Goal: Task Accomplishment & Management: Manage account settings

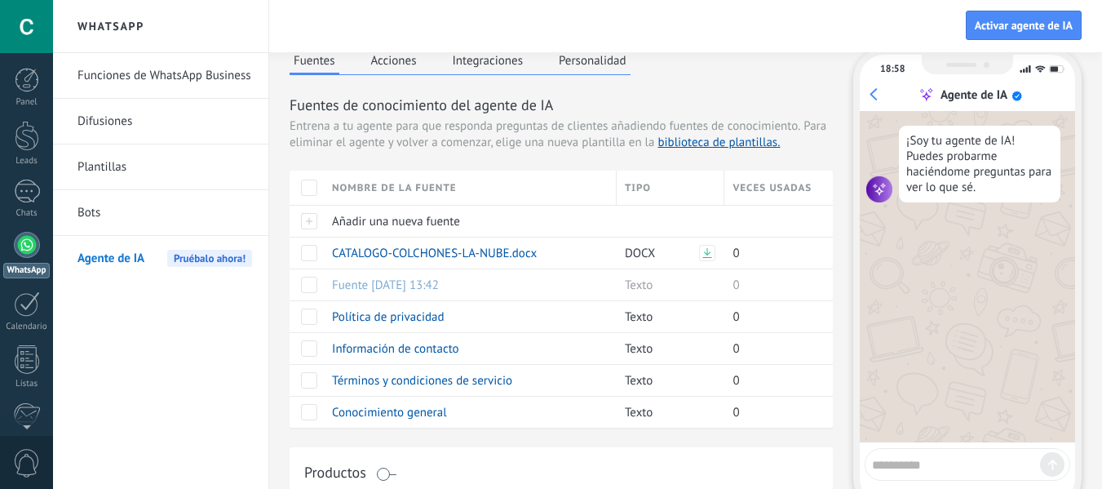
scroll to position [65, 0]
click at [928, 458] on textarea at bounding box center [956, 462] width 168 height 20
click at [449, 60] on button "Integraciones" at bounding box center [488, 60] width 79 height 24
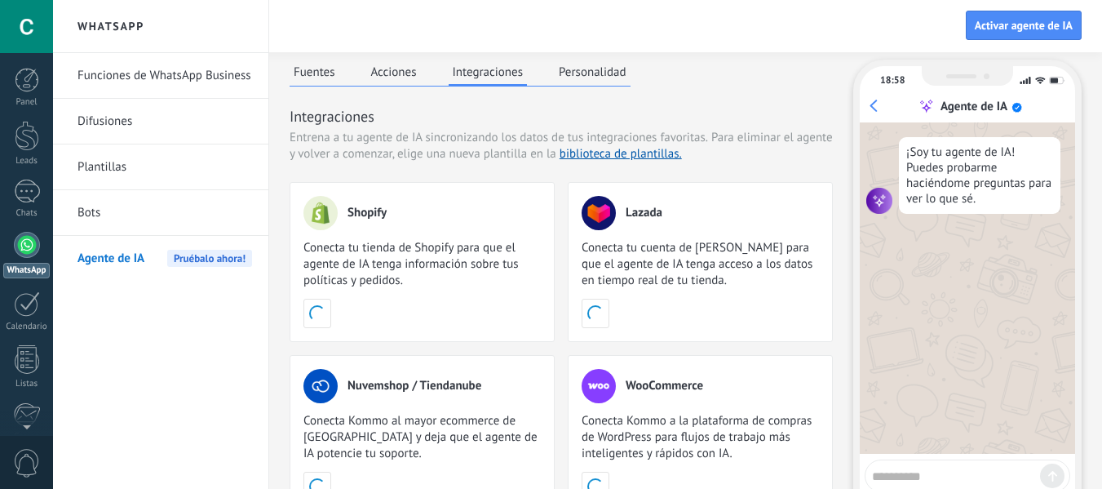
scroll to position [0, 0]
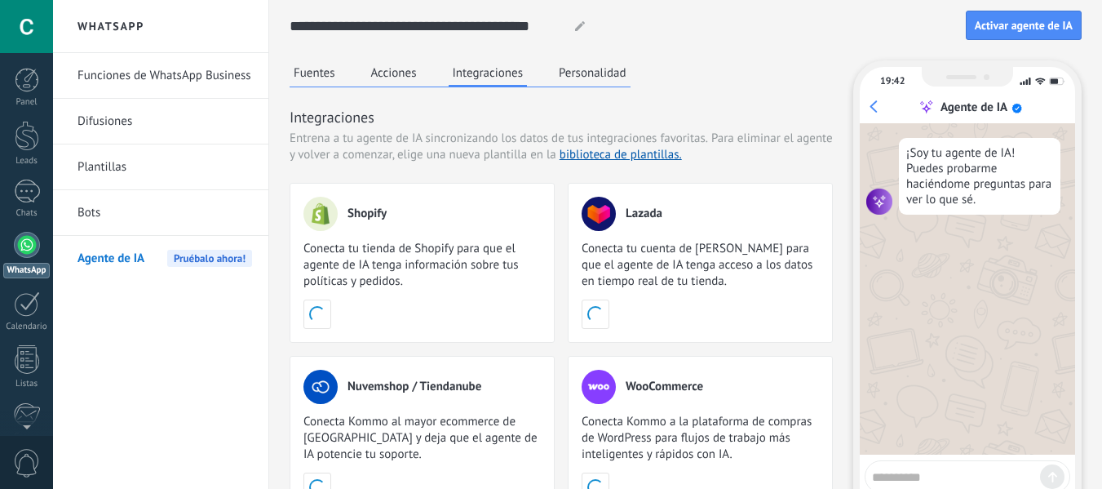
click at [589, 77] on button "Personalidad" at bounding box center [593, 72] width 76 height 24
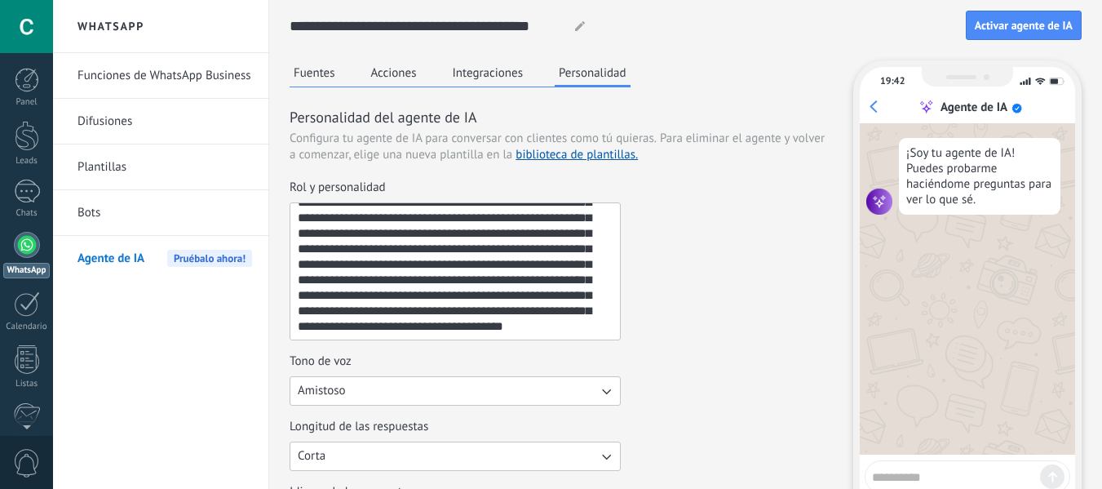
click at [323, 76] on button "Fuentes" at bounding box center [315, 72] width 50 height 24
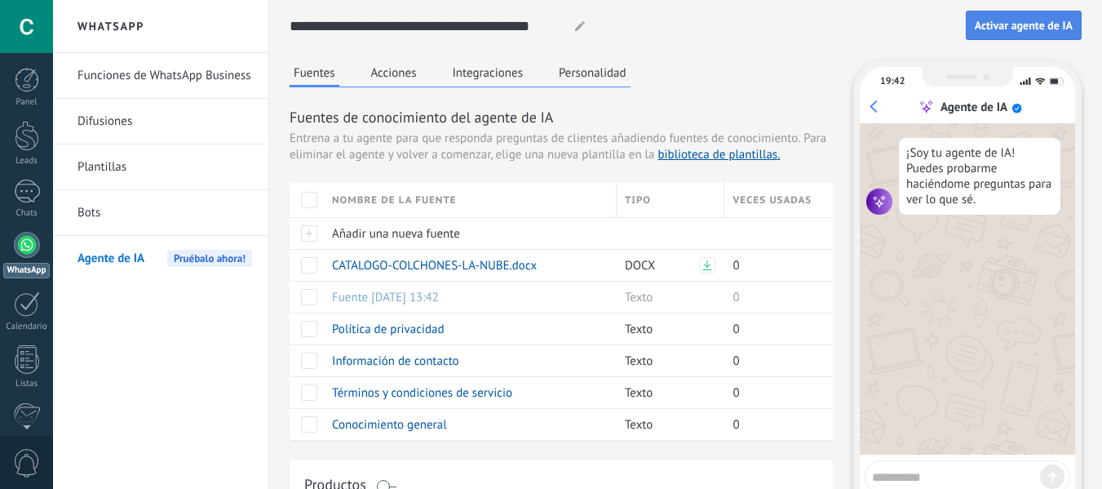
click at [1014, 22] on span "Activar agente de IA" at bounding box center [1024, 25] width 98 height 11
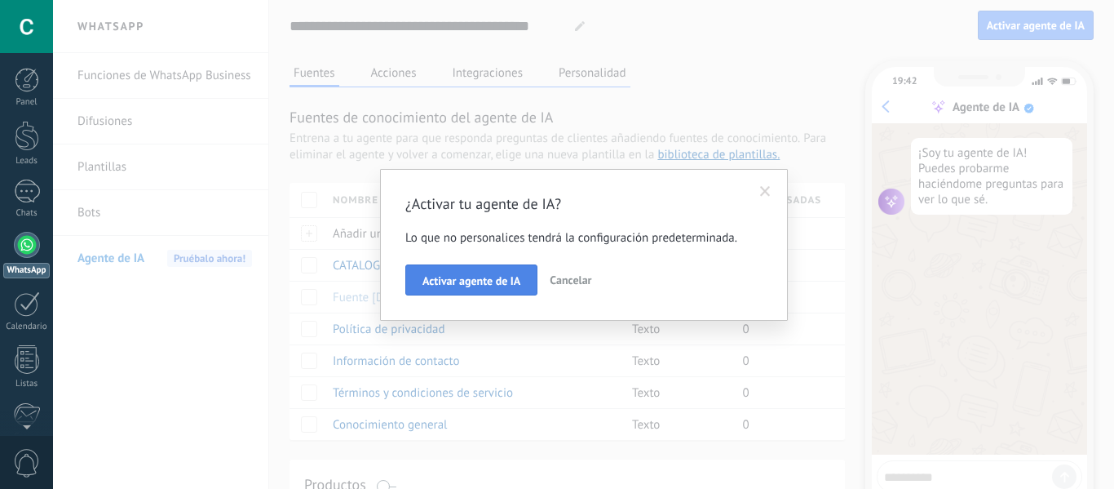
click at [489, 283] on span "Activar agente de IA" at bounding box center [472, 280] width 98 height 11
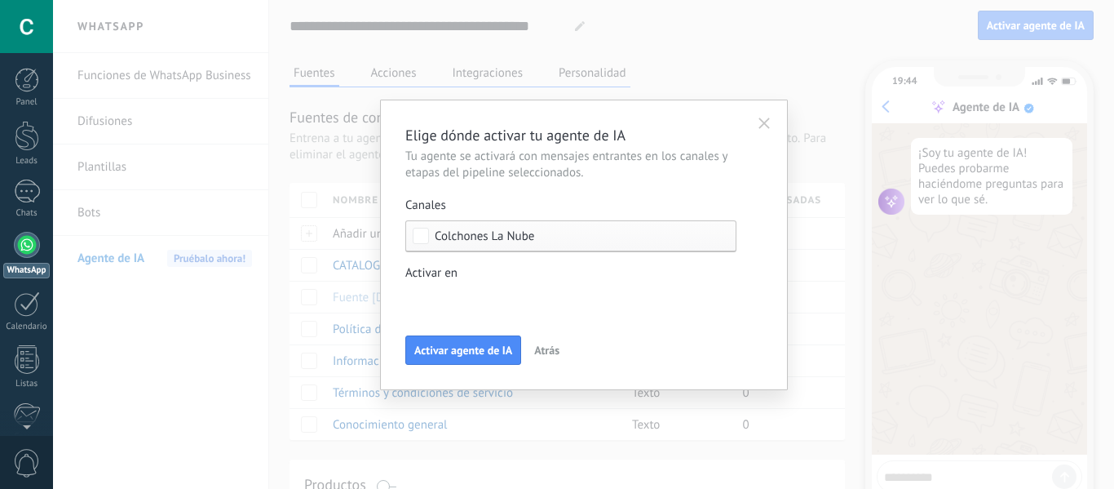
click at [0, 0] on div "Incoming leads Nueva consulta Cualificado Cotización enviada Pedido creado Pedi…" at bounding box center [0, 0] width 0 height 0
click at [767, 237] on div at bounding box center [583, 244] width 1061 height 489
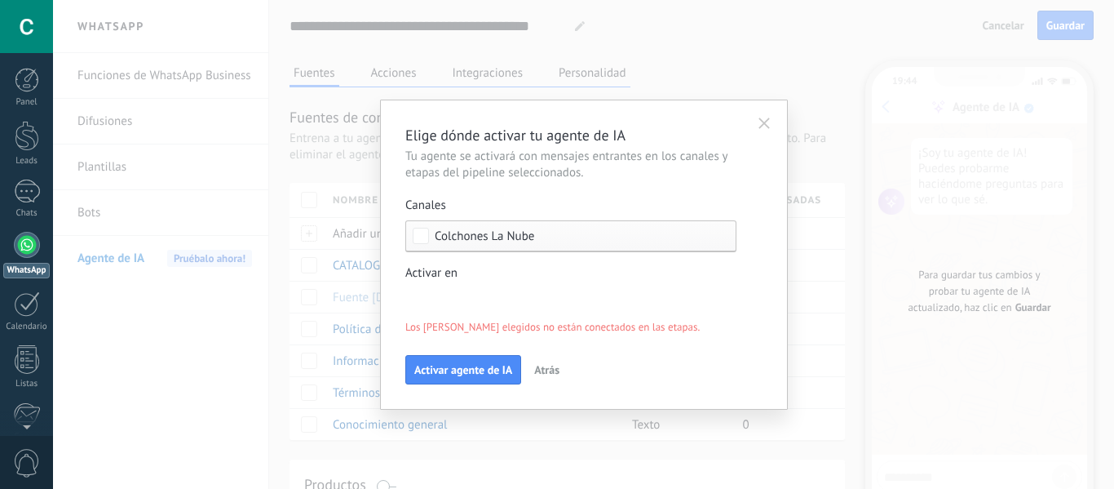
click at [0, 0] on div "Incoming leads Nueva consulta Cualificado Cotización enviada Pedido creado Pedi…" at bounding box center [0, 0] width 0 height 0
click at [472, 310] on label at bounding box center [570, 307] width 331 height 24
click at [450, 299] on span at bounding box center [445, 307] width 33 height 16
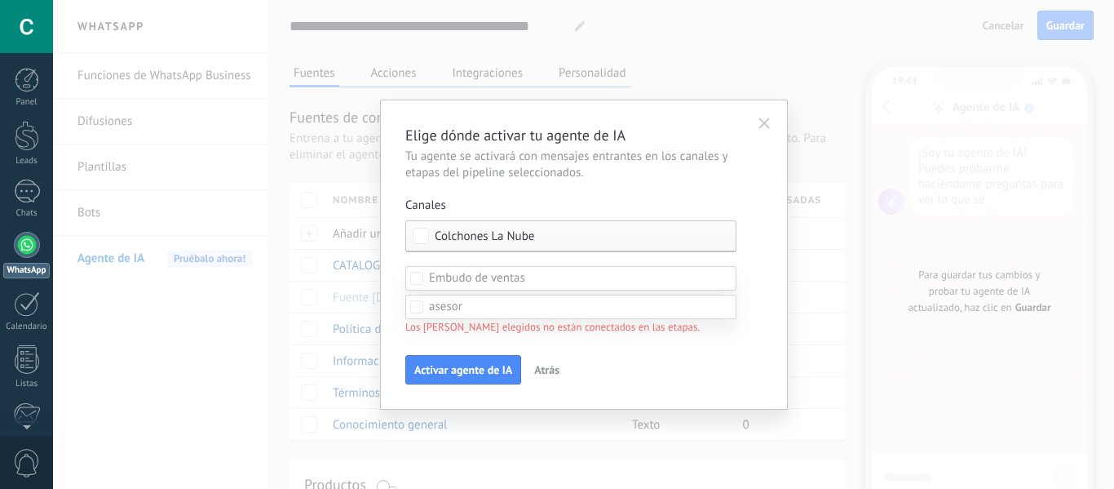
click at [762, 244] on div at bounding box center [583, 222] width 1061 height 489
click at [0, 0] on div "Incoming leads Nueva consulta Cualificado Cotización enviada Pedido creado Pedi…" at bounding box center [0, 0] width 0 height 0
click at [762, 236] on div at bounding box center [583, 222] width 1061 height 489
click at [0, 0] on div "Incoming leads Nueva consulta Cualificado Cotización enviada Pedido creado Pedi…" at bounding box center [0, 0] width 0 height 0
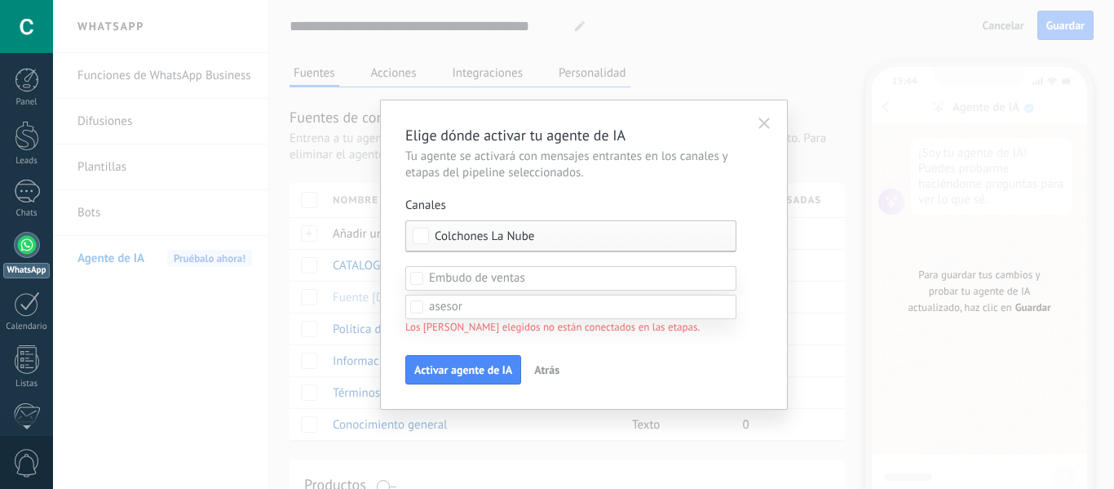
scroll to position [82, 0]
click at [510, 182] on div at bounding box center [583, 222] width 1061 height 489
click at [0, 0] on div "Incoming leads Nueva consulta Cualificado Cotización enviada Pedido creado Pedi…" at bounding box center [0, 0] width 0 height 0
click at [0, 0] on div "Nueva consulta" at bounding box center [0, 0] width 0 height 0
click at [0, 0] on div "Cotización enviada" at bounding box center [0, 0] width 0 height 0
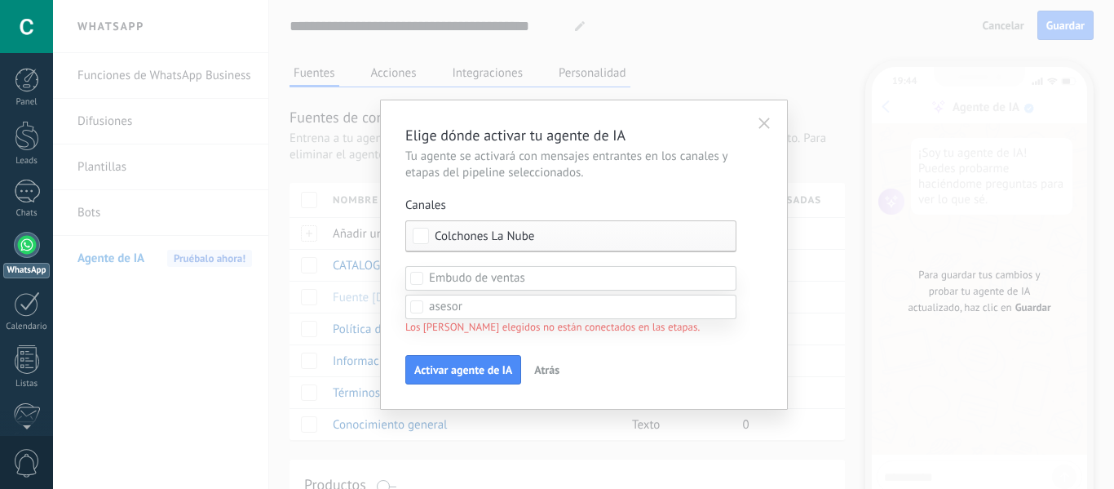
click at [0, 0] on div "Pedido creado" at bounding box center [0, 0] width 0 height 0
click at [0, 0] on div "Pedido completado" at bounding box center [0, 0] width 0 height 0
click at [0, 0] on div "Pedido enviado" at bounding box center [0, 0] width 0 height 0
click at [0, 0] on div "Cotización enviada" at bounding box center [0, 0] width 0 height 0
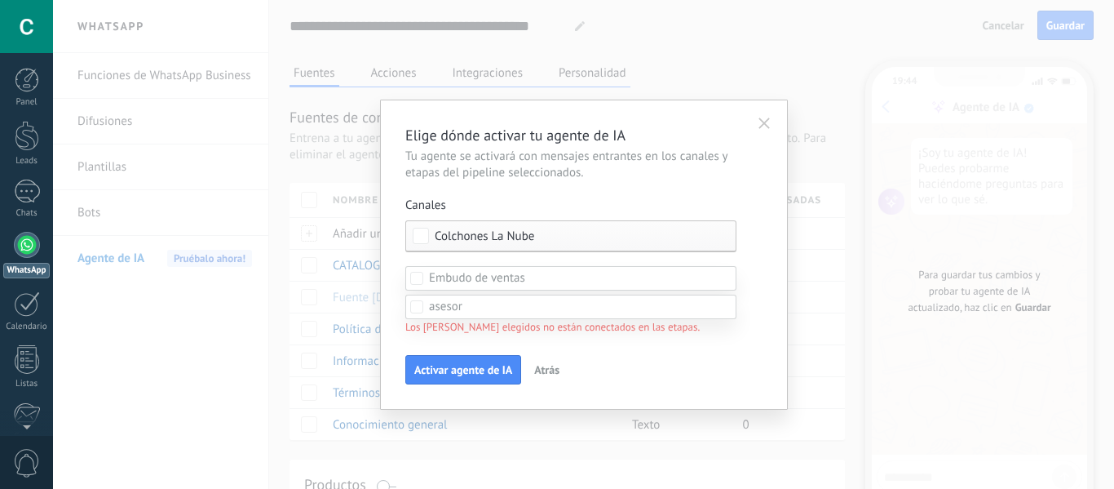
click at [0, 0] on div "Pedido enviado – ganado" at bounding box center [0, 0] width 0 height 0
click at [654, 334] on div "Incoming leads Nueva consulta Cualificado Cotización enviada Pedido creado Pedi…" at bounding box center [570, 377] width 331 height 223
click at [0, 0] on div "Incoming leads Nueva consulta Cualificado Cotización enviada Pedido creado Pedi…" at bounding box center [0, 0] width 0 height 0
click at [0, 0] on div "Pedido enviado – ganado" at bounding box center [0, 0] width 0 height 0
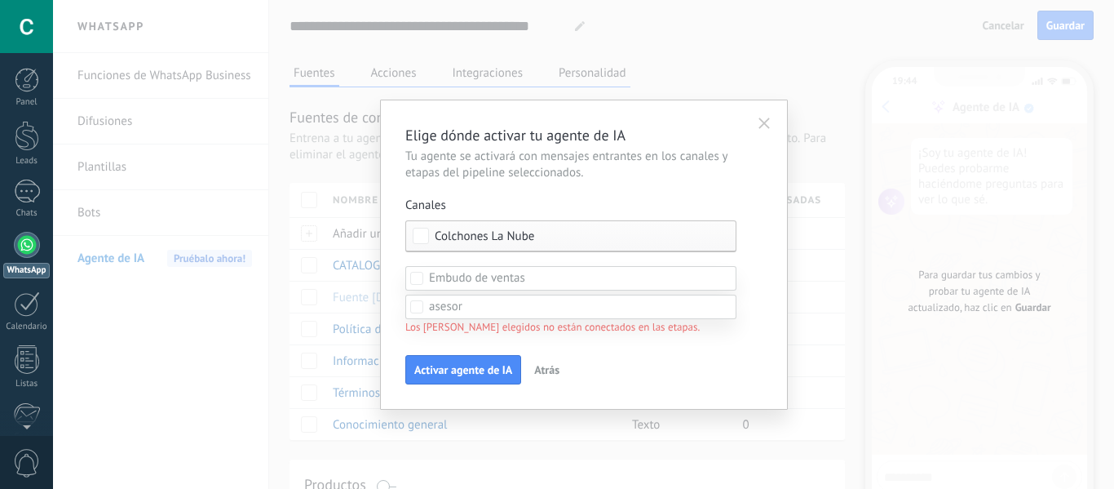
click at [0, 0] on div "Pedido enviado – ganado" at bounding box center [0, 0] width 0 height 0
click at [764, 233] on div at bounding box center [583, 222] width 1061 height 489
click at [609, 281] on label "Activar en Incoming leads Nueva consulta Cualificado Cotización enviada Pedido …" at bounding box center [570, 300] width 331 height 70
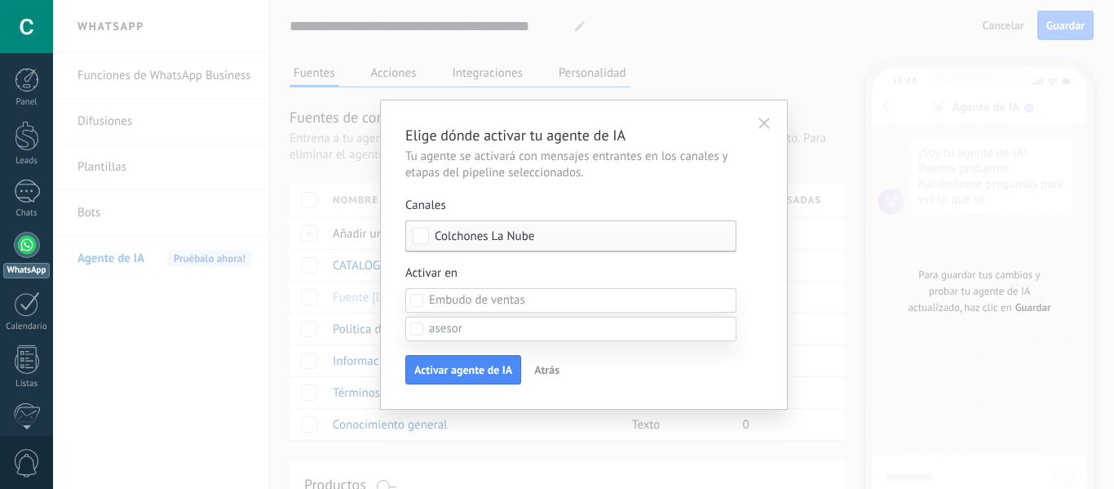
click at [575, 309] on label at bounding box center [570, 300] width 331 height 24
click at [0, 0] on label "Pedido enviado" at bounding box center [0, 0] width 0 height 0
click at [787, 259] on div at bounding box center [583, 244] width 1061 height 489
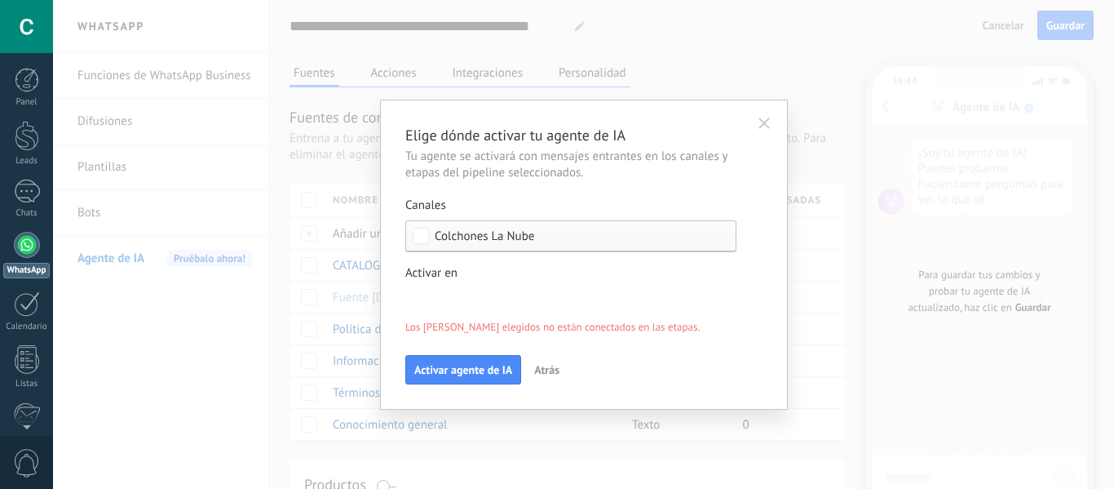
click at [0, 0] on div "Incoming leads Nueva consulta Cualificado Cotización enviada Pedido creado Pedi…" at bounding box center [0, 0] width 0 height 0
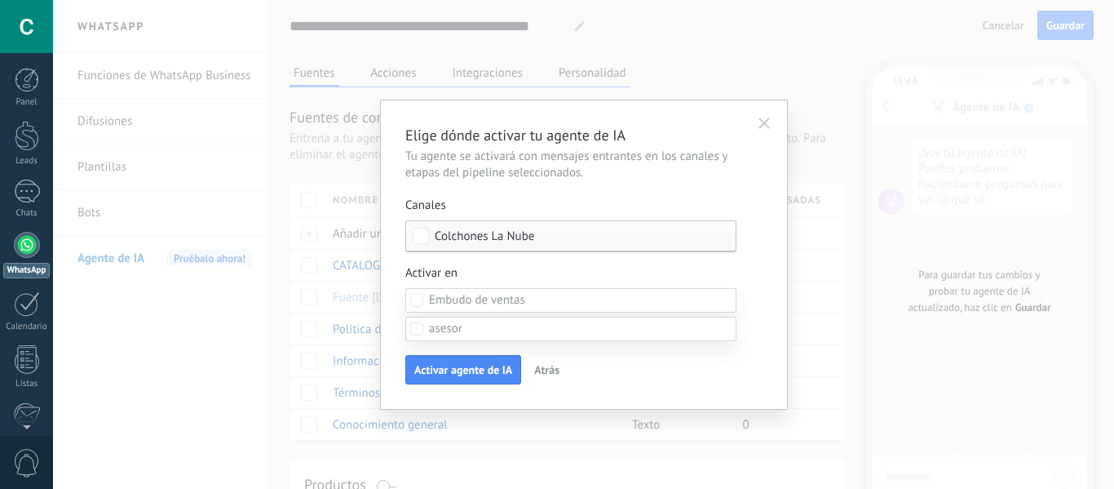
click at [0, 0] on div "Pedido completado" at bounding box center [0, 0] width 0 height 0
click at [760, 268] on div at bounding box center [583, 244] width 1061 height 489
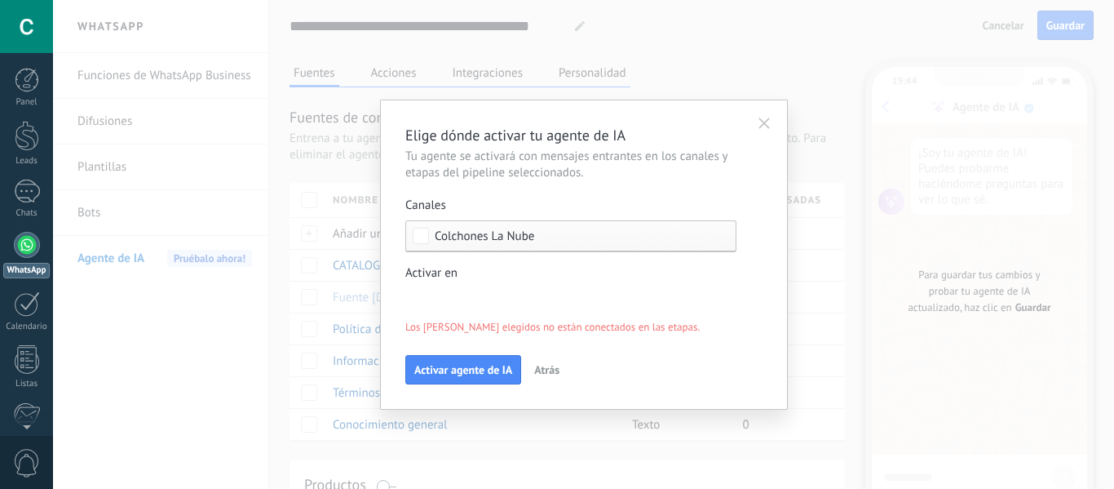
click at [0, 0] on div "Incoming leads Nueva consulta Cualificado Cotización enviada Pedido creado Pedi…" at bounding box center [0, 0] width 0 height 0
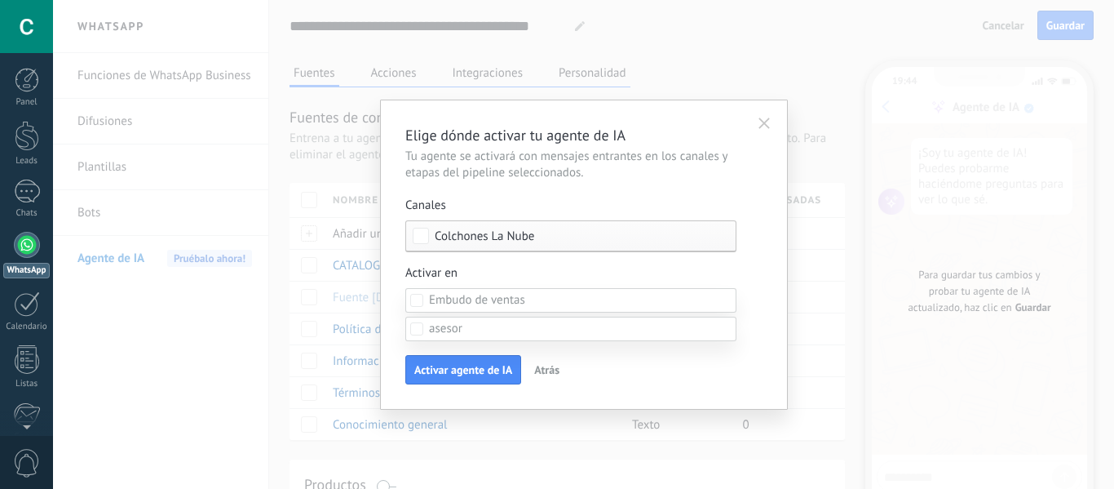
click at [0, 0] on label "Pedido creado" at bounding box center [0, 0] width 0 height 0
click at [760, 284] on div at bounding box center [583, 244] width 1061 height 489
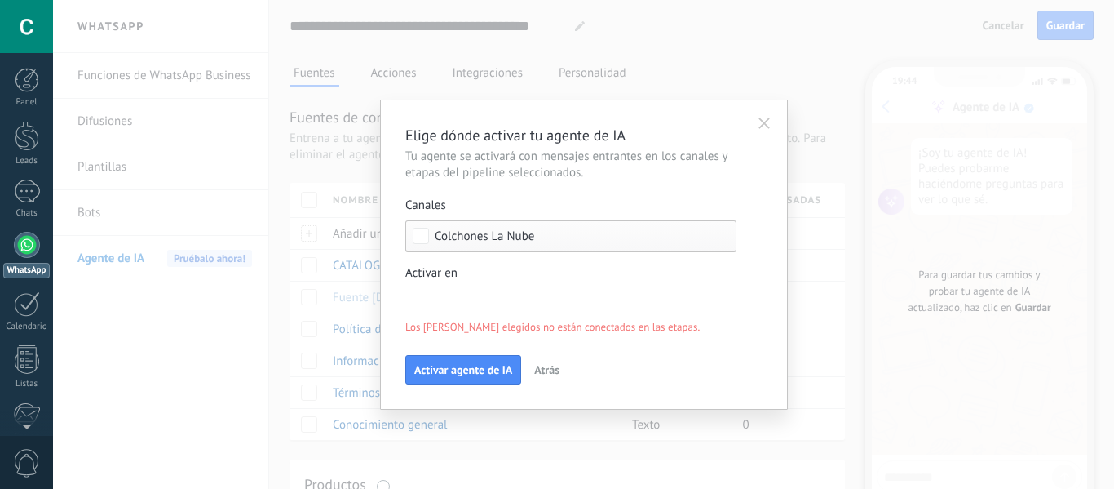
drag, startPoint x: 635, startPoint y: 311, endPoint x: 572, endPoint y: 320, distance: 63.5
click at [0, 0] on div "Incoming leads Nueva consulta Cualificado Cotización enviada Pedido creado Pedi…" at bounding box center [0, 0] width 0 height 0
click at [639, 361] on div "Incoming leads Nueva consulta Cualificado Cotización enviada Pedido creado Pedi…" at bounding box center [570, 377] width 331 height 223
click at [0, 0] on div "Incoming leads Nueva consulta Cualificado Cotización enviada Pedido creado Pedi…" at bounding box center [0, 0] width 0 height 0
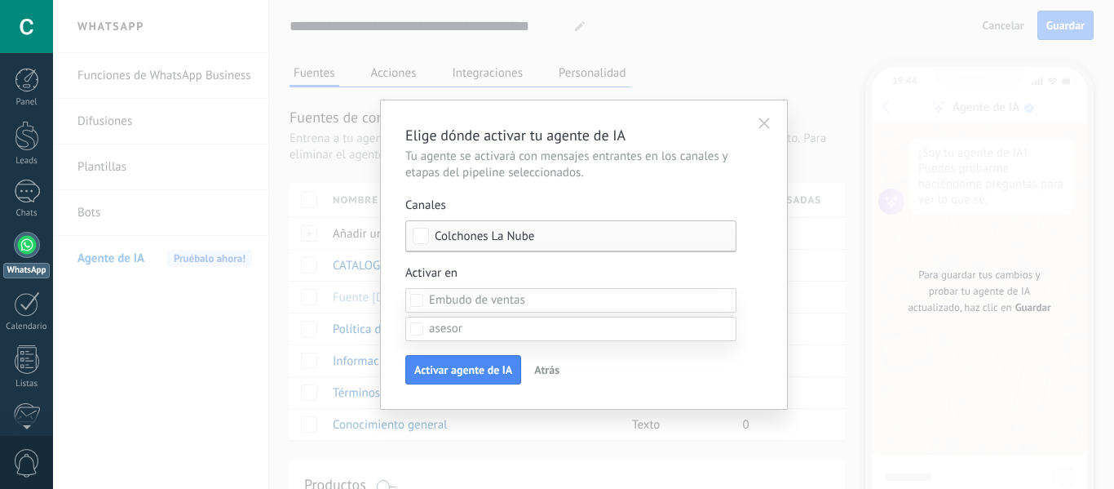
drag, startPoint x: 736, startPoint y: 256, endPoint x: 698, endPoint y: 266, distance: 38.8
click at [737, 256] on div at bounding box center [583, 244] width 1061 height 489
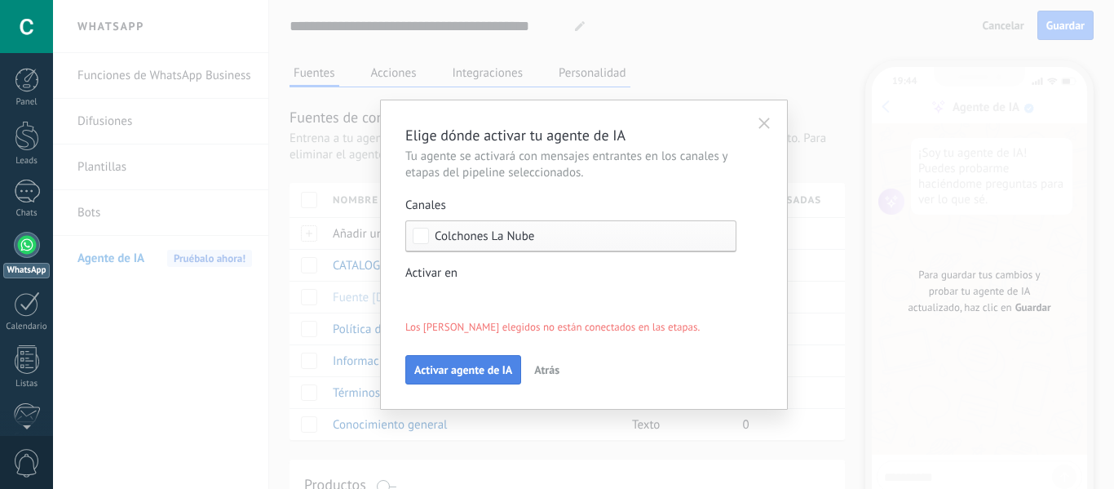
click at [458, 364] on span "Activar agente de IA" at bounding box center [463, 369] width 98 height 11
click at [458, 356] on button "Activar agente de IA" at bounding box center [463, 369] width 116 height 29
click at [773, 122] on button "button" at bounding box center [764, 121] width 29 height 24
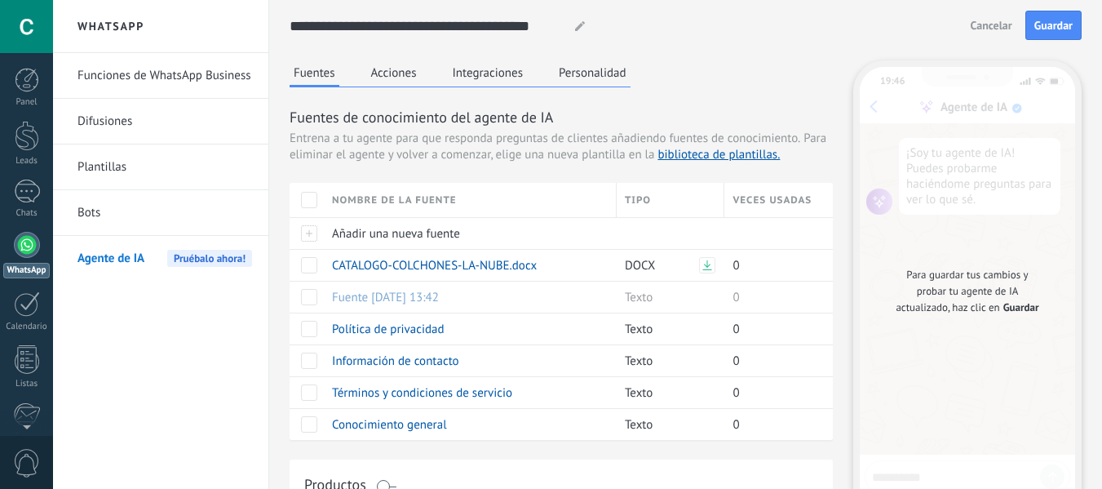
click at [124, 127] on link "Difusiones" at bounding box center [165, 122] width 175 height 46
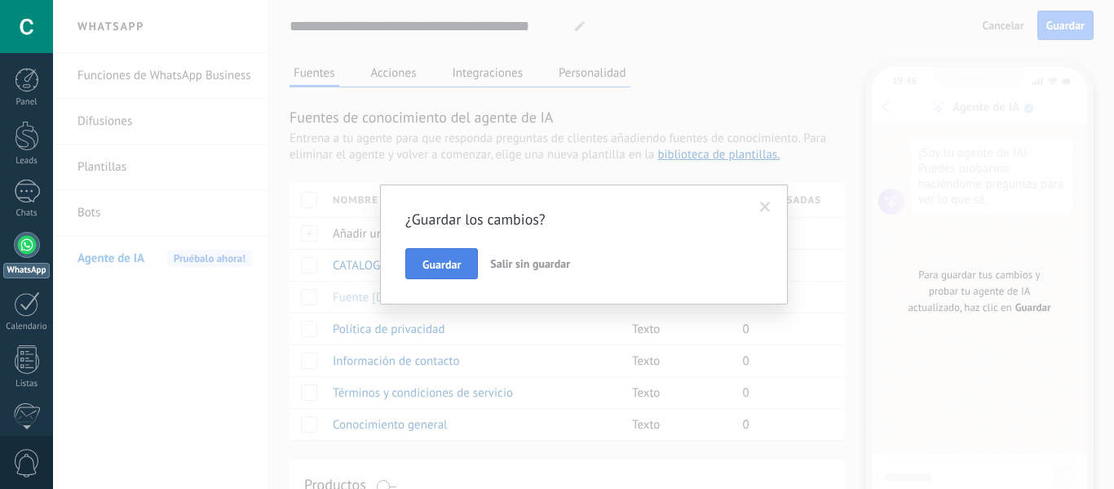
click at [430, 266] on span "Guardar" at bounding box center [442, 264] width 38 height 11
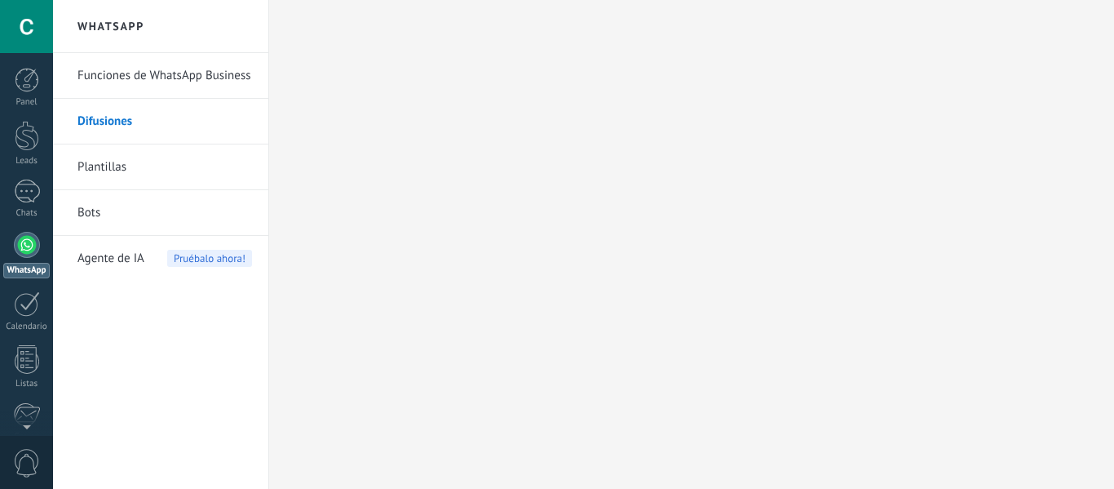
click at [136, 80] on link "Funciones de WhatsApp Business" at bounding box center [165, 76] width 175 height 46
click at [126, 116] on link "Difusiones" at bounding box center [165, 122] width 175 height 46
click at [162, 254] on body ".abccls-1,.abccls-2{fill-rule:evenodd}.abccls-2{fill:#fff} .abfcls-1{fill:none}…" at bounding box center [557, 244] width 1114 height 489
click at [114, 259] on span "Agente de IA" at bounding box center [111, 259] width 67 height 46
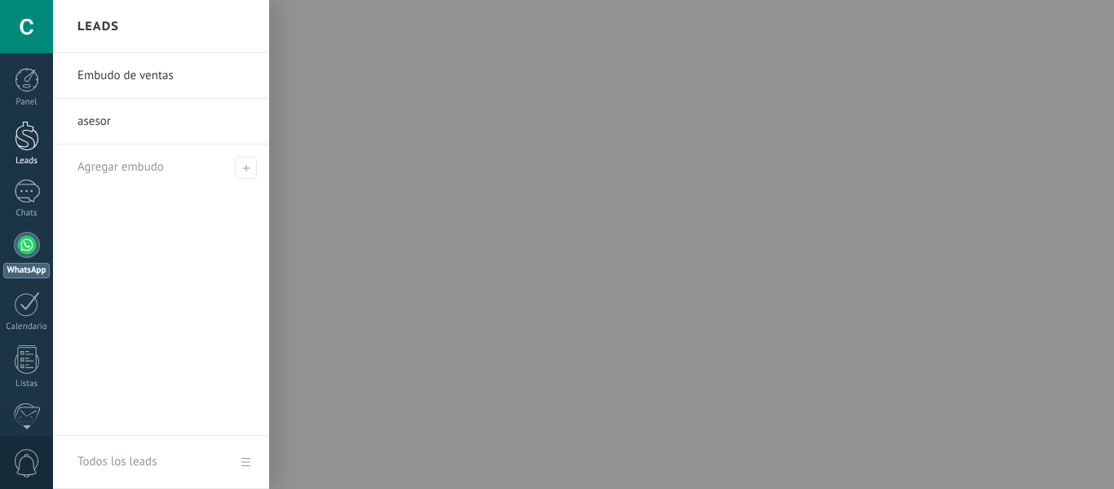
click at [16, 141] on div at bounding box center [27, 136] width 24 height 30
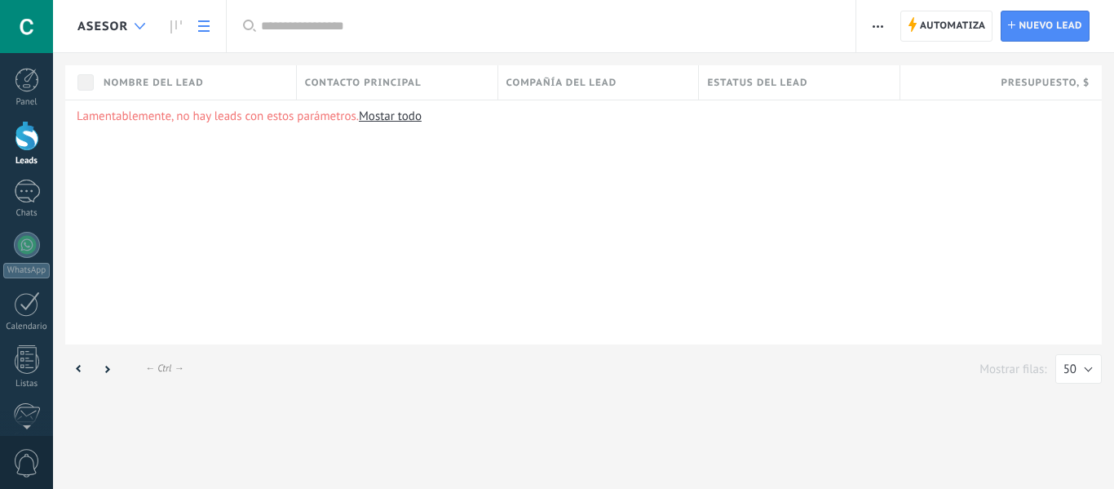
click at [146, 23] on div at bounding box center [139, 27] width 27 height 32
click at [141, 25] on icon at bounding box center [140, 26] width 11 height 7
click at [148, 124] on div "Lamentablemente, no hay leads con estos parámetros. [GEOGRAPHIC_DATA] todo" at bounding box center [583, 222] width 1037 height 245
click at [1038, 29] on span "Nuevo lead" at bounding box center [1051, 25] width 64 height 29
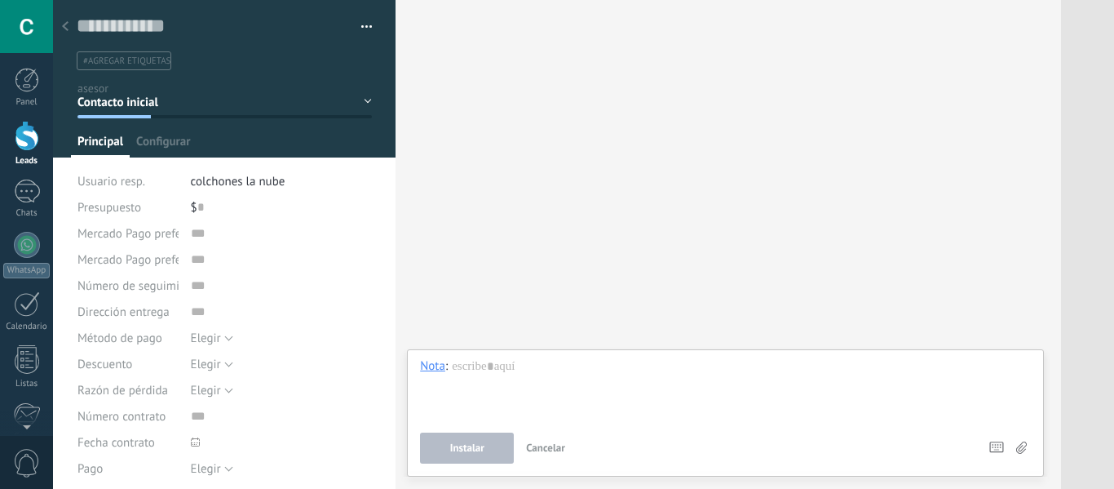
click at [0, 0] on div "Contacto inicial Negociación Tomar decisión Logrado con éxito Ventas Perdidos" at bounding box center [0, 0] width 0 height 0
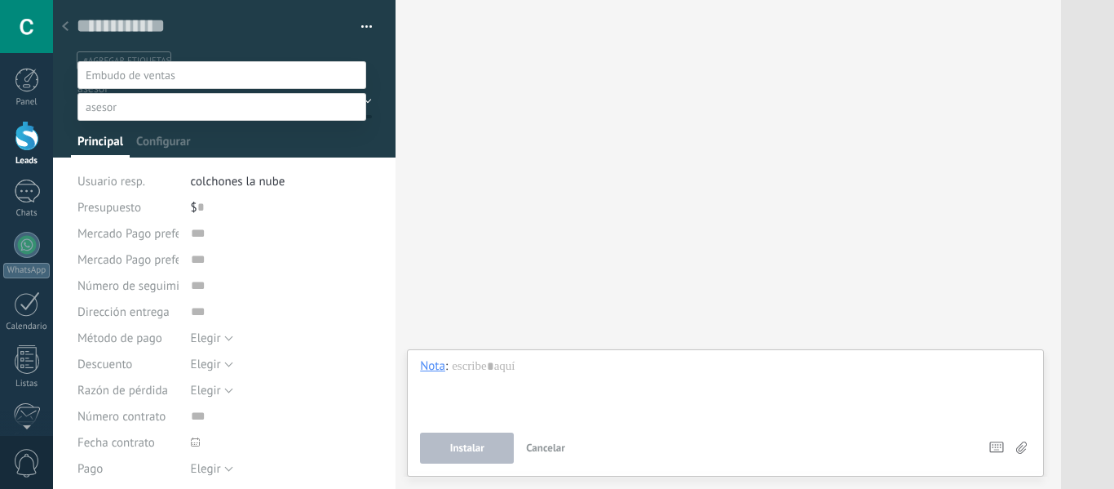
scroll to position [113, 0]
click at [0, 0] on label "Ventas Perdidos" at bounding box center [0, 0] width 0 height 0
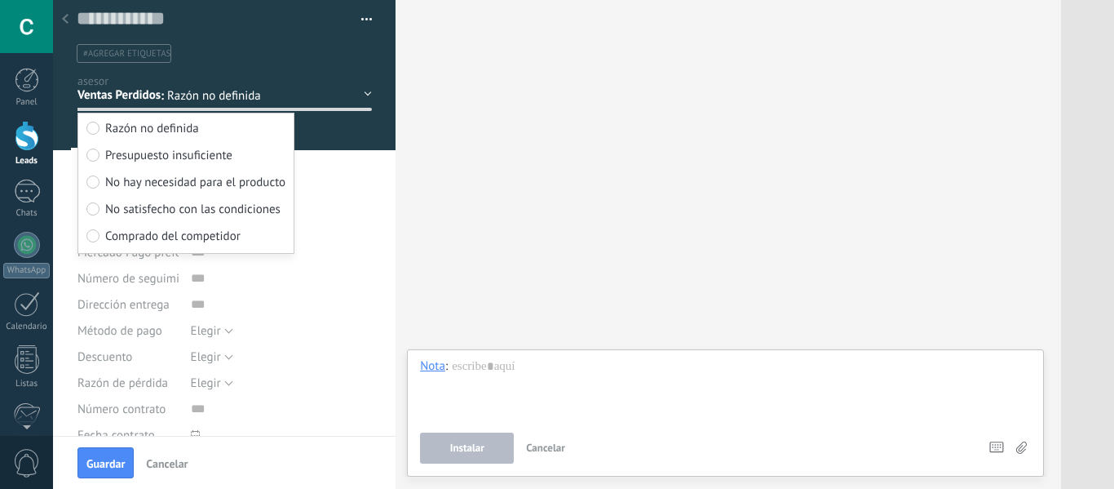
scroll to position [0, 0]
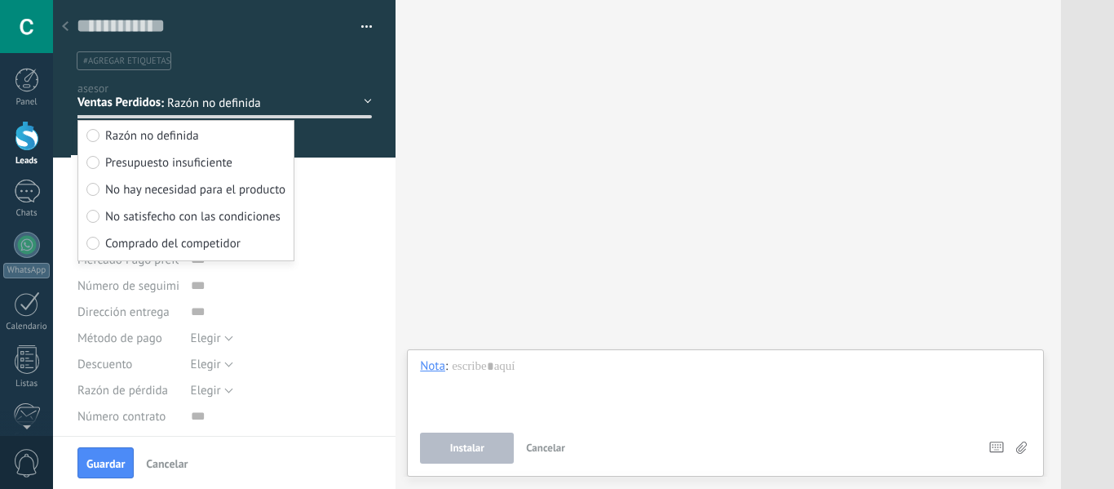
click at [168, 95] on span "Razón no definida" at bounding box center [236, 103] width 138 height 16
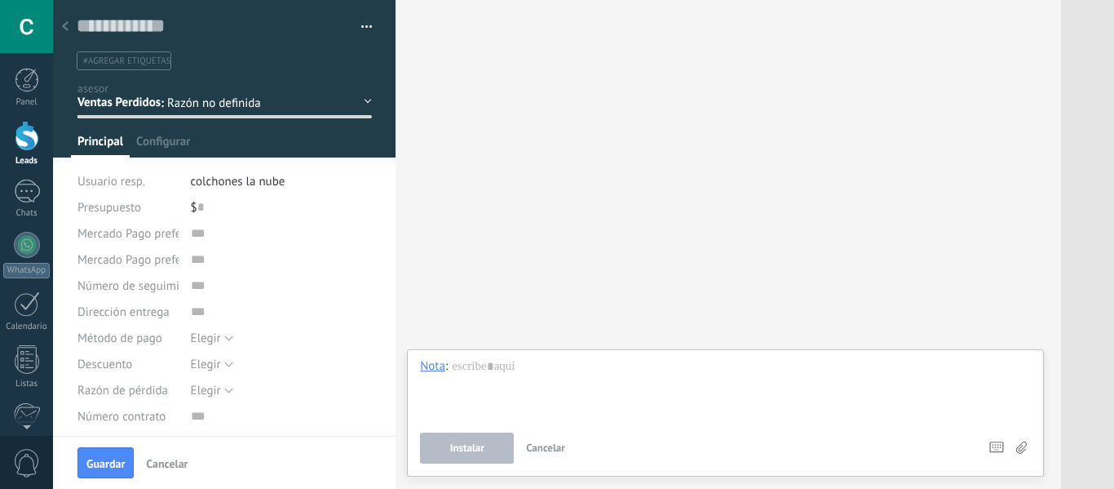
click at [180, 111] on div ": Razón no definida" at bounding box center [233, 105] width 144 height 20
click at [303, 112] on div ": Razón no definida" at bounding box center [233, 105] width 144 height 20
click at [303, 105] on span "Razón no definida" at bounding box center [236, 103] width 138 height 16
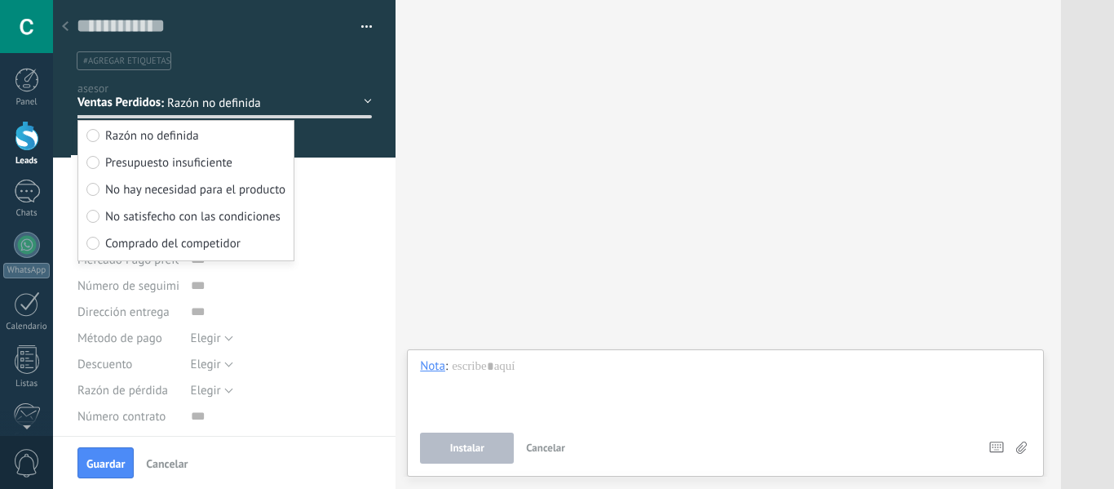
click at [0, 0] on div "Contacto inicial Negociación Tomar decisión Logrado con éxito Ventas Perdidos" at bounding box center [0, 0] width 0 height 0
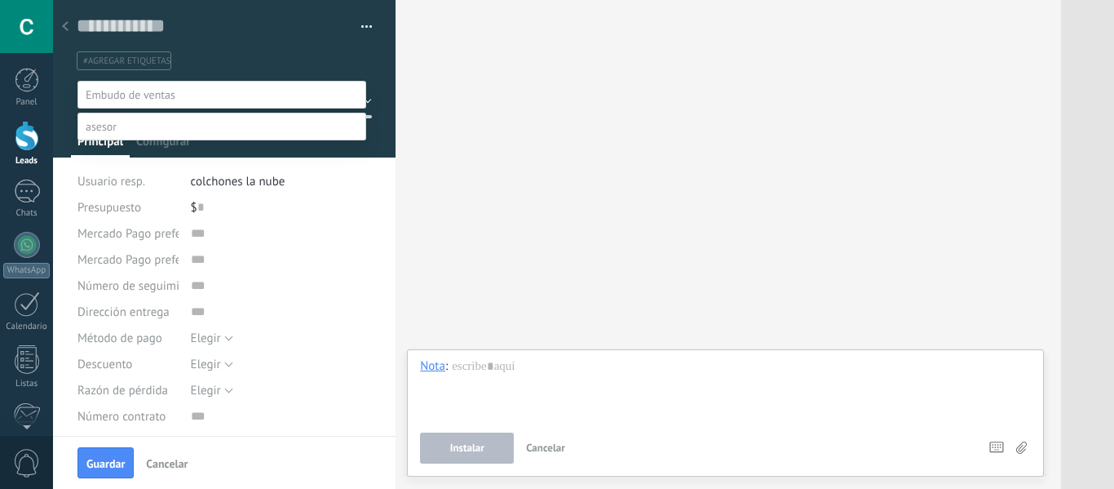
scroll to position [32, 0]
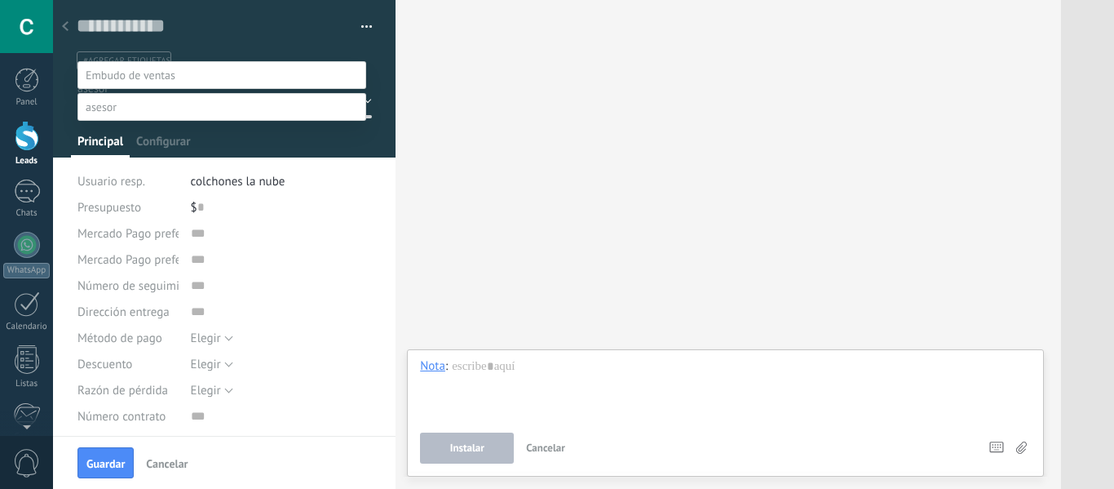
click at [0, 0] on label "Contacto inicial" at bounding box center [0, 0] width 0 height 0
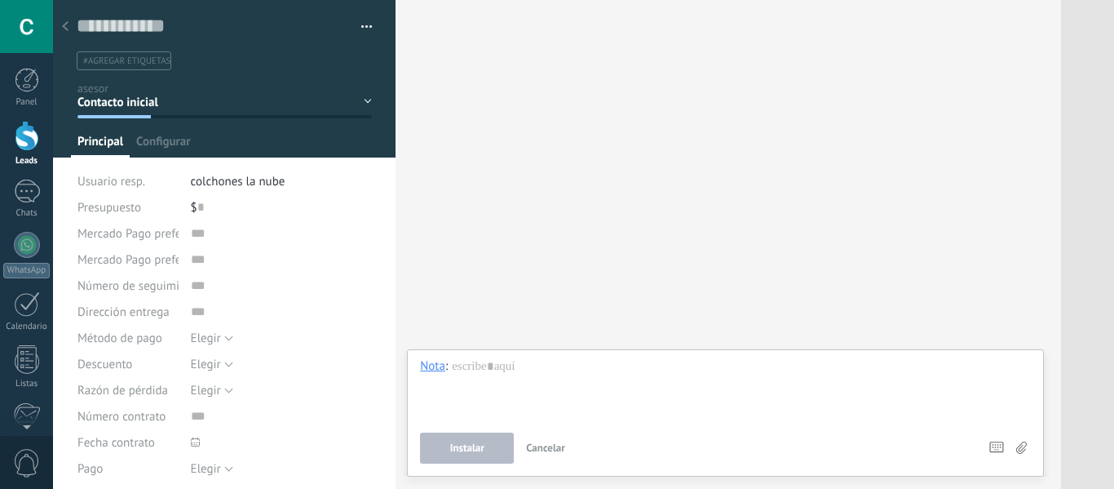
click at [0, 0] on div "Contacto inicial Negociación Tomar decisión Logrado con éxito Ventas Perdidos" at bounding box center [0, 0] width 0 height 0
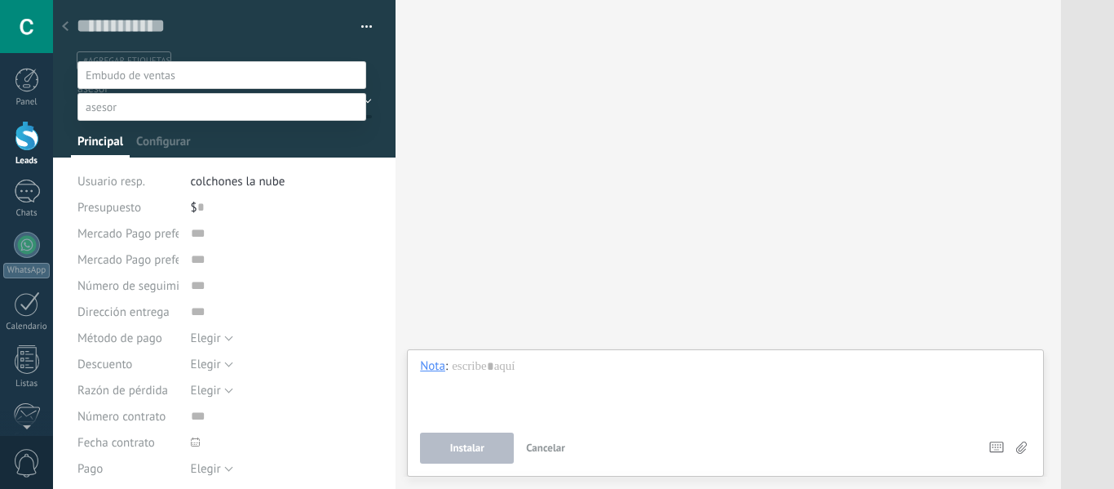
click at [0, 0] on label "Tomar decisión" at bounding box center [0, 0] width 0 height 0
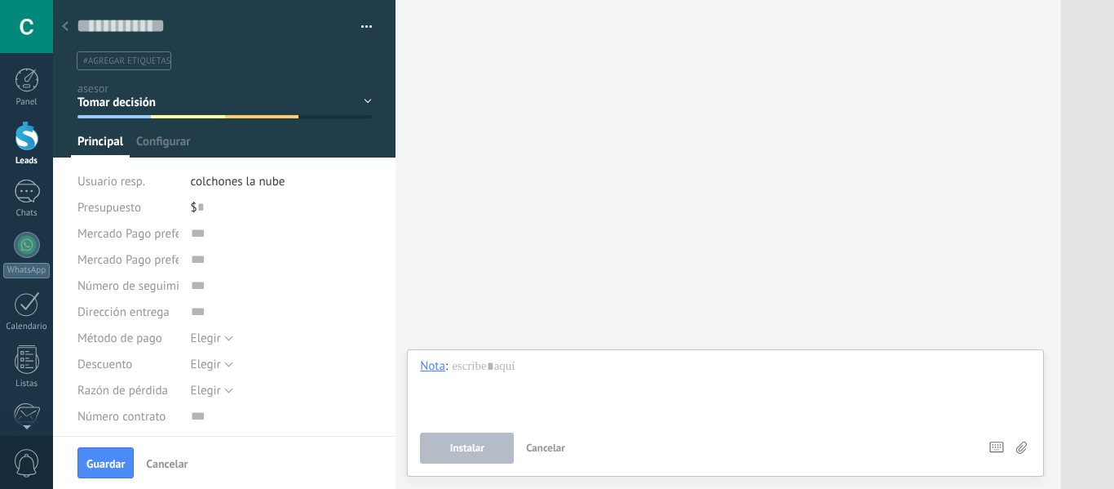
click at [251, 181] on span "colchones la nube" at bounding box center [238, 182] width 95 height 16
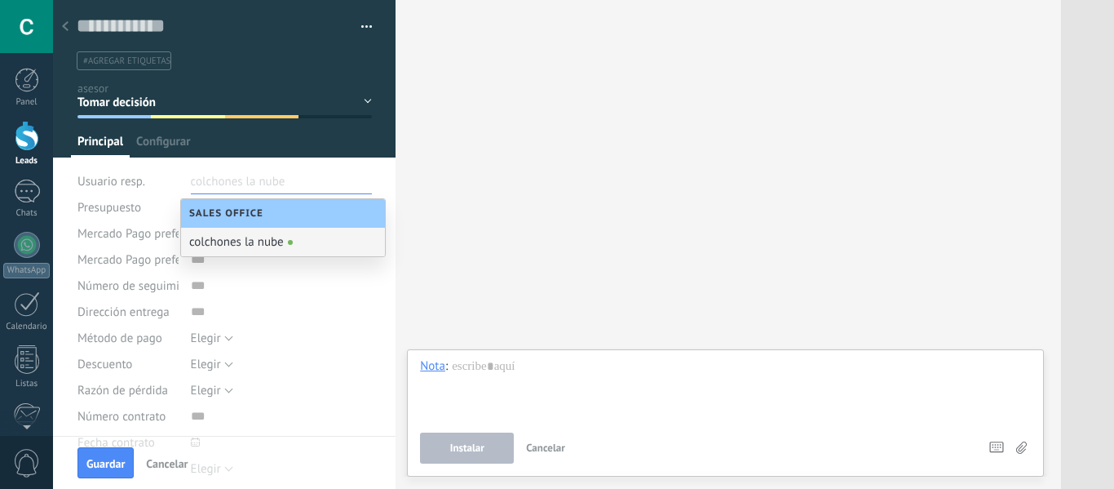
click at [268, 242] on div "colchones la nube" at bounding box center [283, 242] width 204 height 29
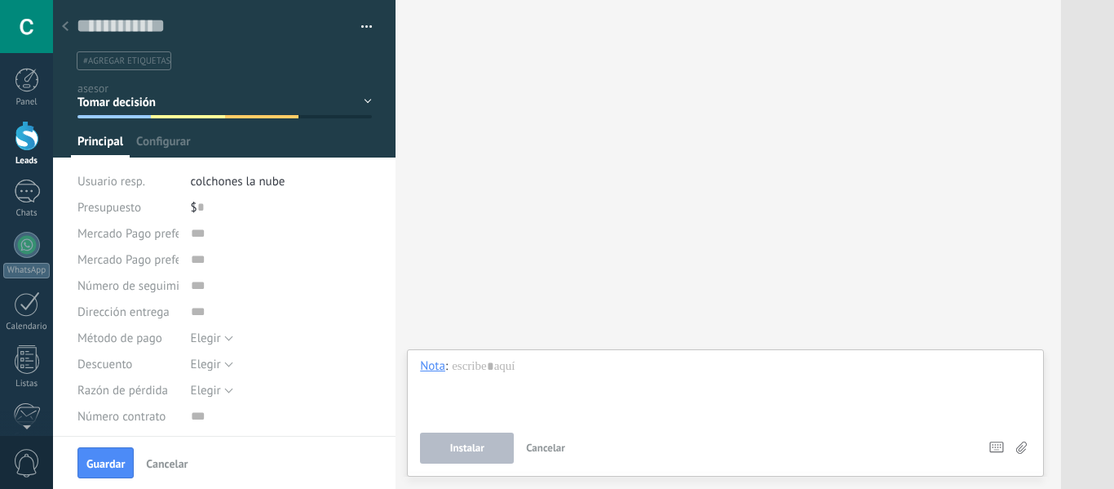
click at [230, 206] on div "$ 0" at bounding box center [282, 207] width 182 height 26
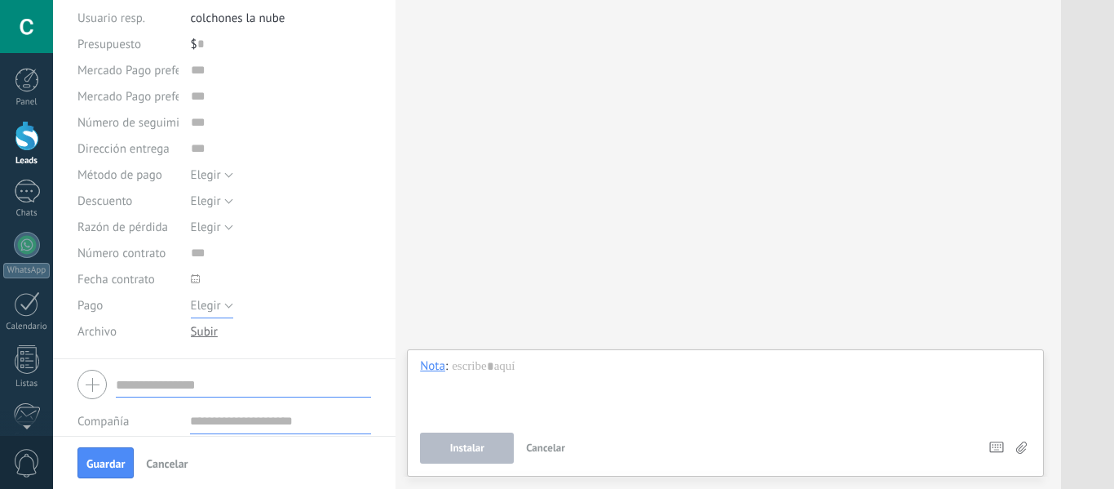
click at [219, 303] on button "Elegir" at bounding box center [212, 305] width 42 height 26
click at [326, 191] on div "Elegir 5% 10% 15% [GEOGRAPHIC_DATA]" at bounding box center [282, 201] width 182 height 26
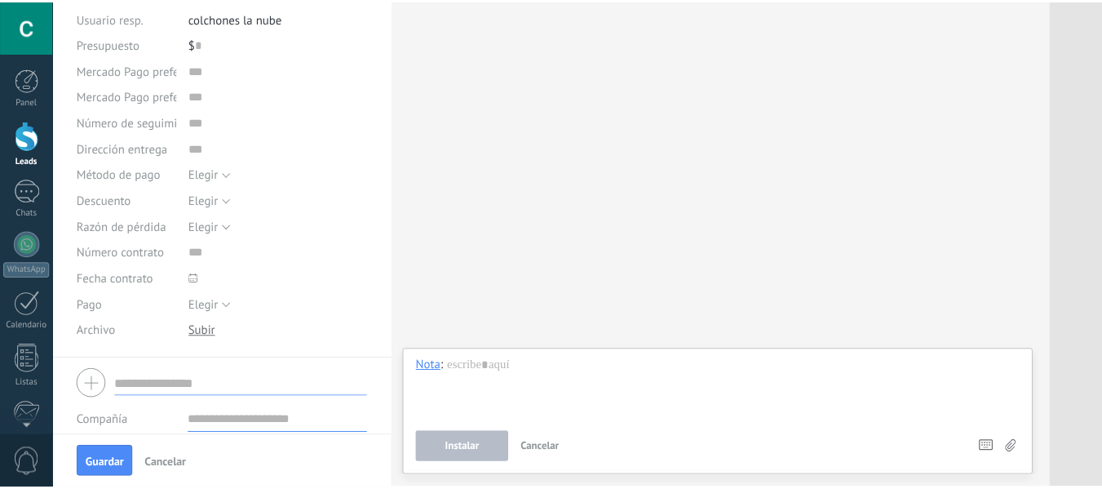
scroll to position [0, 0]
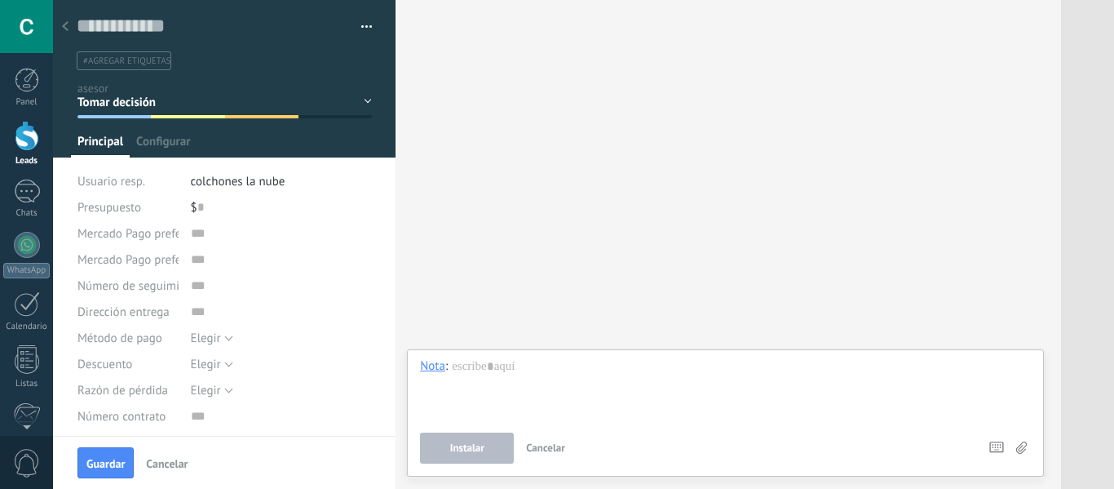
click at [66, 26] on icon at bounding box center [65, 26] width 7 height 10
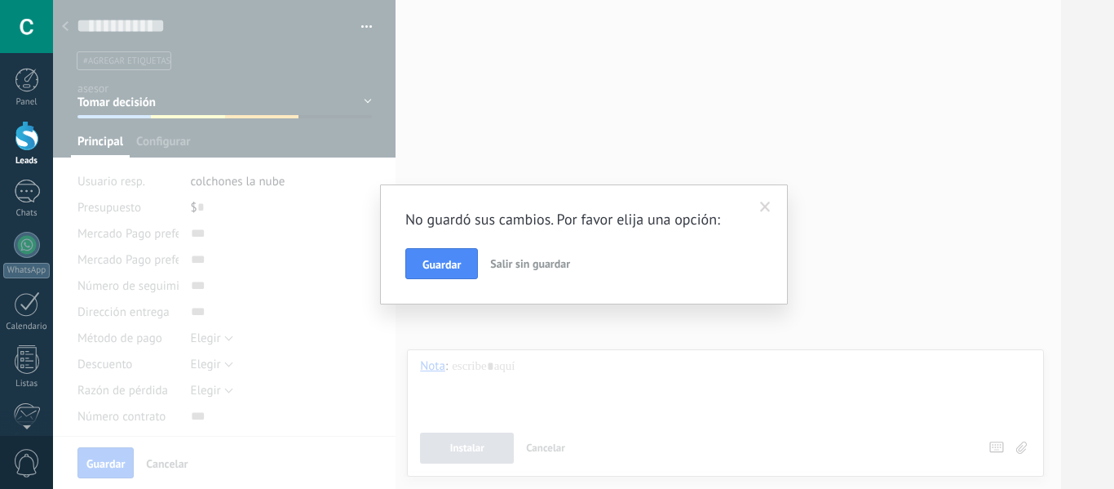
click at [510, 263] on span "Salir sin guardar" at bounding box center [530, 263] width 80 height 15
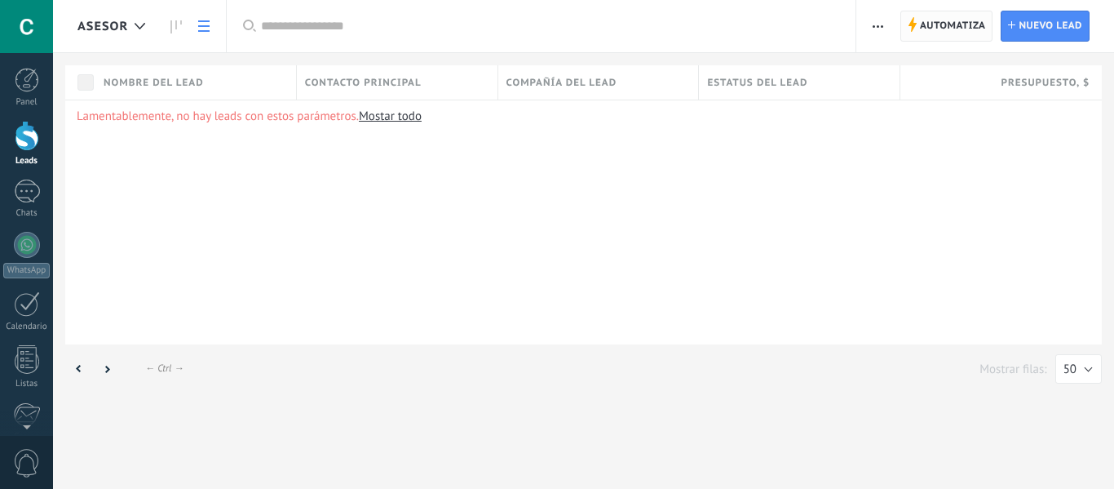
click at [928, 27] on span "Automatiza" at bounding box center [953, 25] width 66 height 29
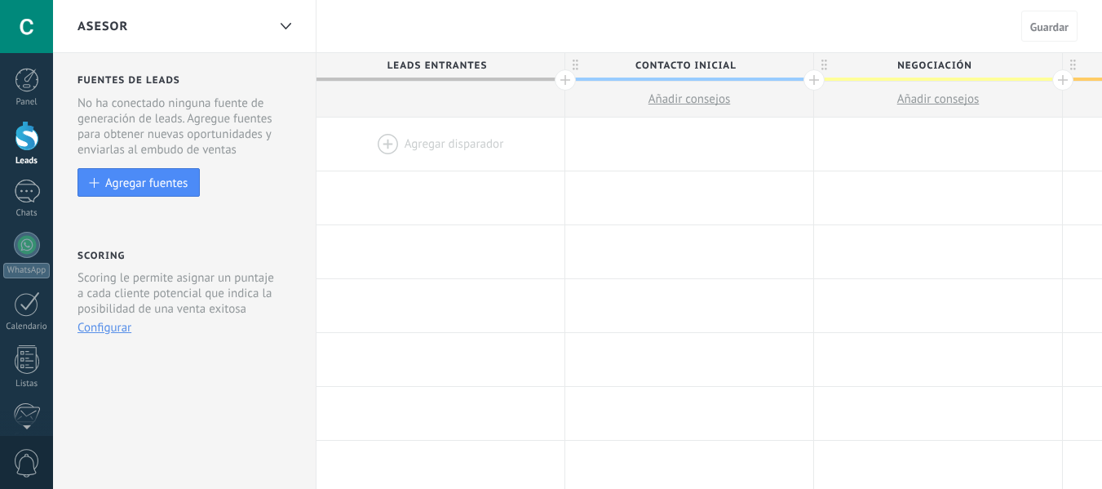
click at [464, 143] on div at bounding box center [441, 143] width 248 height 53
click at [377, 135] on div at bounding box center [441, 143] width 248 height 53
click at [153, 181] on div "Agregar fuentes" at bounding box center [146, 182] width 82 height 14
click at [401, 142] on div at bounding box center [441, 143] width 248 height 53
click at [400, 148] on div at bounding box center [441, 143] width 248 height 53
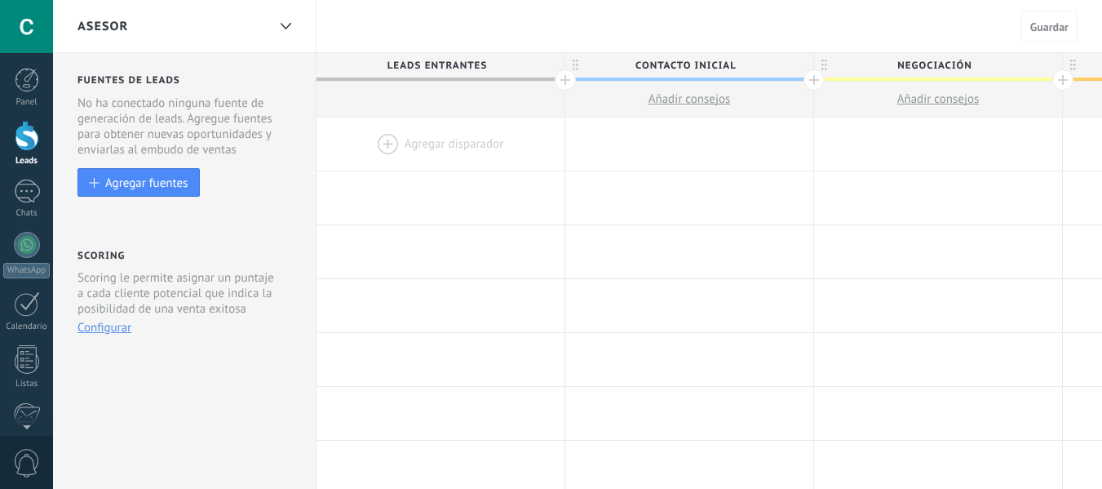
click at [383, 143] on div at bounding box center [441, 143] width 248 height 53
click at [436, 147] on div at bounding box center [441, 143] width 248 height 53
click at [152, 175] on button "Agregar fuentes" at bounding box center [139, 182] width 122 height 29
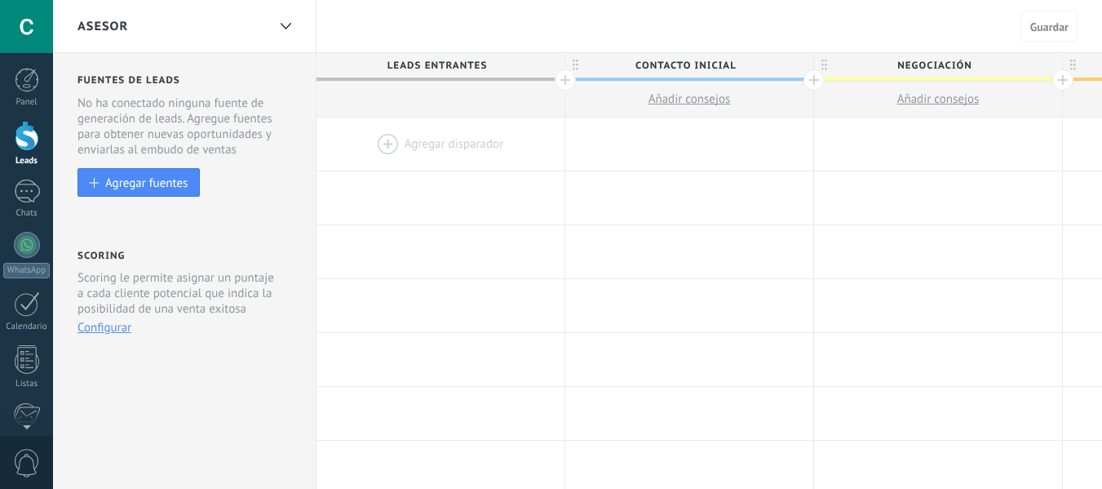
click at [394, 135] on div at bounding box center [441, 143] width 248 height 53
click at [400, 135] on div at bounding box center [441, 143] width 248 height 53
click at [691, 101] on span "Añadir consejos" at bounding box center [690, 99] width 82 height 16
click at [687, 144] on div at bounding box center [689, 143] width 248 height 53
click at [630, 148] on div at bounding box center [689, 143] width 248 height 53
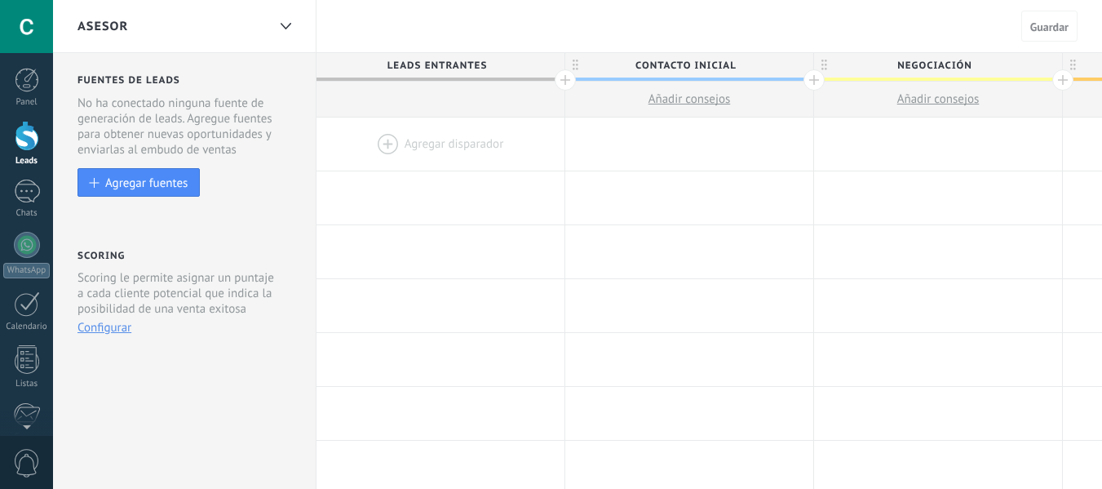
drag, startPoint x: 574, startPoint y: 80, endPoint x: 614, endPoint y: 83, distance: 40.1
click at [614, 83] on div "Leads Entrantes Contacto inicial Añadir consejos Negociación Añadir consejos [P…" at bounding box center [1063, 85] width 1493 height 64
click at [509, 131] on div at bounding box center [441, 143] width 248 height 53
click at [440, 78] on span "Leads Entrantes" at bounding box center [437, 65] width 240 height 25
click at [277, 32] on div at bounding box center [286, 27] width 28 height 32
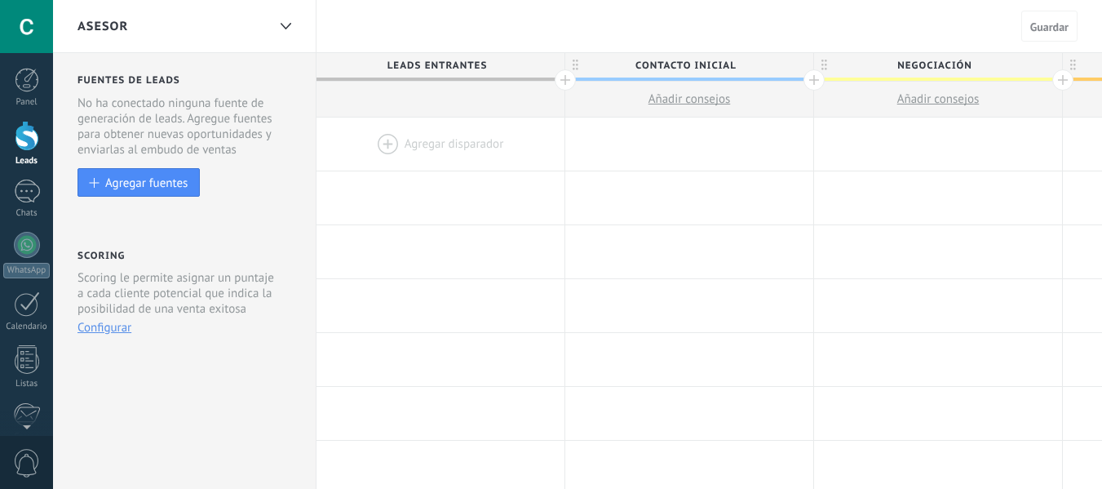
click at [391, 143] on div at bounding box center [441, 143] width 248 height 53
click at [941, 97] on span "Añadir consejos" at bounding box center [938, 99] width 82 height 16
drag, startPoint x: 651, startPoint y: 308, endPoint x: 1282, endPoint y: 276, distance: 632.3
click at [1101, 276] on html ".abccls-1,.abccls-2{fill-rule:evenodd}.abccls-2{fill:#fff} .abfcls-1{fill:none}…" at bounding box center [551, 244] width 1102 height 489
drag, startPoint x: 378, startPoint y: 388, endPoint x: 848, endPoint y: 372, distance: 471.0
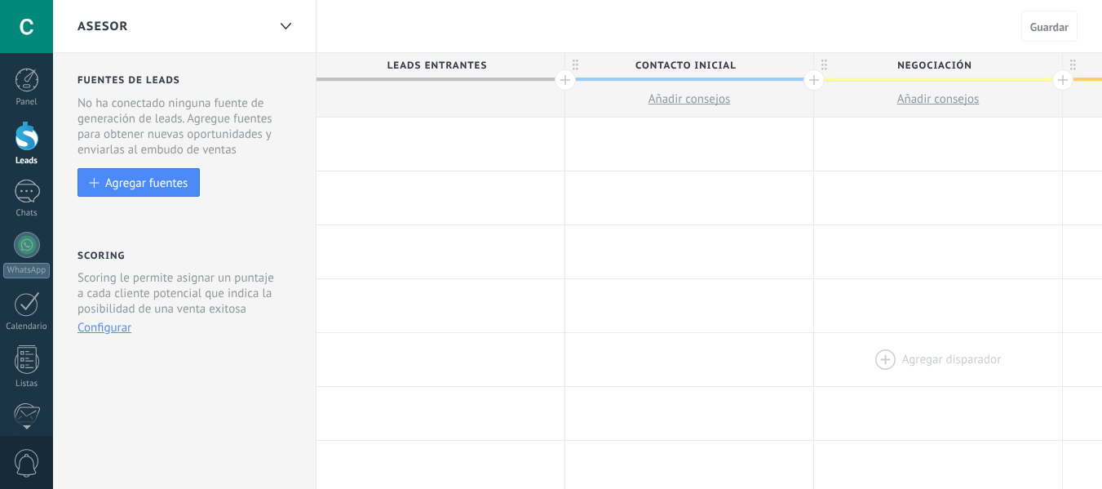
click at [1101, 423] on html ".abccls-1,.abccls-2{fill-rule:evenodd}.abccls-2{fill:#fff} .abfcls-1{fill:none}…" at bounding box center [551, 244] width 1102 height 489
click at [108, 323] on button "Configurar" at bounding box center [105, 328] width 54 height 16
click at [117, 184] on div "Agregar fuentes" at bounding box center [146, 182] width 82 height 14
click at [39, 193] on div at bounding box center [27, 191] width 26 height 24
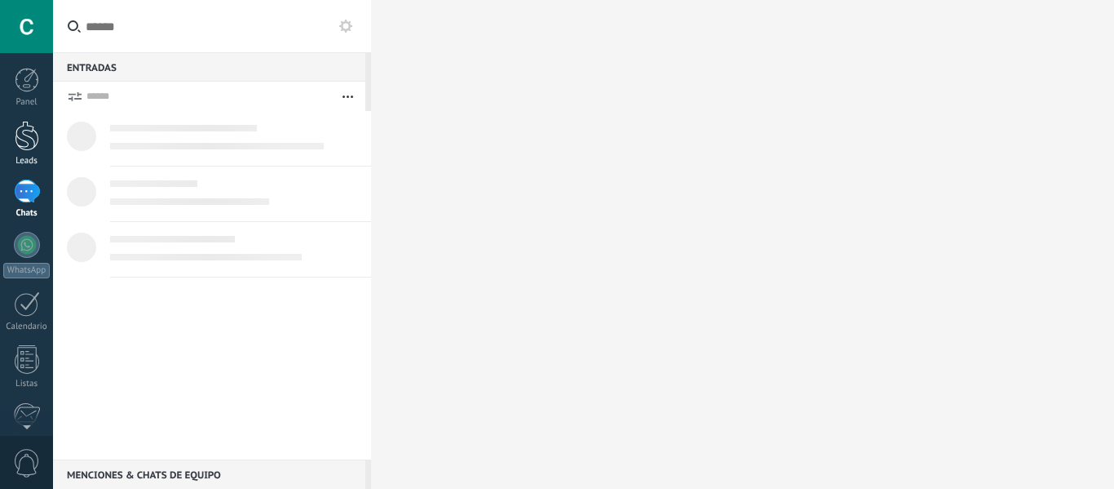
click at [35, 149] on div at bounding box center [27, 136] width 24 height 30
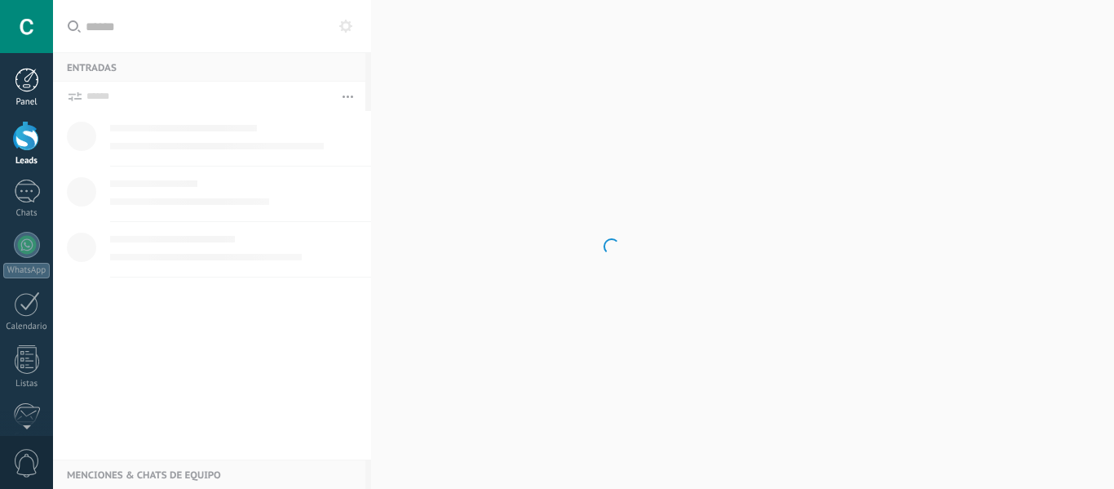
click at [39, 79] on link "Panel" at bounding box center [26, 88] width 53 height 40
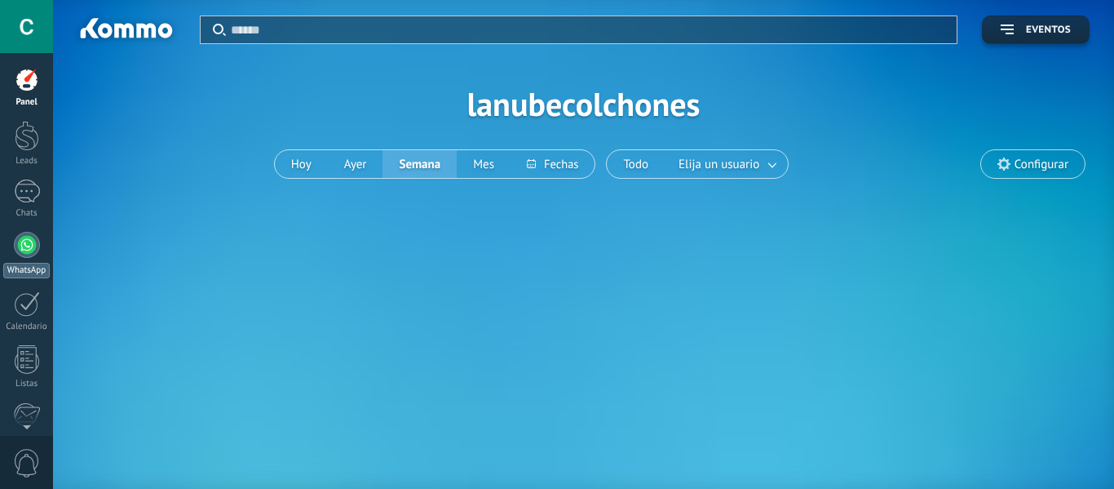
click at [18, 274] on div "WhatsApp" at bounding box center [26, 271] width 47 height 16
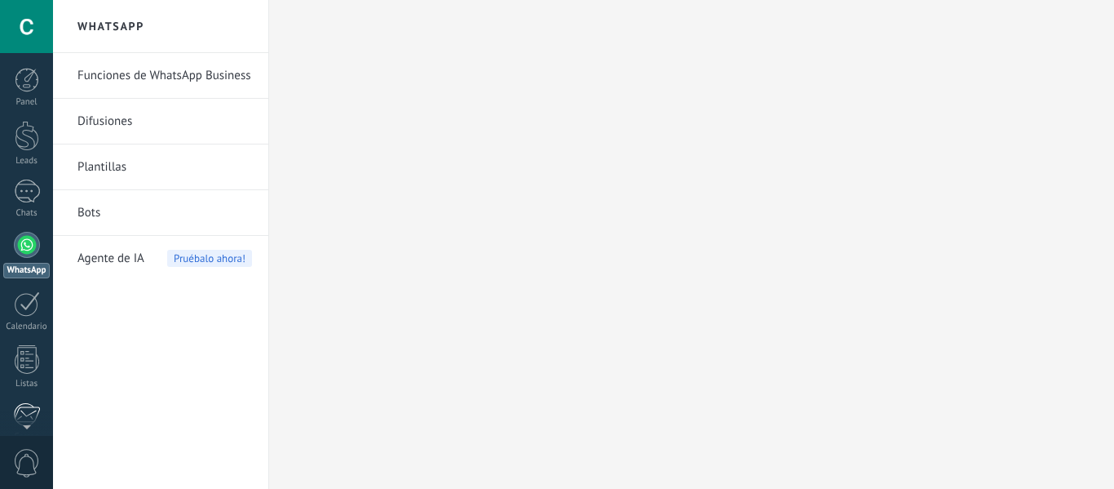
scroll to position [10, 0]
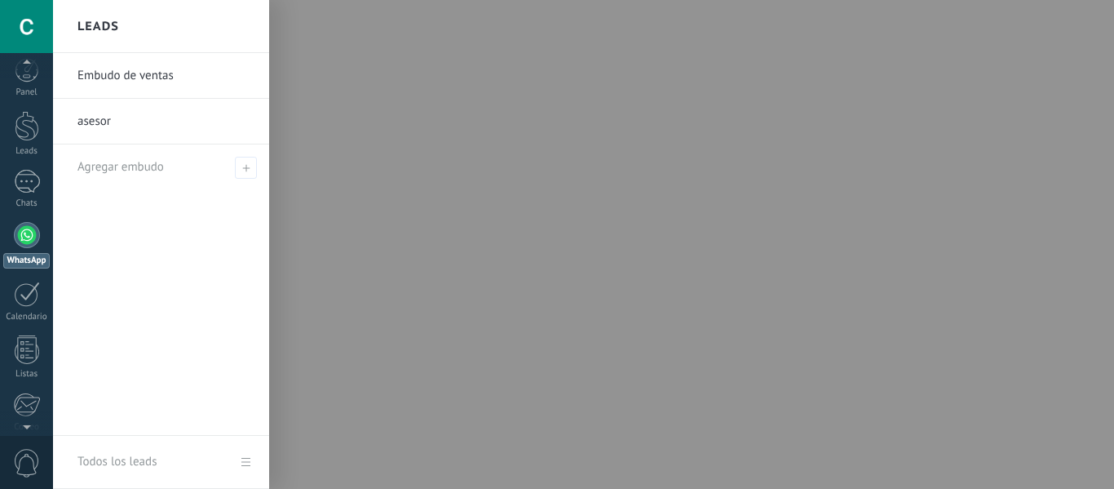
click at [124, 80] on link "Embudo de ventas" at bounding box center [165, 76] width 175 height 46
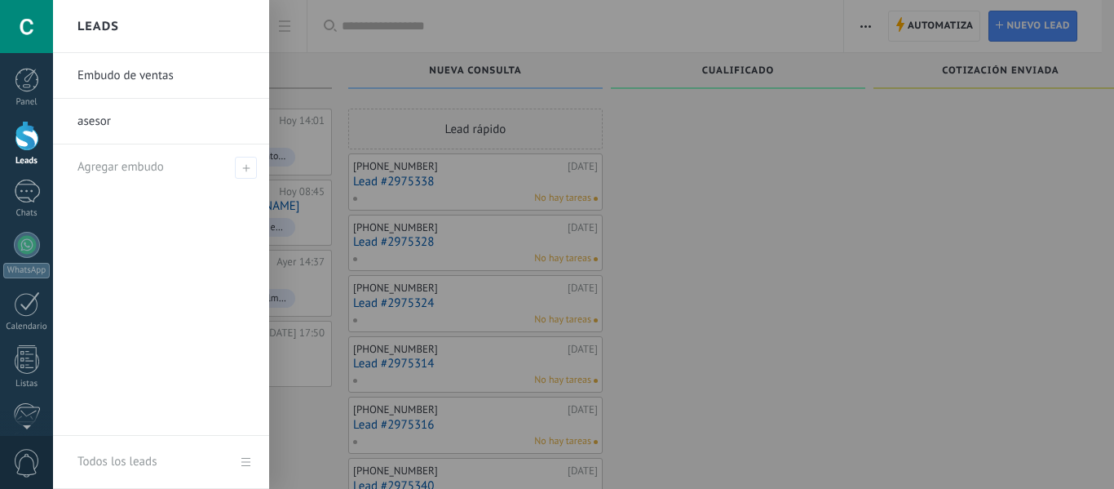
click at [94, 120] on link "asesor" at bounding box center [165, 122] width 175 height 46
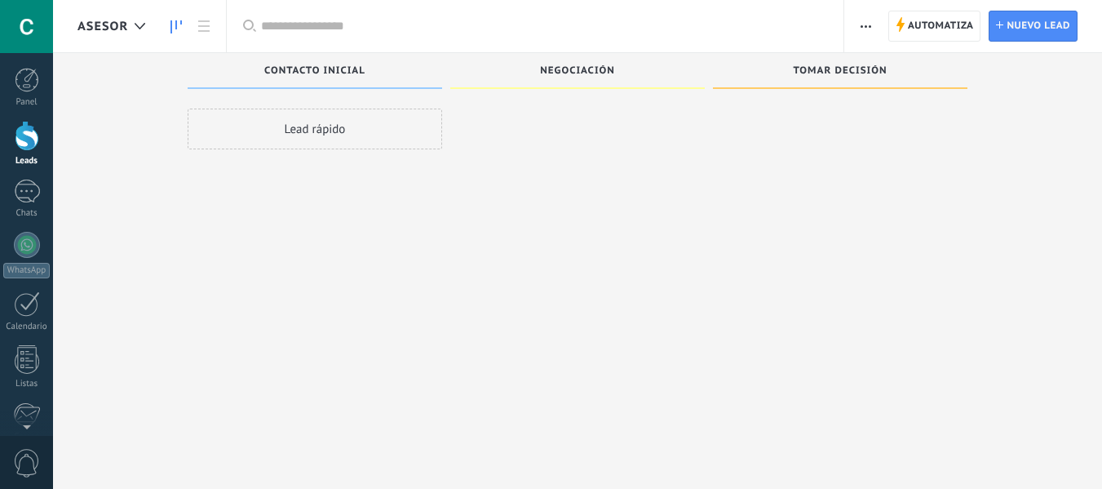
click at [326, 131] on div "Lead rápido" at bounding box center [315, 129] width 255 height 41
click at [314, 124] on div "Lead rápido" at bounding box center [315, 129] width 255 height 41
click at [1049, 22] on span "Nuevo lead" at bounding box center [1039, 25] width 64 height 29
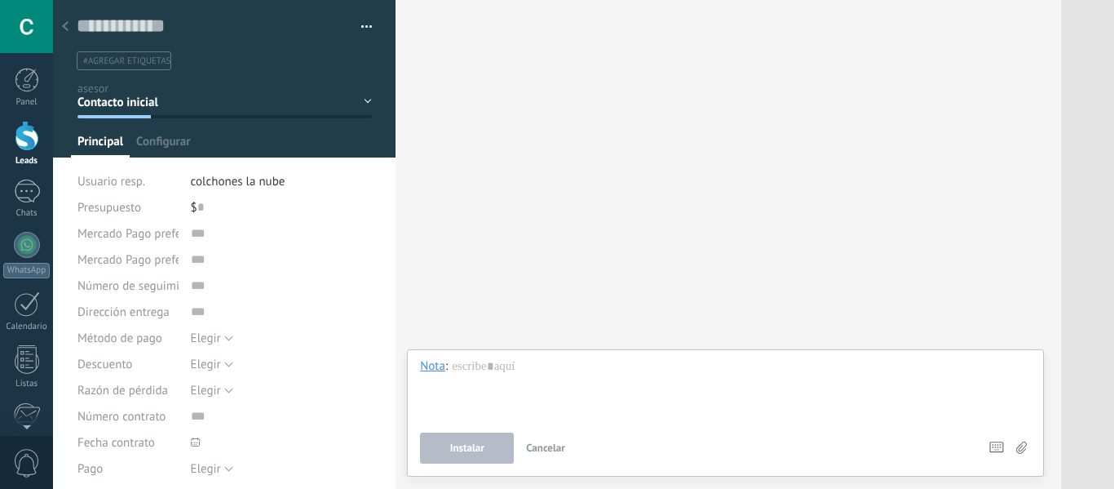
click at [64, 24] on icon at bounding box center [65, 26] width 7 height 10
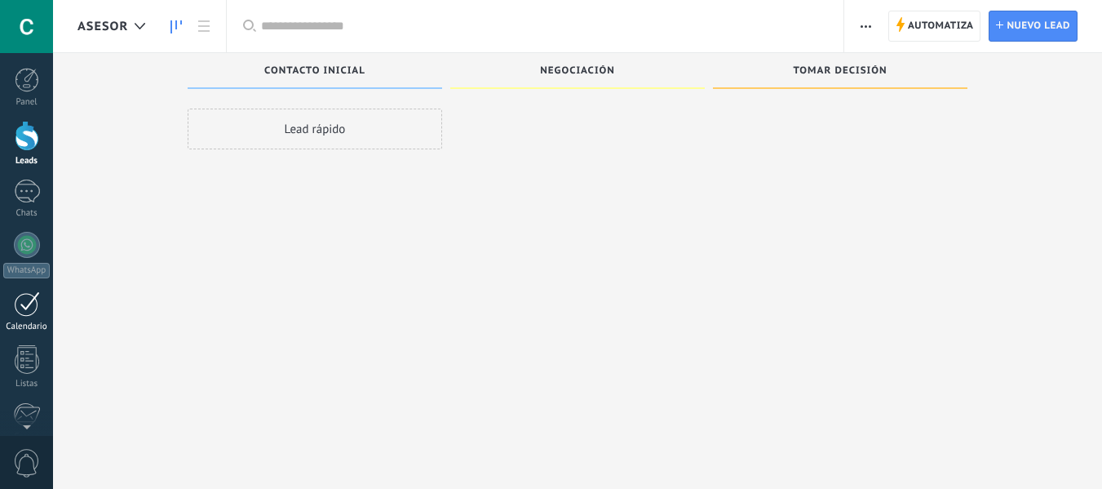
click at [18, 299] on div at bounding box center [27, 303] width 26 height 25
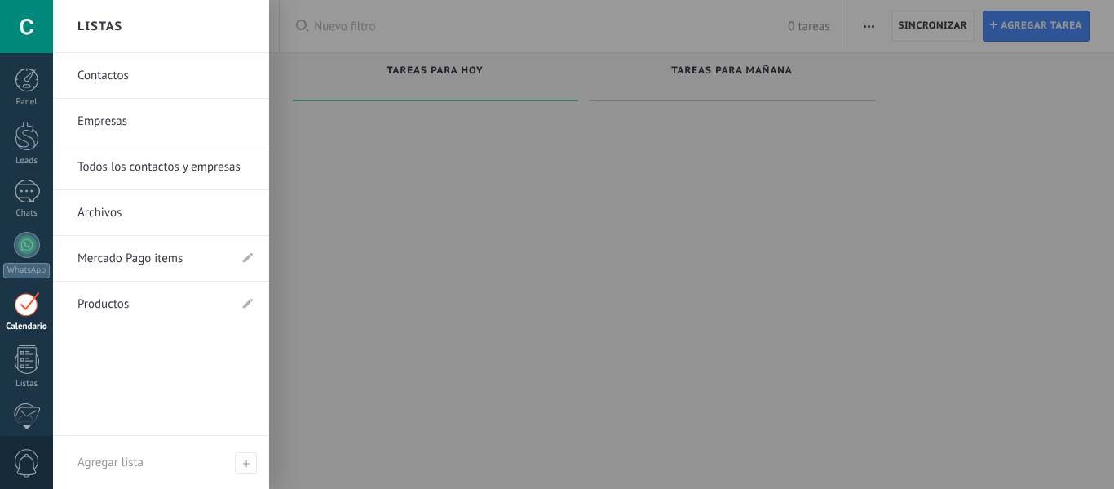
click at [116, 264] on link "Mercado Pago items" at bounding box center [153, 259] width 151 height 46
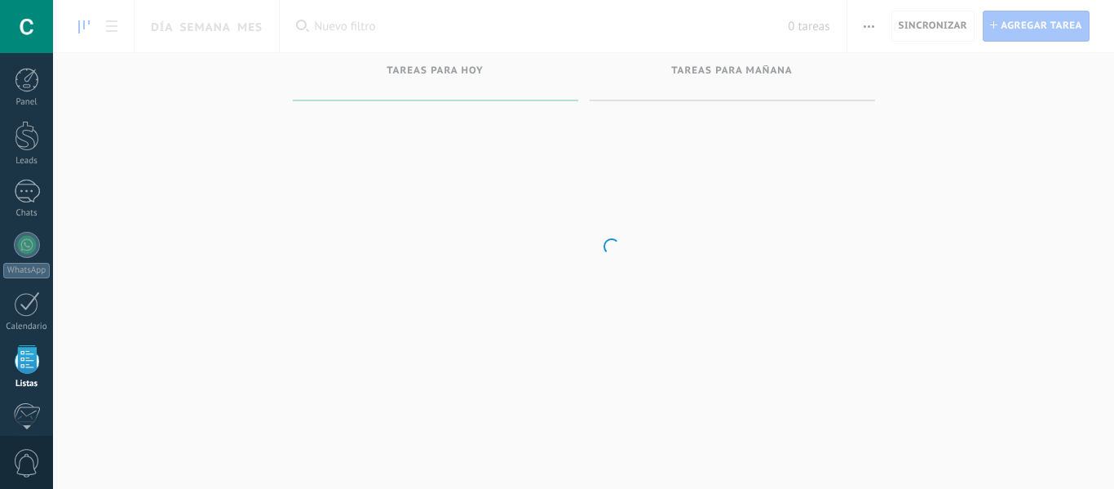
scroll to position [101, 0]
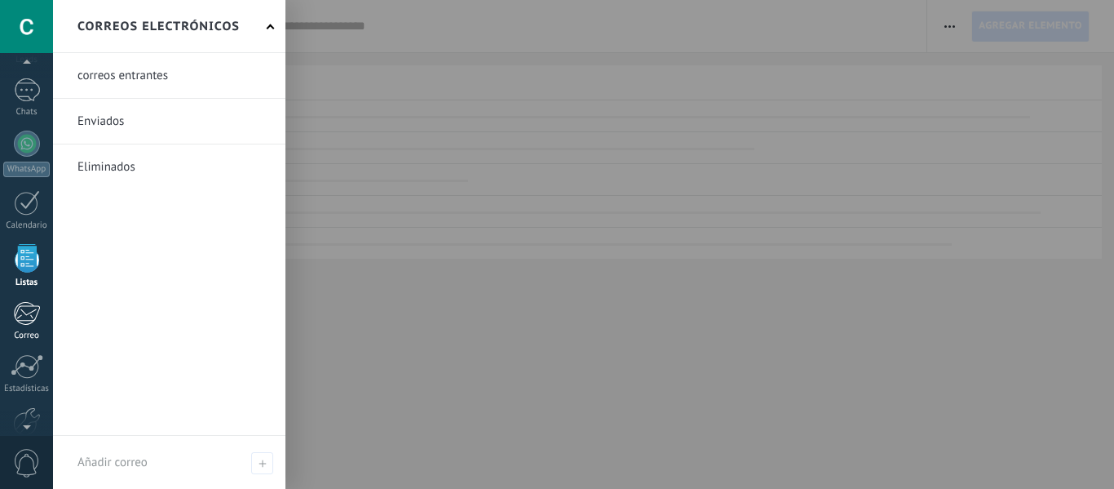
click at [26, 321] on div at bounding box center [26, 313] width 27 height 24
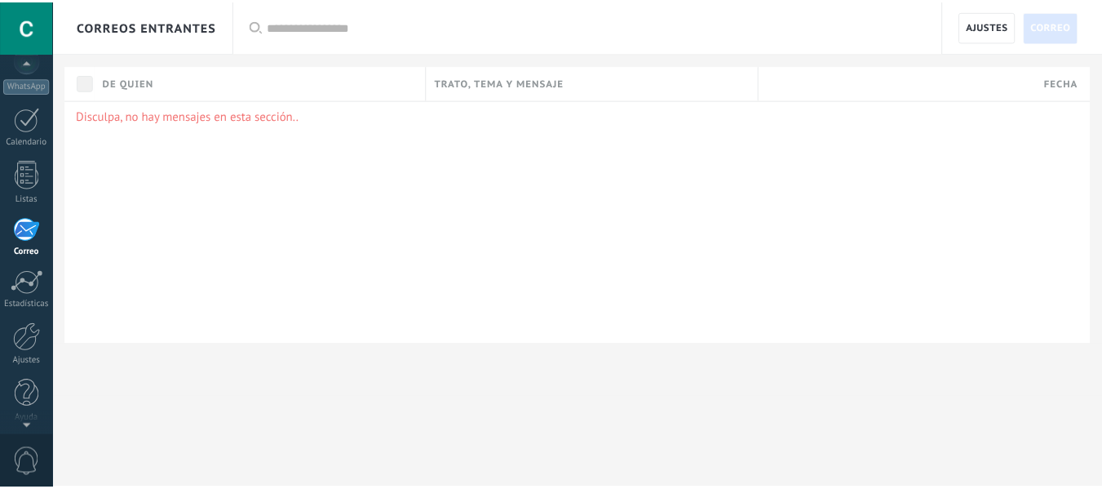
scroll to position [190, 0]
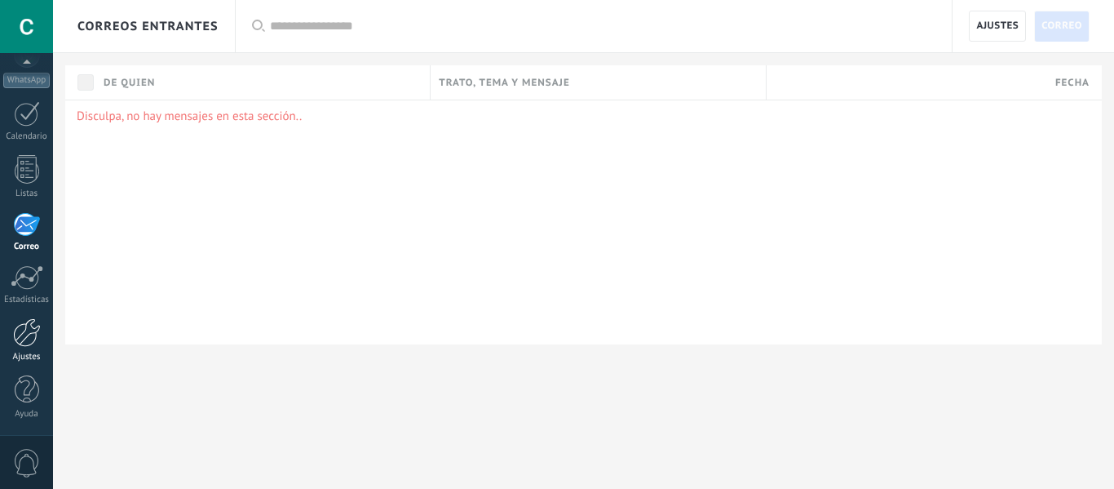
click at [21, 338] on div at bounding box center [27, 332] width 28 height 29
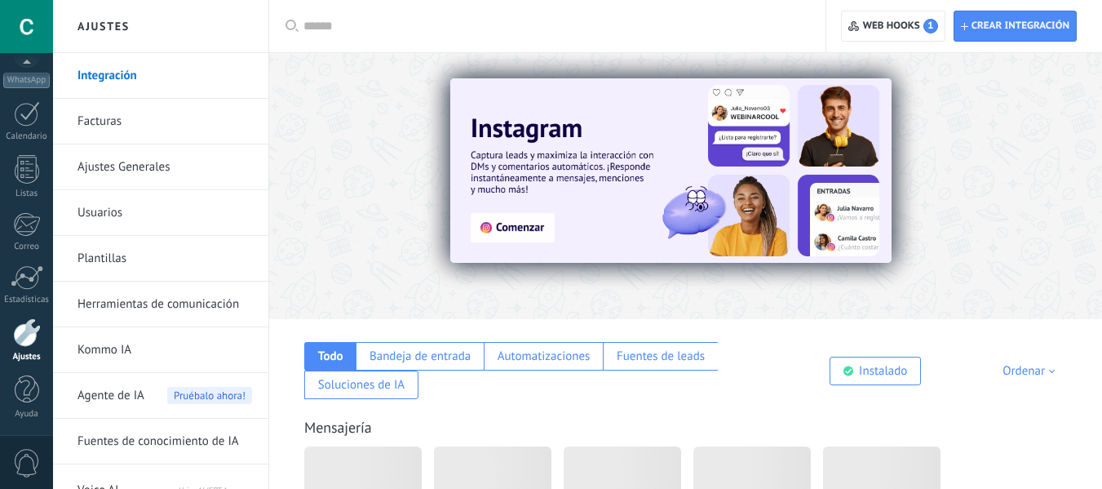
click at [154, 166] on link "Ajustes Generales" at bounding box center [165, 167] width 175 height 46
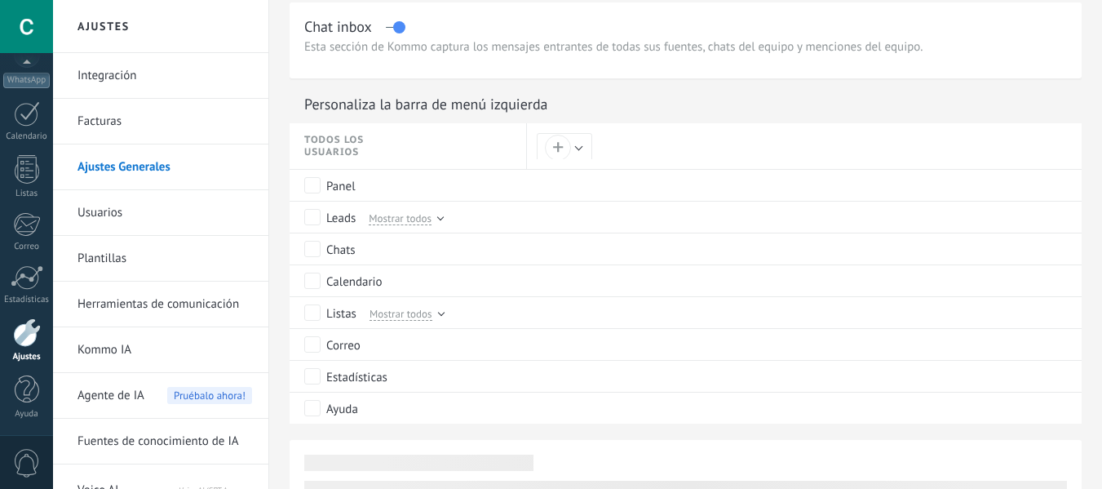
scroll to position [816, 0]
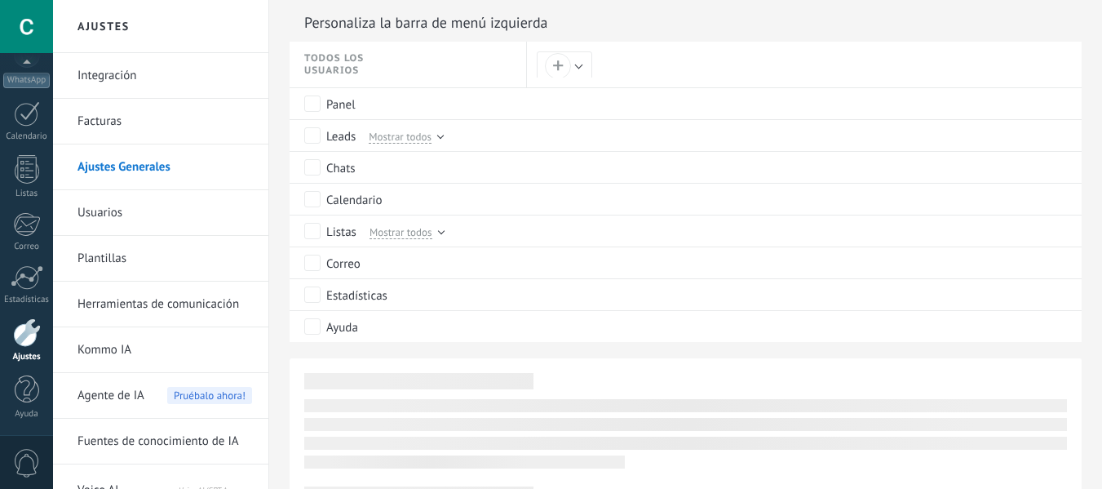
click at [88, 111] on link "Facturas" at bounding box center [165, 122] width 175 height 46
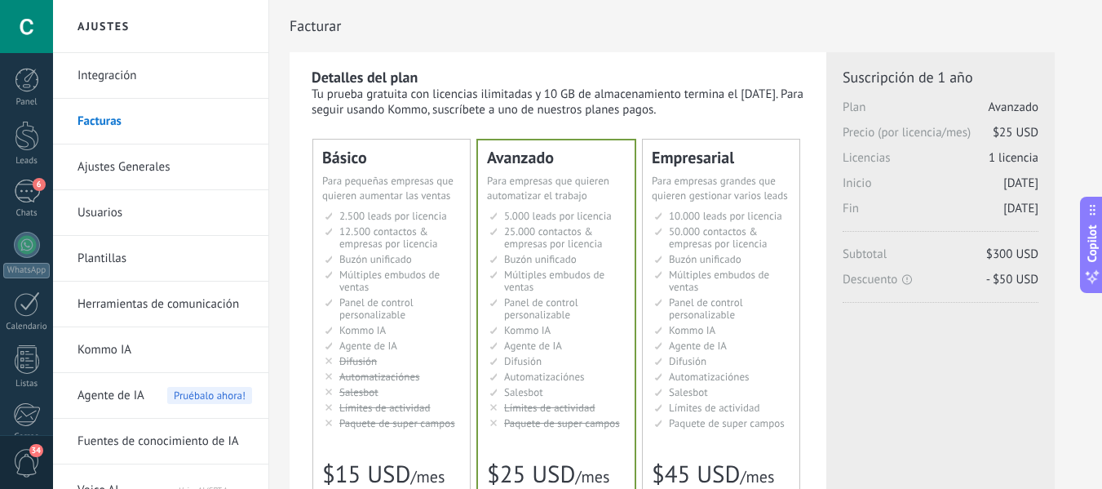
click at [122, 85] on link "Integración" at bounding box center [165, 76] width 175 height 46
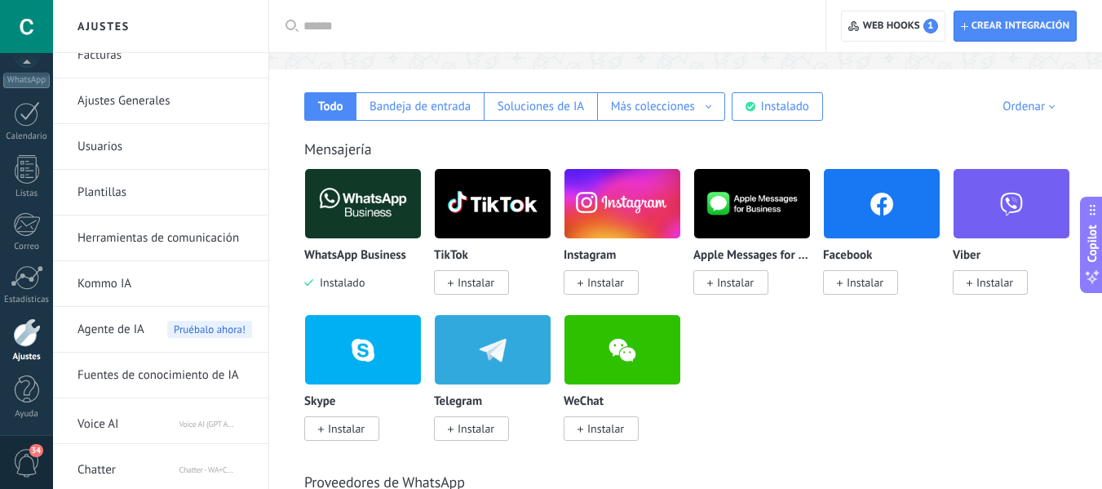
scroll to position [408, 0]
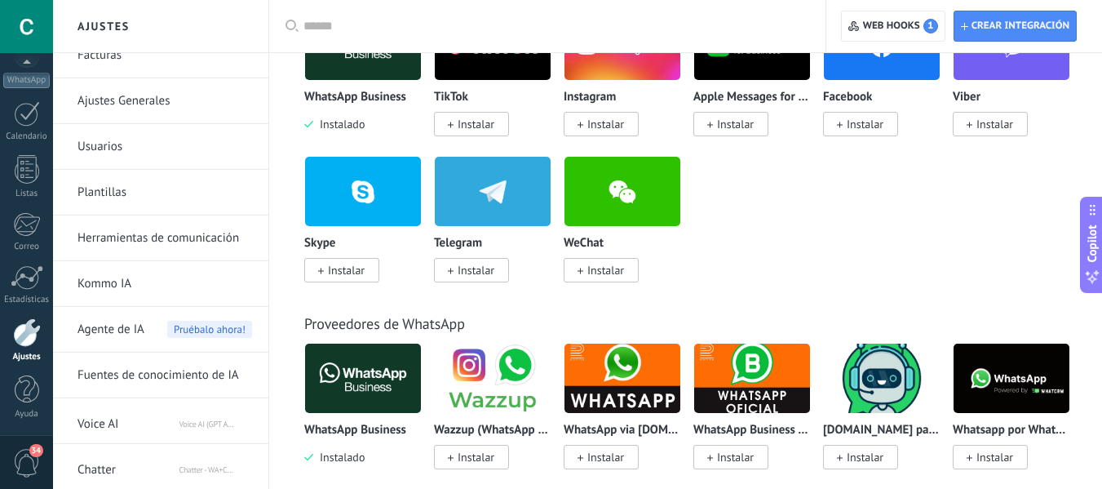
click at [105, 423] on span "Voice AI" at bounding box center [128, 420] width 100 height 39
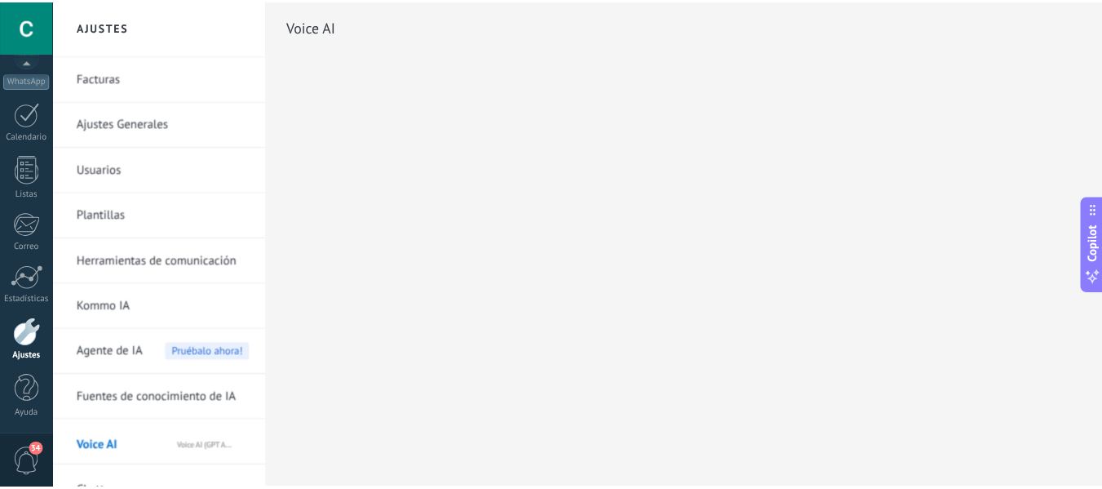
scroll to position [66, 0]
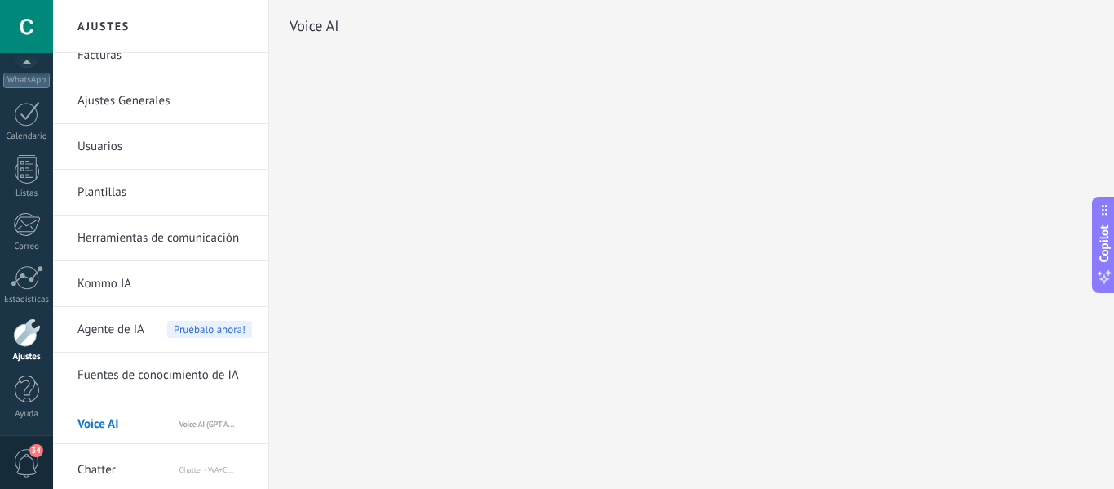
click at [215, 374] on link "Fuentes de conocimiento de IA" at bounding box center [165, 375] width 175 height 46
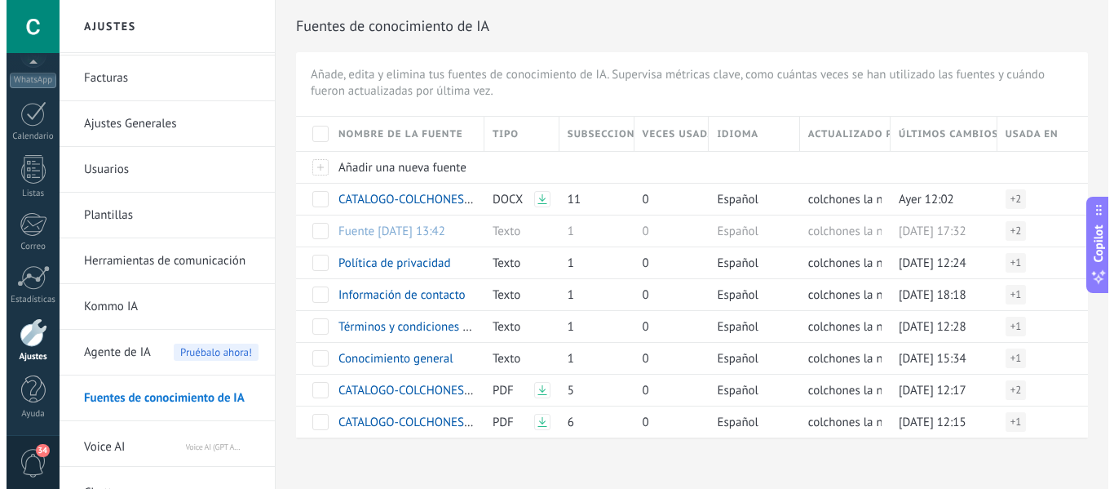
scroll to position [66, 0]
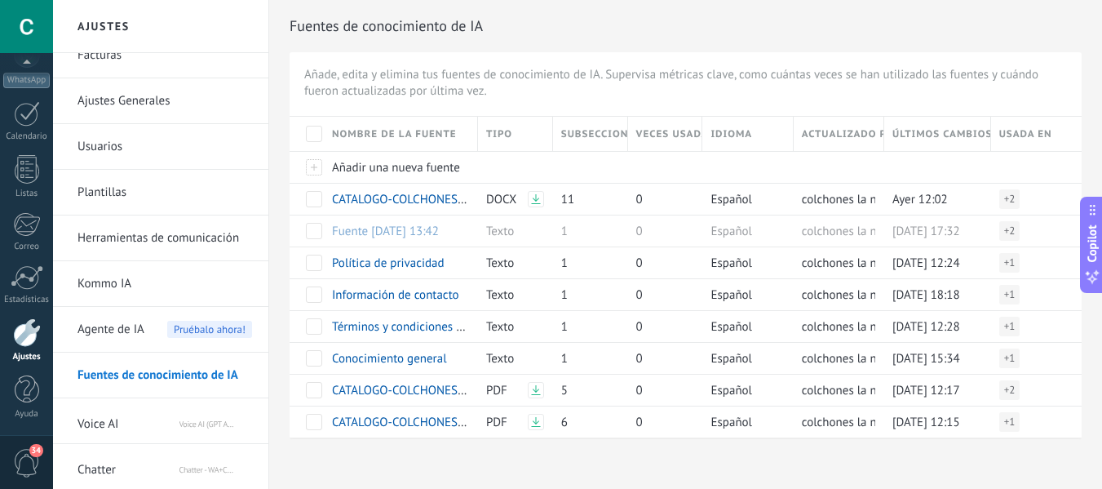
click at [108, 422] on span "Voice AI" at bounding box center [128, 420] width 100 height 39
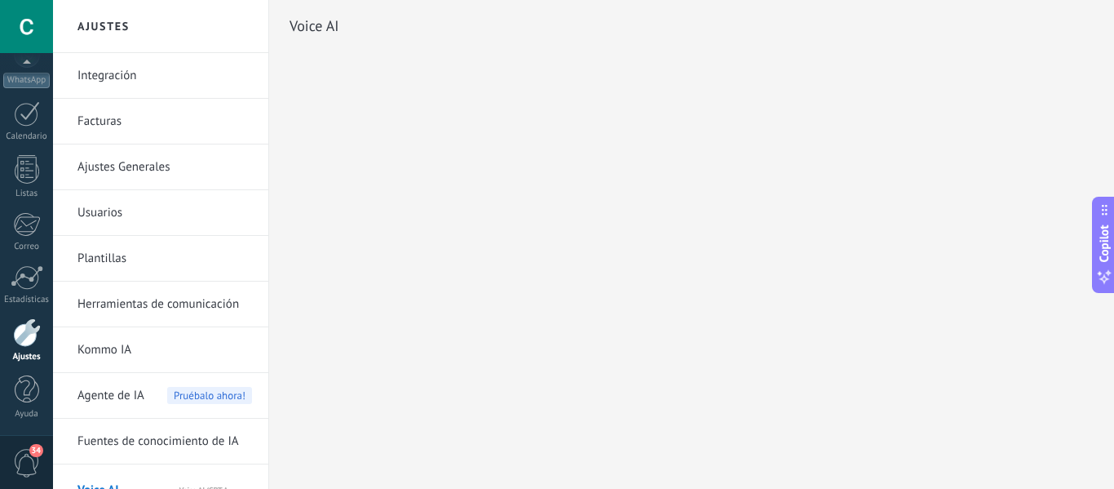
click at [331, 20] on h2 "Voice AI" at bounding box center [315, 26] width 50 height 33
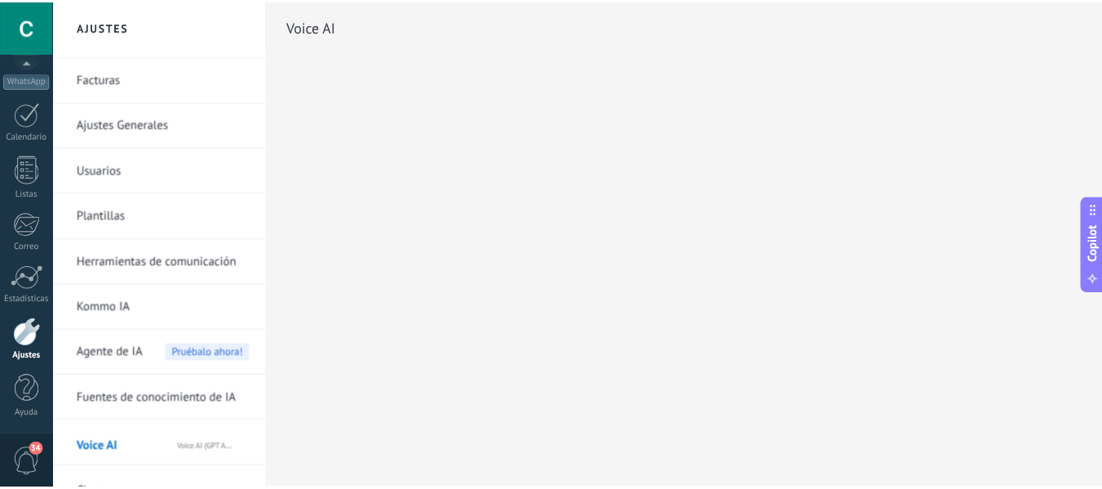
scroll to position [66, 0]
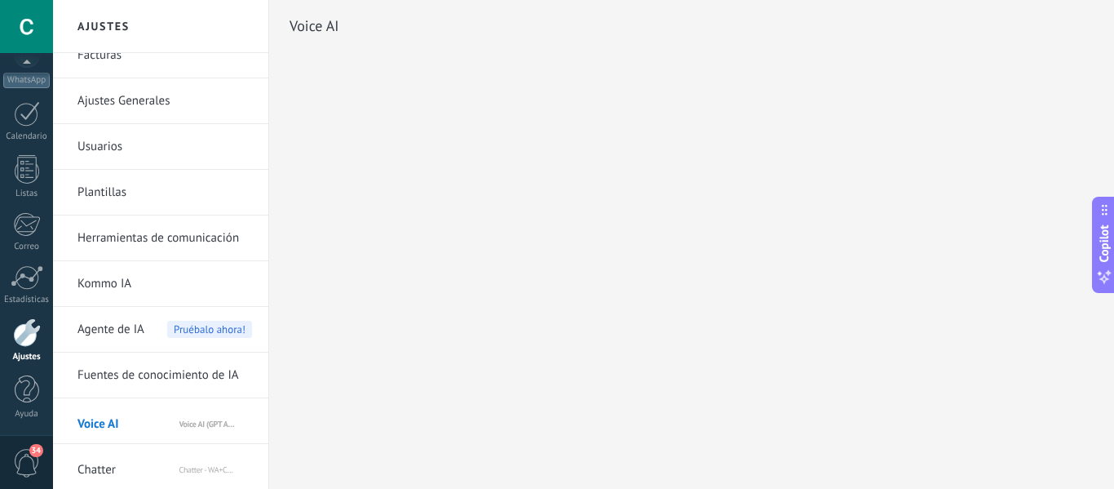
click at [103, 472] on span "Chatter" at bounding box center [128, 466] width 100 height 39
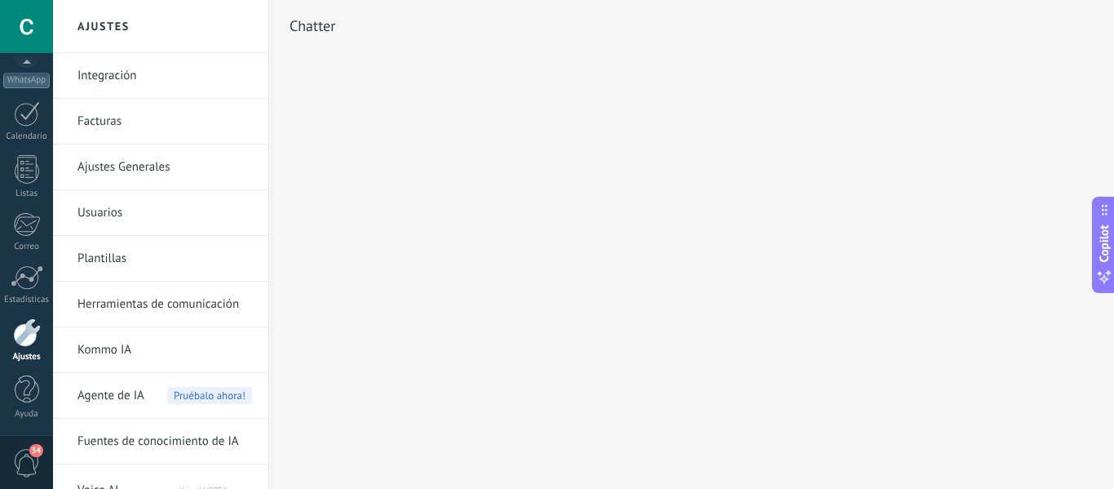
click at [100, 254] on link "Plantillas" at bounding box center [165, 259] width 175 height 46
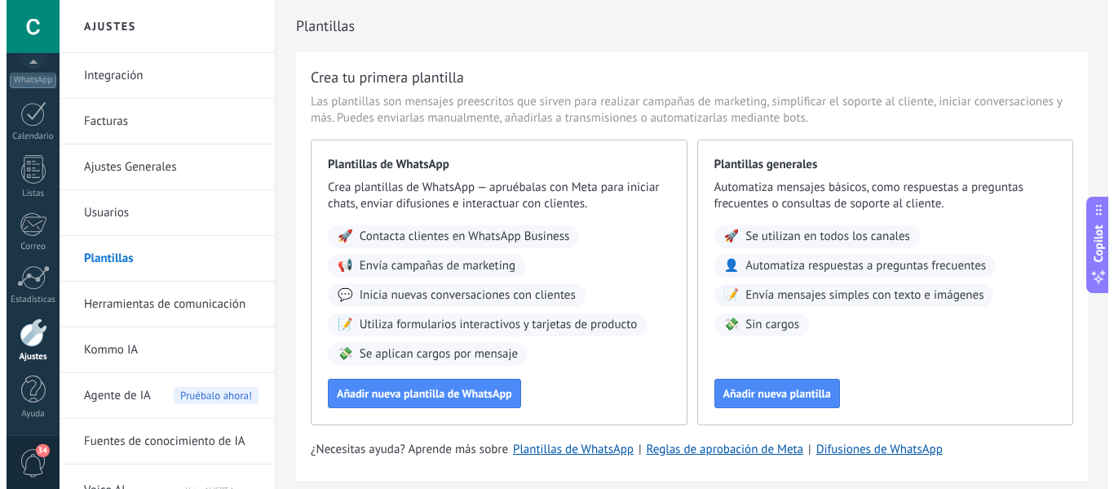
scroll to position [62, 0]
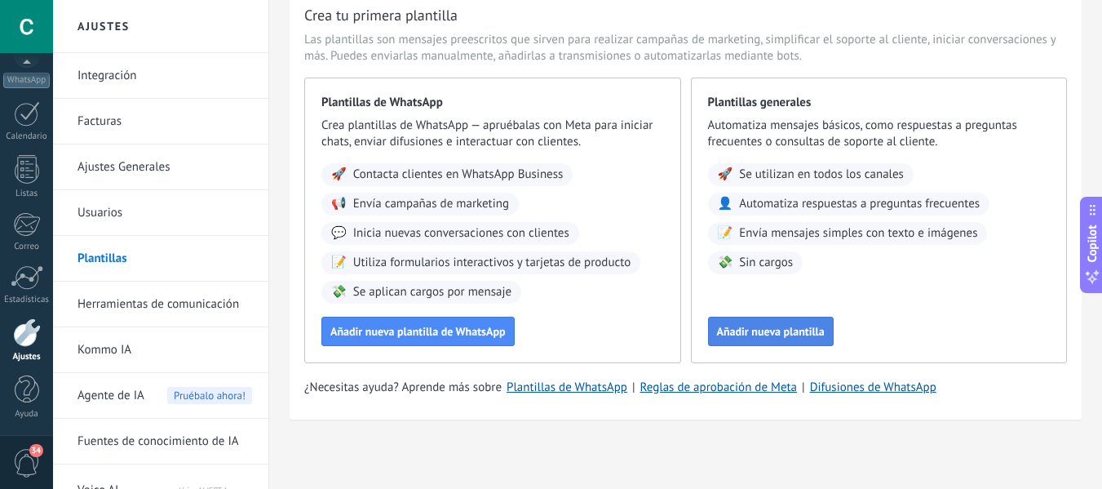
click at [797, 337] on span "Añadir nueva plantilla" at bounding box center [771, 331] width 108 height 11
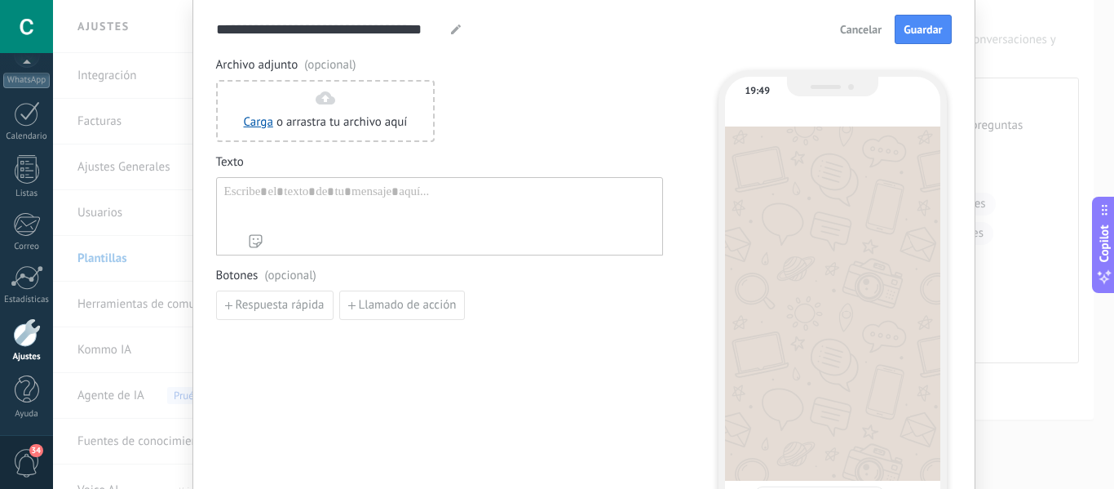
scroll to position [82, 0]
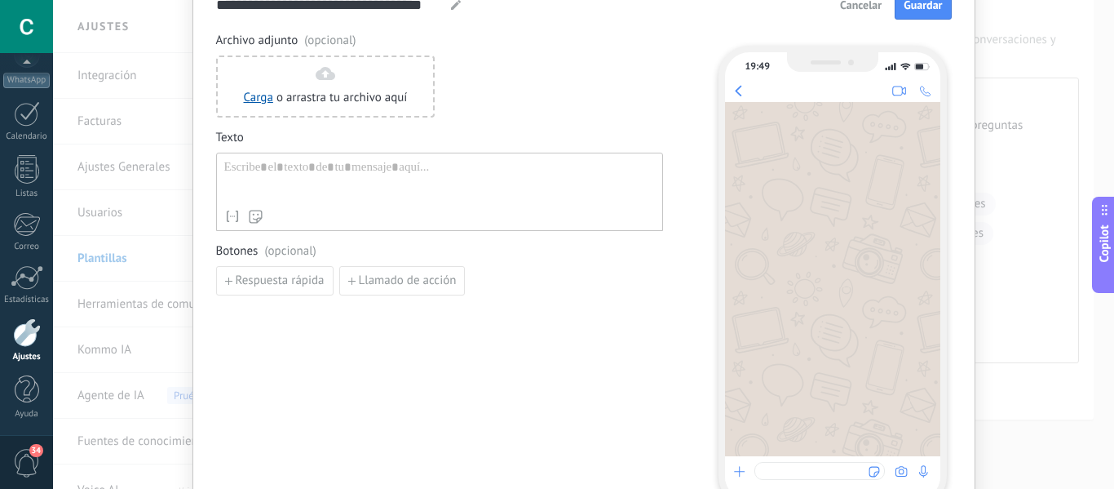
click at [504, 188] on div at bounding box center [439, 181] width 431 height 42
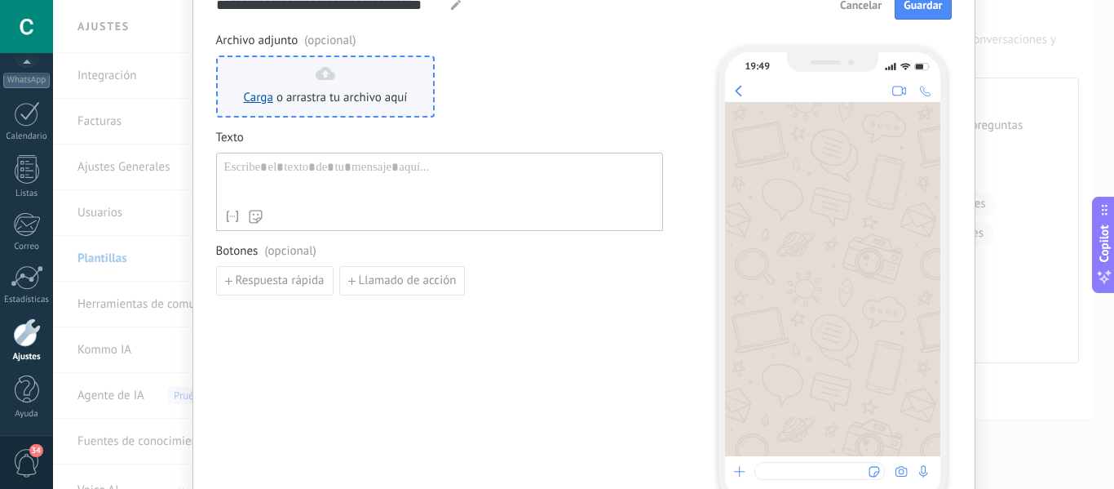
click at [333, 94] on span "o arrastra tu archivo aquí" at bounding box center [342, 98] width 131 height 16
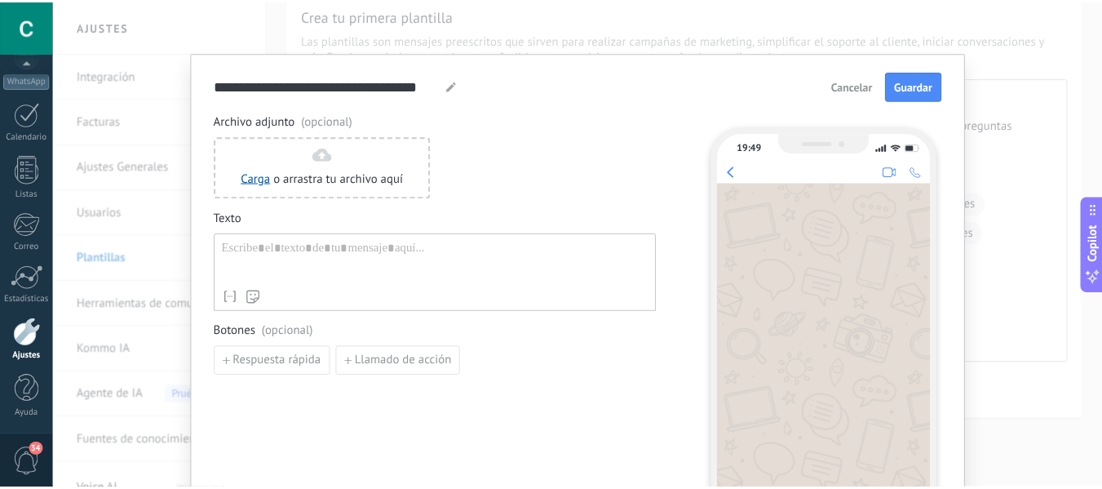
scroll to position [0, 0]
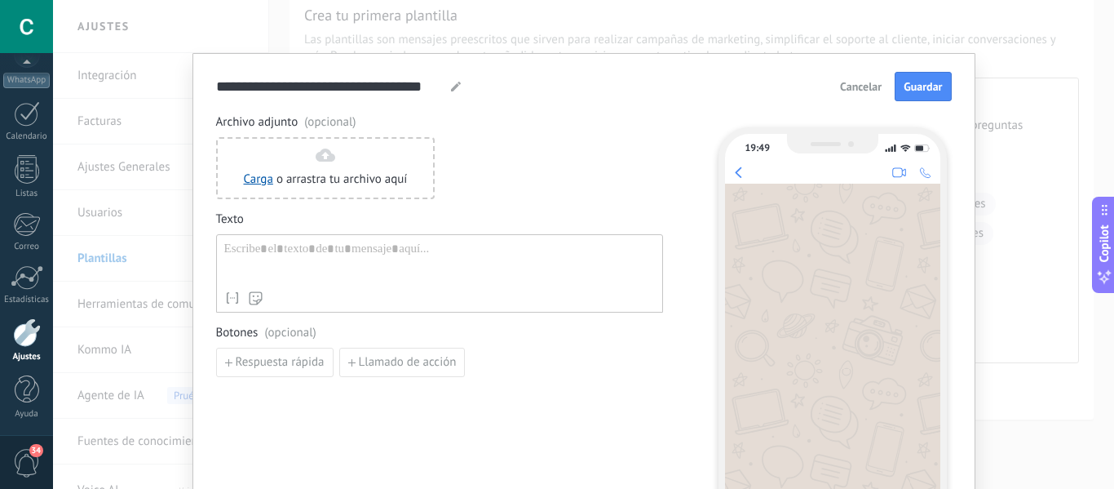
click at [986, 183] on div "**********" at bounding box center [583, 244] width 1061 height 489
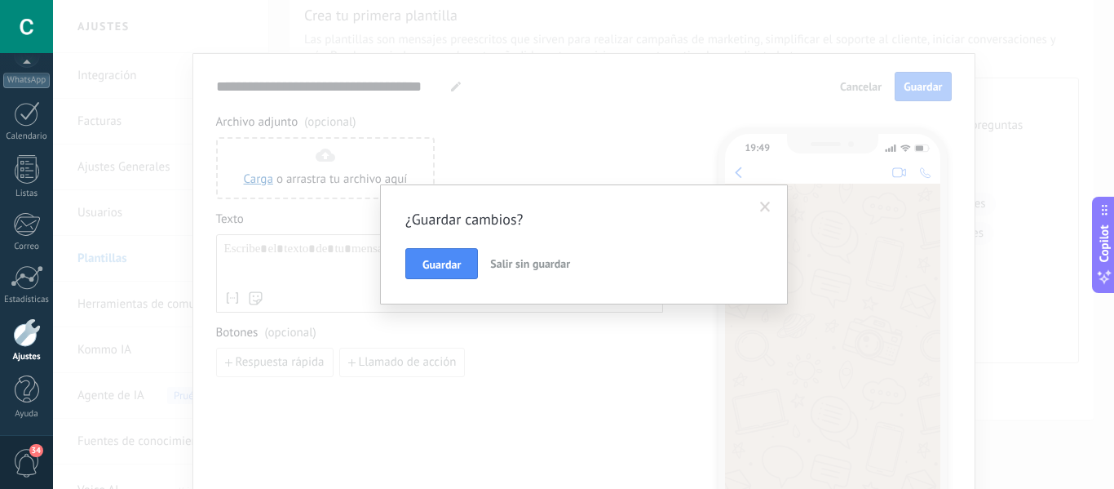
click at [538, 263] on span "Salir sin guardar" at bounding box center [530, 263] width 80 height 15
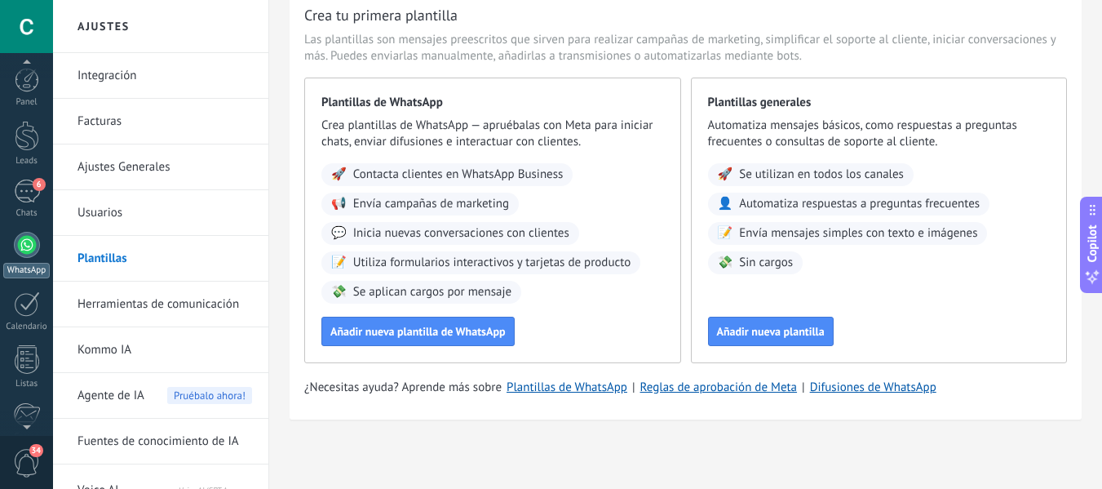
click at [27, 236] on div at bounding box center [27, 245] width 26 height 26
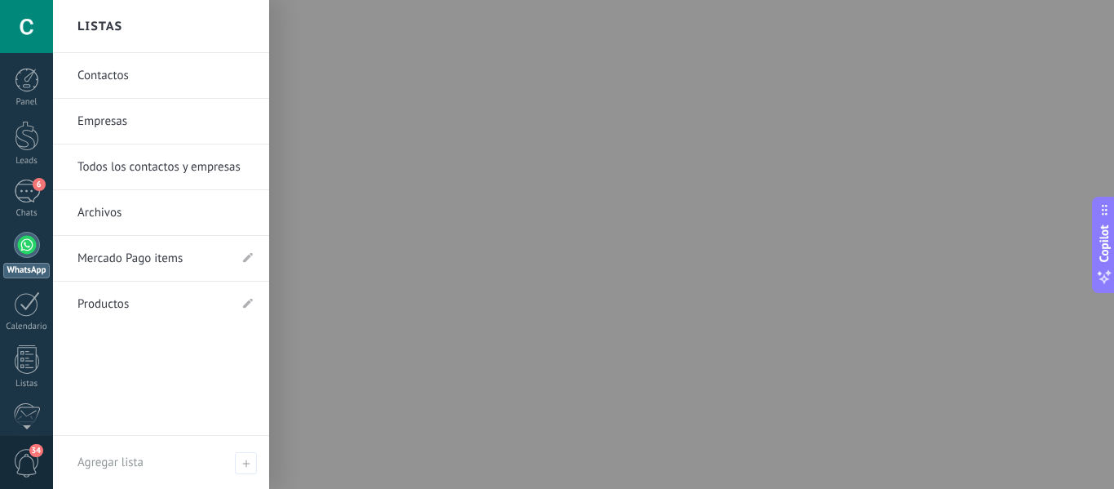
click at [128, 258] on link "Mercado Pago items" at bounding box center [153, 259] width 151 height 46
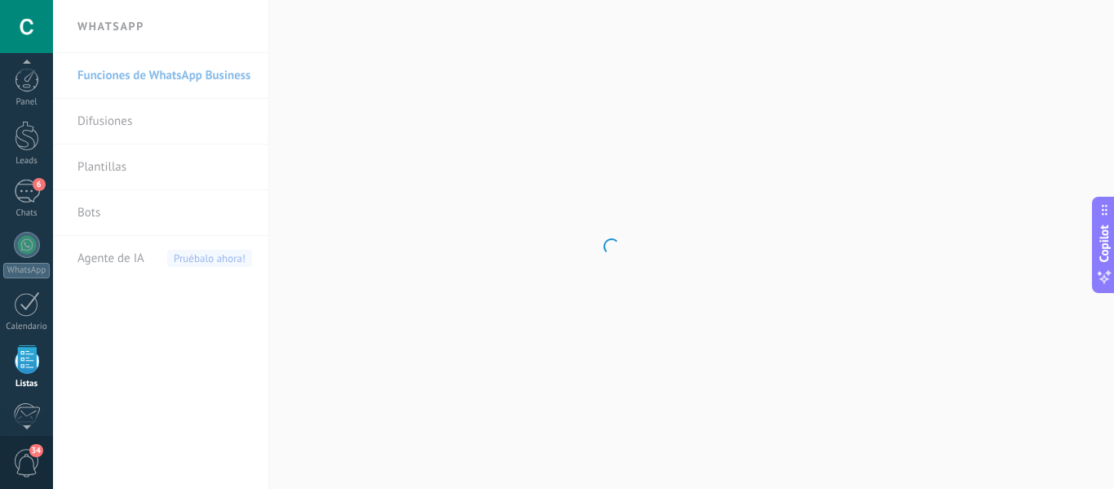
scroll to position [101, 0]
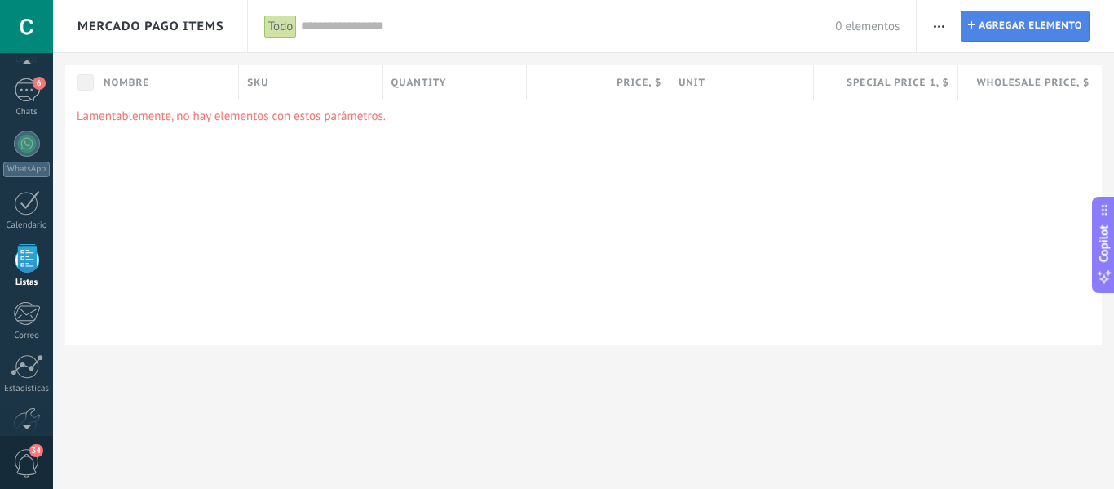
click at [1054, 11] on span "Agregar elemento" at bounding box center [1031, 25] width 104 height 29
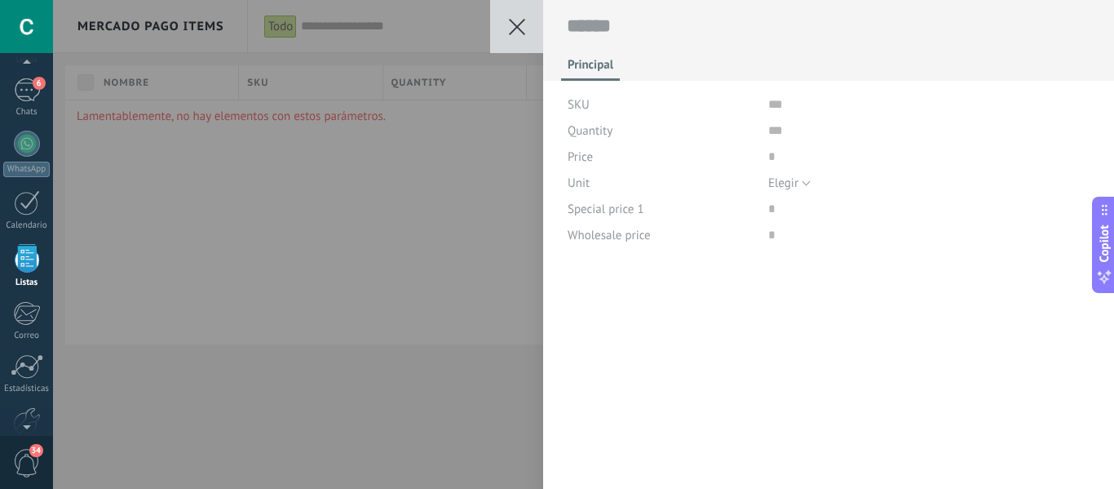
scroll to position [24, 0]
click at [774, 113] on input "text" at bounding box center [930, 104] width 322 height 26
click at [798, 189] on button "Elegir" at bounding box center [790, 183] width 42 height 26
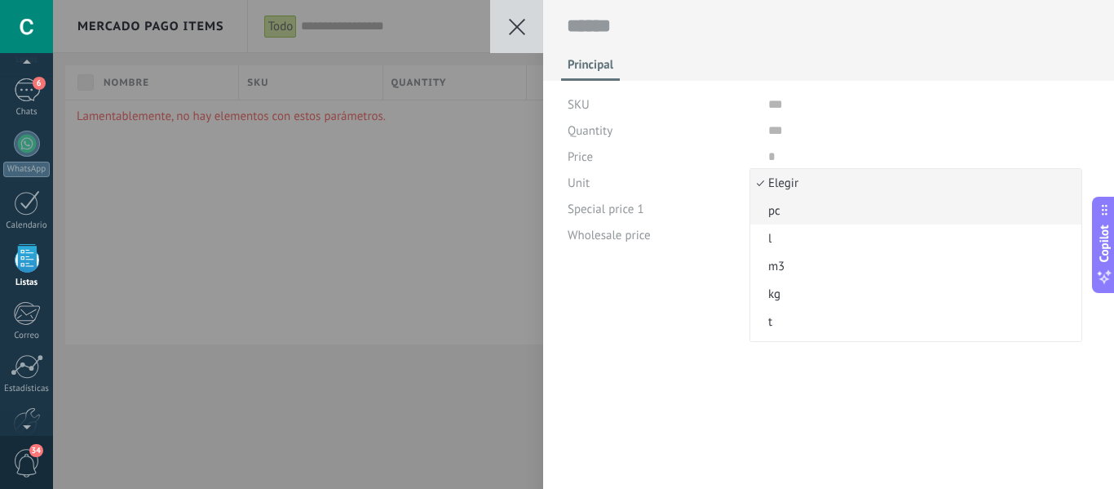
click at [779, 210] on span "pc" at bounding box center [914, 211] width 326 height 16
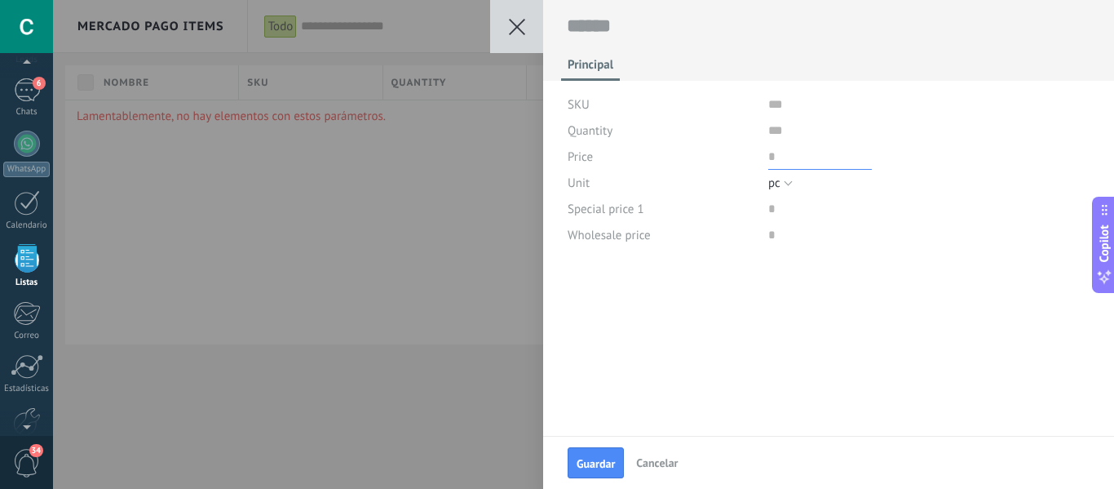
click at [788, 149] on input "price" at bounding box center [821, 157] width 104 height 26
click at [779, 109] on input "text" at bounding box center [930, 104] width 322 height 26
click at [534, 20] on button at bounding box center [516, 26] width 53 height 53
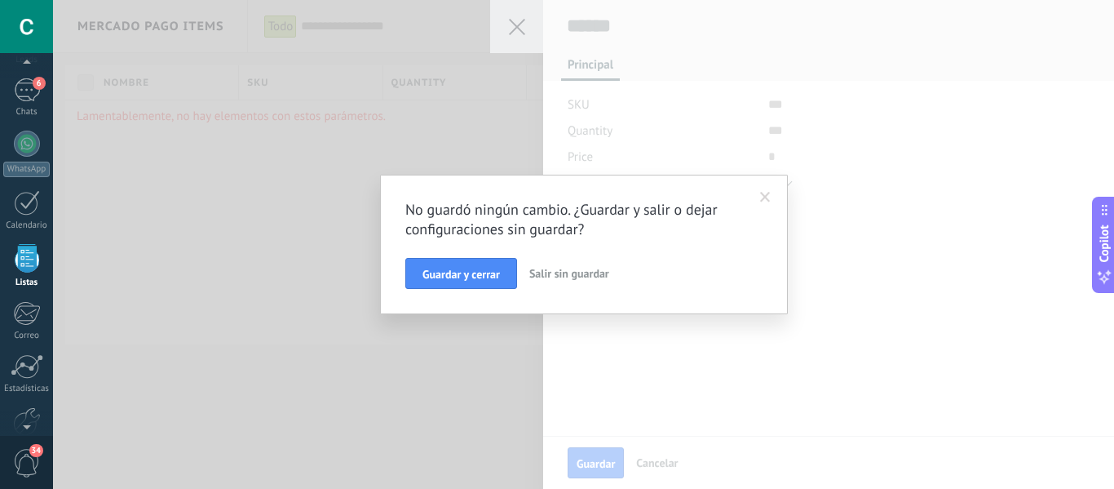
click at [567, 278] on span "Salir sin guardar" at bounding box center [569, 273] width 80 height 15
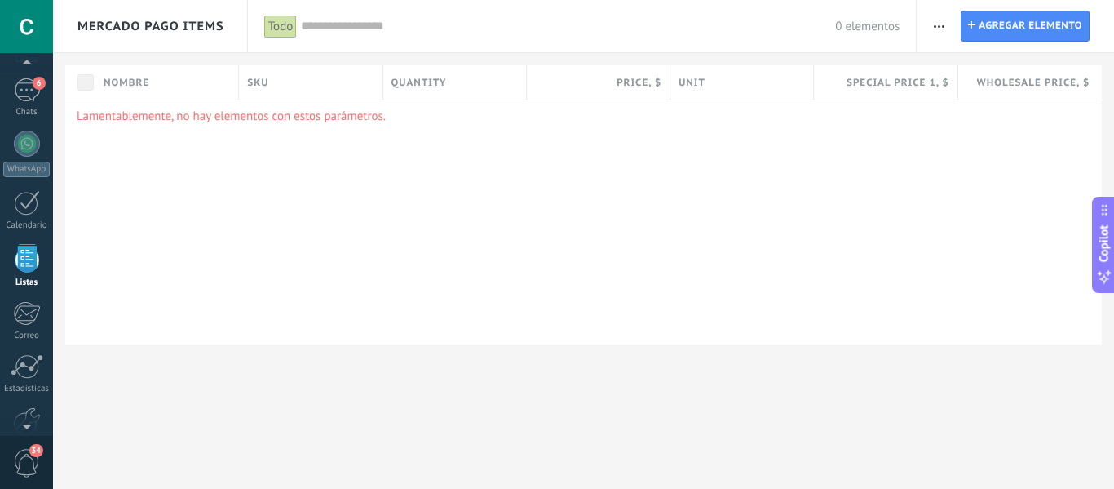
click at [935, 21] on span "button" at bounding box center [939, 26] width 11 height 31
click at [975, 103] on span "Ajustes de entidad" at bounding box center [996, 102] width 96 height 33
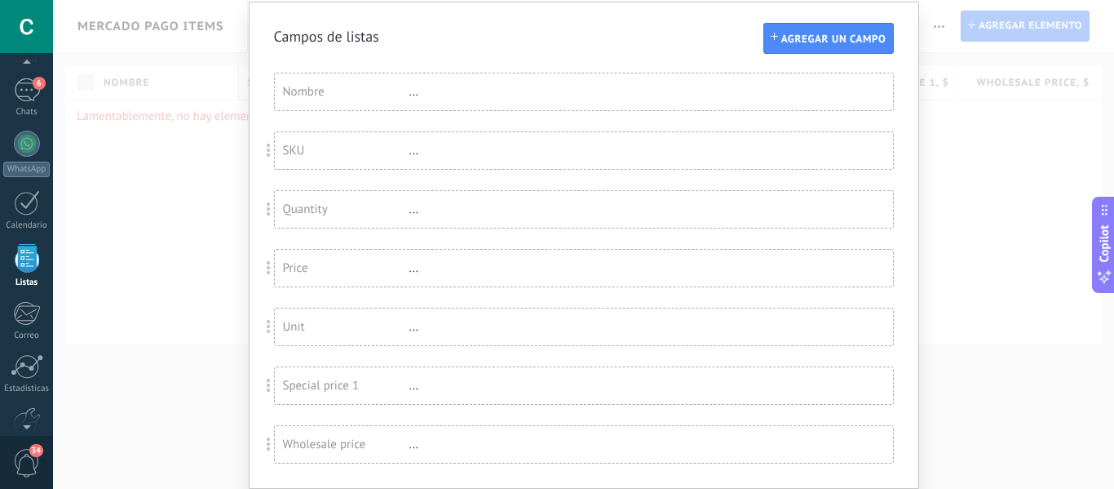
scroll to position [104, 0]
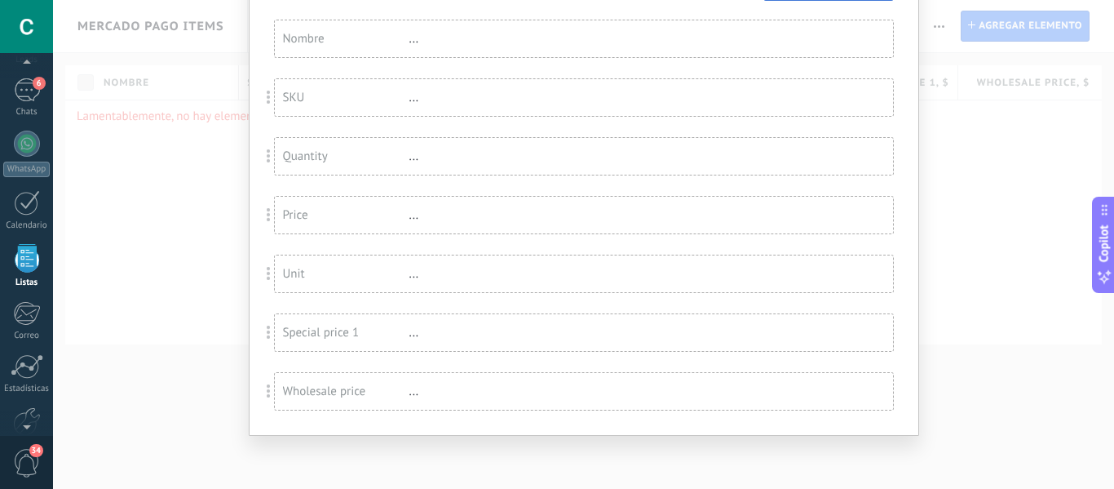
click at [214, 277] on div "Campos de listas Agregar un campo Usted ha alcanzado la cantidad máxima de los …" at bounding box center [583, 244] width 1061 height 489
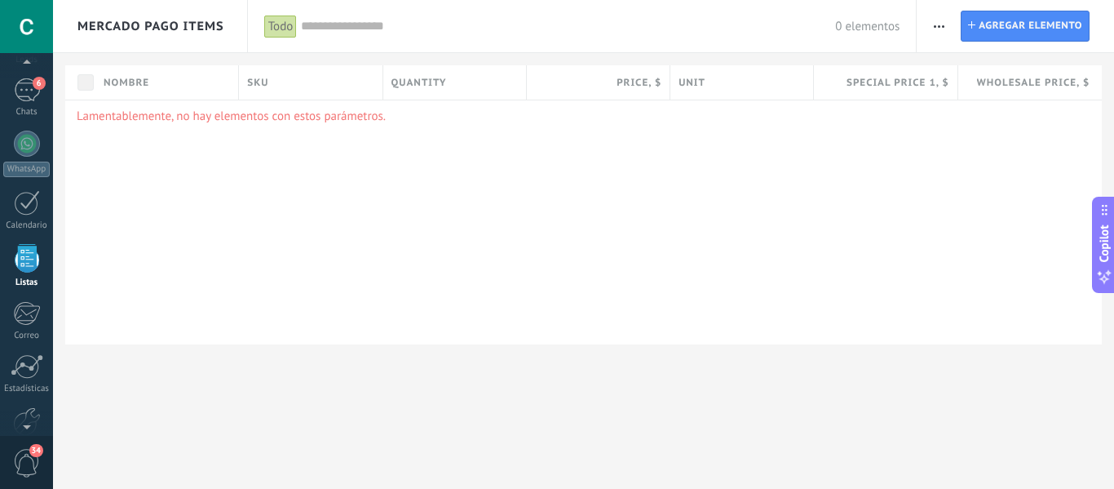
scroll to position [0, 0]
click at [33, 140] on div at bounding box center [27, 144] width 26 height 26
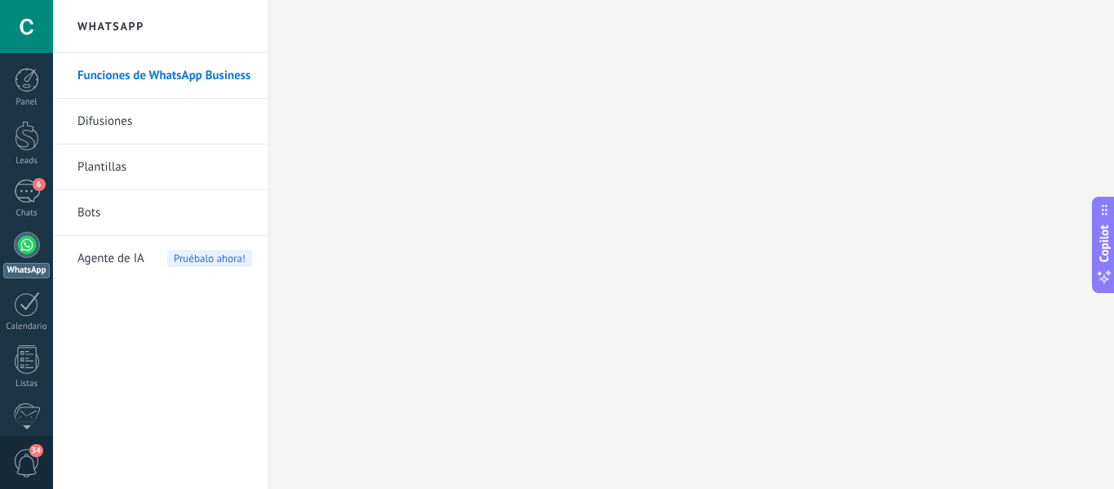
click at [114, 115] on link "Difusiones" at bounding box center [165, 122] width 175 height 46
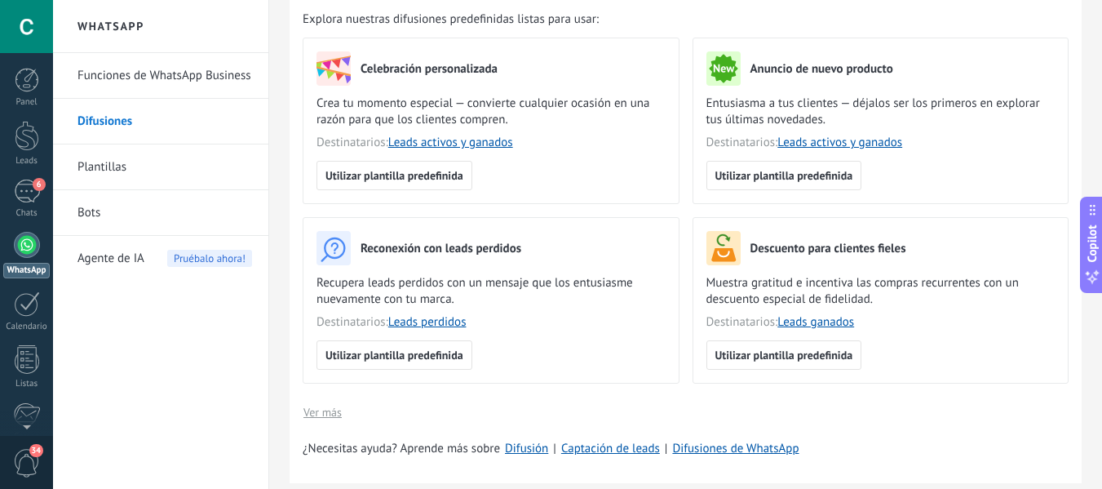
scroll to position [163, 0]
click at [133, 165] on link "Plantillas" at bounding box center [165, 167] width 175 height 46
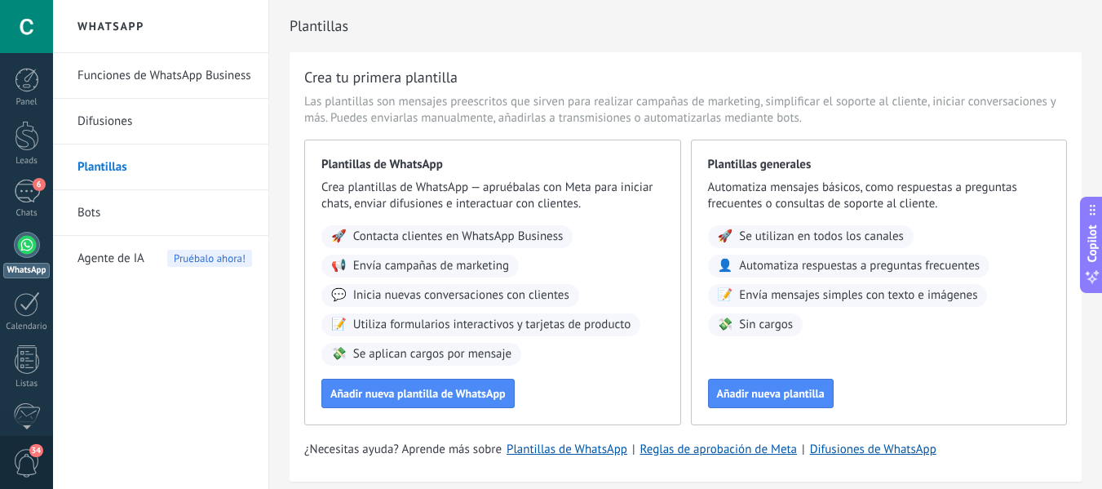
click at [136, 200] on link "Bots" at bounding box center [165, 213] width 175 height 46
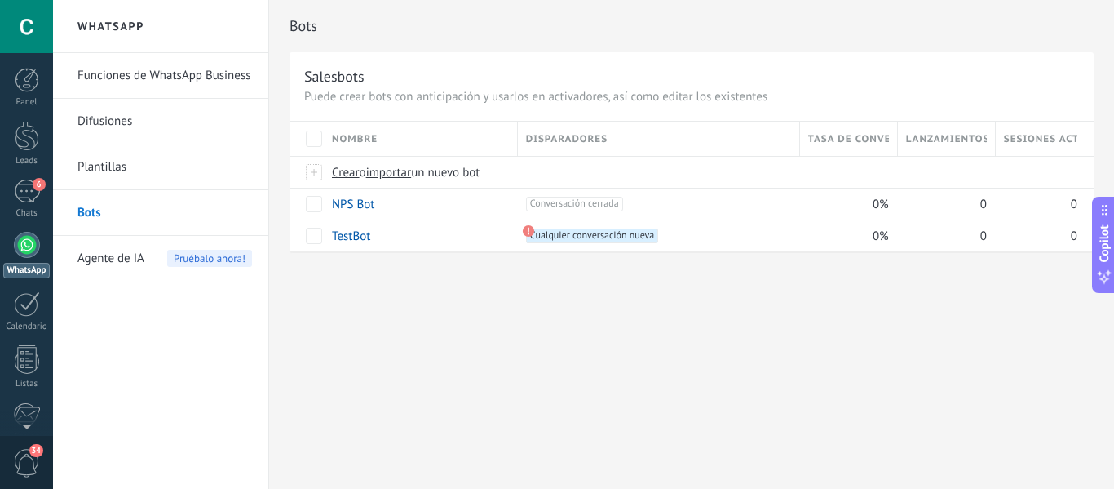
click at [131, 256] on span "Agente de IA" at bounding box center [111, 259] width 67 height 46
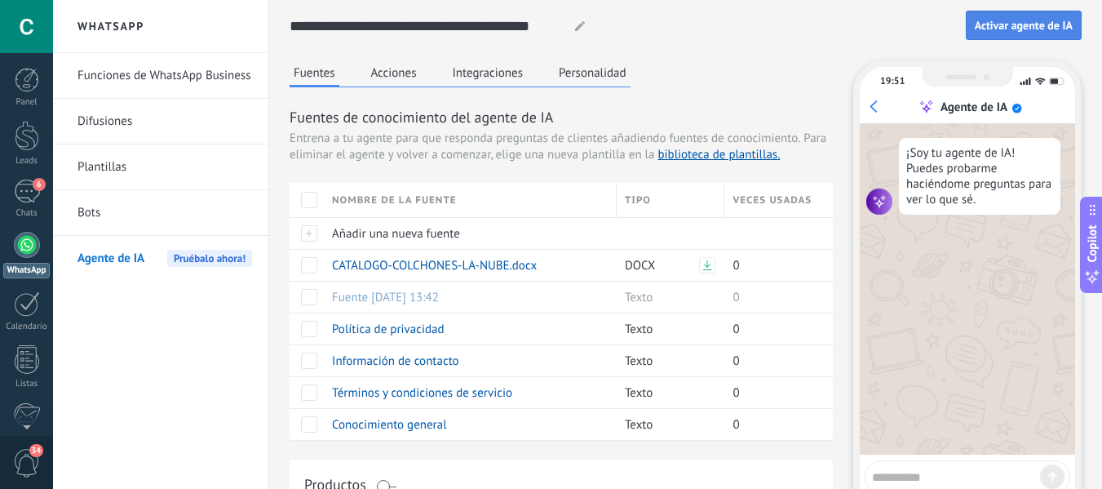
click at [1039, 24] on span "Activar agente de IA" at bounding box center [1024, 25] width 98 height 11
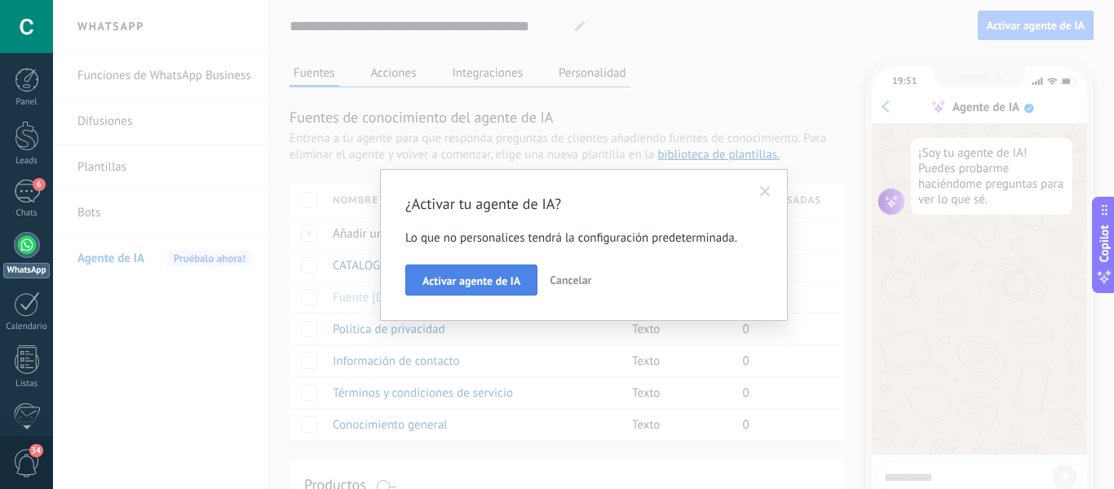
click at [511, 281] on span "Activar agente de IA" at bounding box center [472, 280] width 98 height 11
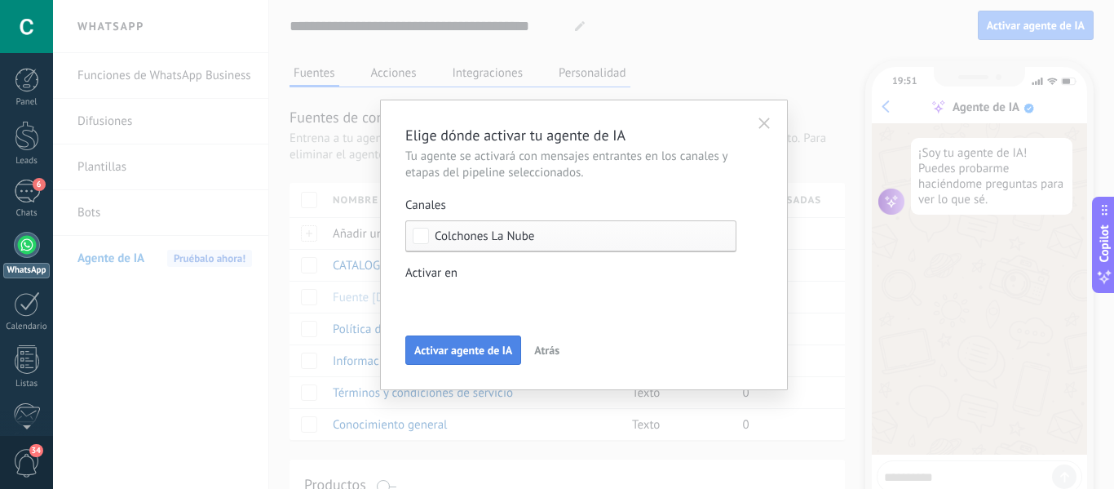
click at [481, 357] on button "Activar agente de IA" at bounding box center [463, 349] width 116 height 29
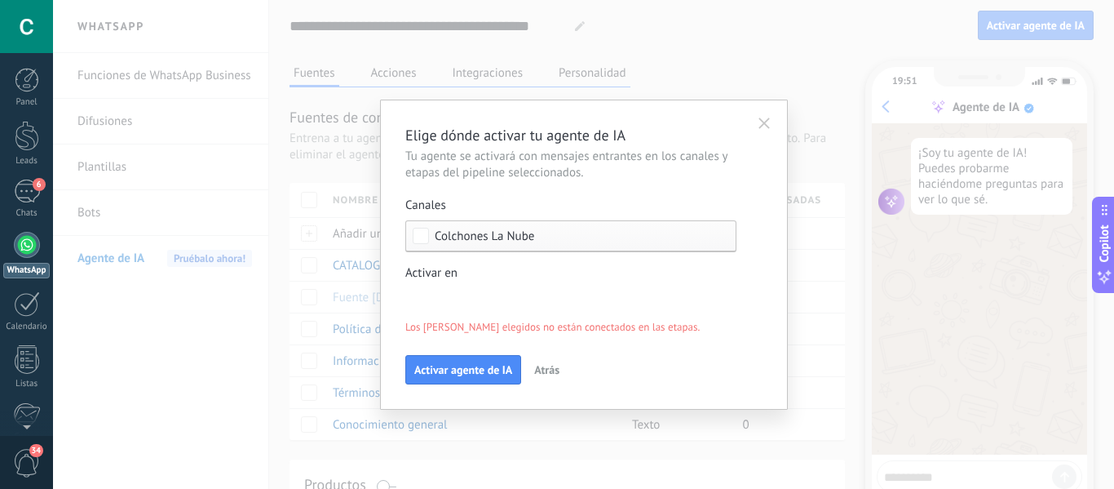
click at [0, 0] on div "Incoming leads Nueva consulta Cualificado Cotización enviada Pedido creado Pedi…" at bounding box center [0, 0] width 0 height 0
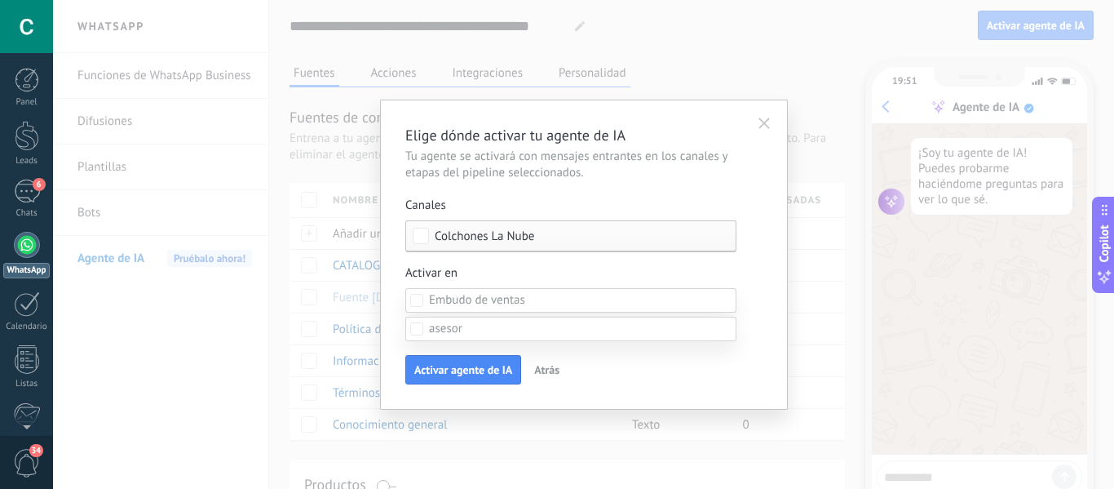
click at [0, 0] on div "Incoming leads" at bounding box center [0, 0] width 0 height 0
click at [782, 264] on div at bounding box center [583, 244] width 1061 height 489
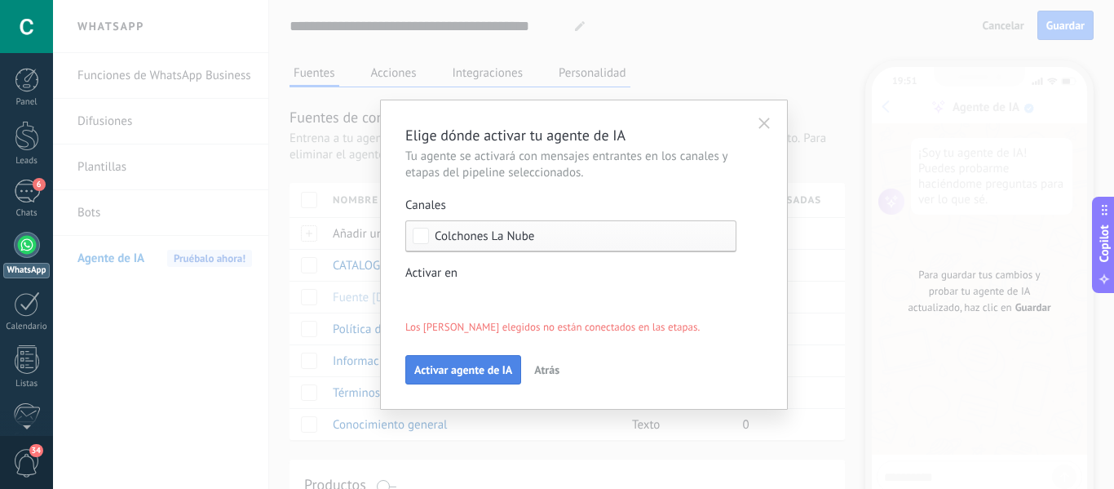
click at [419, 369] on span "Activar agente de IA" at bounding box center [463, 369] width 98 height 11
click at [441, 371] on span "Activar agente de IA" at bounding box center [463, 369] width 98 height 11
click at [463, 359] on button "Activar agente de IA" at bounding box center [463, 369] width 116 height 29
click at [466, 359] on button "Activar agente de IA" at bounding box center [463, 369] width 116 height 29
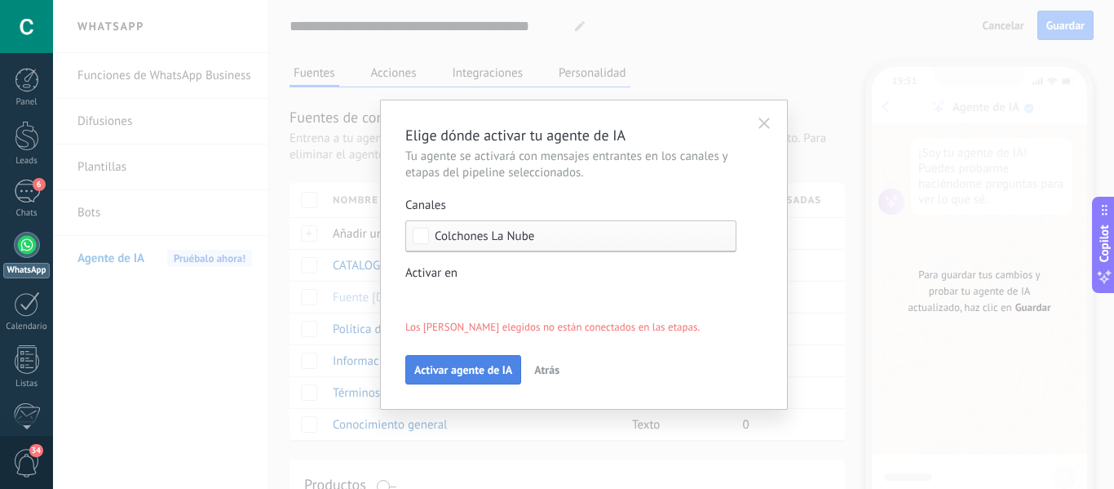
click at [466, 359] on button "Activar agente de IA" at bounding box center [463, 369] width 116 height 29
click at [542, 369] on span "Atrás" at bounding box center [546, 369] width 25 height 11
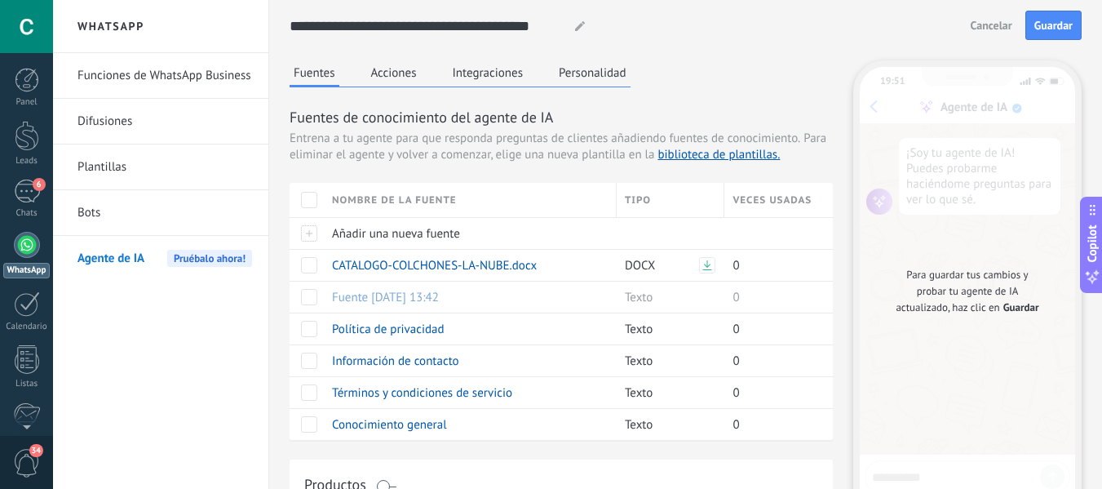
click at [578, 22] on icon at bounding box center [580, 26] width 10 height 10
click at [578, 25] on icon at bounding box center [580, 26] width 10 height 10
click at [405, 75] on button "Acciones" at bounding box center [394, 72] width 54 height 24
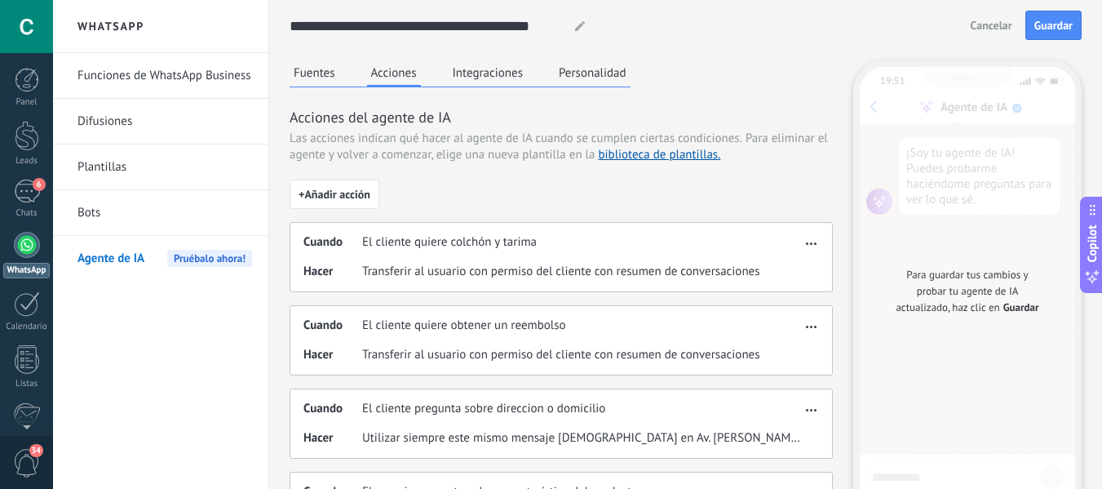
click at [507, 85] on div "Fuentes Acciones Integraciones Personalidad" at bounding box center [460, 73] width 341 height 27
click at [485, 73] on button "Integraciones" at bounding box center [488, 72] width 79 height 24
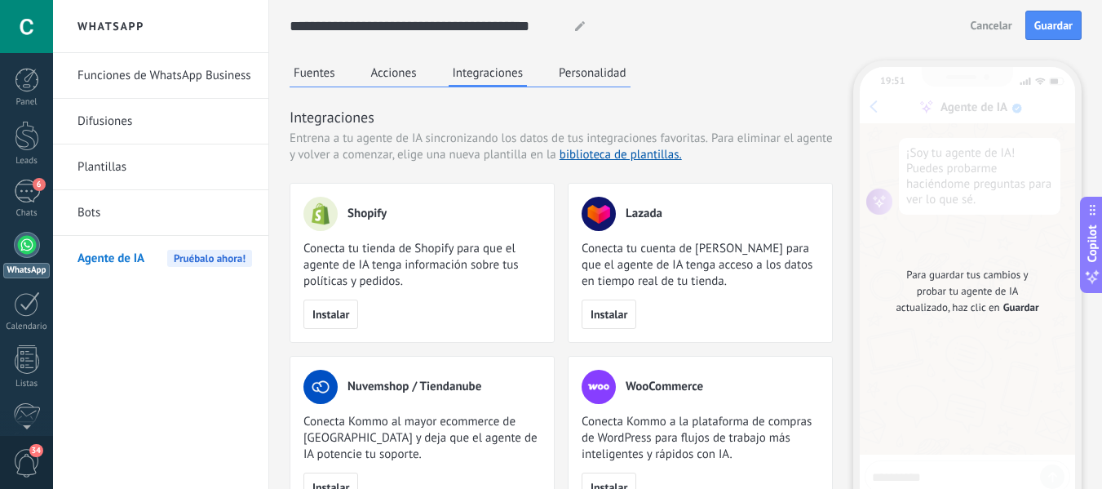
click at [612, 68] on button "Personalidad" at bounding box center [593, 72] width 76 height 24
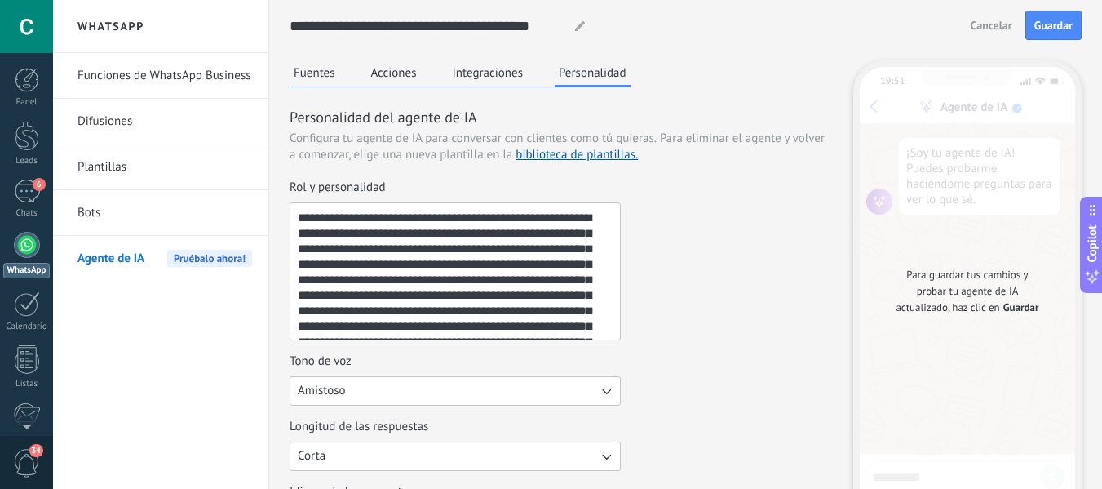
click at [309, 79] on button "Fuentes" at bounding box center [315, 72] width 50 height 24
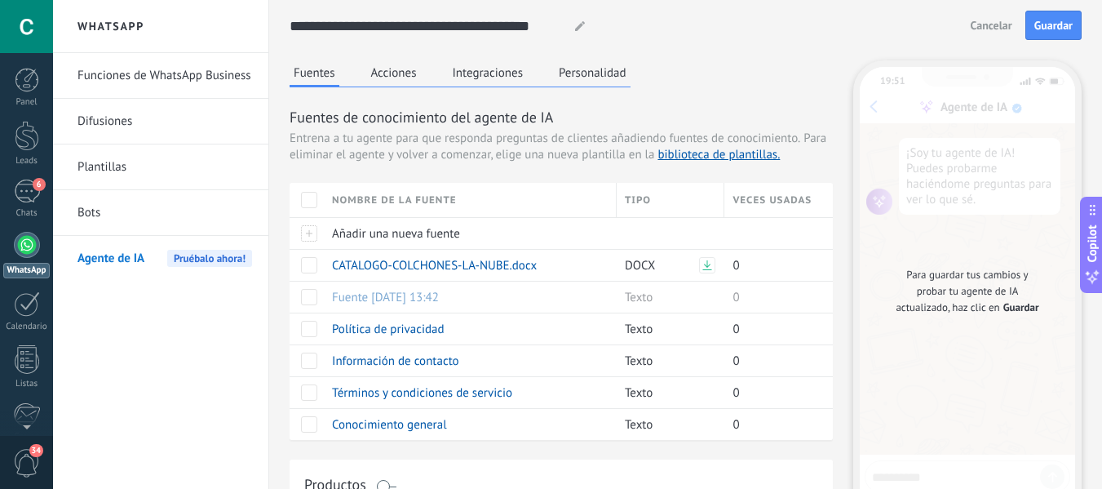
click at [1048, 28] on span "Guardar" at bounding box center [1053, 25] width 38 height 11
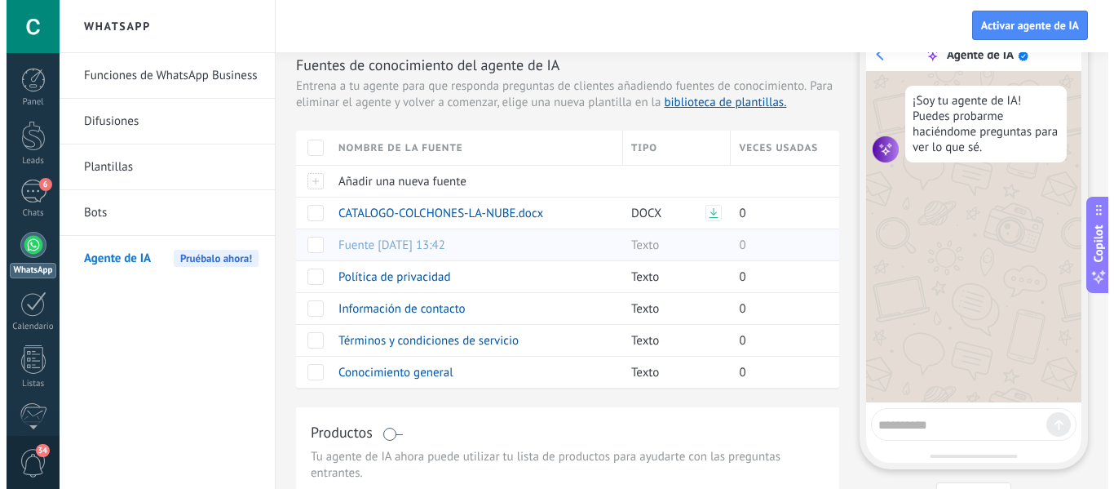
scroll to position [94, 0]
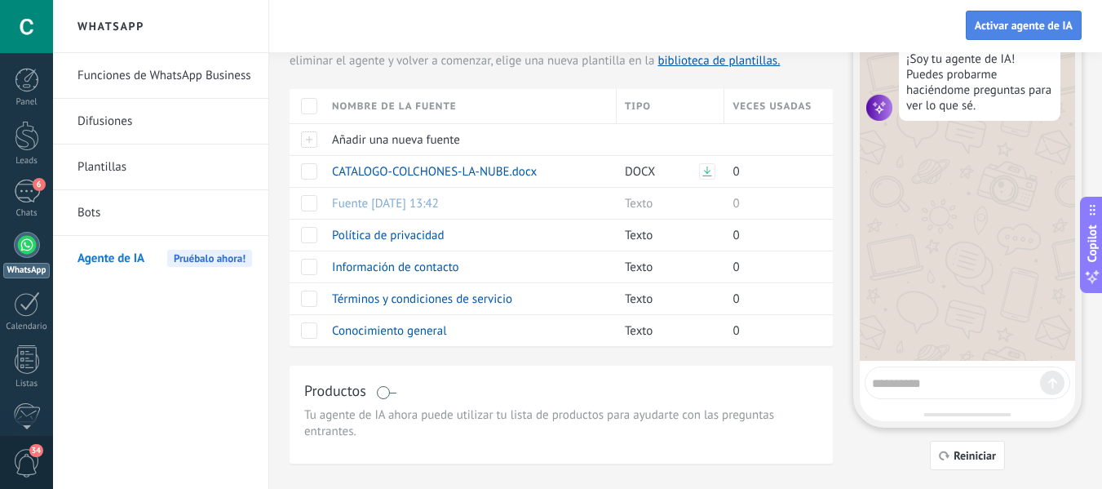
click at [1025, 27] on span "Activar agente de IA" at bounding box center [1024, 25] width 98 height 11
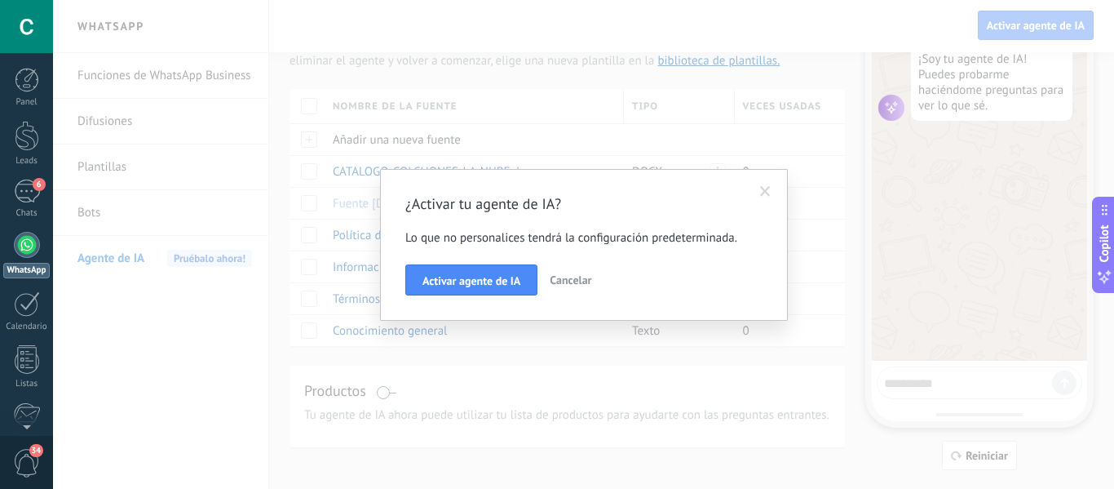
click at [492, 246] on div "¿Activar tu agente de IA? Lo que no personalices tendrá la configuración predet…" at bounding box center [583, 244] width 357 height 101
click at [491, 266] on button "Activar agente de IA" at bounding box center [471, 279] width 132 height 31
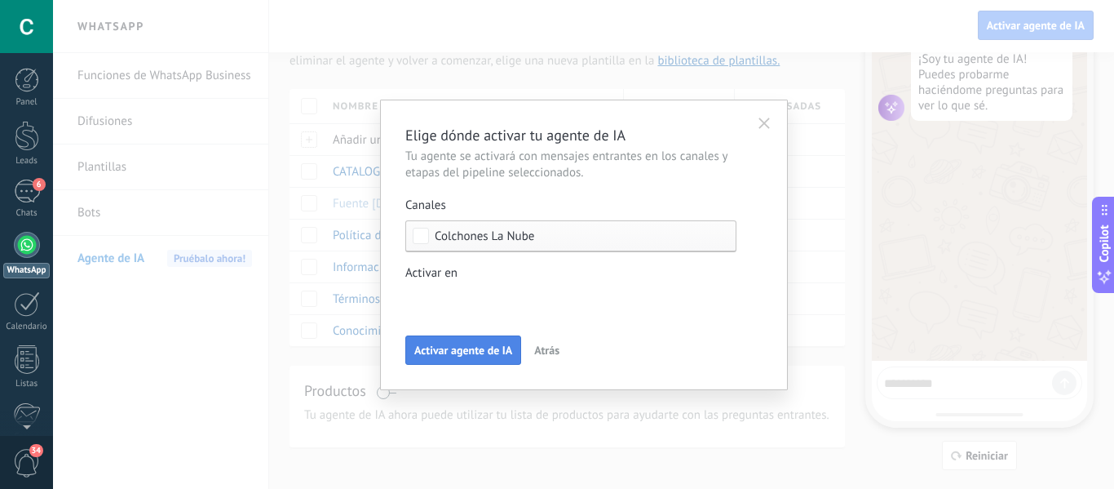
click at [469, 342] on button "Activar agente de IA" at bounding box center [463, 349] width 116 height 29
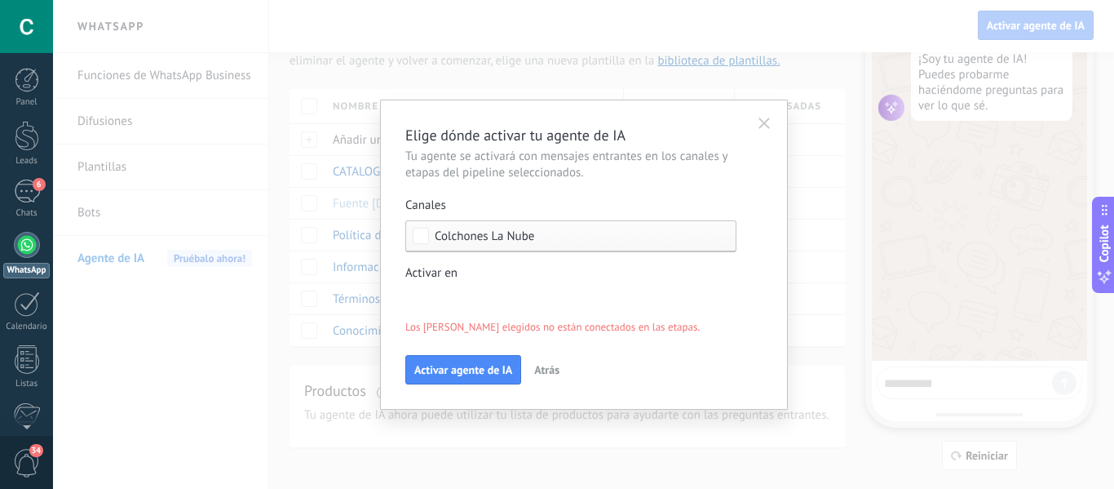
click at [441, 231] on span "Colchones La Nube" at bounding box center [485, 236] width 100 height 12
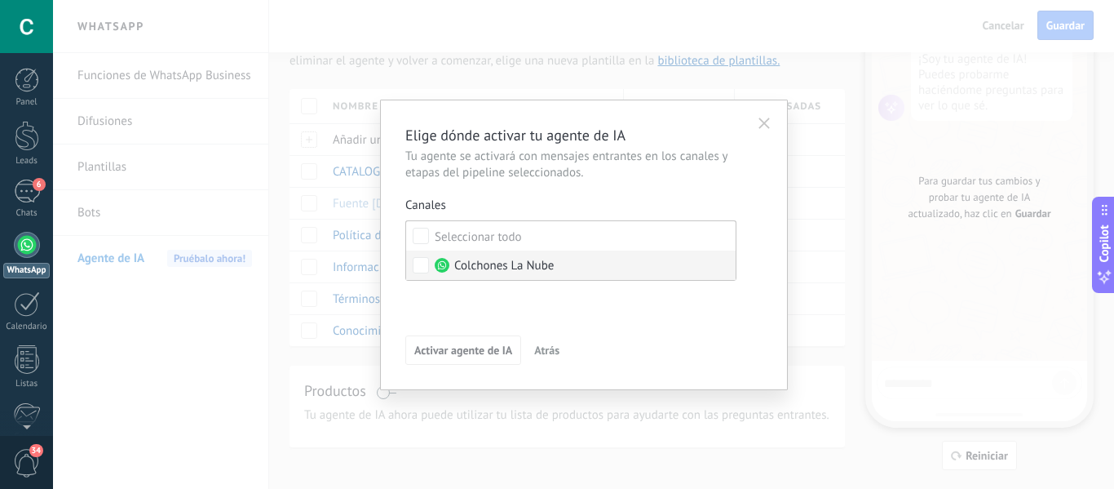
click at [461, 254] on label "Colchones La Nube" at bounding box center [571, 264] width 330 height 29
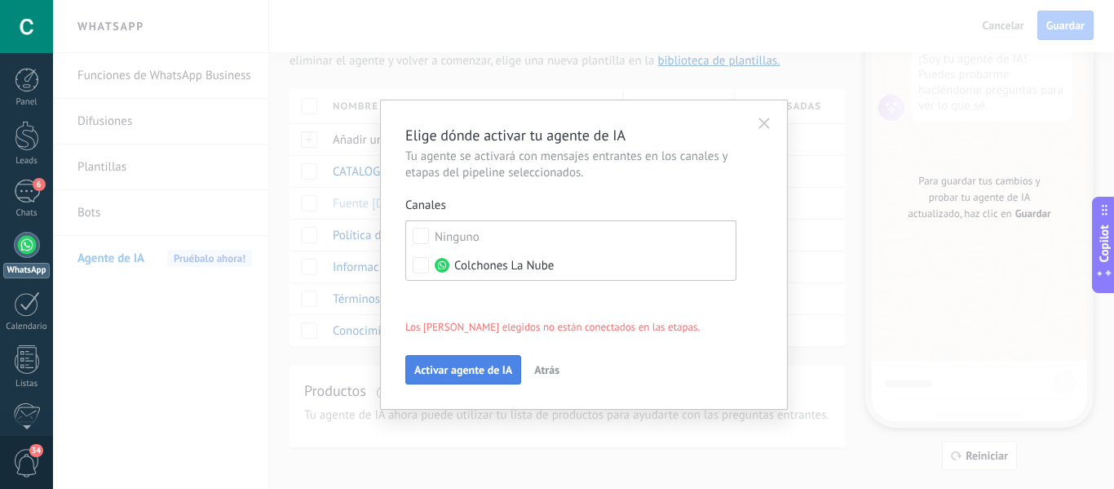
click at [446, 360] on button "Activar agente de IA" at bounding box center [463, 369] width 116 height 29
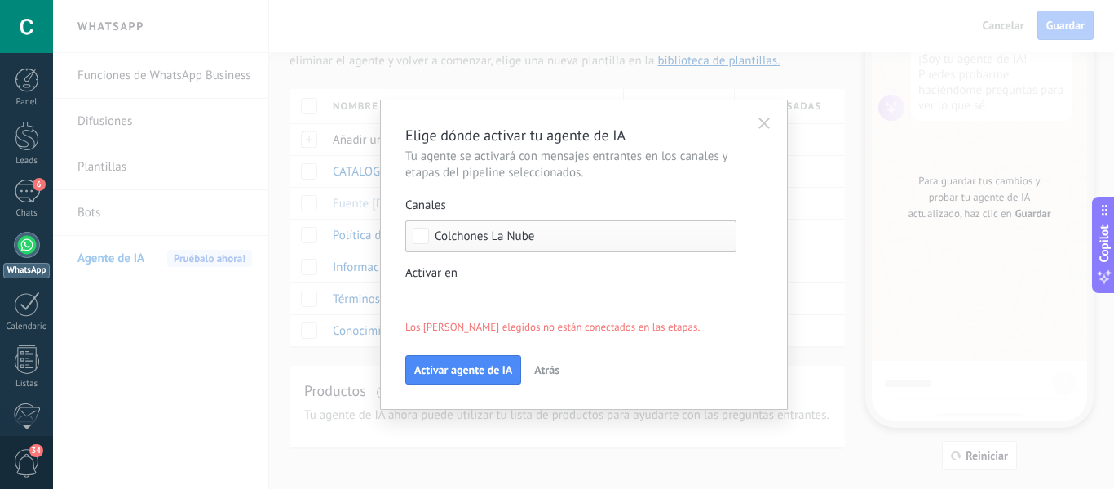
click at [0, 0] on div "Incoming leads Nueva consulta Cualificado Cotización enviada Pedido creado Pedi…" at bounding box center [0, 0] width 0 height 0
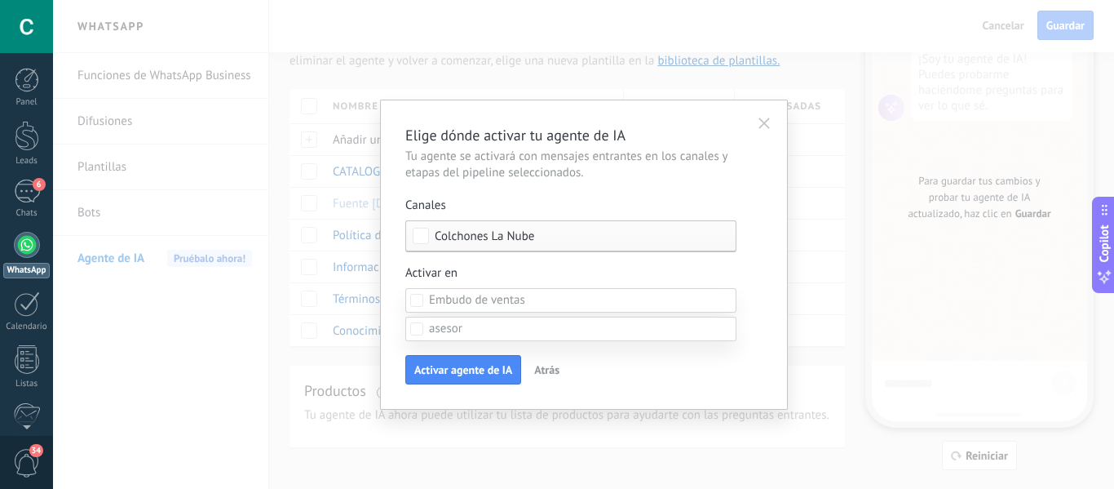
click at [77, 343] on div at bounding box center [583, 244] width 1061 height 489
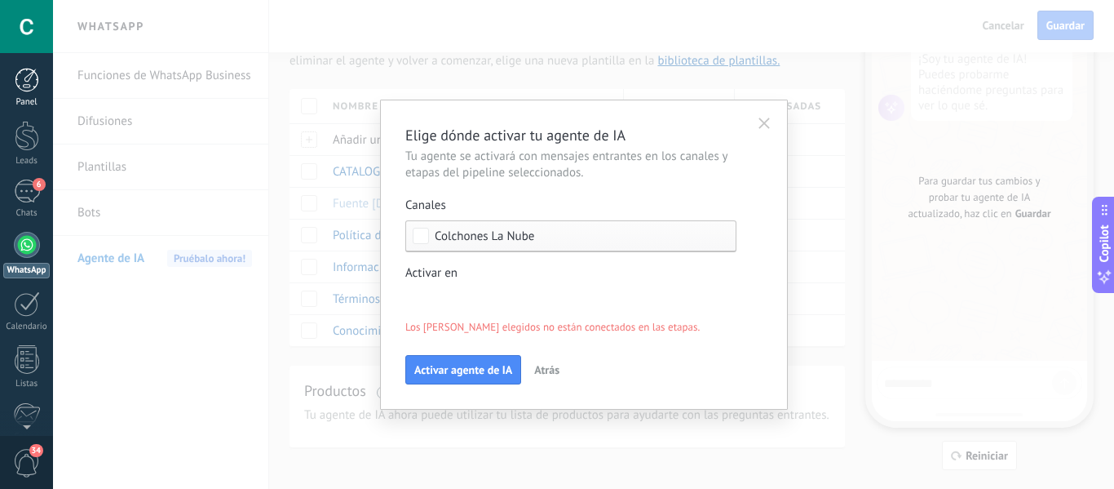
click at [36, 78] on div at bounding box center [27, 80] width 24 height 24
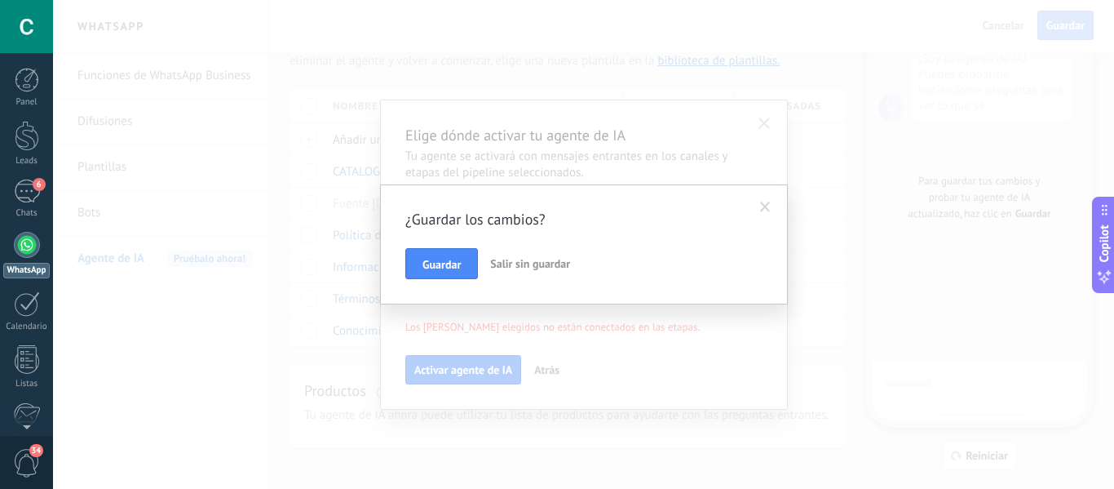
click at [542, 272] on button "Salir sin guardar" at bounding box center [530, 263] width 93 height 31
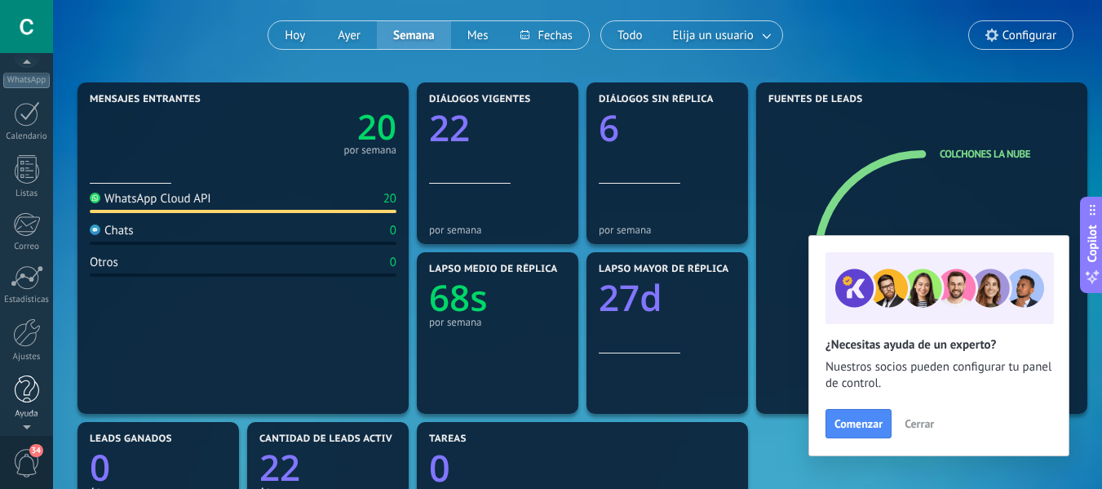
scroll to position [326, 0]
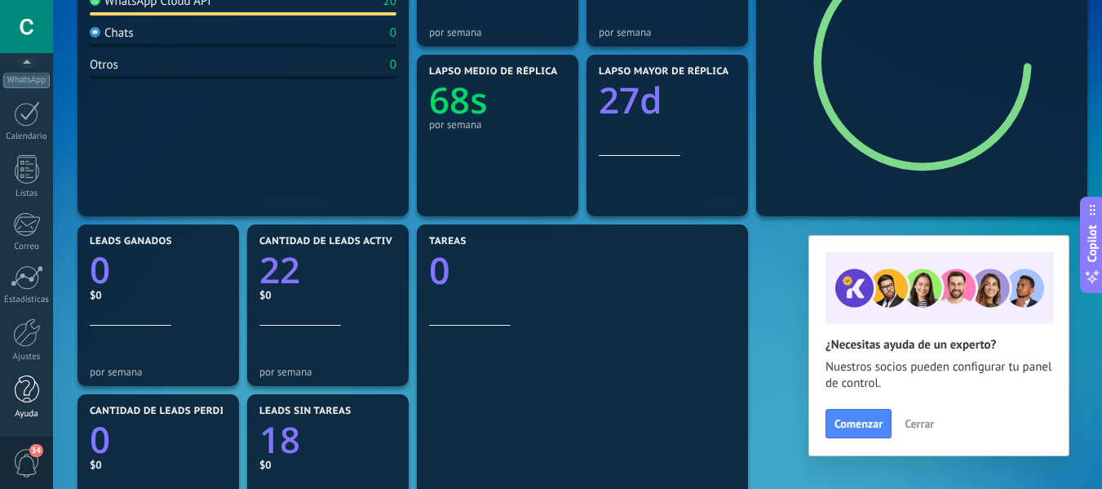
click at [34, 390] on div at bounding box center [27, 389] width 24 height 29
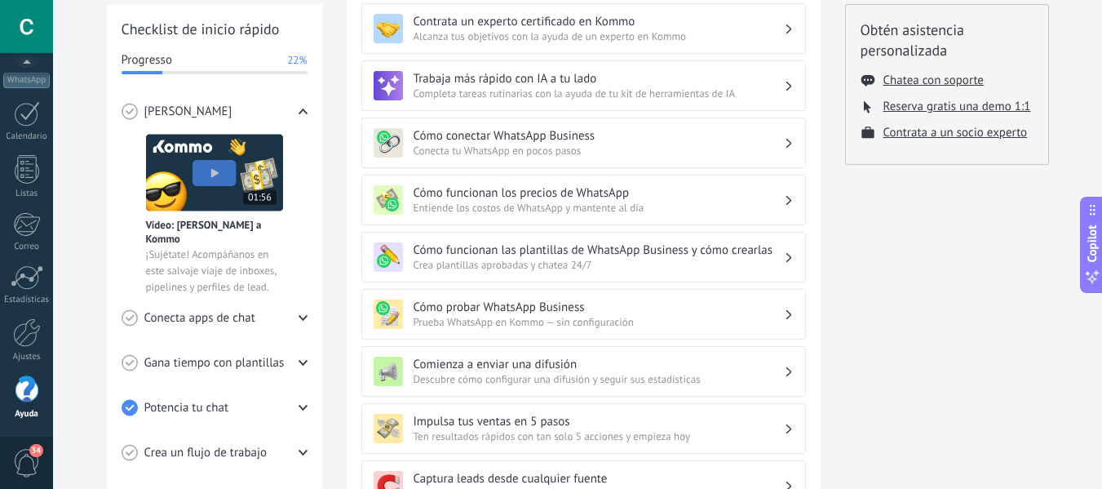
scroll to position [326, 0]
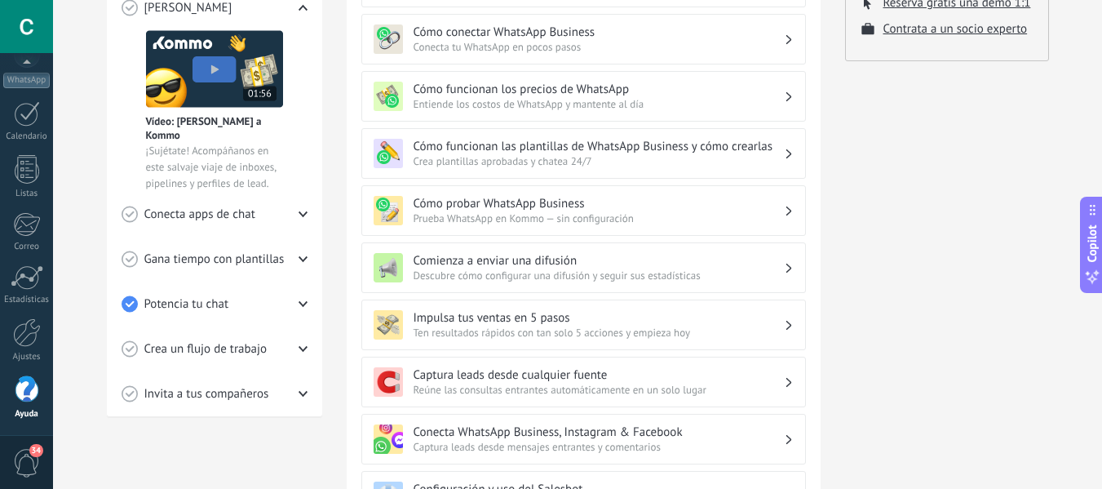
click at [767, 328] on span "Ten resultados rápidos con tan solo 5 acciones y empieza hoy" at bounding box center [599, 333] width 370 height 14
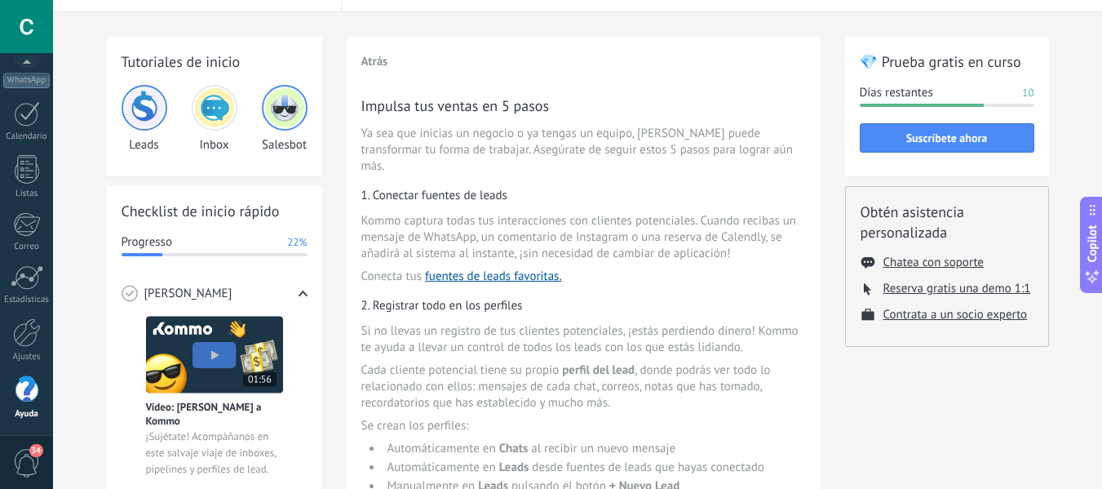
scroll to position [0, 0]
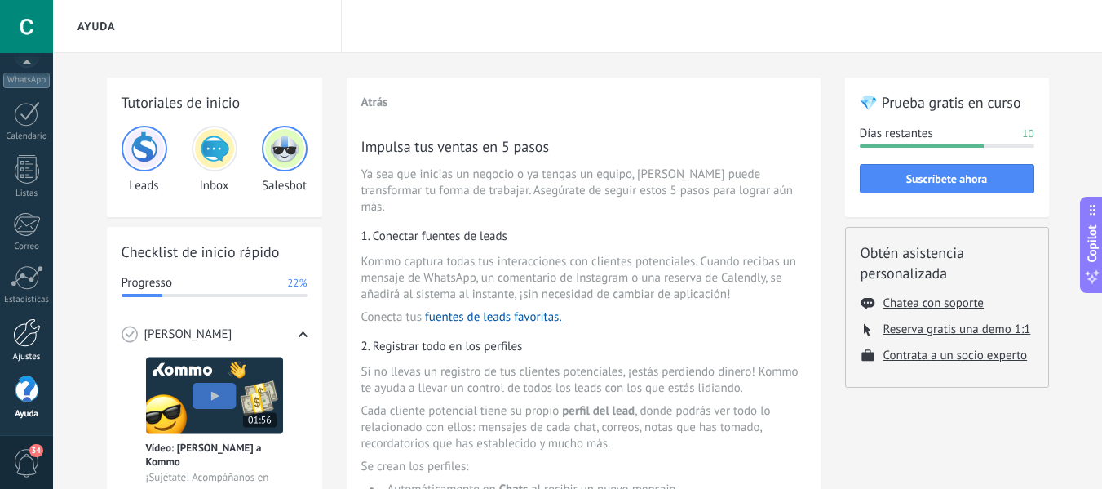
click at [32, 334] on div at bounding box center [27, 332] width 28 height 29
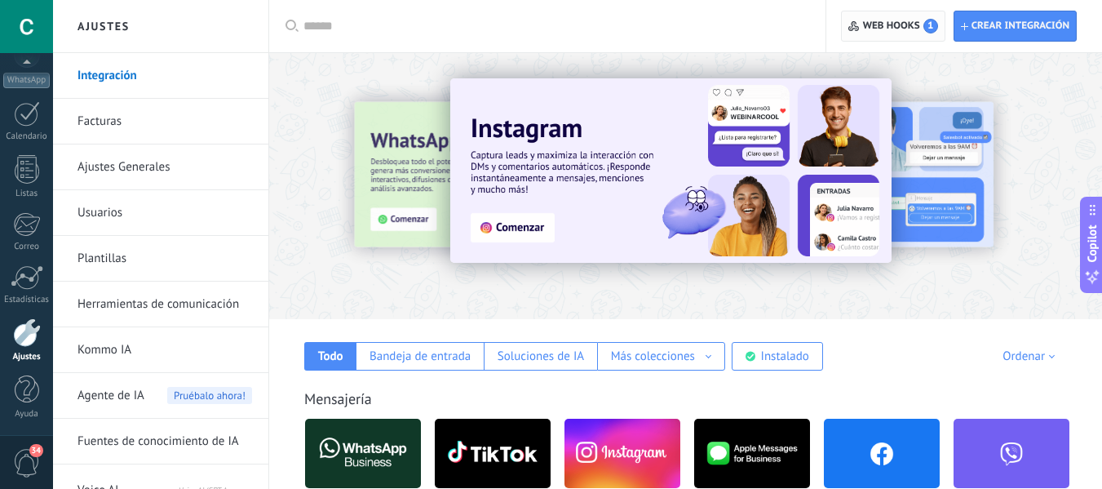
click at [915, 17] on span "Web hooks 1" at bounding box center [892, 25] width 89 height 29
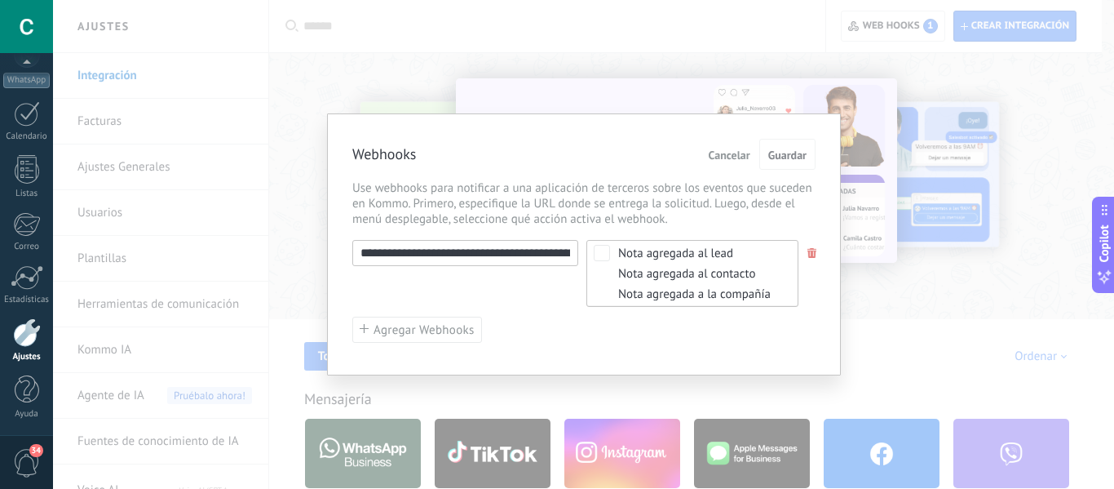
click at [736, 158] on span "Cancelar" at bounding box center [730, 154] width 42 height 11
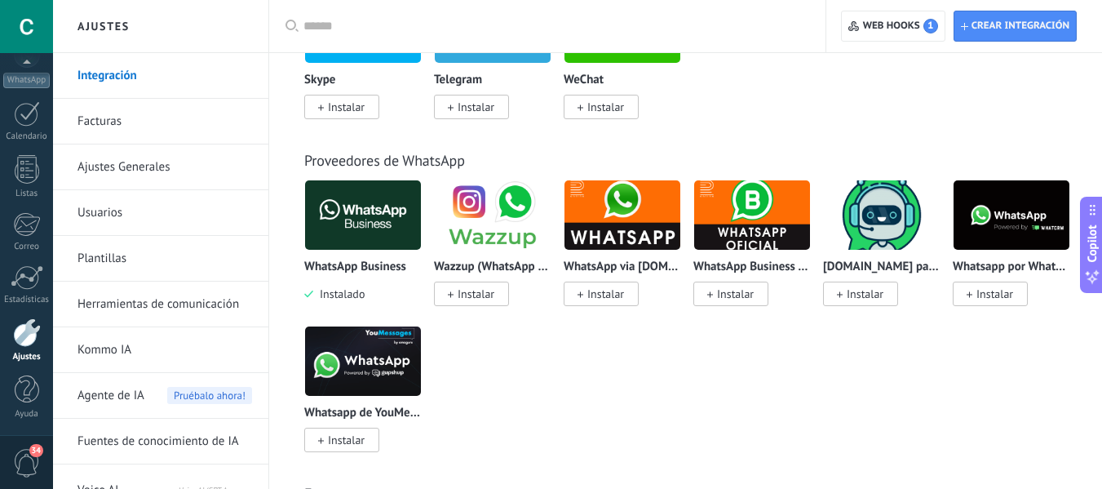
click at [157, 302] on link "Herramientas de comunicación" at bounding box center [165, 304] width 175 height 46
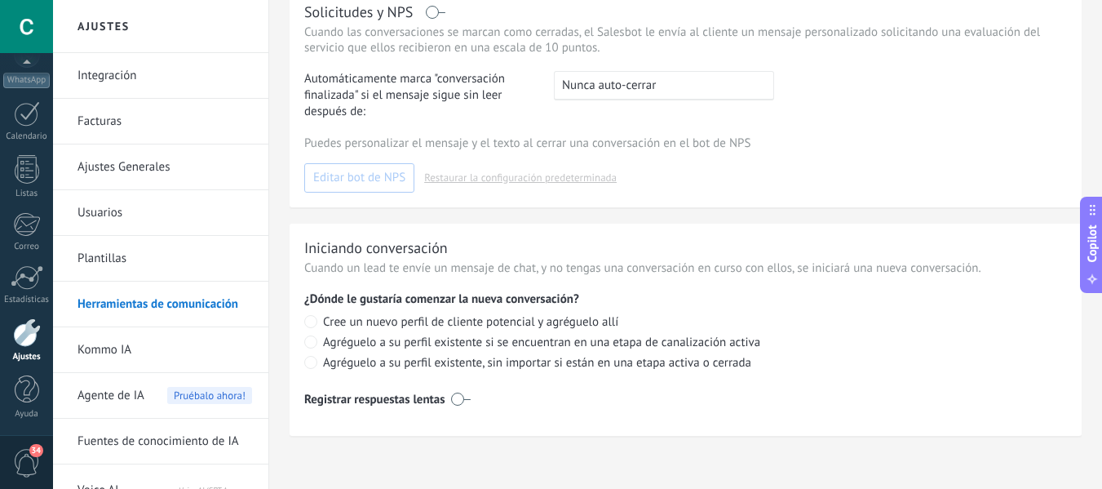
click at [104, 170] on link "Ajustes Generales" at bounding box center [165, 167] width 175 height 46
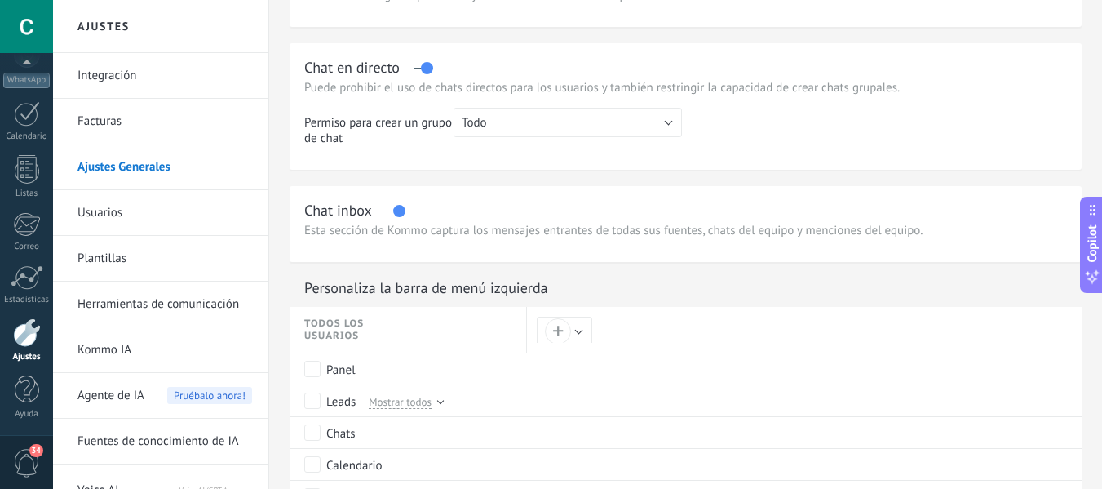
scroll to position [571, 0]
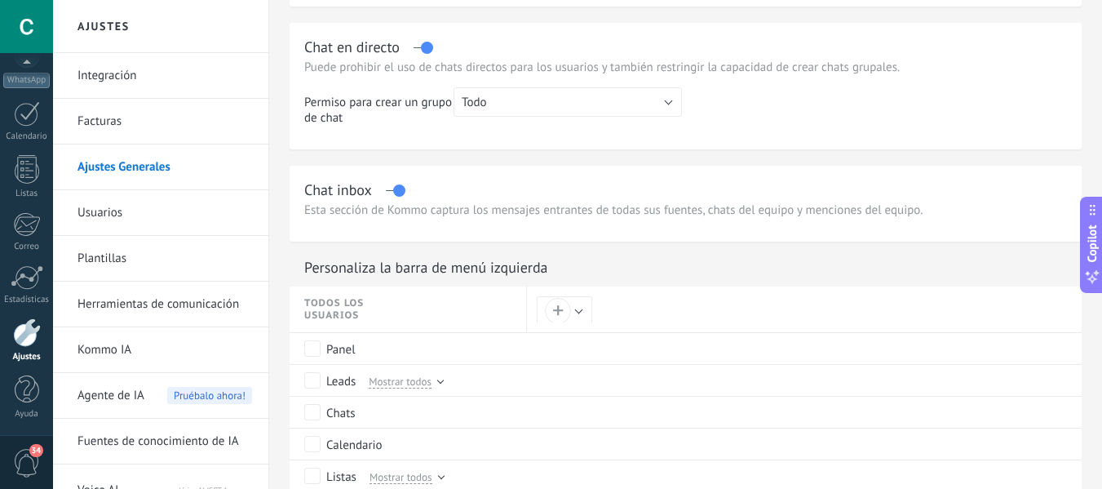
click at [109, 195] on link "Usuarios" at bounding box center [165, 213] width 175 height 46
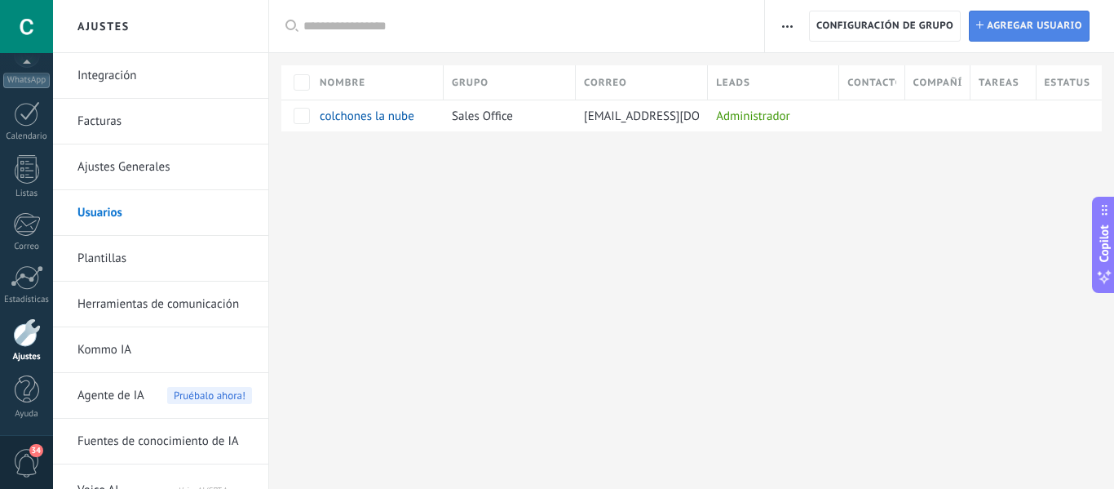
click at [1033, 24] on span "Agregar usuario" at bounding box center [1034, 25] width 95 height 29
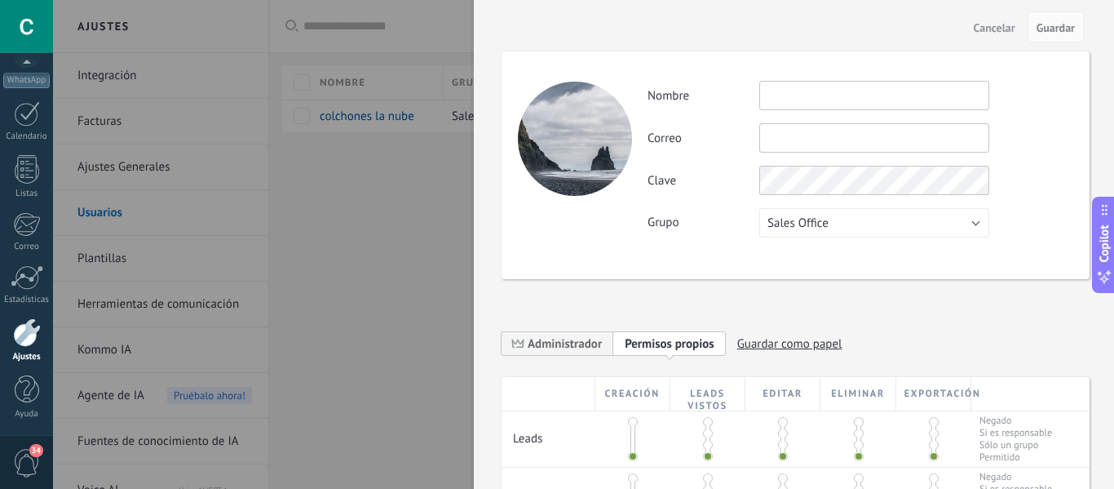
click at [817, 94] on input "text" at bounding box center [875, 95] width 230 height 29
click at [794, 210] on button "Sales Office" at bounding box center [875, 222] width 230 height 29
click at [669, 266] on div "Actividad Nombre Correo No puedes editar este correo porque el usuario tiene la…" at bounding box center [796, 165] width 588 height 228
click at [432, 240] on div at bounding box center [557, 244] width 1114 height 489
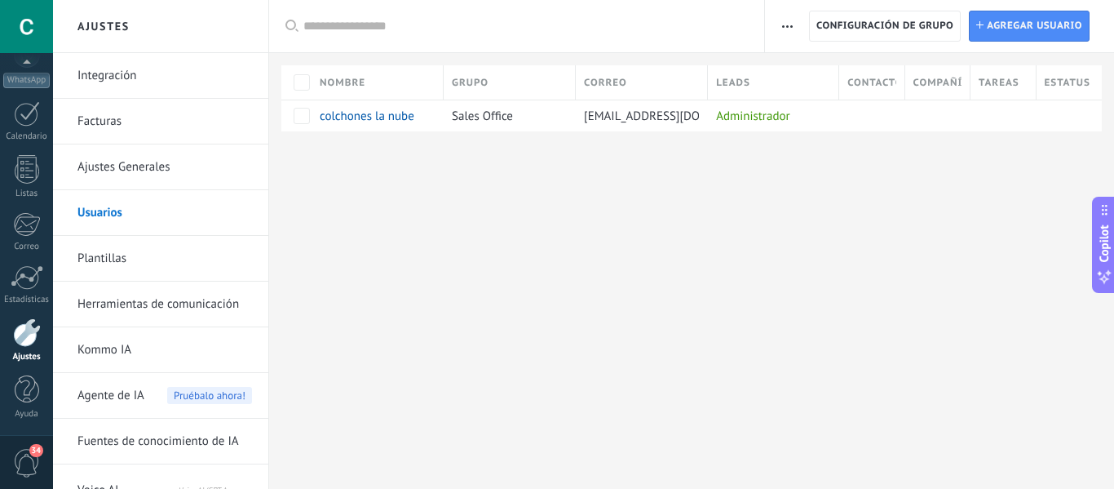
click at [154, 165] on link "Ajustes Generales" at bounding box center [165, 167] width 175 height 46
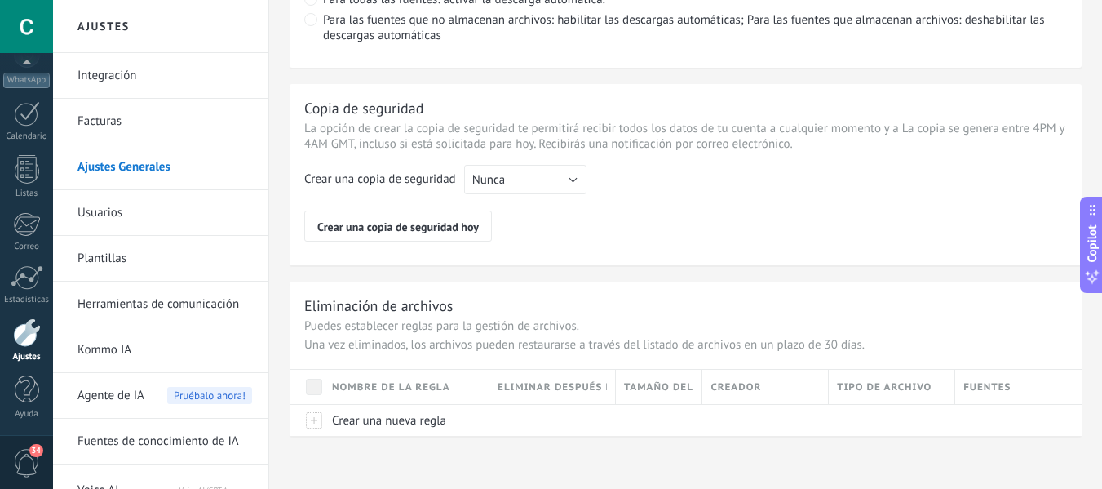
click at [151, 303] on link "Herramientas de comunicación" at bounding box center [165, 304] width 175 height 46
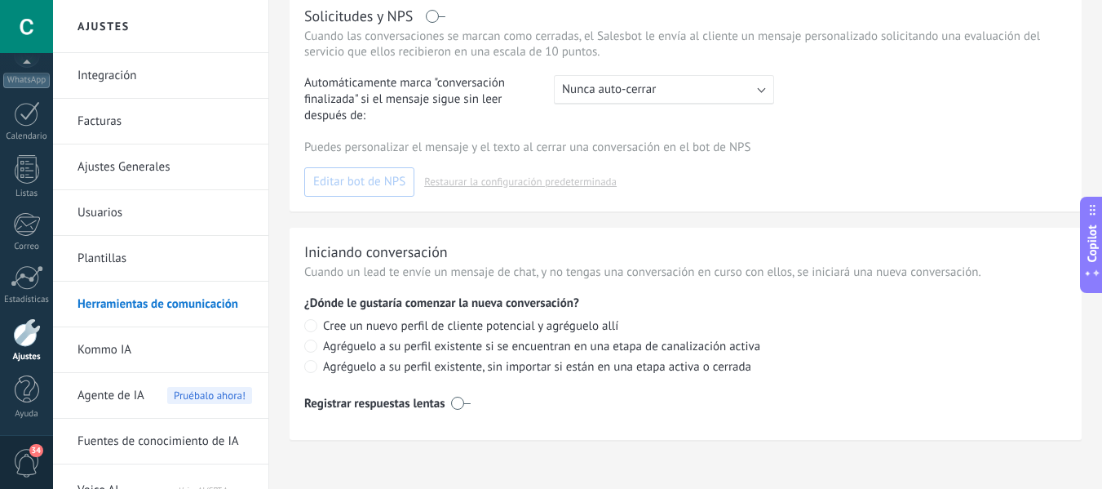
scroll to position [755, 0]
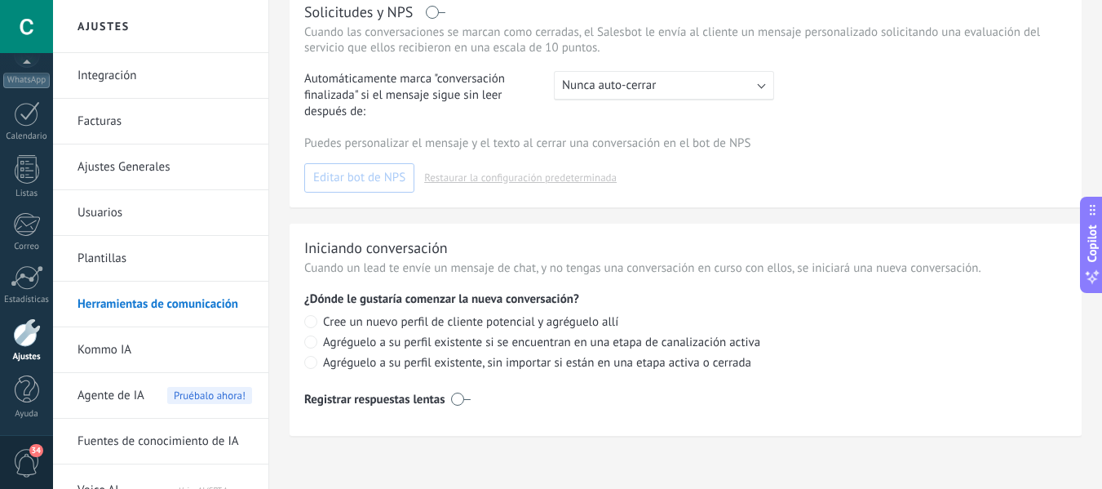
click at [718, 84] on div ": Nunca auto-cerrar" at bounding box center [664, 85] width 220 height 29
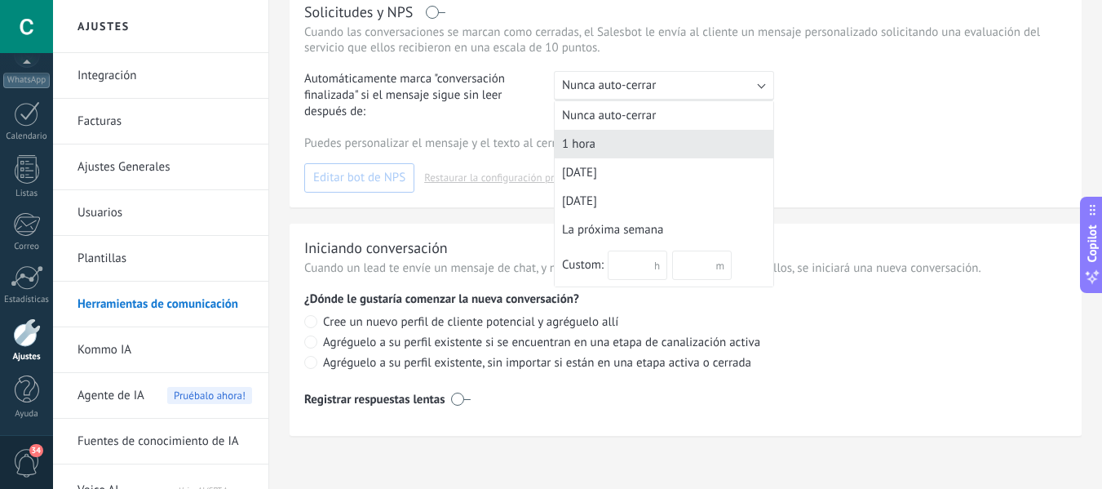
click at [660, 130] on div "1 hora" at bounding box center [664, 144] width 219 height 29
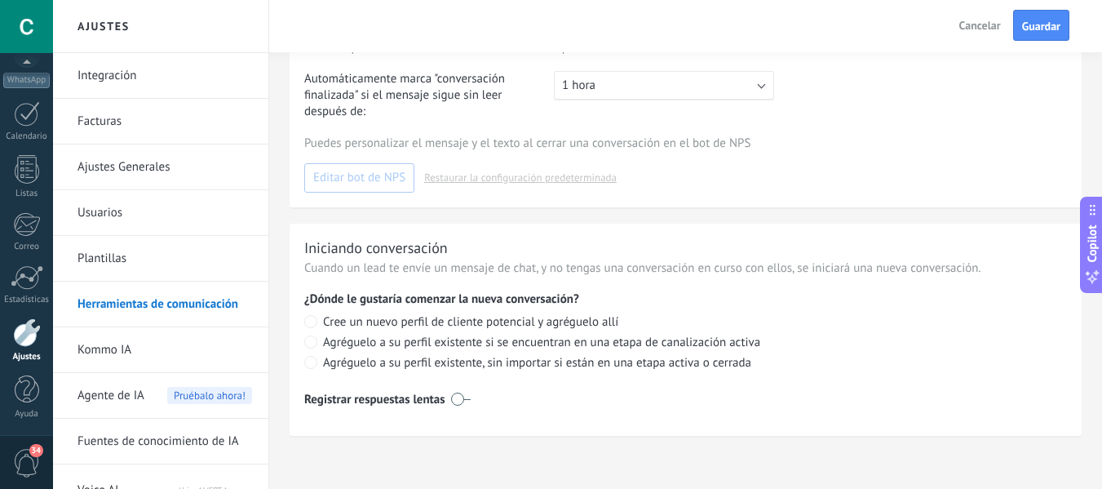
click at [656, 144] on p "Puedes personalizar el mensaje y el texto al cerrar una conversación en el bot …" at bounding box center [685, 143] width 763 height 16
click at [613, 90] on div ": 1 hora" at bounding box center [664, 85] width 220 height 29
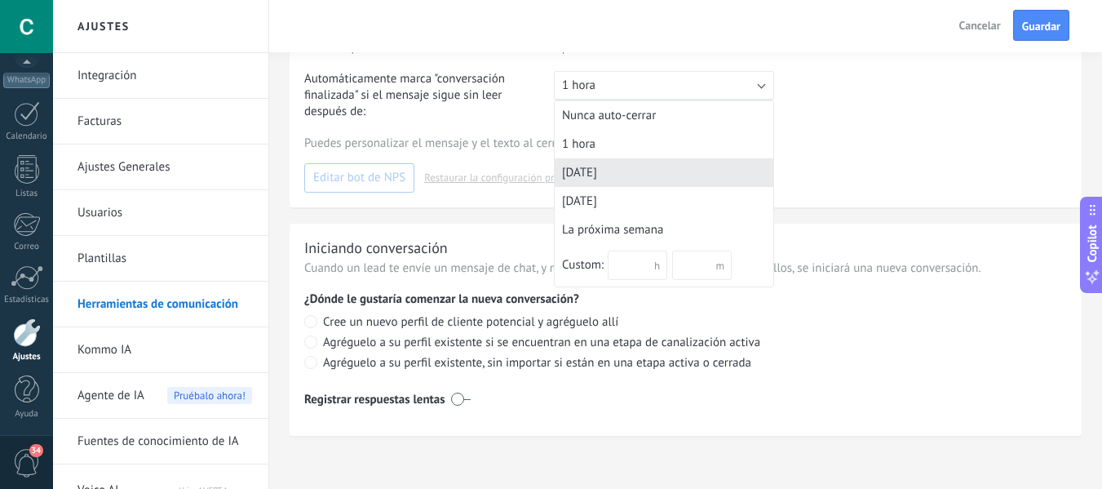
click at [631, 164] on div "In 1 day" at bounding box center [664, 172] width 219 height 29
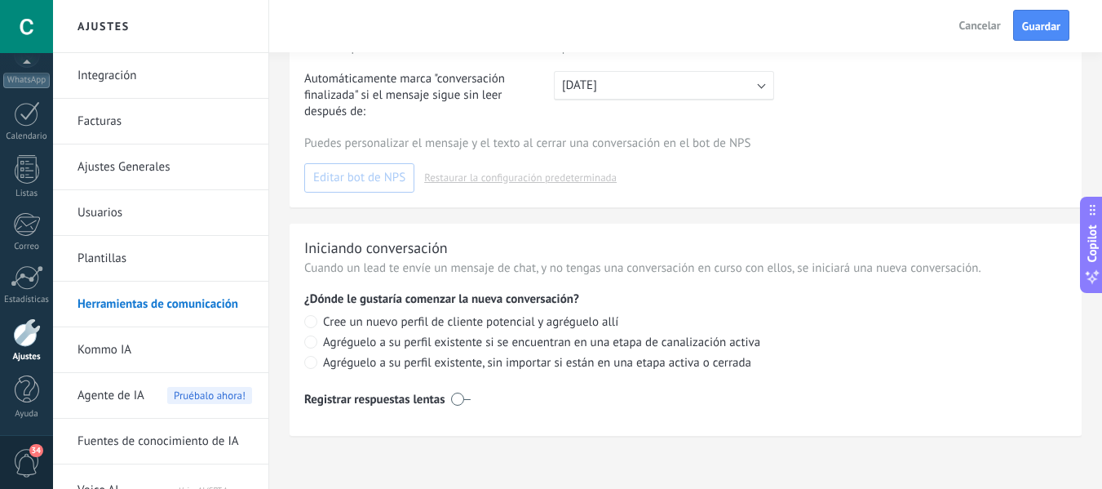
click at [325, 141] on p "Puedes personalizar el mensaje y el texto al cerrar una conversación en el bot …" at bounding box center [685, 143] width 763 height 16
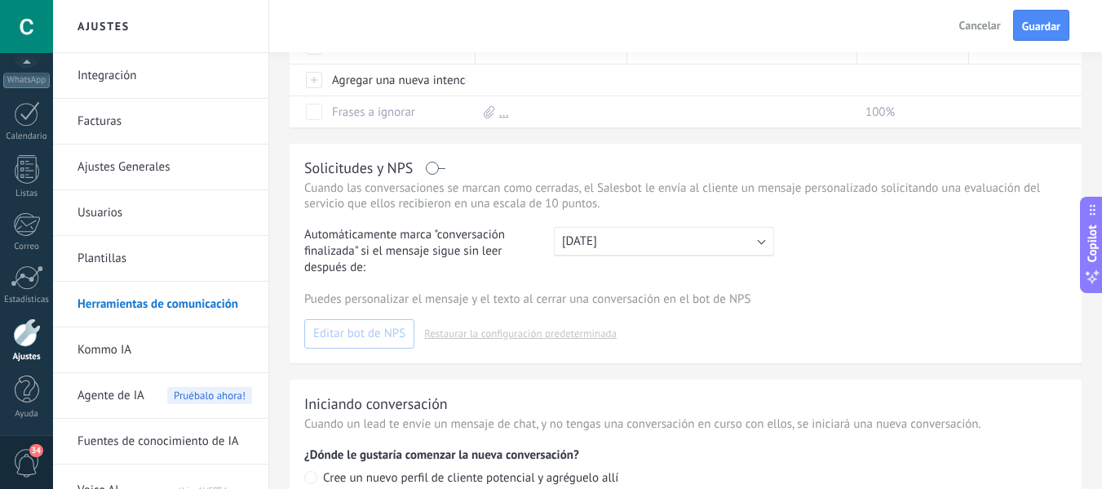
scroll to position [592, 0]
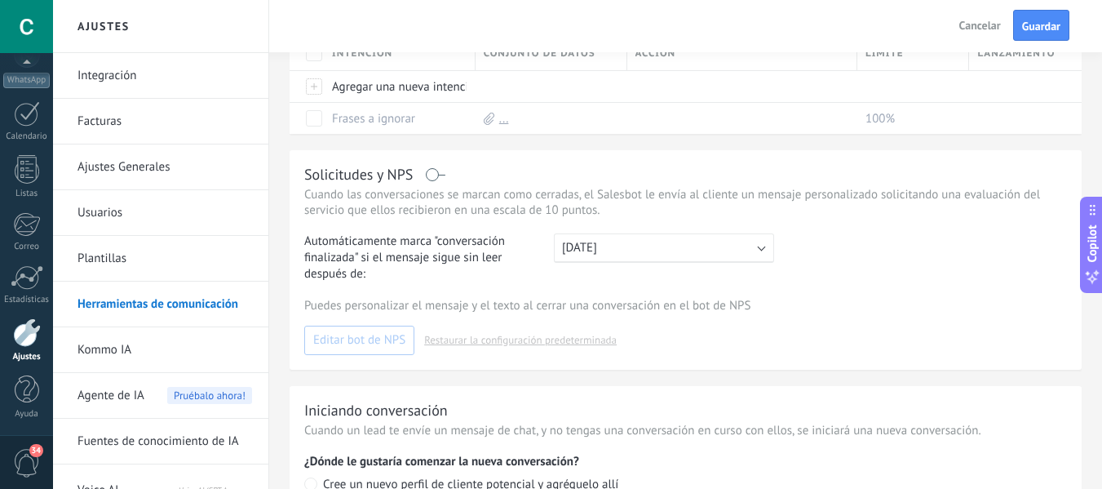
click at [436, 175] on label at bounding box center [436, 175] width 19 height 1
click at [355, 341] on span "Editar bot de NPS" at bounding box center [359, 339] width 92 height 11
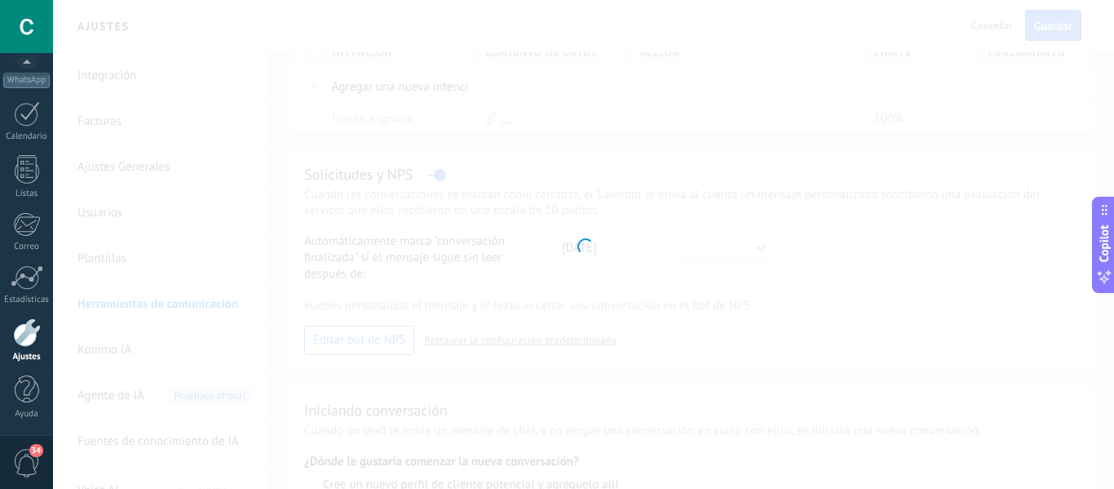
type input "*******"
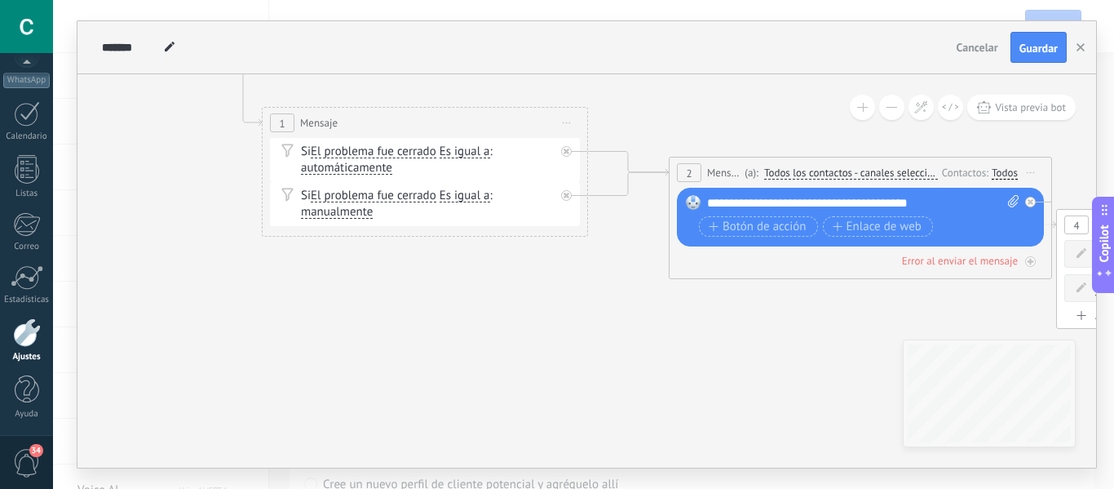
drag, startPoint x: 749, startPoint y: 399, endPoint x: 427, endPoint y: 302, distance: 336.6
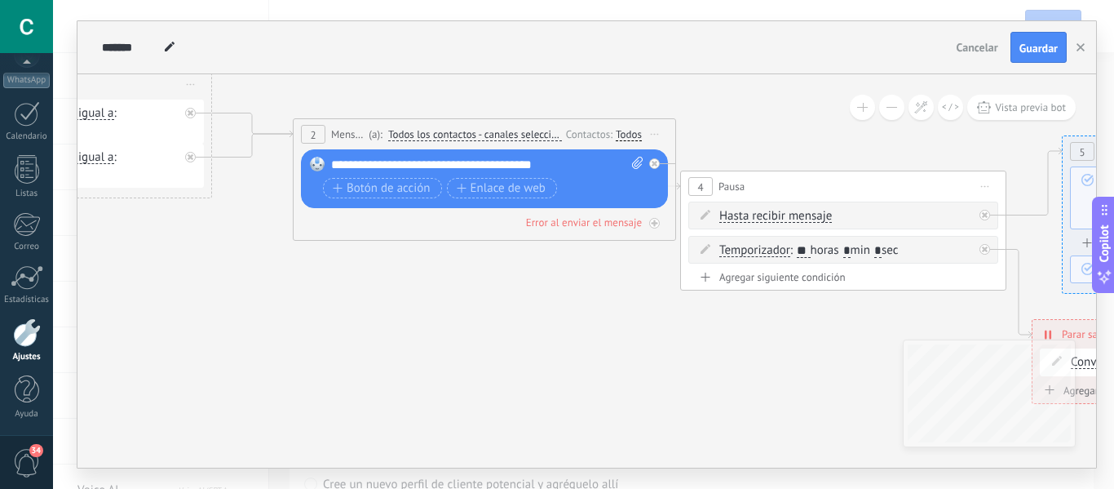
drag, startPoint x: 757, startPoint y: 274, endPoint x: 381, endPoint y: 275, distance: 376.1
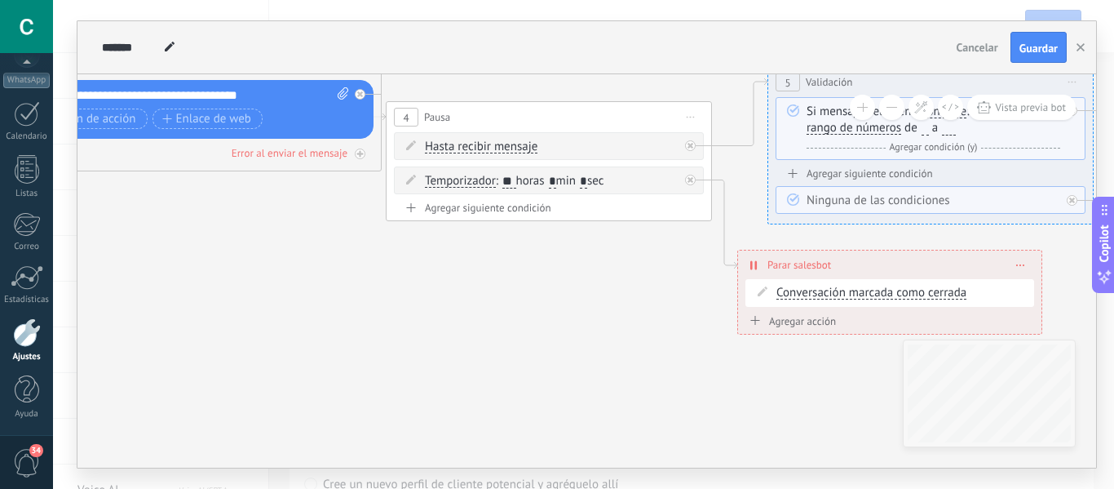
drag, startPoint x: 585, startPoint y: 301, endPoint x: 290, endPoint y: 232, distance: 302.6
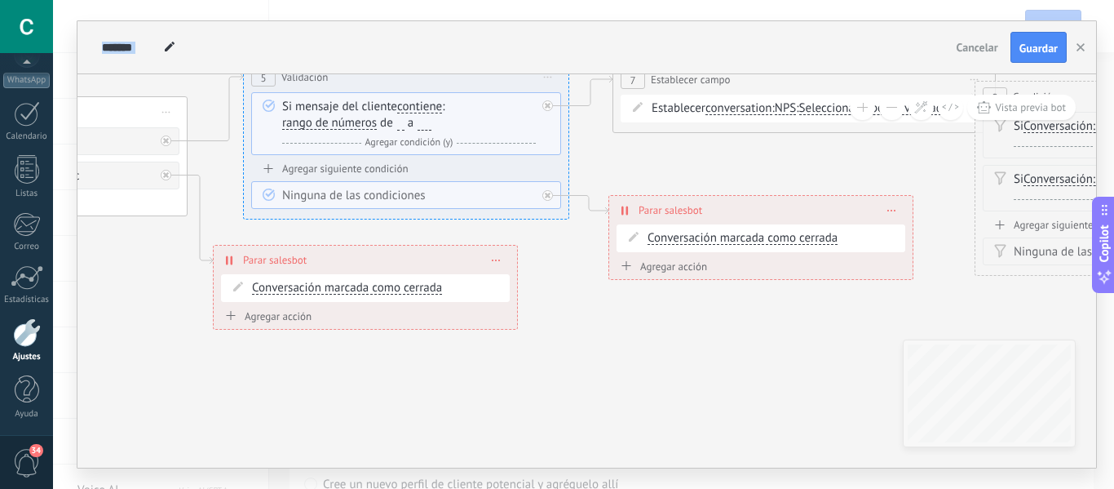
drag, startPoint x: 696, startPoint y: 280, endPoint x: 162, endPoint y: 273, distance: 534.4
click at [162, 273] on icon at bounding box center [659, 127] width 4321 height 1252
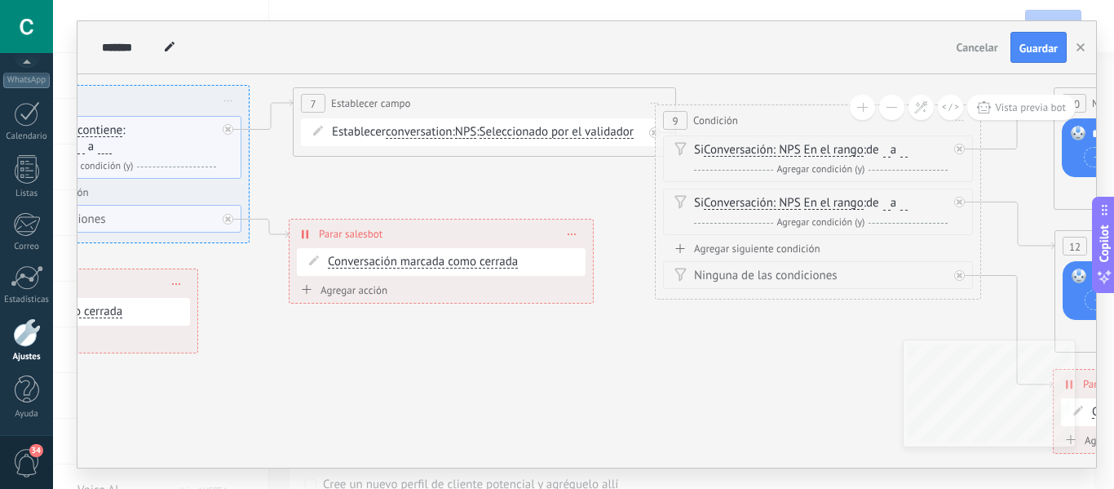
drag, startPoint x: 787, startPoint y: 341, endPoint x: 477, endPoint y: 366, distance: 311.0
click at [477, 366] on icon at bounding box center [339, 193] width 4321 height 1338
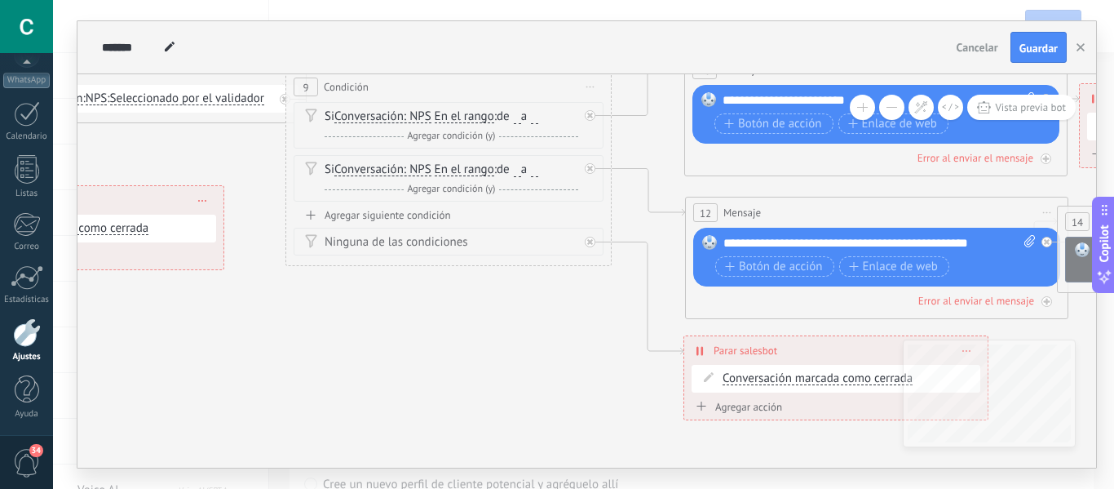
drag, startPoint x: 796, startPoint y: 357, endPoint x: 385, endPoint y: 298, distance: 415.5
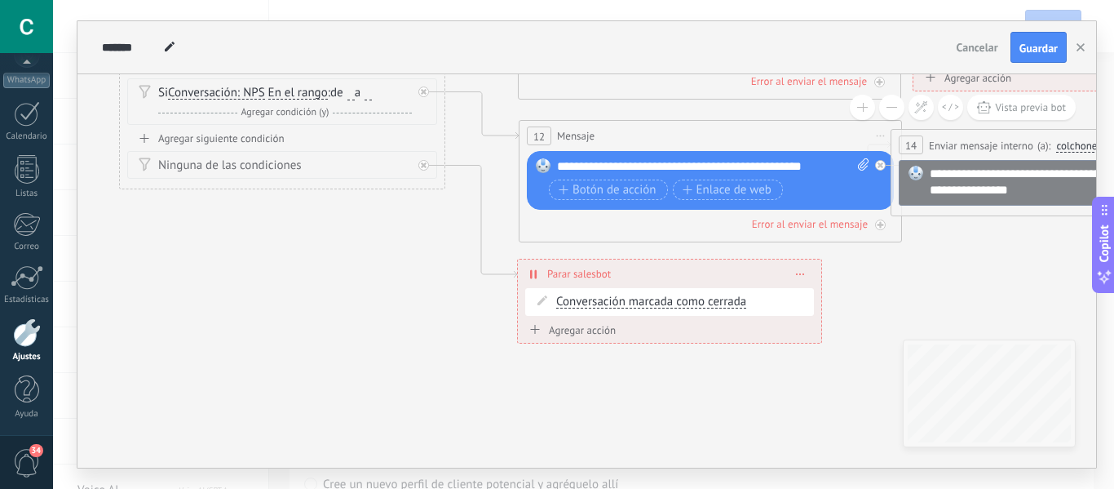
drag, startPoint x: 555, startPoint y: 374, endPoint x: 305, endPoint y: 272, distance: 269.4
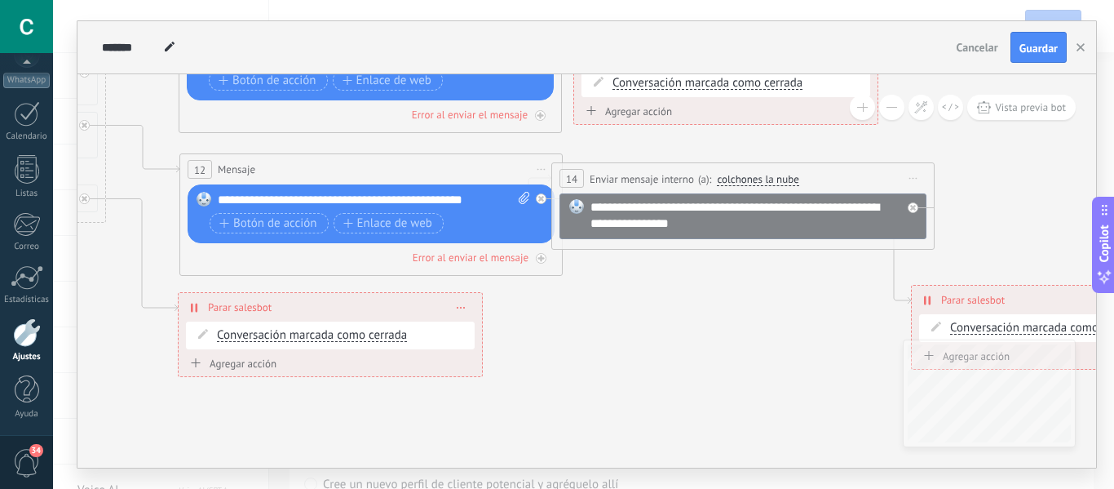
drag, startPoint x: 999, startPoint y: 239, endPoint x: 819, endPoint y: 308, distance: 192.1
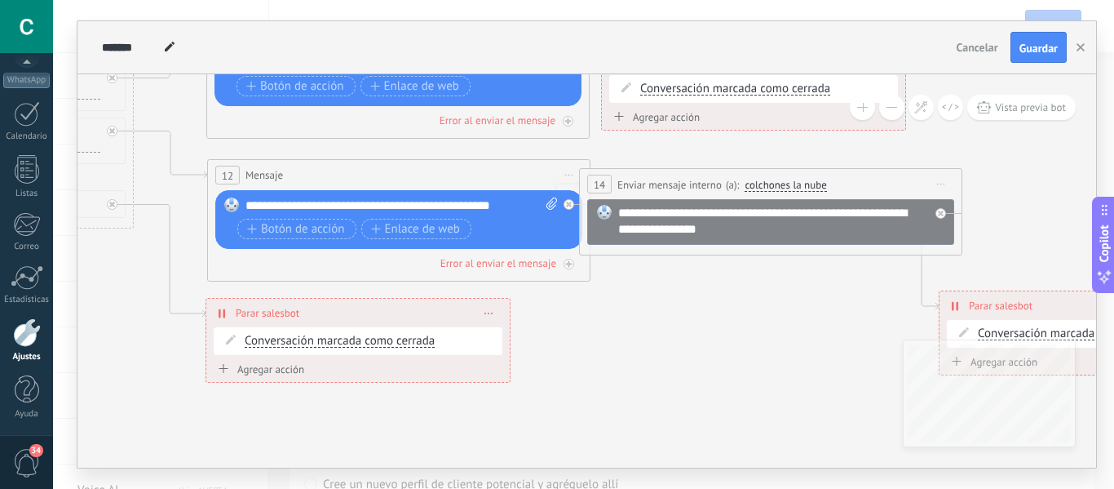
click at [996, 40] on button "Cancelar" at bounding box center [977, 47] width 55 height 24
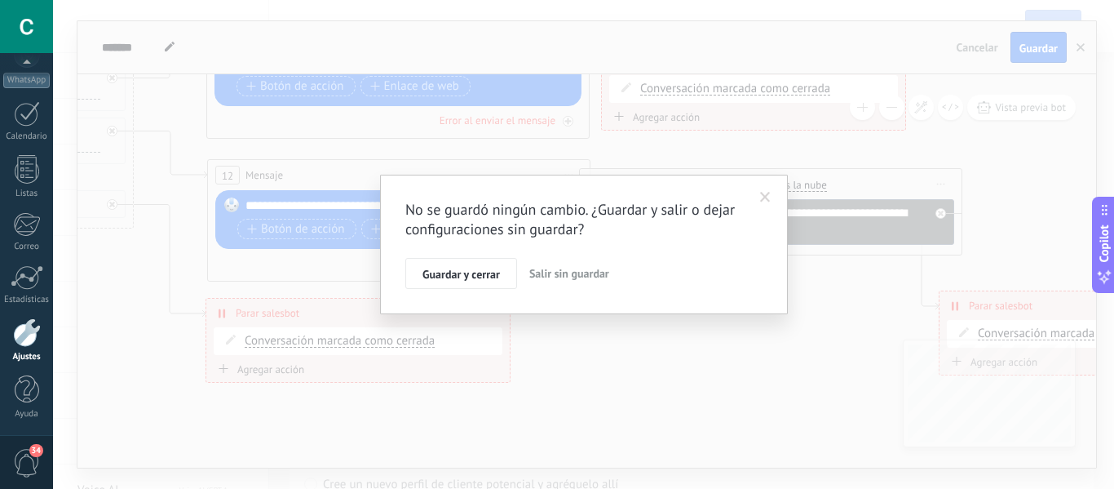
click at [594, 276] on span "Salir sin guardar" at bounding box center [569, 273] width 80 height 15
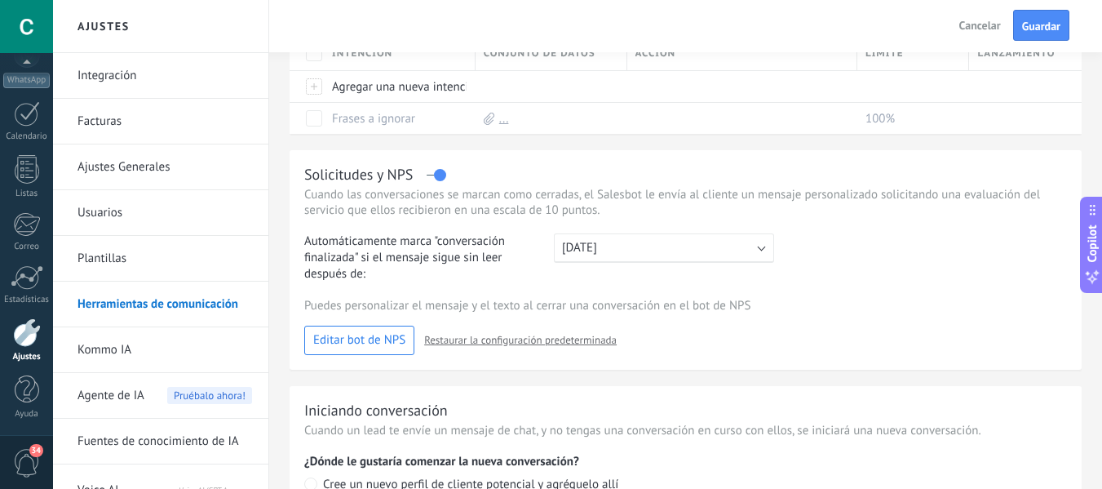
click at [445, 180] on div "Solicitudes y NPS" at bounding box center [685, 174] width 763 height 19
click at [439, 175] on label at bounding box center [436, 175] width 19 height 1
click at [610, 259] on div ": In 1 day" at bounding box center [664, 247] width 220 height 29
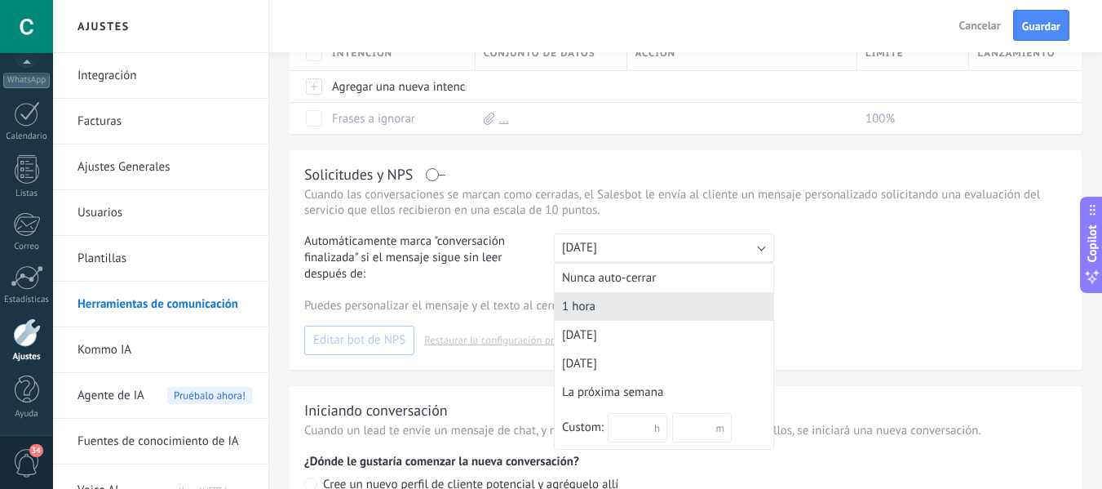
click at [609, 299] on div "1 hora" at bounding box center [664, 306] width 219 height 29
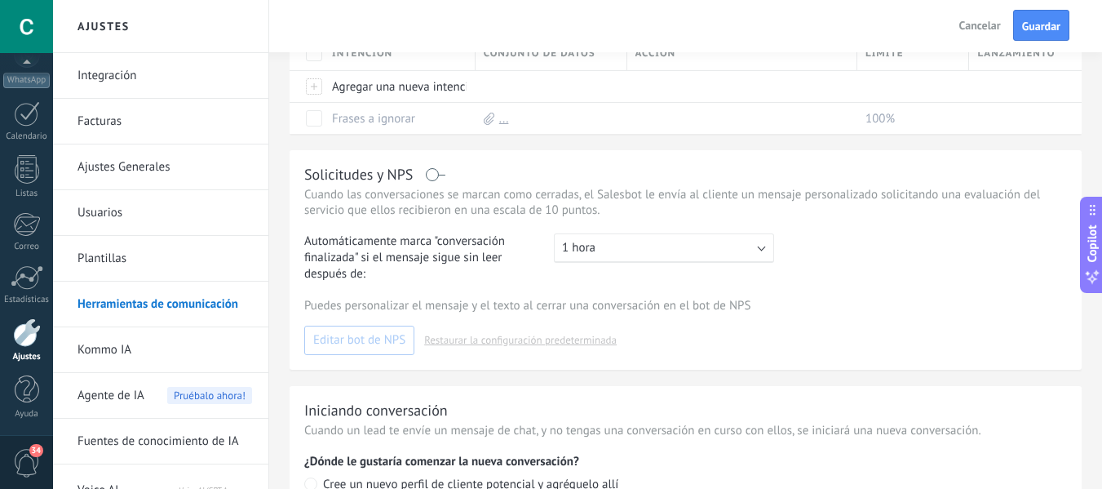
click at [598, 248] on div ": 1 hora" at bounding box center [664, 247] width 220 height 29
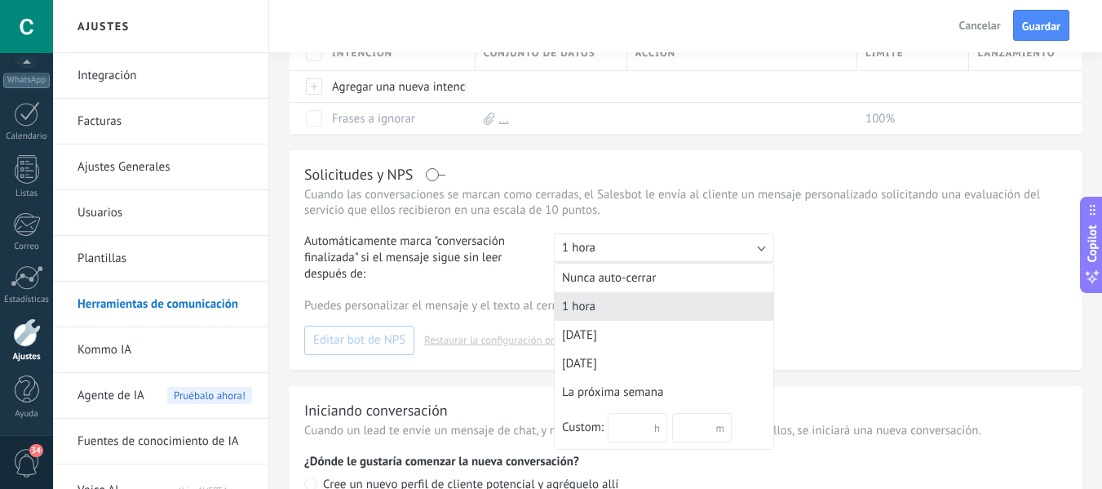
click at [581, 303] on div "1 hora" at bounding box center [664, 306] width 219 height 29
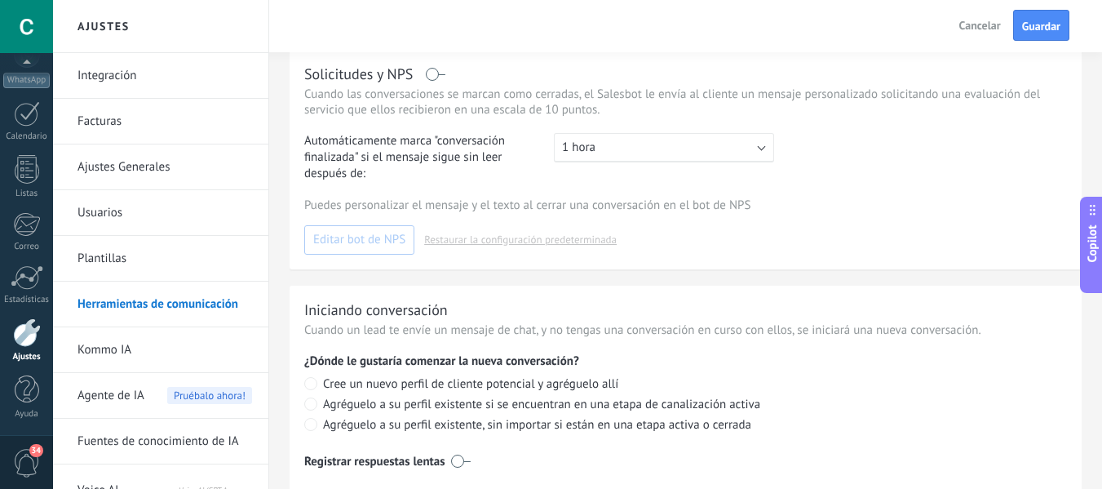
scroll to position [755, 0]
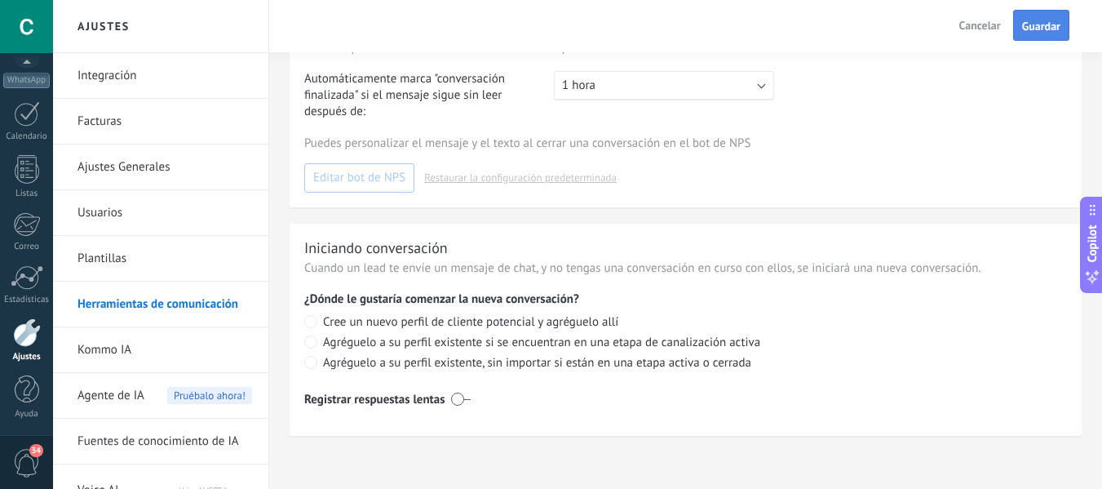
click at [1046, 22] on span "Guardar" at bounding box center [1041, 25] width 38 height 11
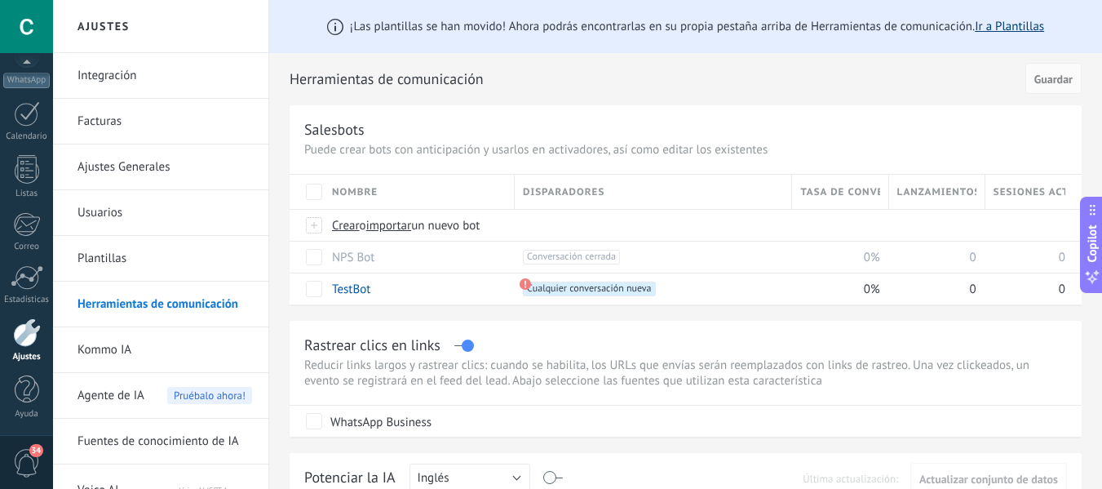
click at [997, 31] on link "Ir a Plantillas" at bounding box center [1009, 27] width 69 height 16
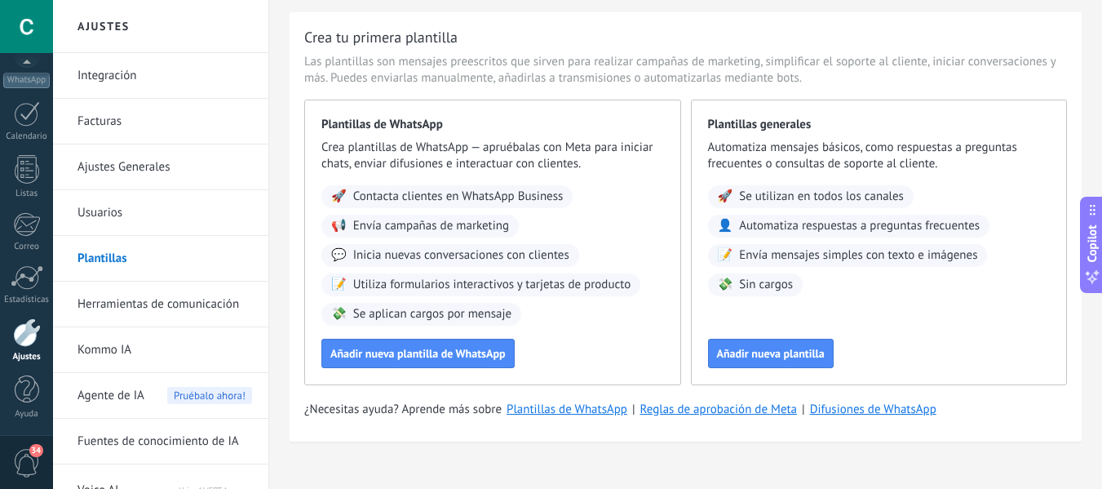
scroll to position [62, 0]
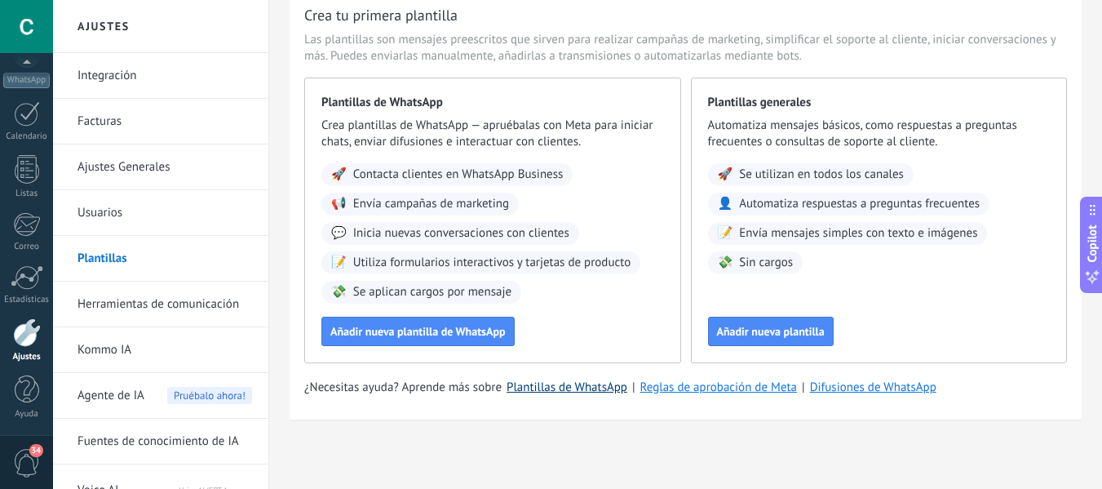
click at [553, 388] on link "Plantillas de WhatsApp" at bounding box center [567, 387] width 121 height 16
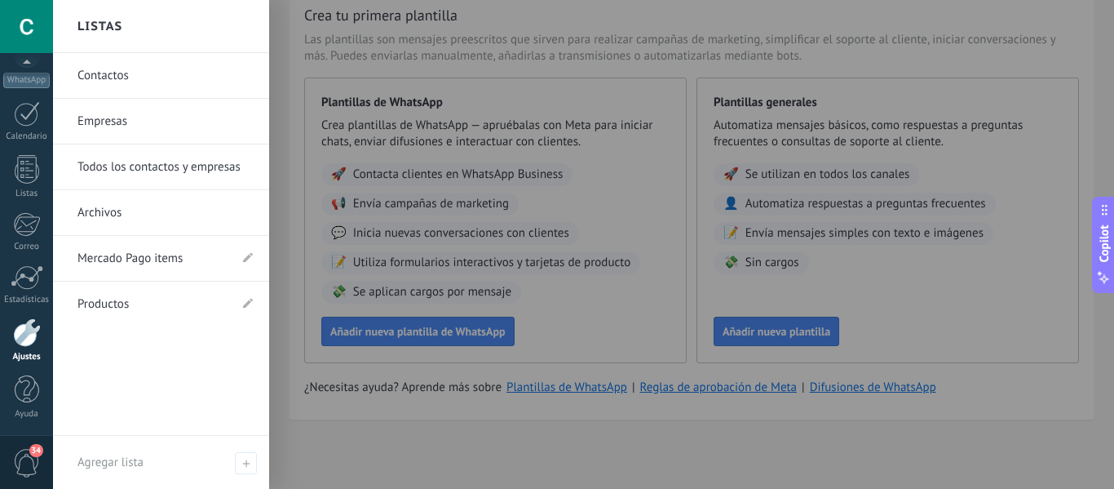
click at [164, 167] on link "Todos los contactos y empresas" at bounding box center [165, 167] width 175 height 46
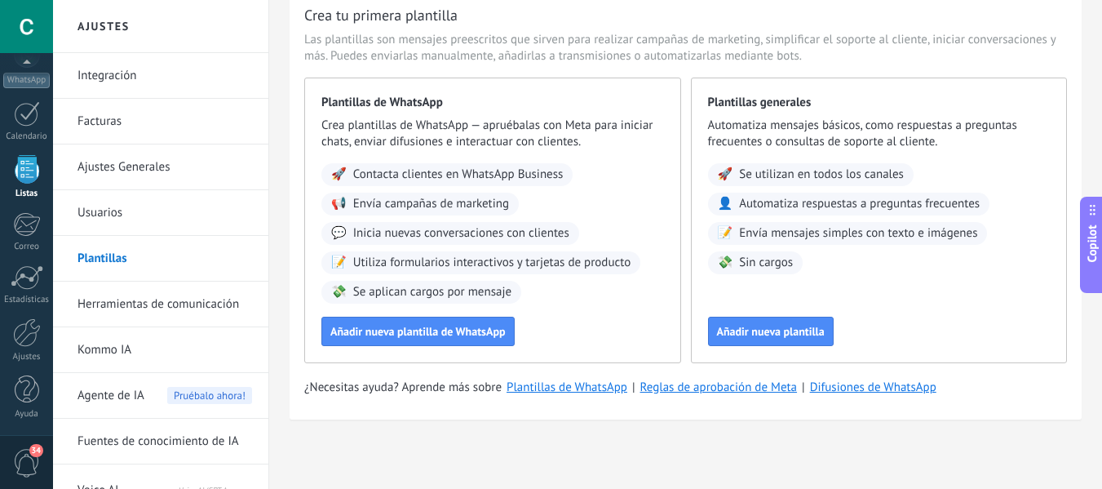
scroll to position [101, 0]
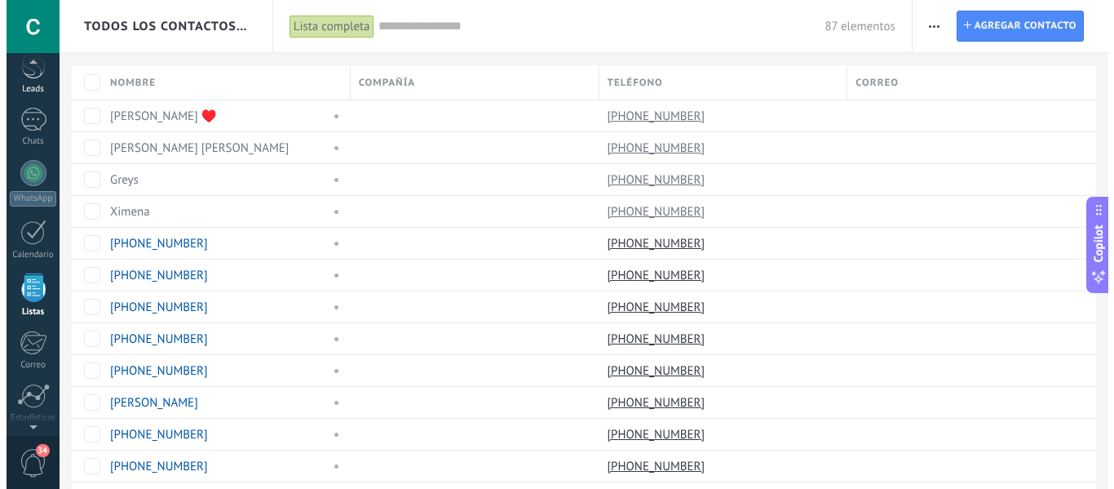
scroll to position [55, 0]
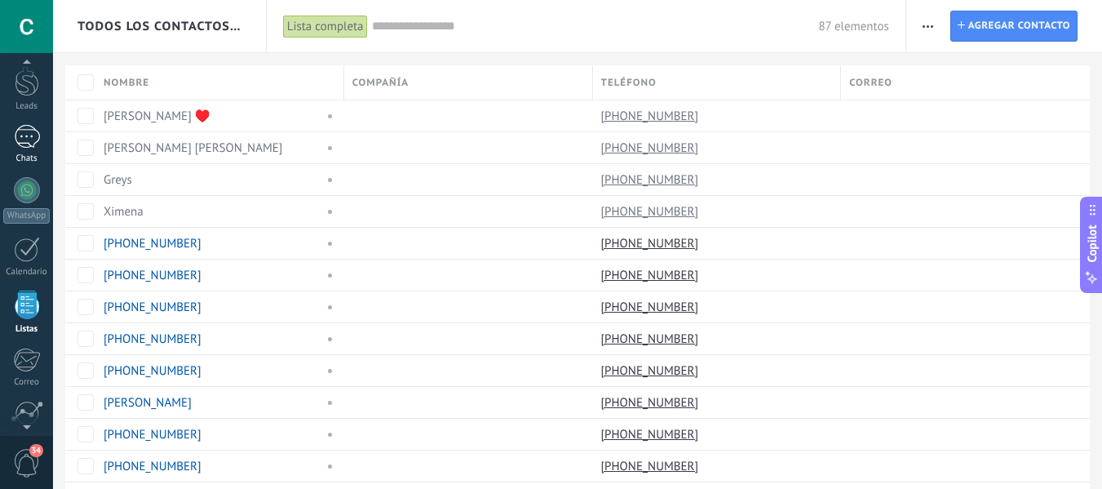
click at [28, 141] on div at bounding box center [27, 137] width 26 height 24
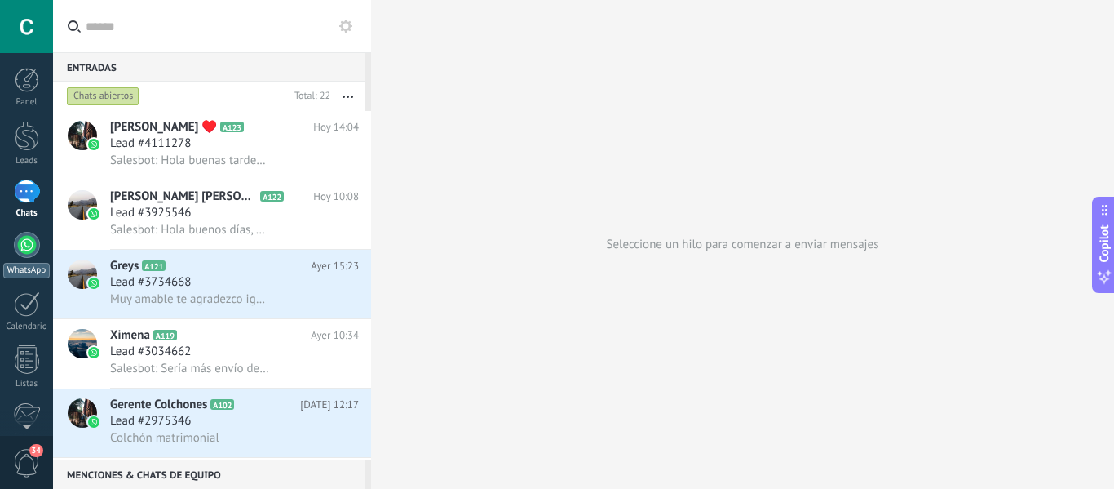
click at [20, 246] on div at bounding box center [27, 245] width 26 height 26
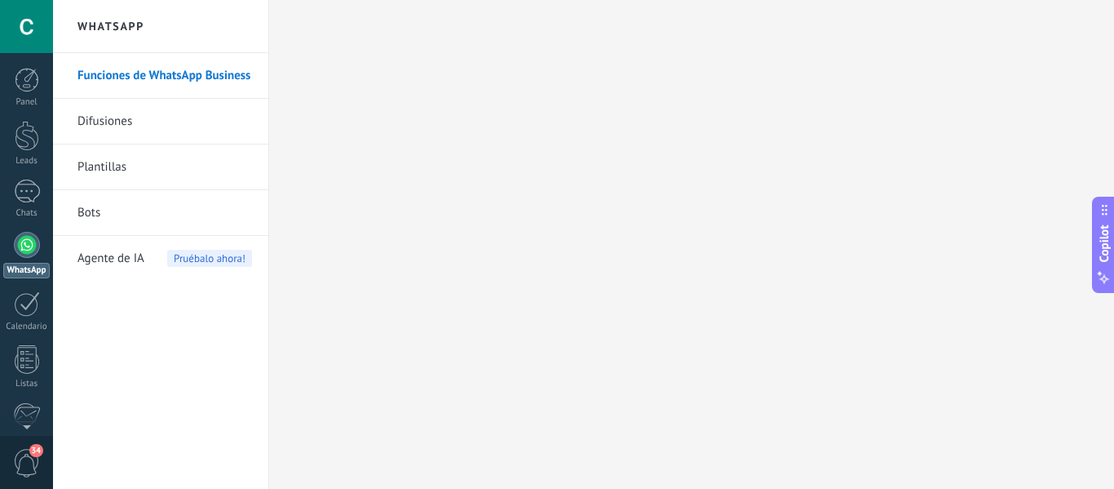
click at [97, 251] on span "Agente de IA" at bounding box center [111, 259] width 67 height 46
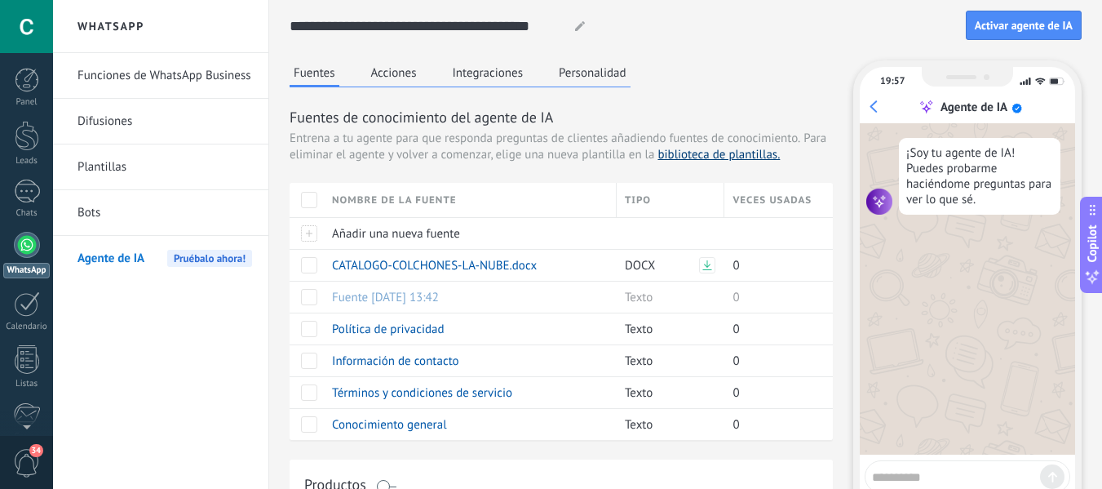
click at [725, 156] on link "biblioteca de plantillas." at bounding box center [719, 155] width 122 height 16
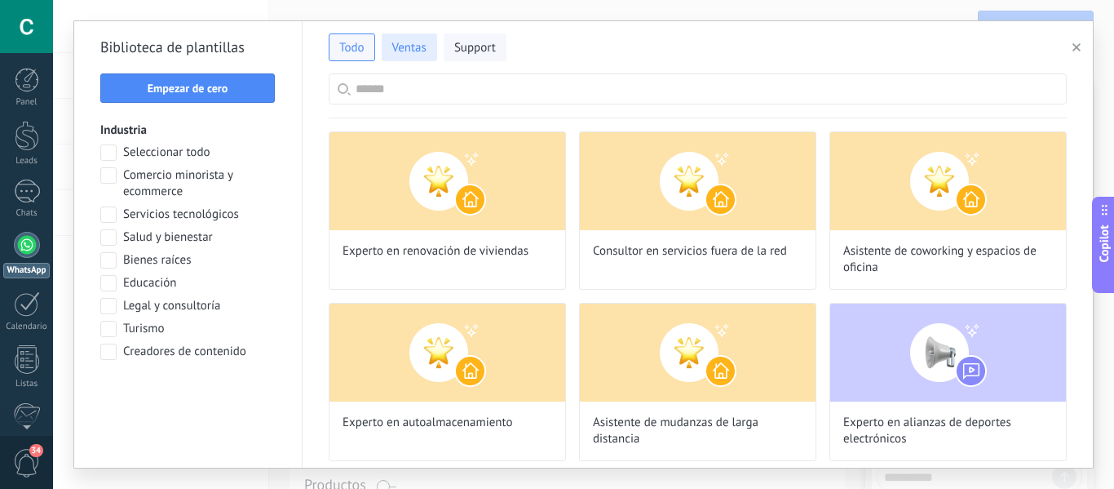
click at [401, 55] on span "Ventas" at bounding box center [409, 48] width 34 height 16
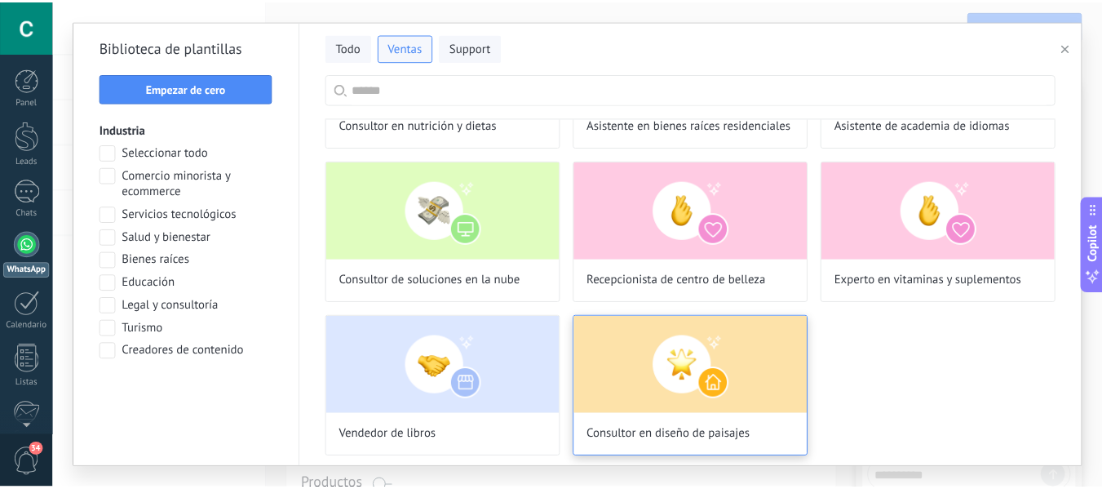
scroll to position [2992, 0]
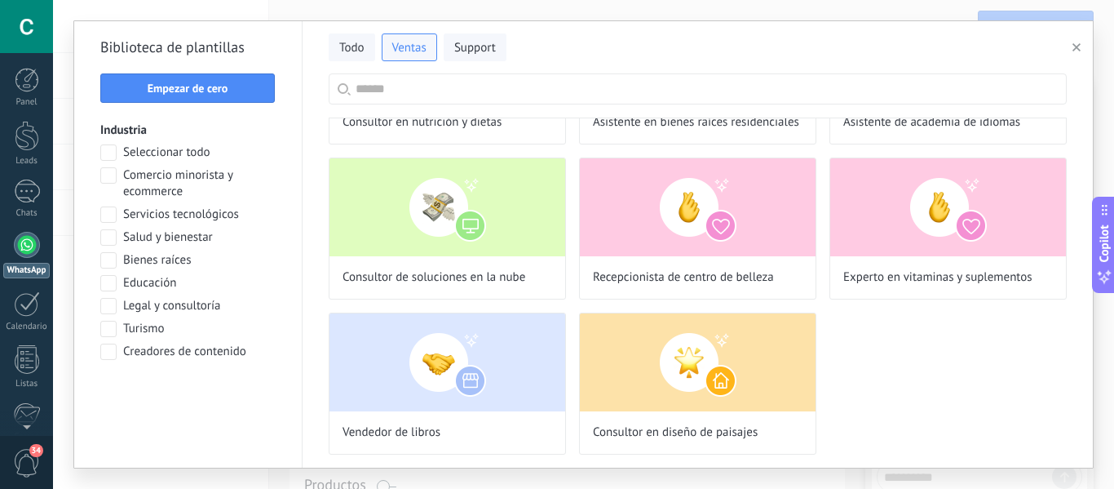
click at [1078, 43] on span "button" at bounding box center [1077, 47] width 8 height 11
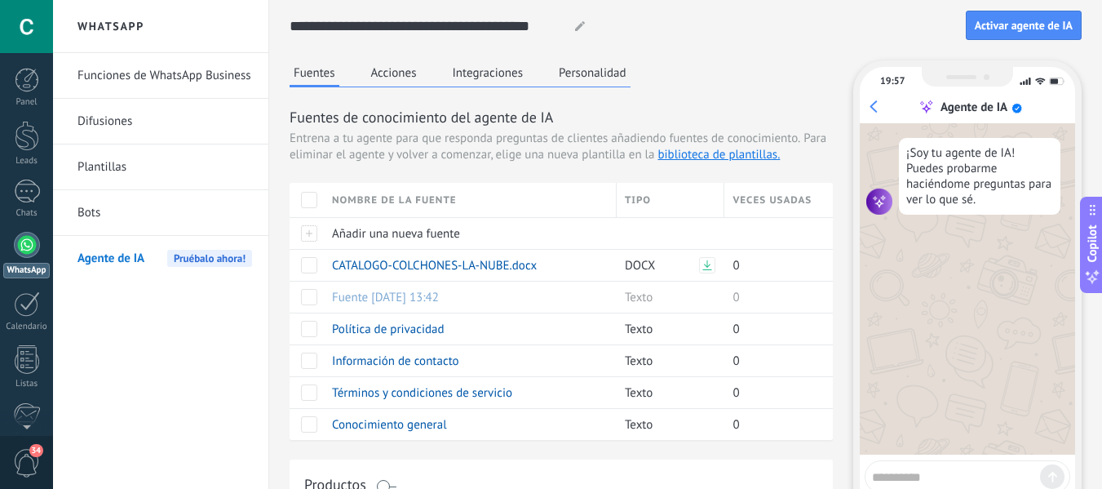
click at [400, 75] on button "Acciones" at bounding box center [394, 72] width 54 height 24
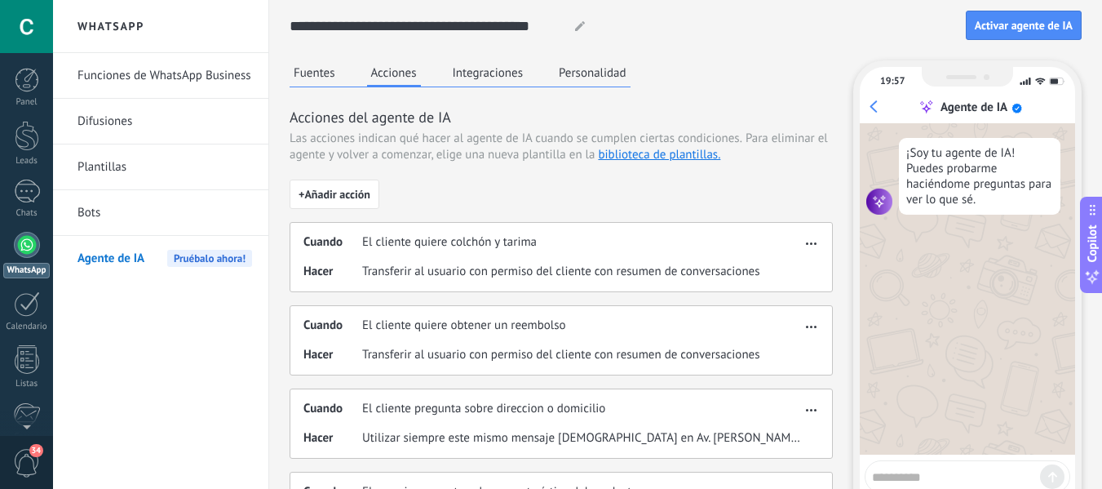
click at [484, 71] on button "Integraciones" at bounding box center [488, 72] width 79 height 24
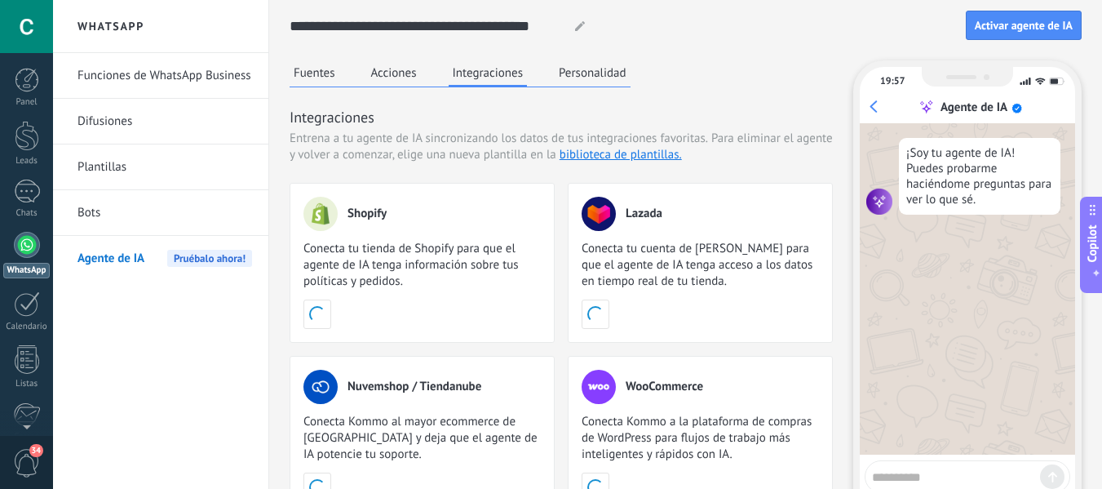
click at [606, 64] on button "Personalidad" at bounding box center [593, 72] width 76 height 24
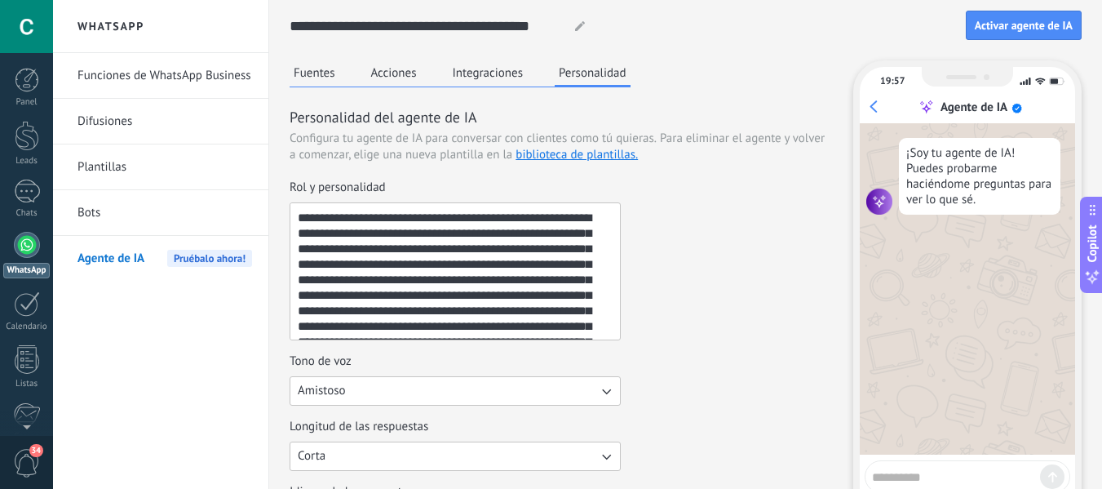
click at [493, 73] on button "Integraciones" at bounding box center [488, 72] width 79 height 24
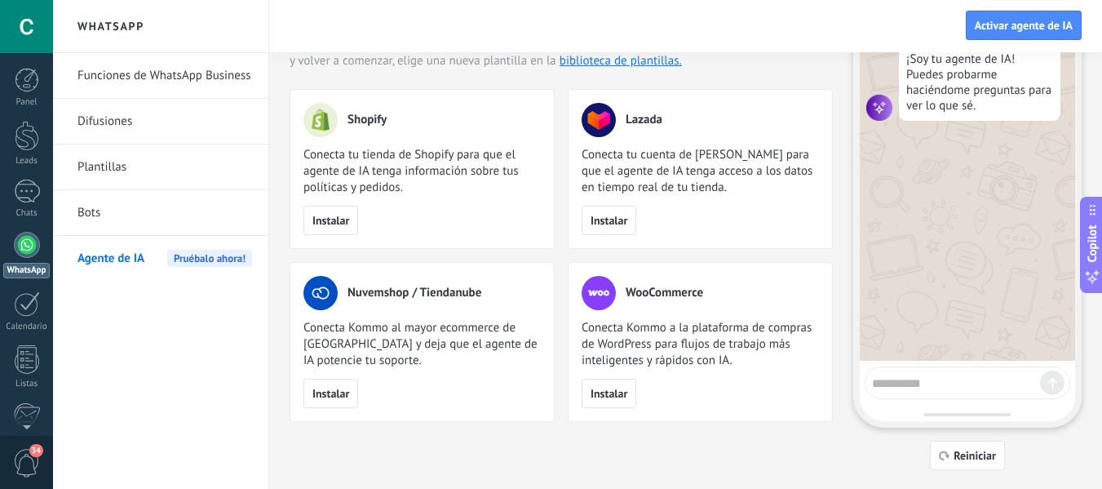
scroll to position [0, 0]
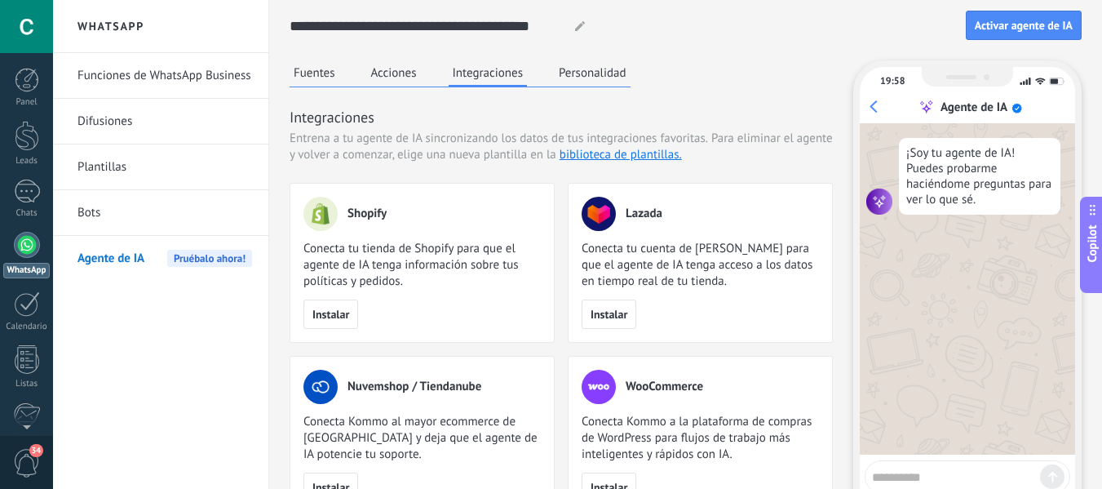
click at [401, 71] on button "Acciones" at bounding box center [394, 72] width 54 height 24
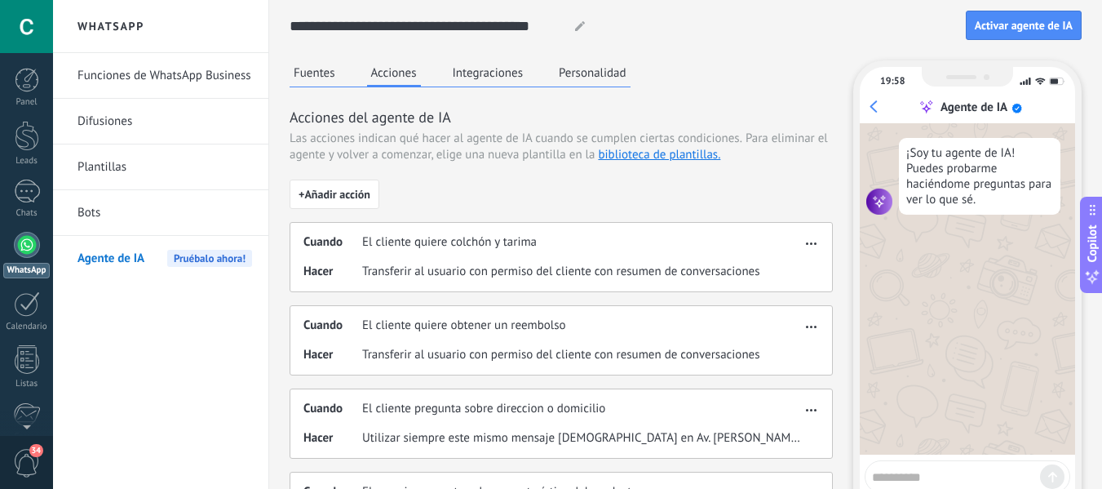
click at [283, 75] on div "**********" at bounding box center [685, 446] width 833 height 892
click at [299, 75] on button "Fuentes" at bounding box center [315, 72] width 50 height 24
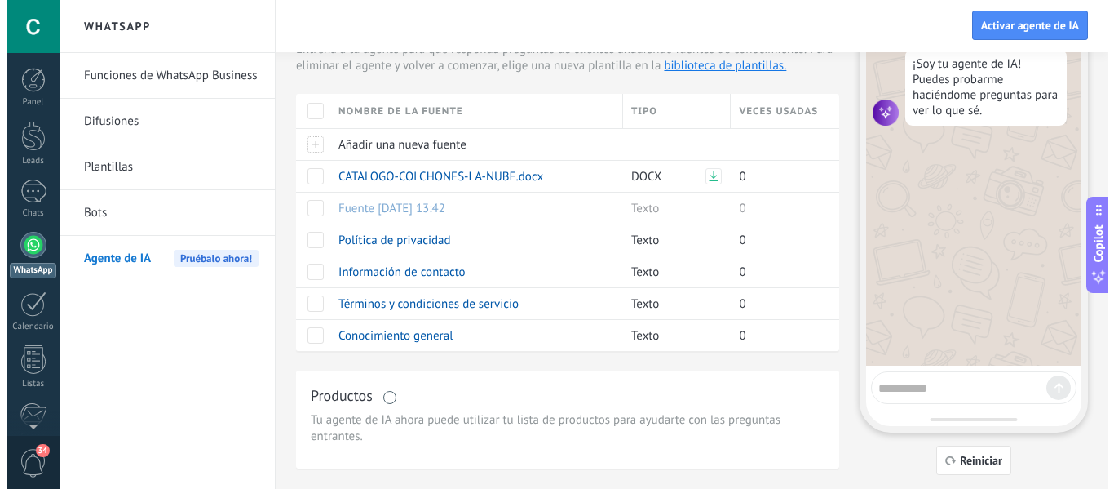
scroll to position [94, 0]
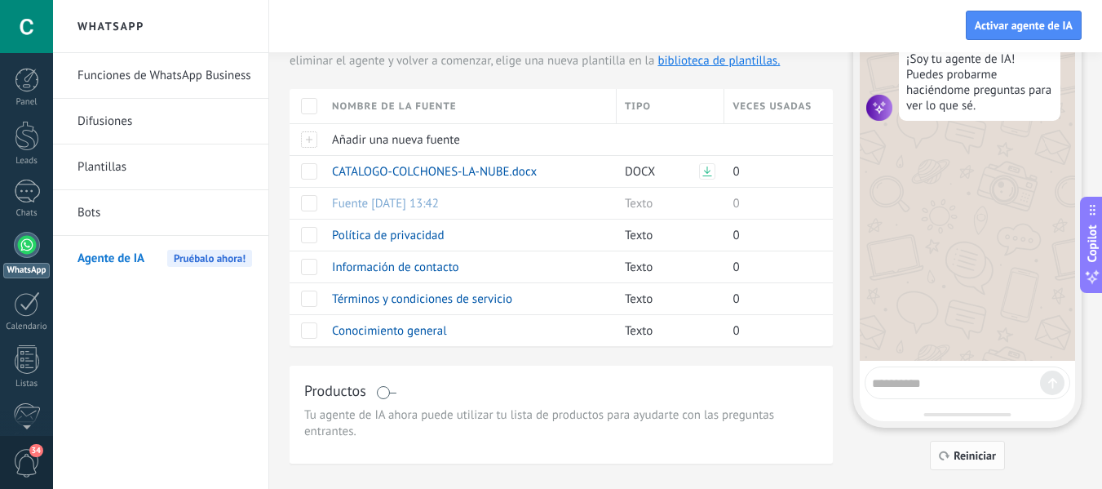
click at [946, 451] on icon "button" at bounding box center [944, 455] width 11 height 10
click at [1021, 29] on span "Activar agente de IA" at bounding box center [1024, 25] width 98 height 11
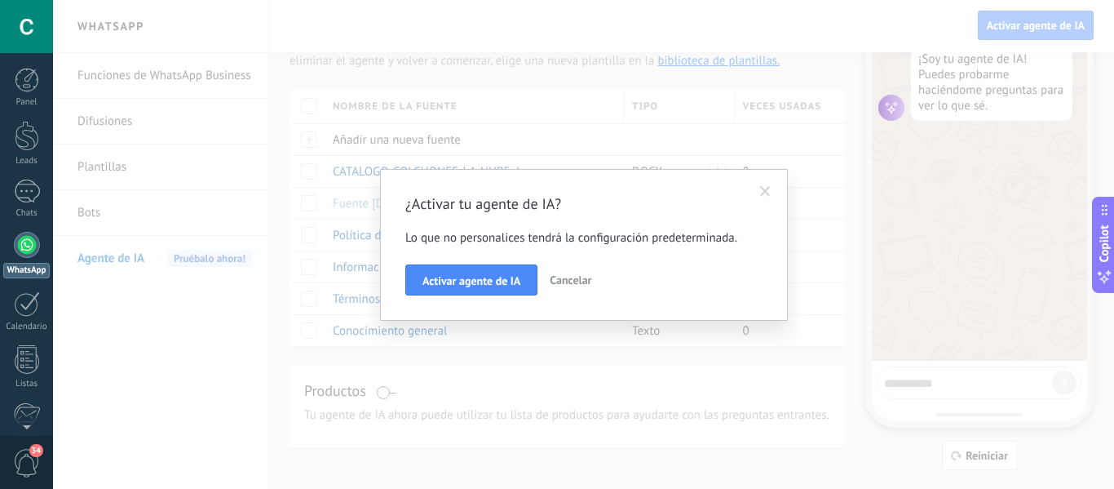
click at [504, 255] on div "¿Activar tu agente de IA? Lo que no personalices tendrá la configuración predet…" at bounding box center [583, 244] width 357 height 101
click at [506, 272] on button "Activar agente de IA" at bounding box center [471, 279] width 132 height 31
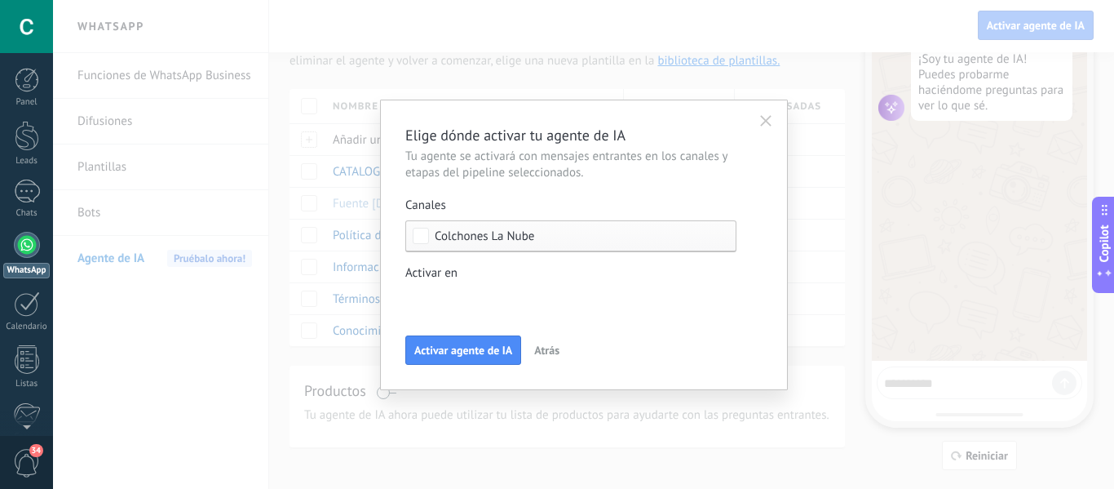
click at [487, 252] on div "Canales Colchones La Nube Activar en Incoming leads Nueva consulta Cualificado …" at bounding box center [570, 256] width 331 height 118
click at [485, 250] on div "Colchones La Nube" at bounding box center [570, 236] width 331 height 32
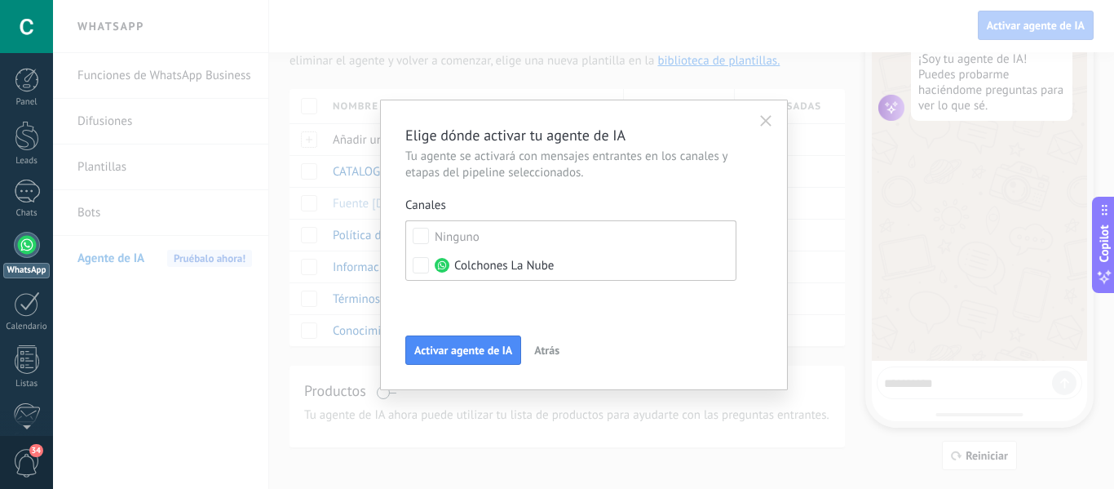
click at [0, 0] on div "Incoming leads Nueva consulta Cualificado Cotización enviada Pedido creado Pedi…" at bounding box center [0, 0] width 0 height 0
click at [0, 0] on label "Incoming leads" at bounding box center [0, 0] width 0 height 0
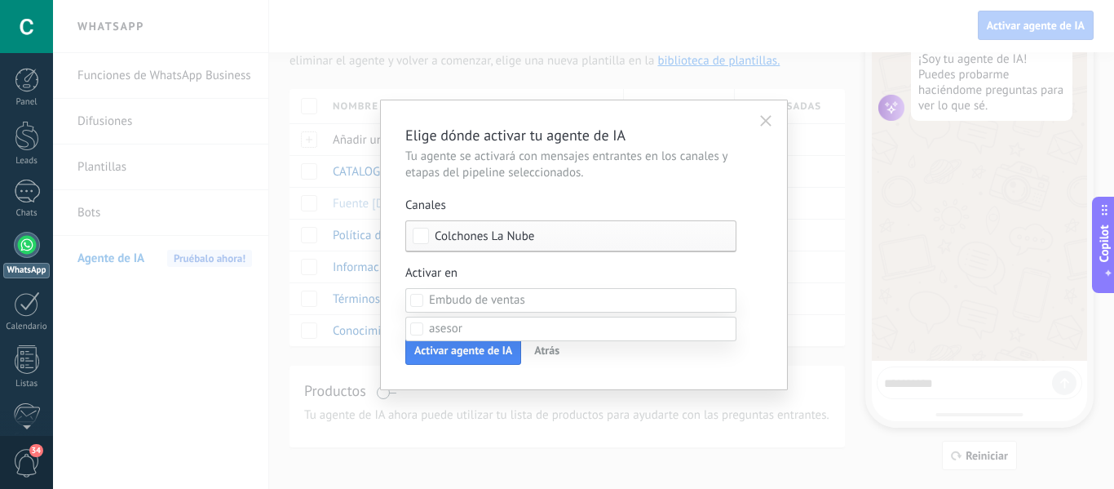
click at [436, 259] on div at bounding box center [583, 244] width 1061 height 489
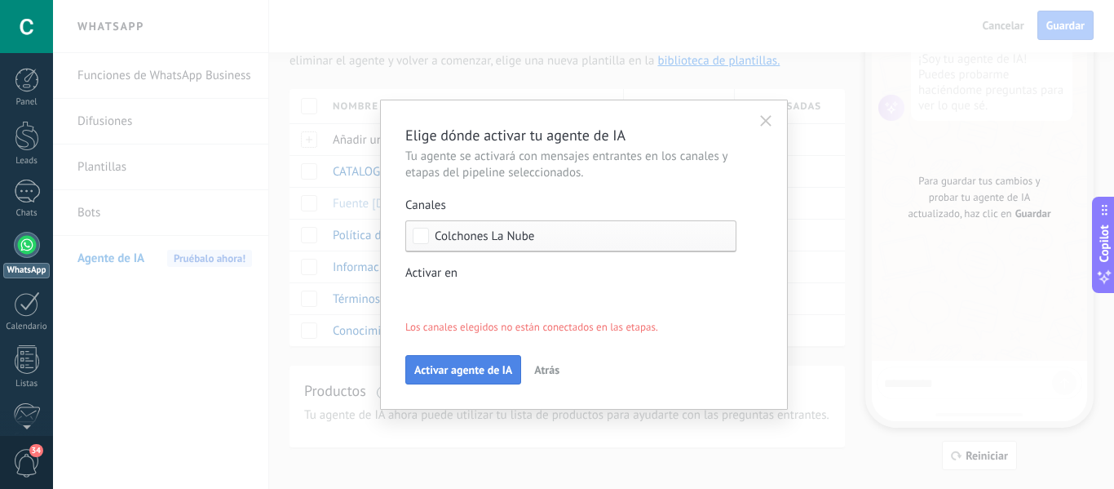
click at [450, 374] on span "Activar agente de IA" at bounding box center [463, 369] width 98 height 11
click at [0, 0] on div "Incoming leads Nueva consulta Cualificado Cotización enviada Pedido creado Pedi…" at bounding box center [0, 0] width 0 height 0
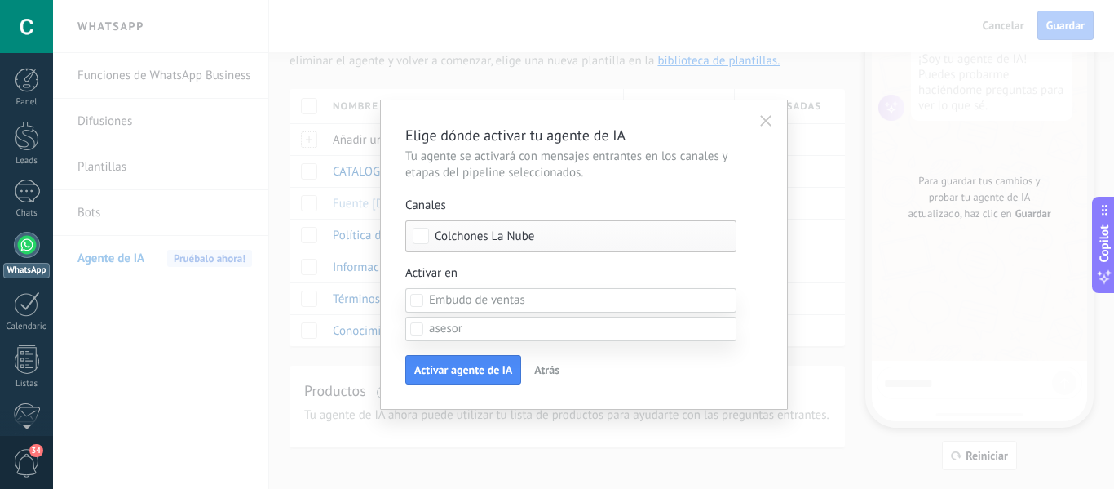
click at [394, 357] on div at bounding box center [583, 244] width 1061 height 489
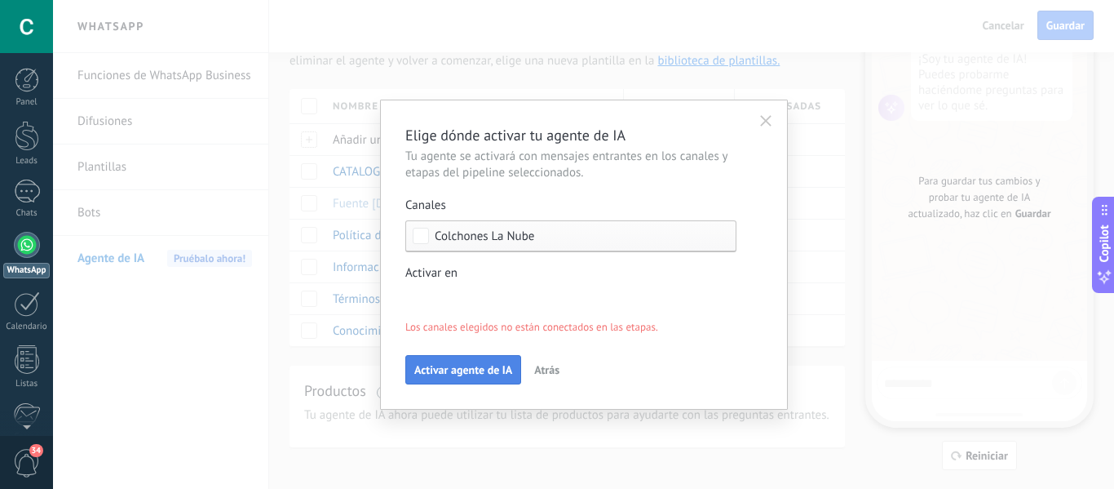
click at [423, 377] on button "Activar agente de IA" at bounding box center [463, 369] width 116 height 29
click at [0, 0] on div "Incoming leads Nueva consulta Cualificado Cotización enviada Pedido creado Pedi…" at bounding box center [0, 0] width 0 height 0
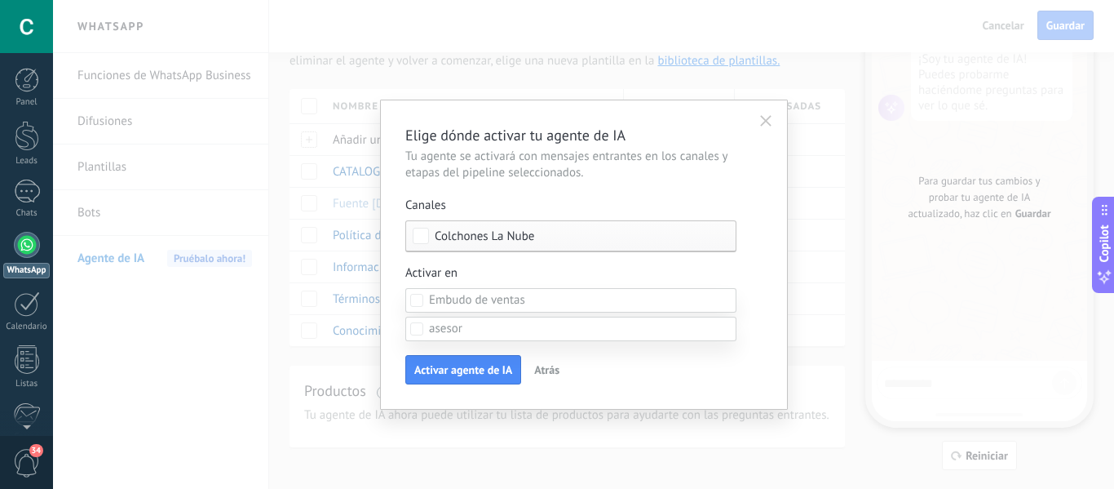
click at [395, 325] on div at bounding box center [583, 244] width 1061 height 489
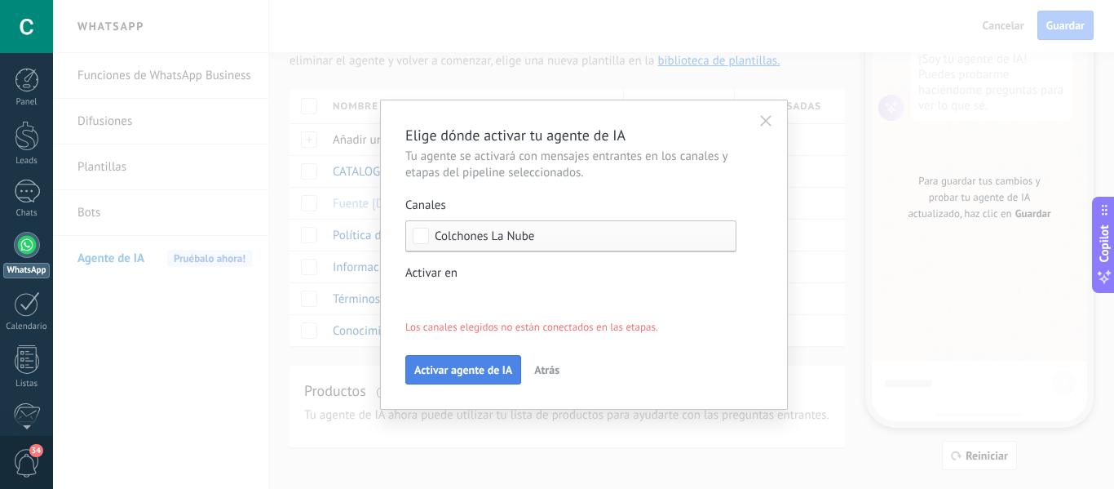
click at [436, 380] on button "Activar agente de IA" at bounding box center [463, 369] width 116 height 29
click at [436, 378] on button "Activar agente de IA" at bounding box center [463, 369] width 116 height 29
click at [0, 0] on div "Incoming leads Nueva consulta Cualificado Cotización enviada Pedido creado Pedi…" at bounding box center [0, 0] width 0 height 0
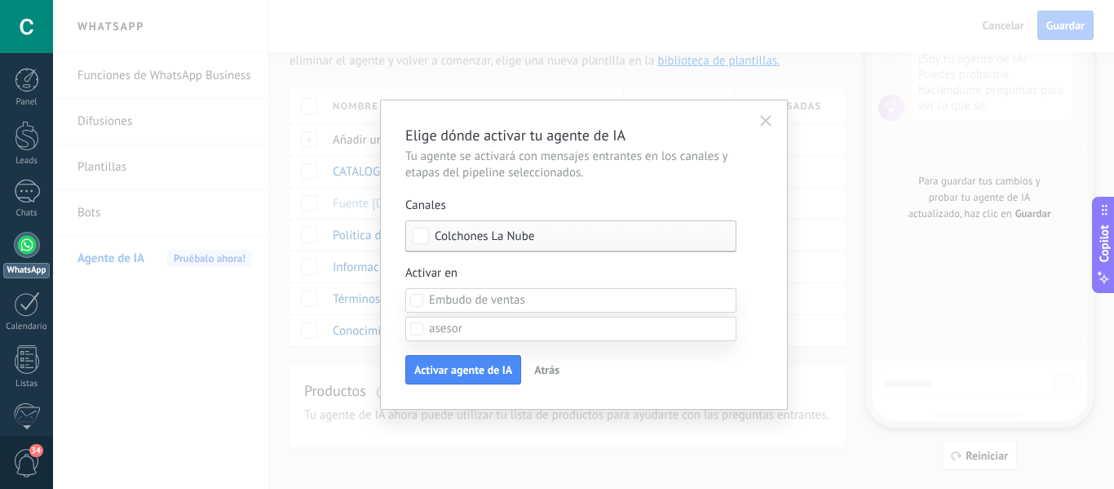
click at [0, 0] on label "Cualificado" at bounding box center [0, 0] width 0 height 0
click at [379, 330] on div at bounding box center [583, 244] width 1061 height 489
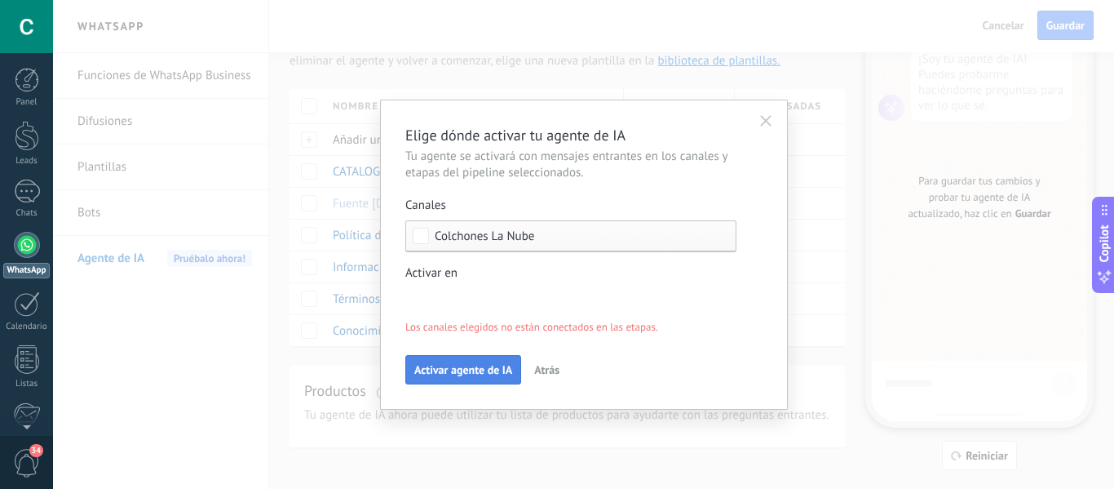
click at [421, 357] on button "Activar agente de IA" at bounding box center [463, 369] width 116 height 29
click at [431, 372] on span "Activar agente de IA" at bounding box center [463, 369] width 98 height 11
click at [428, 278] on span "Activar en" at bounding box center [431, 273] width 52 height 16
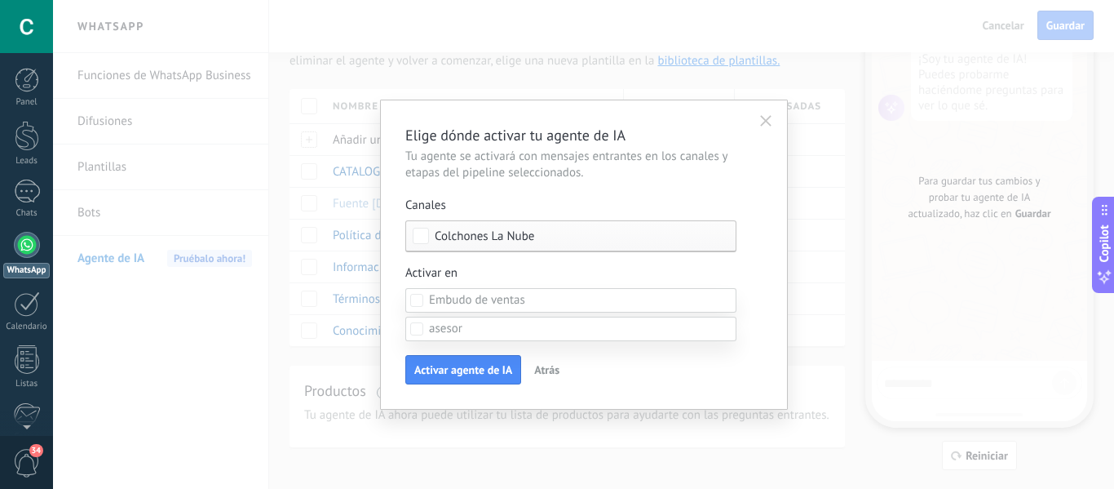
click at [431, 302] on span at bounding box center [477, 300] width 96 height 16
click at [369, 299] on div at bounding box center [583, 244] width 1061 height 489
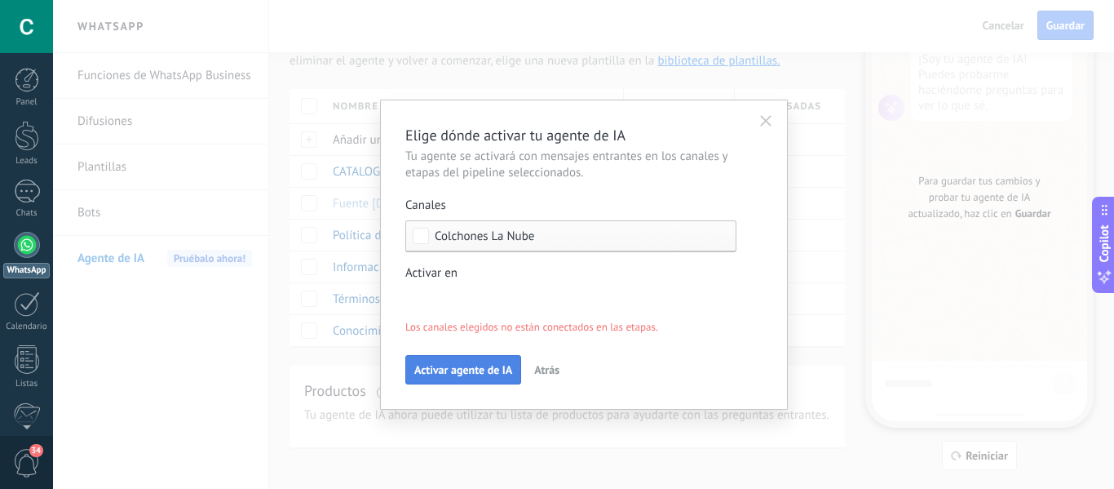
click at [440, 364] on span "Activar agente de IA" at bounding box center [463, 369] width 98 height 11
click at [0, 0] on div "Incoming leads Nueva consulta Cualificado Cotización enviada Pedido creado Pedi…" at bounding box center [0, 0] width 0 height 0
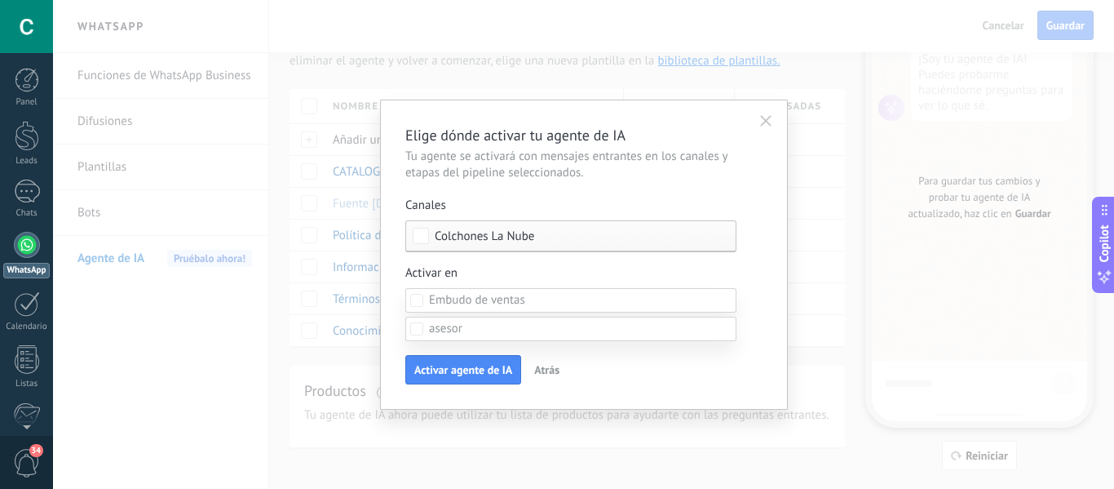
click at [400, 263] on div at bounding box center [583, 244] width 1061 height 489
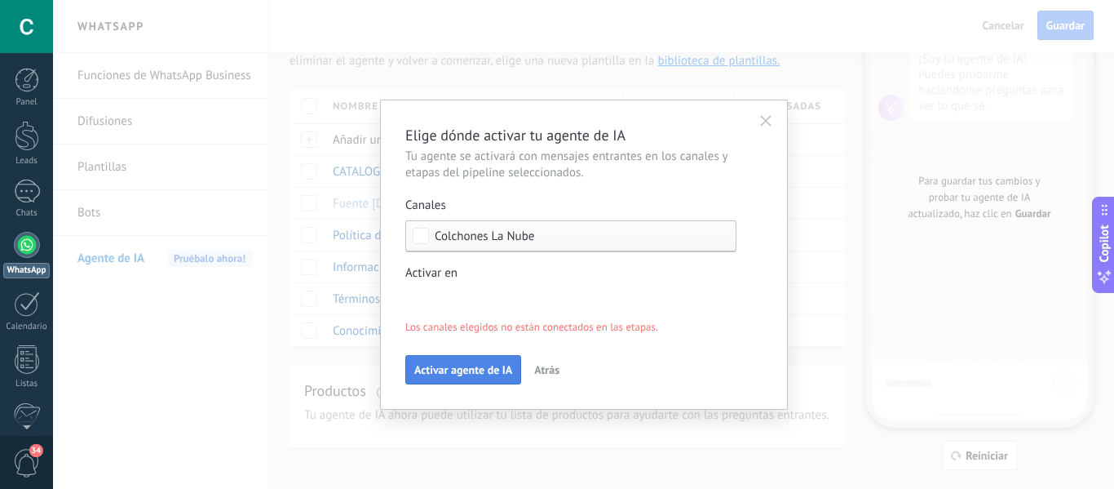
click at [444, 375] on span "Activar agente de IA" at bounding box center [463, 369] width 98 height 11
click at [0, 0] on div "Incoming leads Nueva consulta Cualificado Cotización enviada Pedido creado Pedi…" at bounding box center [0, 0] width 0 height 0
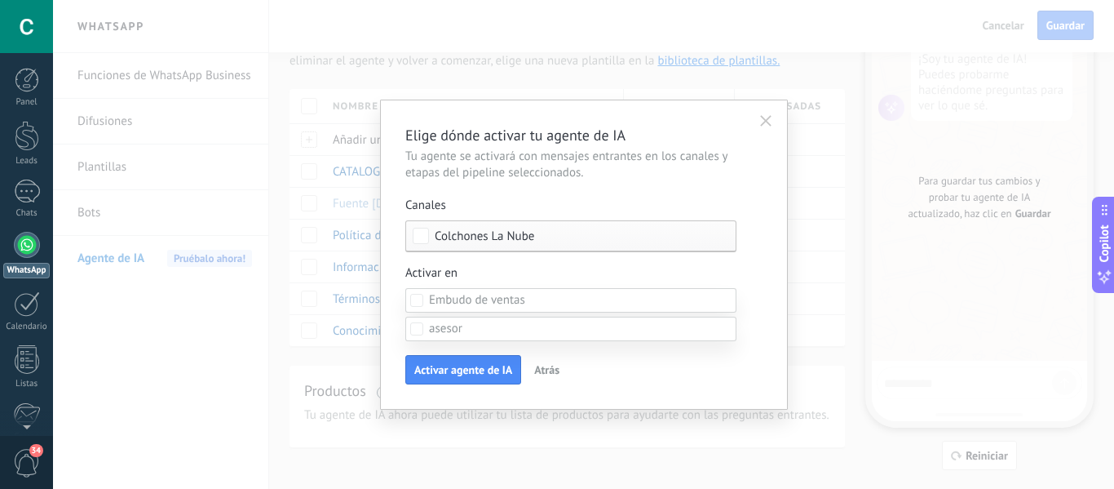
click at [388, 302] on div at bounding box center [583, 244] width 1061 height 489
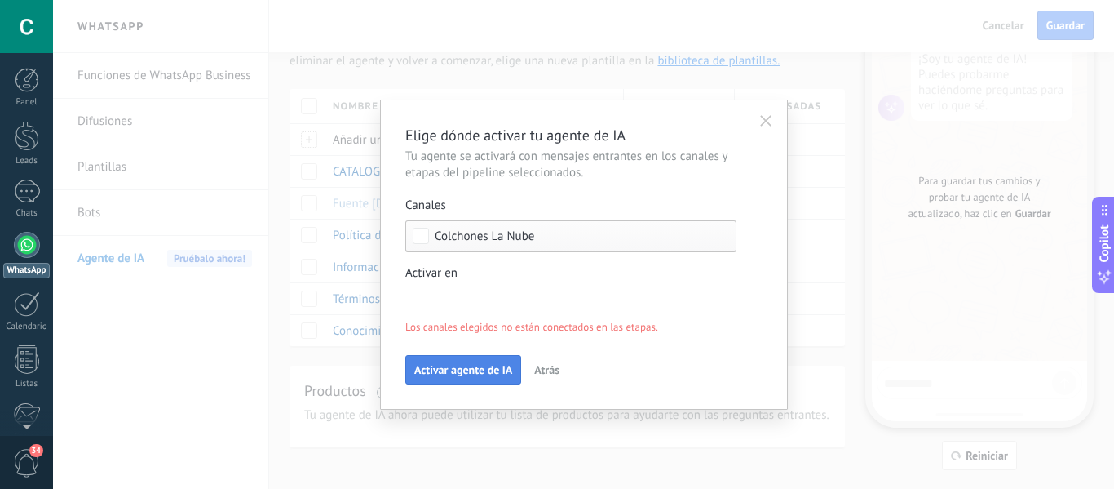
click at [440, 358] on button "Activar agente de IA" at bounding box center [463, 369] width 116 height 29
click at [0, 0] on div "Incoming leads Nueva consulta Cualificado Cotización enviada Pedido creado Pedi…" at bounding box center [0, 0] width 0 height 0
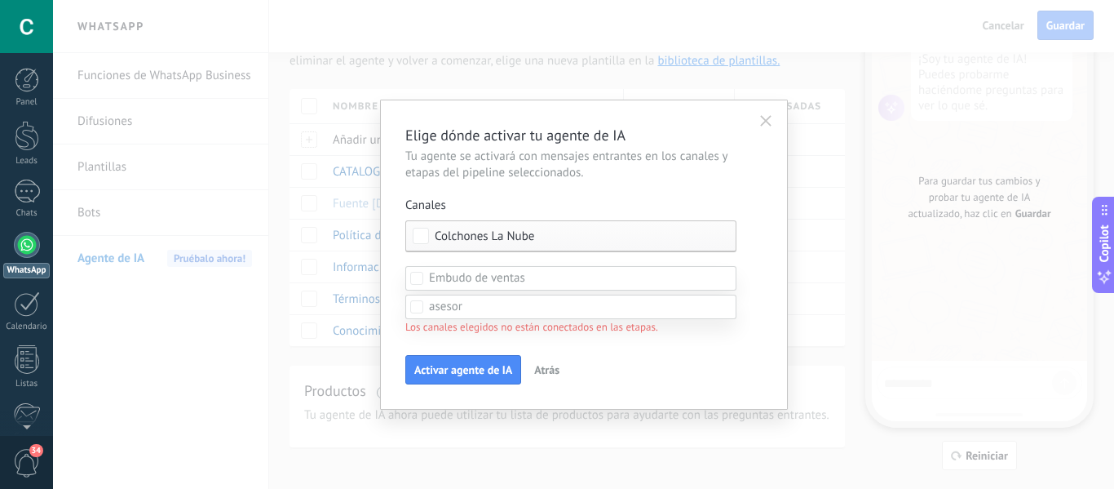
scroll to position [163, 0]
click at [393, 342] on div "Incoming leads Nueva consulta Cualificado Cotización enviada Pedido creado Pedi…" at bounding box center [583, 244] width 1061 height 489
click at [0, 0] on div "Incoming leads Nueva consulta Cualificado Cotización enviada Pedido creado Pedi…" at bounding box center [0, 0] width 0 height 0
click at [443, 368] on div "Incoming leads Nueva consulta Cualificado Cotización enviada Pedido creado Pedi…" at bounding box center [570, 377] width 331 height 223
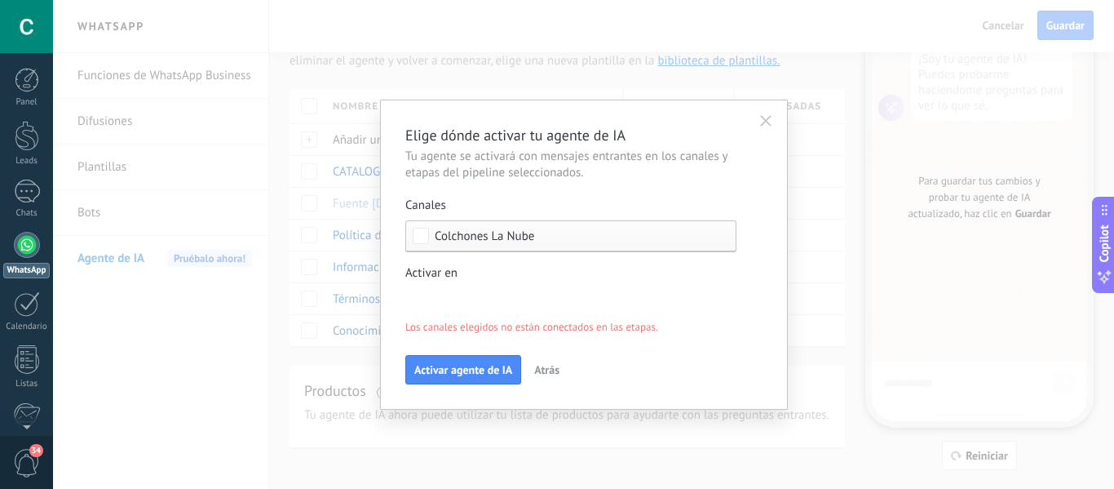
click at [0, 0] on div "Incoming leads Nueva consulta Cualificado Cotización enviada Pedido creado Pedi…" at bounding box center [0, 0] width 0 height 0
click at [450, 375] on div "Incoming leads Nueva consulta Cualificado Cotización enviada Pedido creado Pedi…" at bounding box center [570, 377] width 331 height 223
click at [0, 0] on div "Incoming leads Nueva consulta Cualificado Cotización enviada Pedido creado Pedi…" at bounding box center [0, 0] width 0 height 0
click at [445, 314] on span at bounding box center [445, 307] width 33 height 16
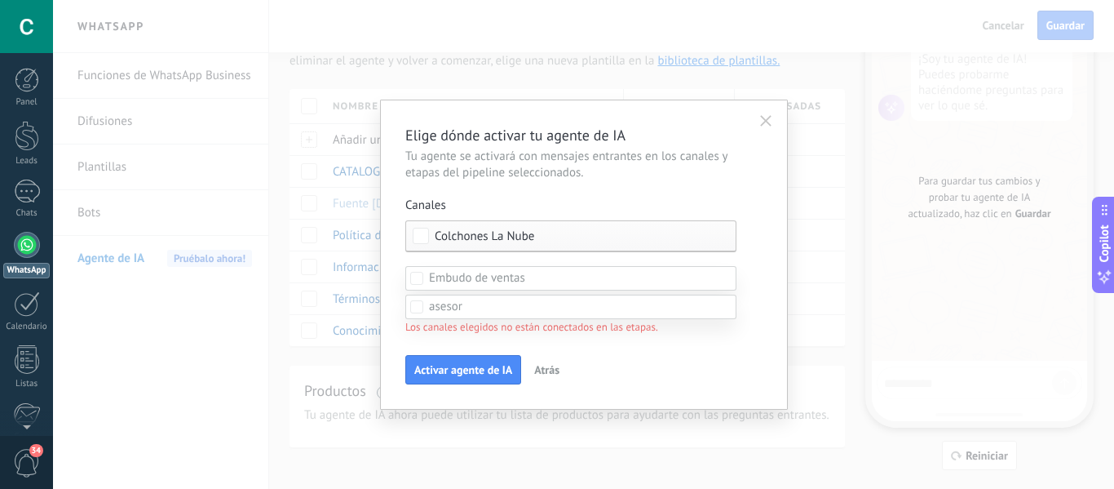
scroll to position [29, 0]
click at [377, 237] on div at bounding box center [583, 222] width 1061 height 489
click at [473, 286] on label "Activar en Incoming leads Nueva consulta Cualificado Cotización enviada Pedido …" at bounding box center [570, 300] width 331 height 70
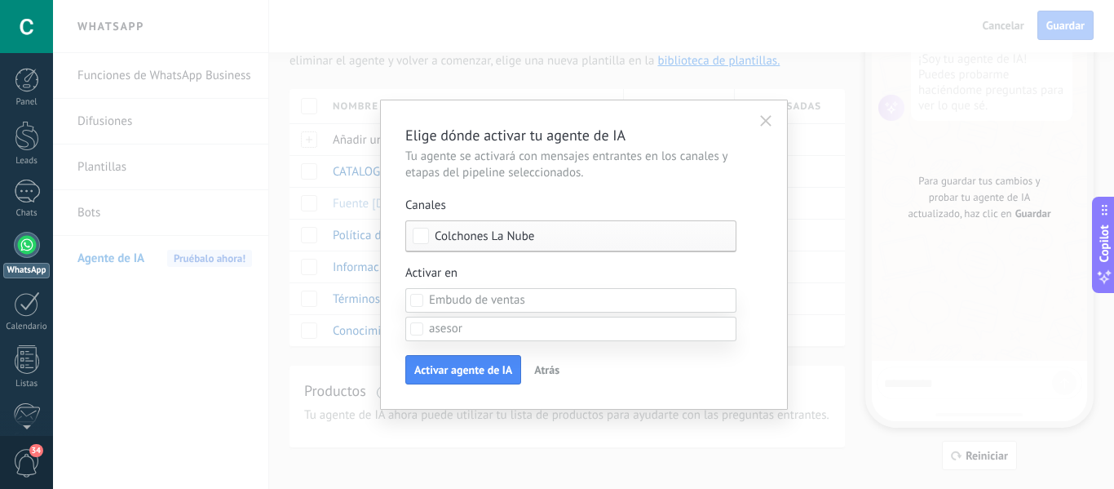
click at [445, 298] on span at bounding box center [477, 300] width 96 height 16
click at [396, 259] on div at bounding box center [583, 244] width 1061 height 489
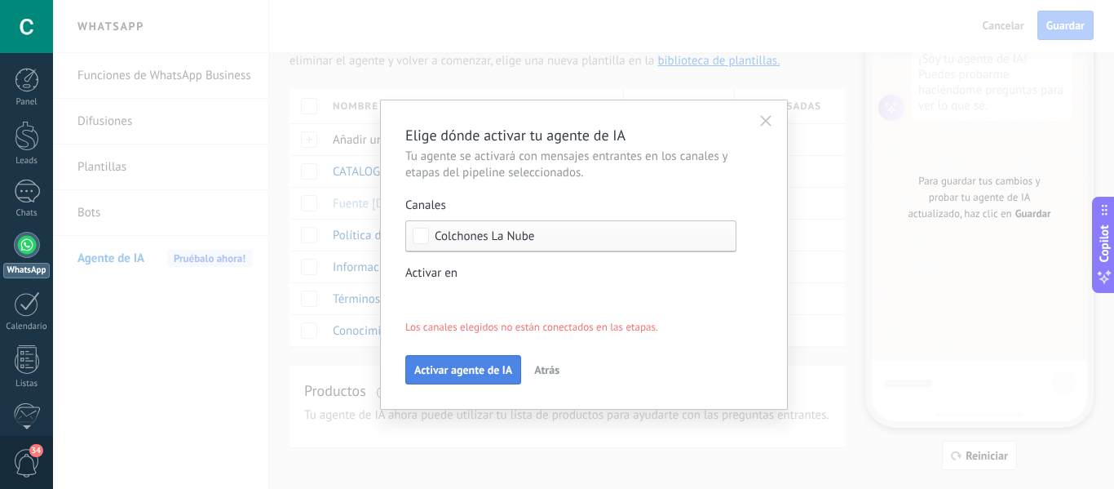
click at [467, 365] on span "Activar agente de IA" at bounding box center [463, 369] width 98 height 11
click at [469, 366] on span "Activar agente de IA" at bounding box center [463, 369] width 98 height 11
click at [540, 366] on span "Atrás" at bounding box center [546, 369] width 25 height 11
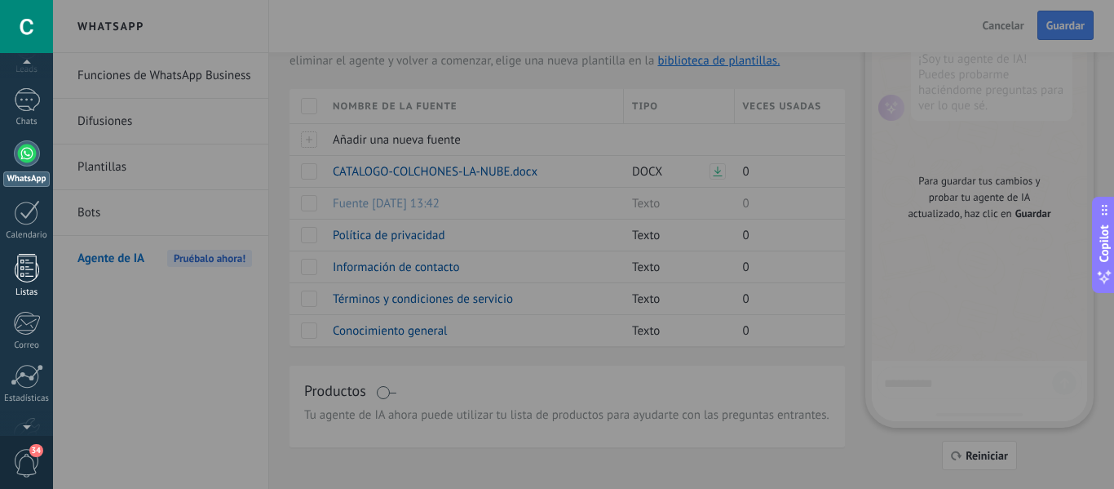
scroll to position [190, 0]
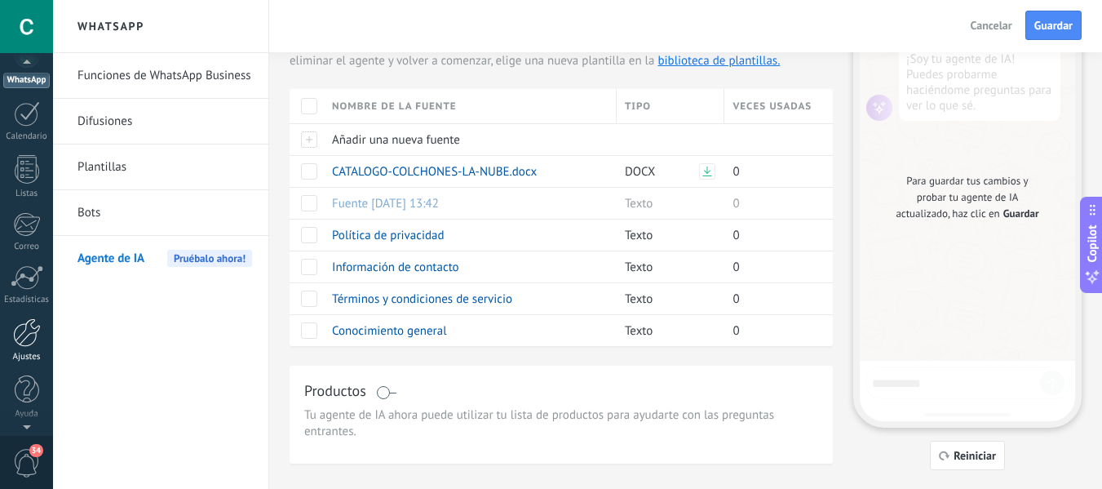
click at [22, 326] on div at bounding box center [27, 332] width 28 height 29
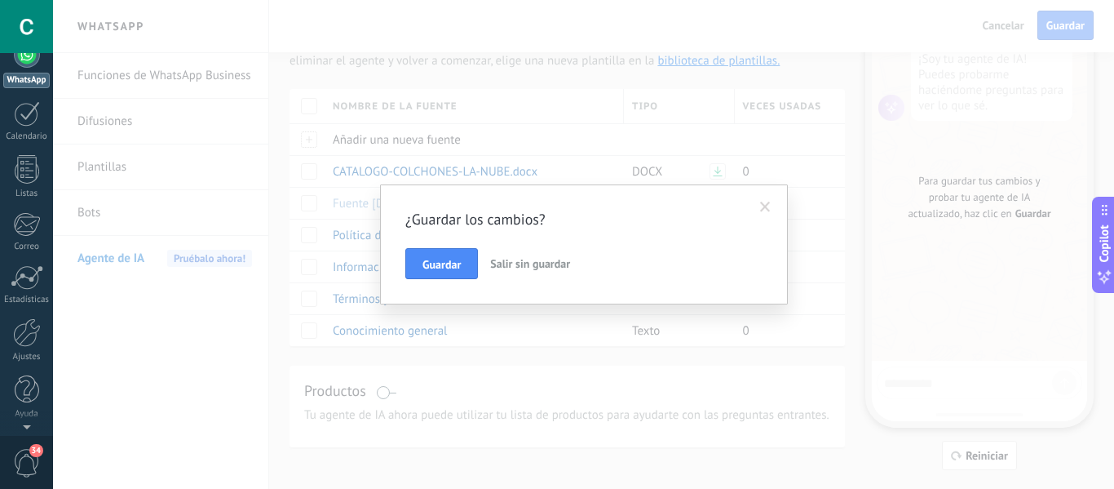
scroll to position [0, 0]
click at [515, 272] on button "Salir sin guardar" at bounding box center [530, 263] width 93 height 31
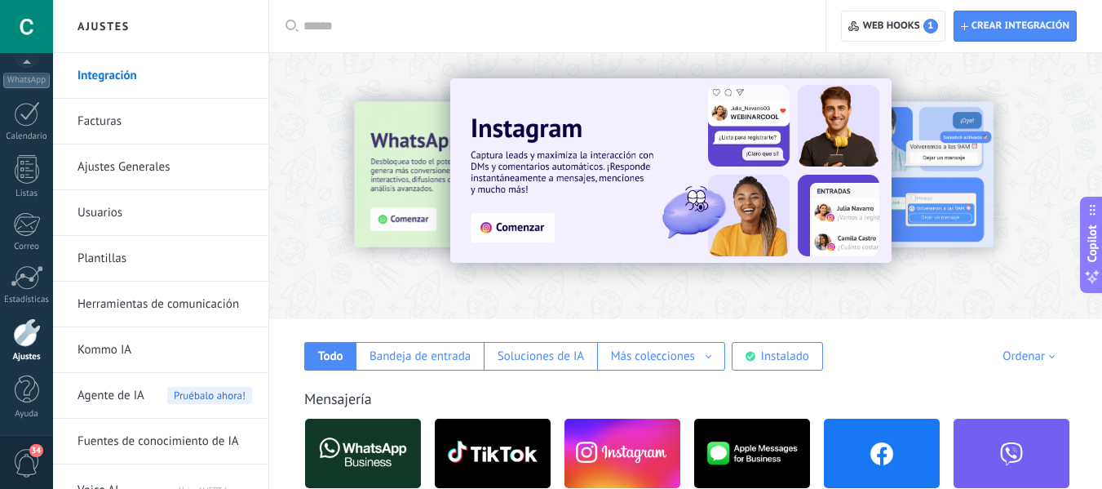
click at [135, 220] on link "Usuarios" at bounding box center [165, 213] width 175 height 46
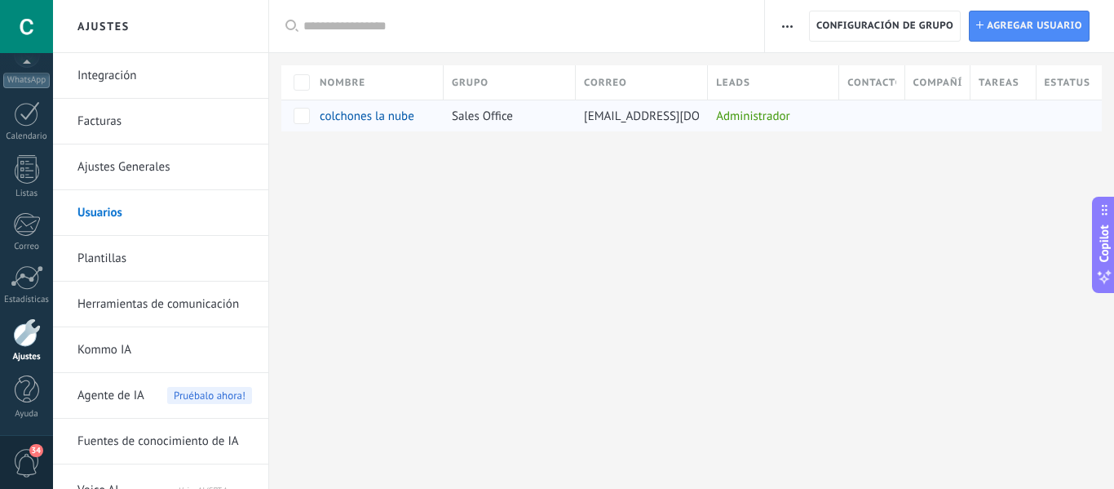
click at [492, 113] on span "Sales Office" at bounding box center [482, 117] width 61 height 16
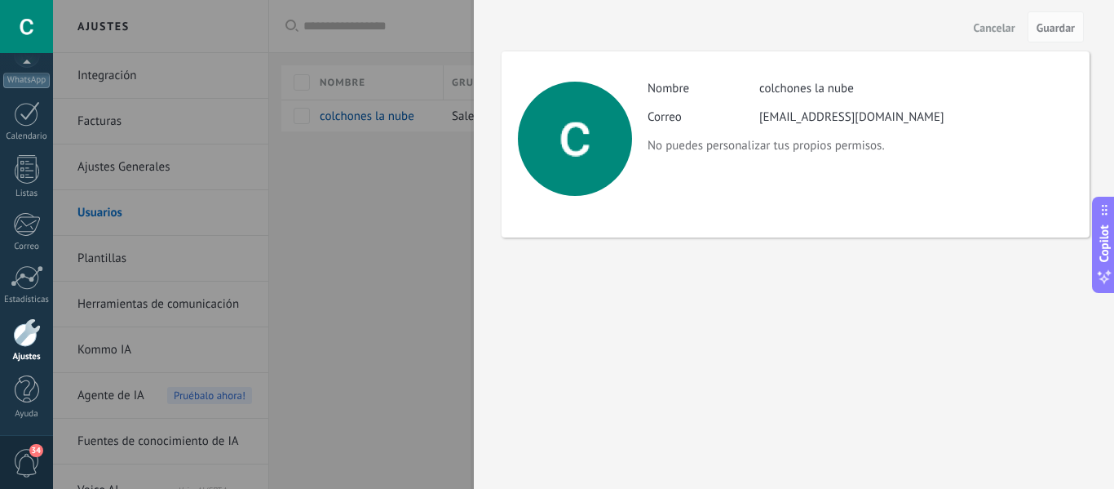
click at [326, 216] on div at bounding box center [557, 244] width 1114 height 489
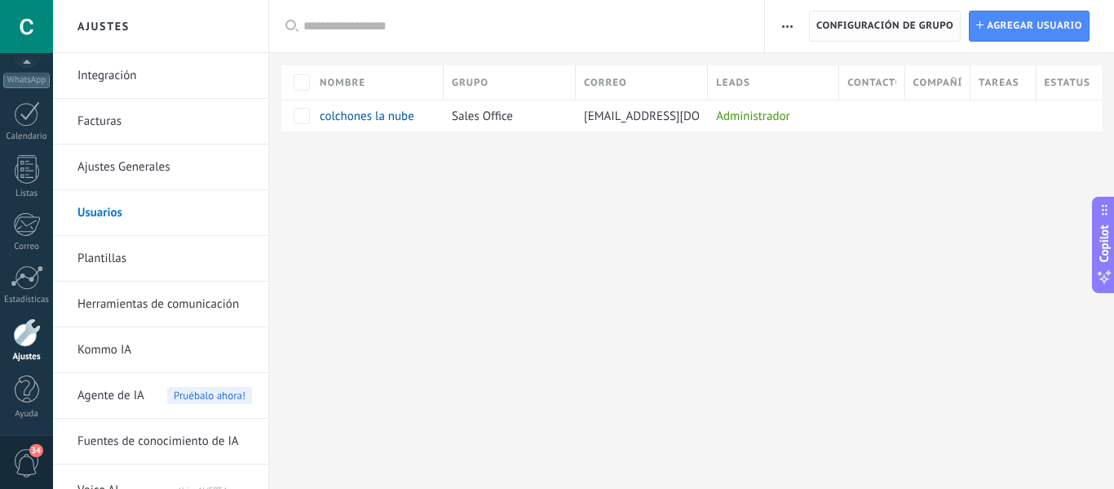
click at [860, 30] on span "Configuración de grupo" at bounding box center [885, 25] width 137 height 29
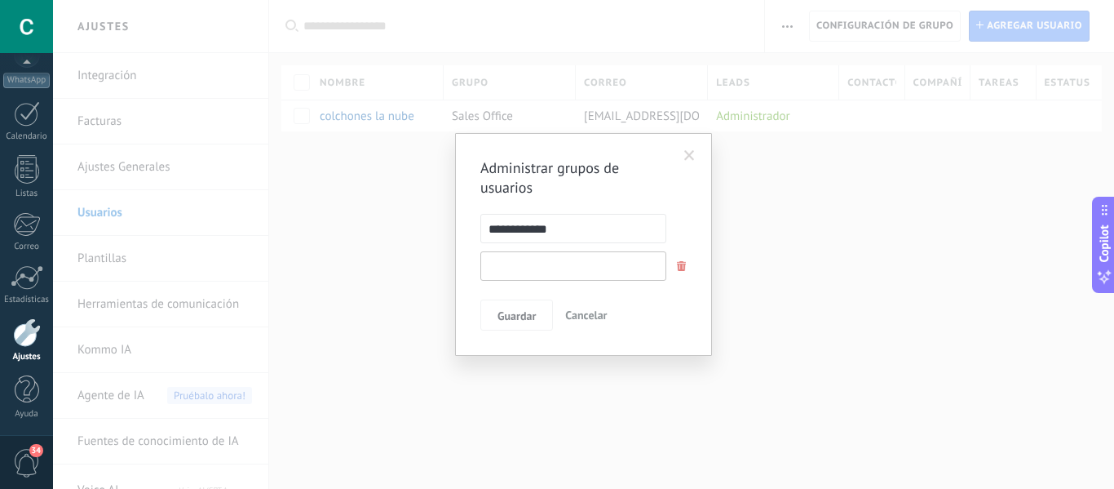
click at [570, 280] on input "text" at bounding box center [574, 265] width 186 height 29
click at [605, 316] on span "Cancelar" at bounding box center [586, 315] width 42 height 15
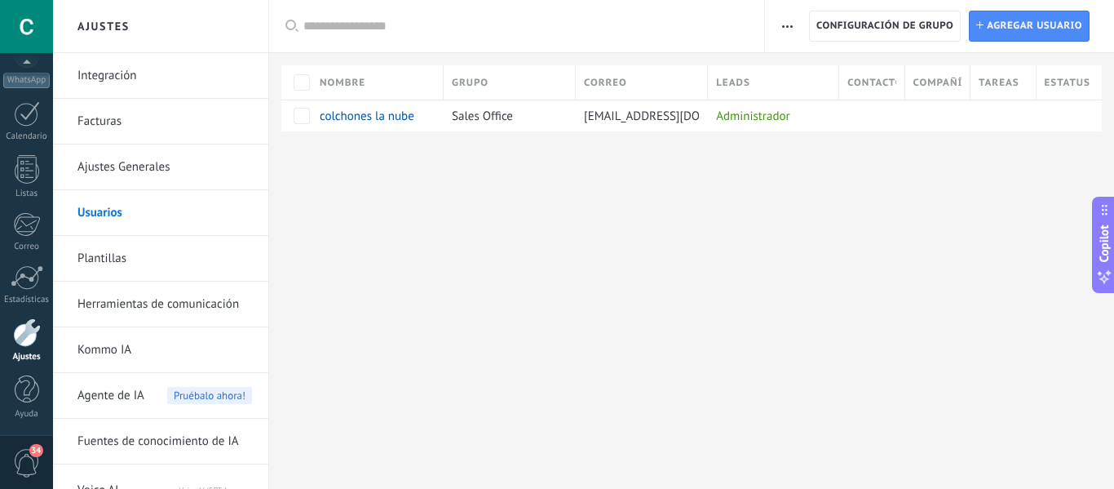
click at [137, 299] on link "Herramientas de comunicación" at bounding box center [165, 304] width 175 height 46
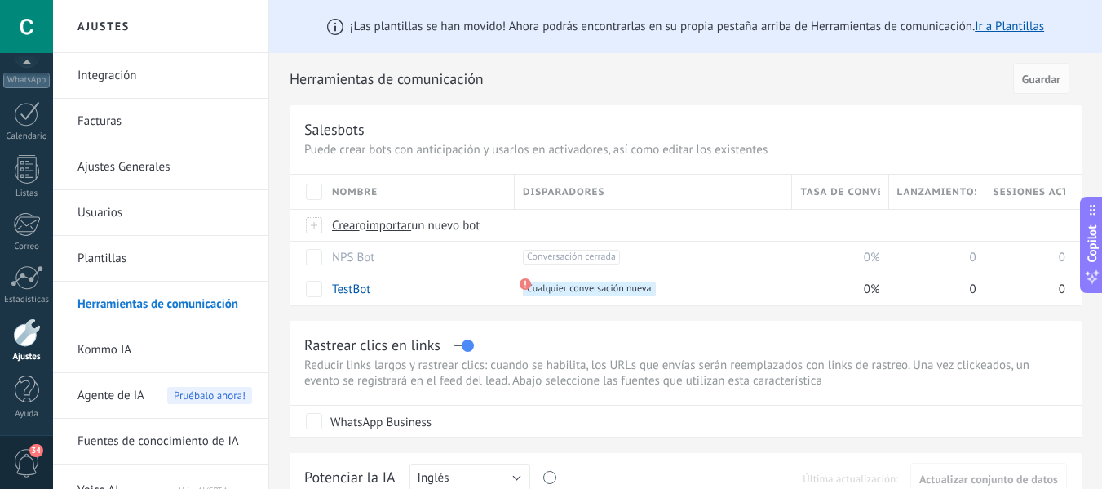
click at [109, 279] on link "Plantillas" at bounding box center [165, 259] width 175 height 46
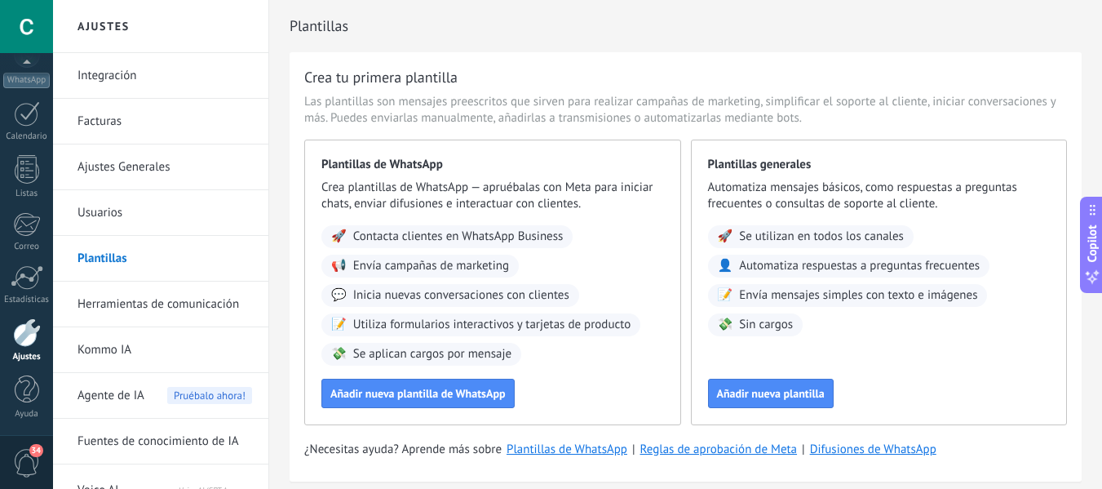
click at [77, 213] on li "Usuarios" at bounding box center [160, 213] width 215 height 46
click at [126, 178] on link "Ajustes Generales" at bounding box center [165, 167] width 175 height 46
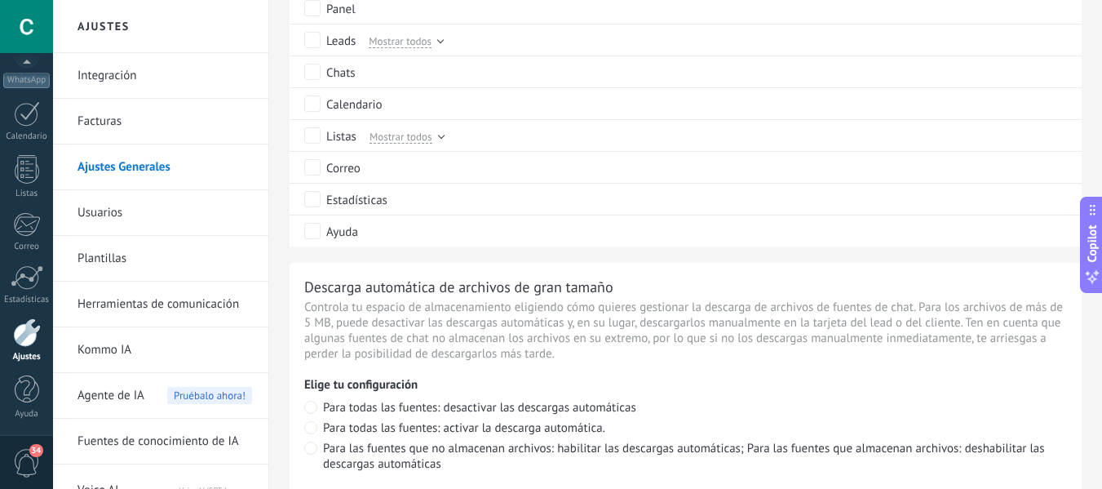
scroll to position [1061, 0]
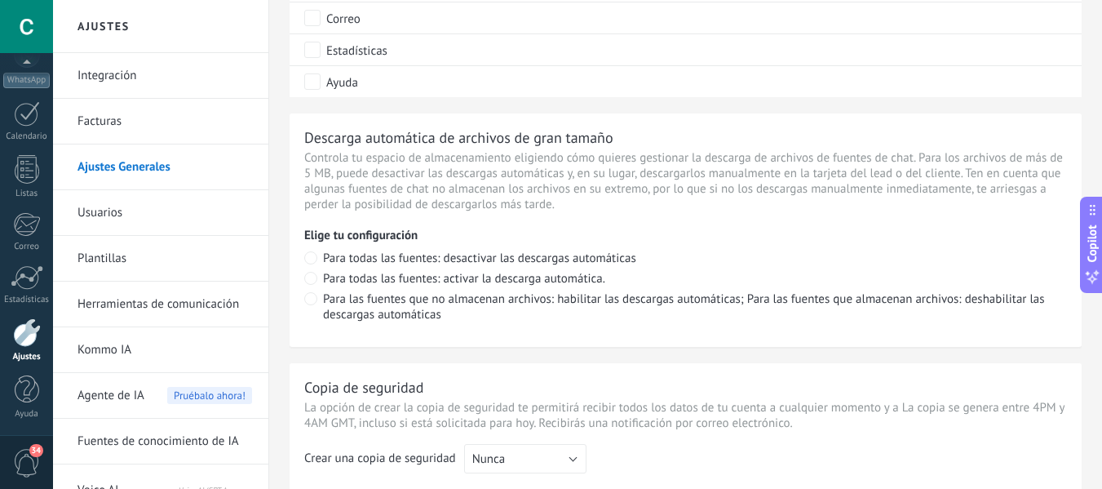
click at [109, 259] on link "Plantillas" at bounding box center [165, 259] width 175 height 46
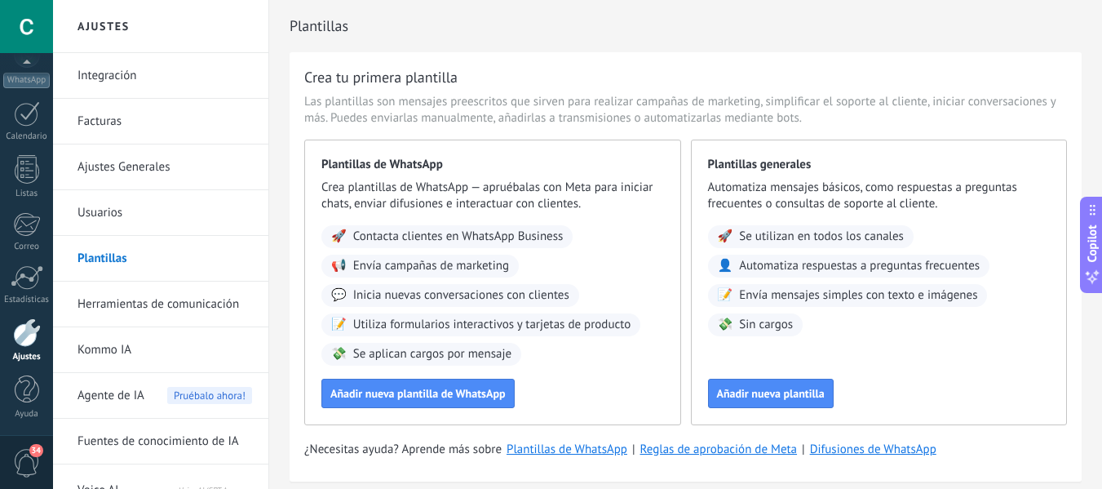
click at [96, 221] on link "Usuarios" at bounding box center [165, 213] width 175 height 46
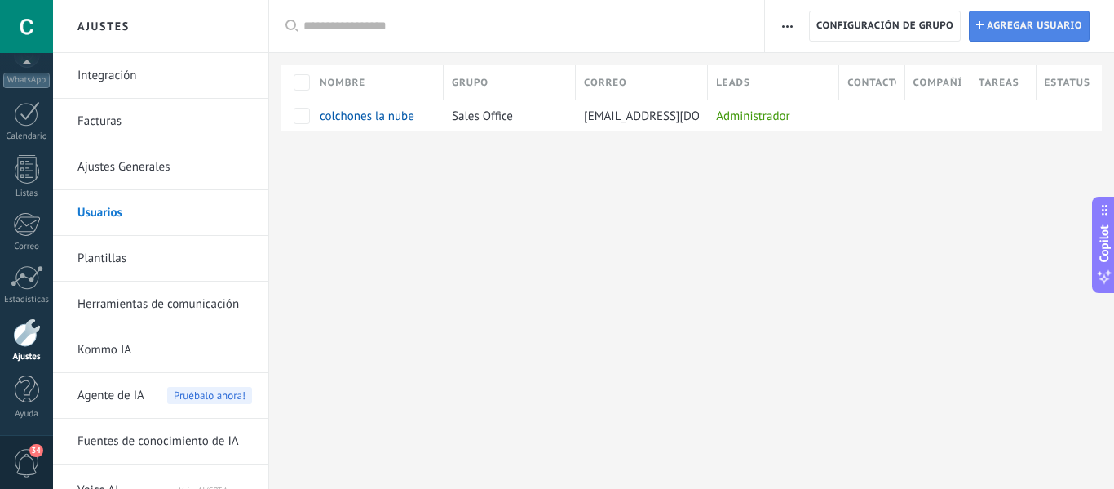
click at [1044, 13] on span "Agregar usuario" at bounding box center [1034, 25] width 95 height 29
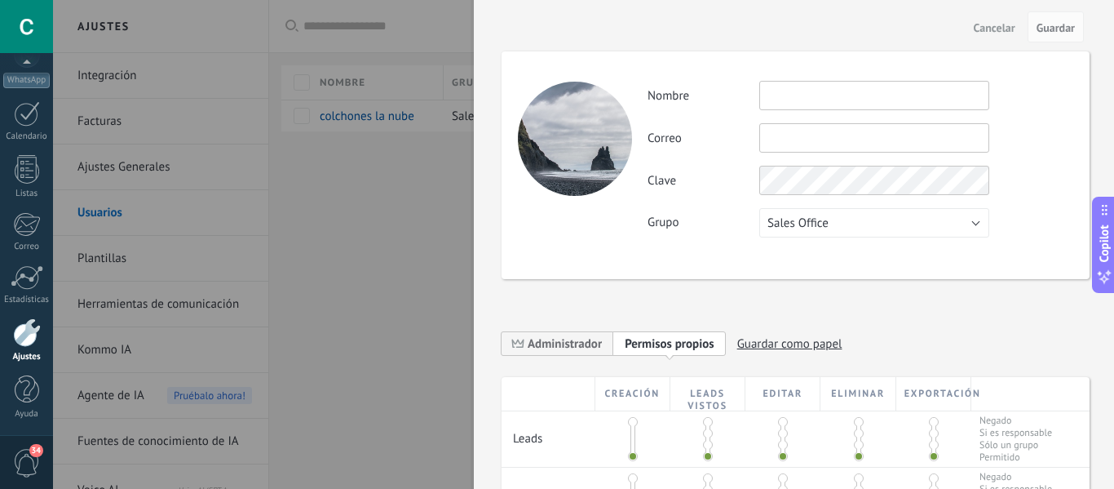
click at [847, 104] on input "text" at bounding box center [875, 95] width 230 height 29
type input "**********"
click at [822, 201] on div "**********" at bounding box center [860, 159] width 425 height 157
click at [810, 219] on span "Sales Office" at bounding box center [798, 223] width 61 height 16
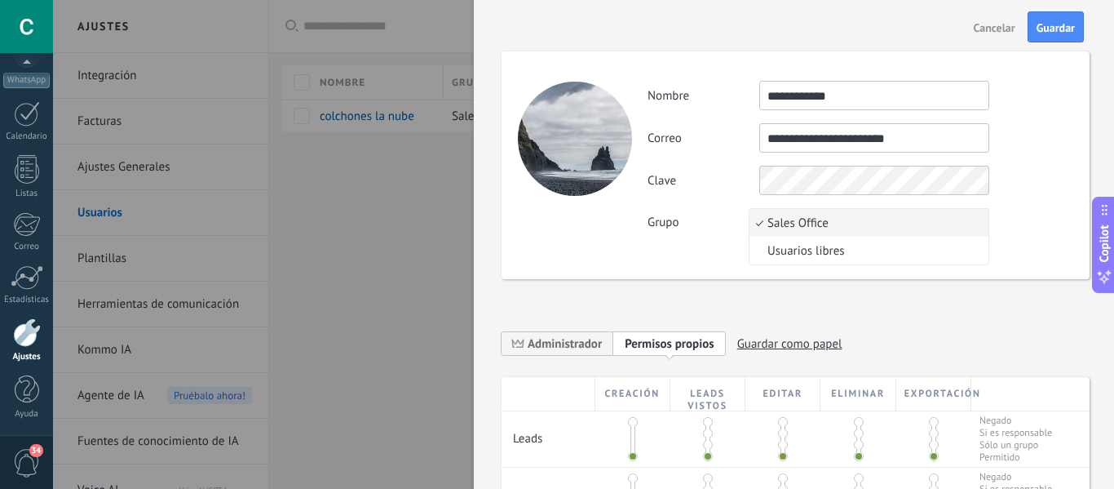
click at [791, 223] on span "Sales Office" at bounding box center [867, 223] width 234 height 16
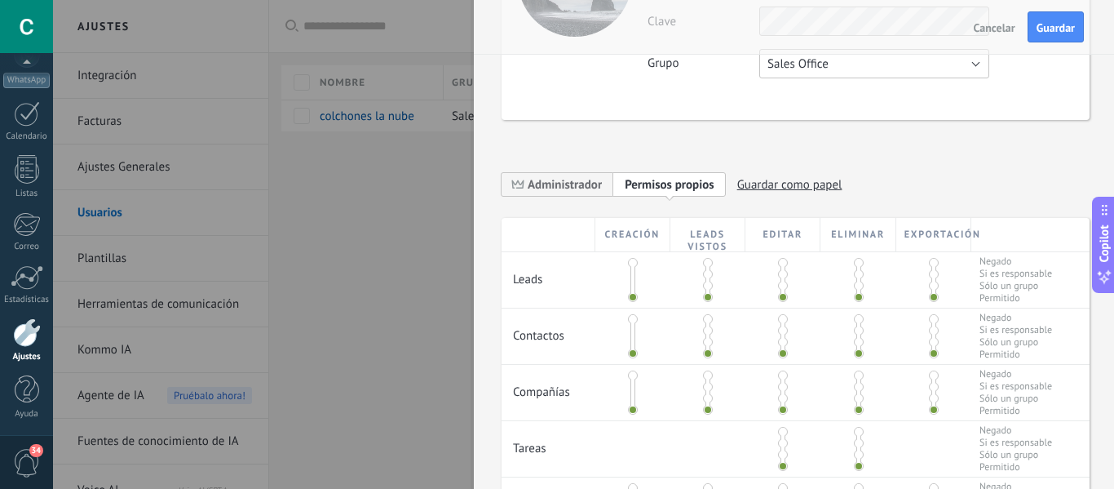
scroll to position [158, 0]
click at [578, 171] on div "**********" at bounding box center [796, 190] width 588 height 57
click at [578, 188] on span "Administrador" at bounding box center [565, 186] width 74 height 16
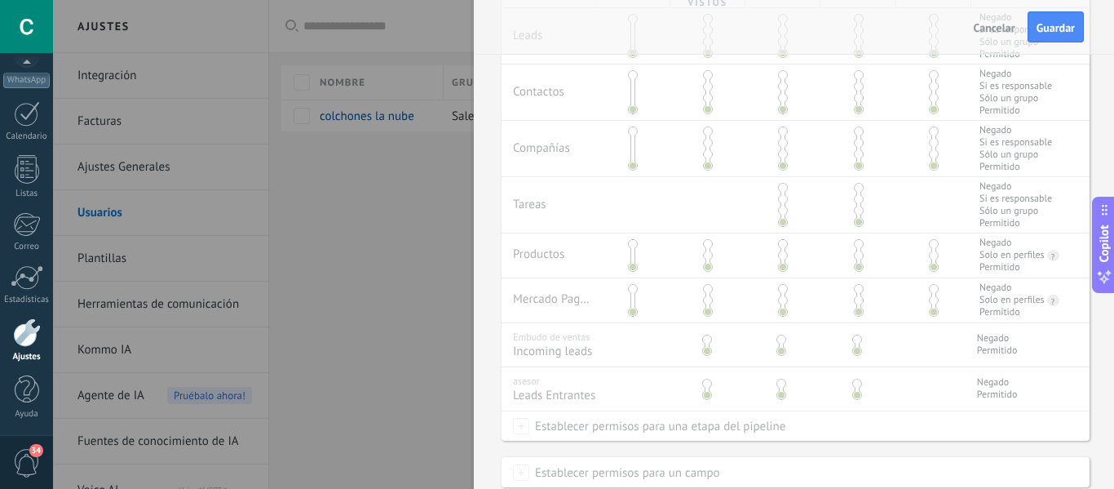
scroll to position [566, 0]
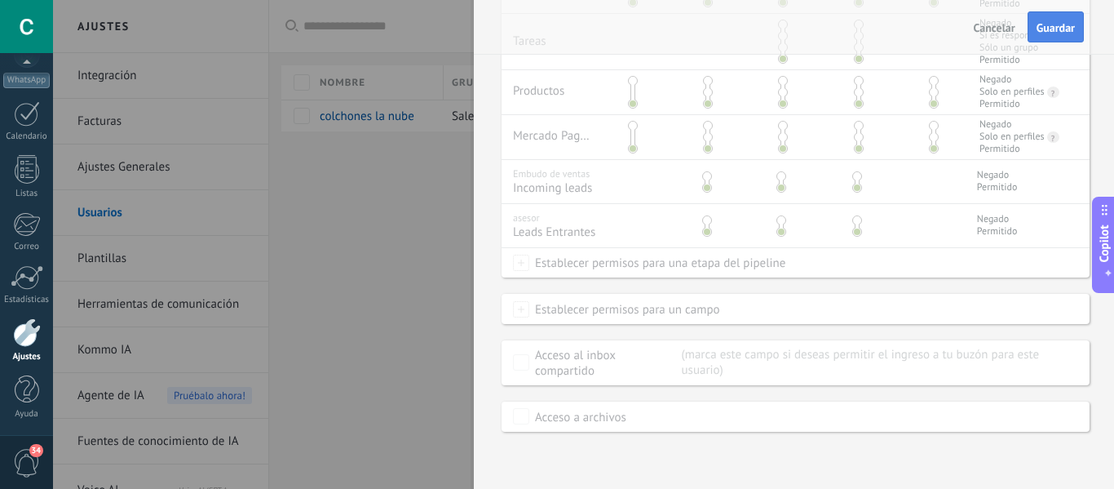
click at [1066, 23] on span "Guardar" at bounding box center [1056, 27] width 38 height 11
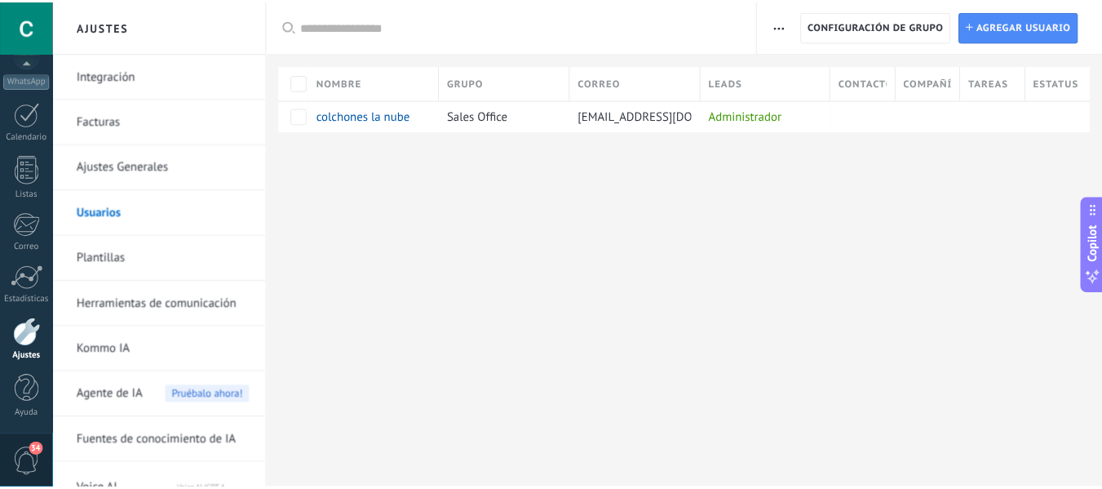
scroll to position [0, 0]
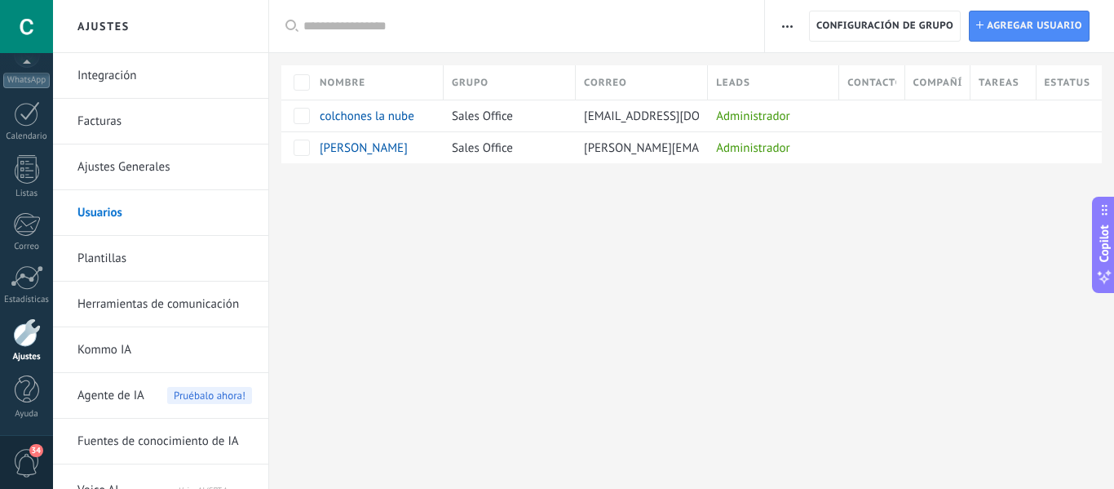
click at [128, 393] on span "Agente de IA" at bounding box center [111, 396] width 67 height 46
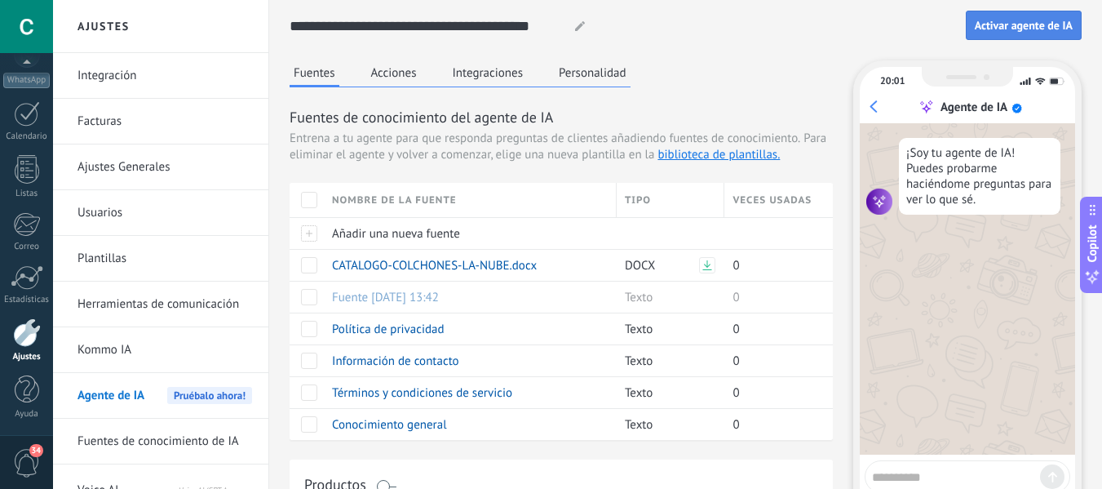
click at [994, 30] on span "Activar agente de IA" at bounding box center [1024, 25] width 98 height 11
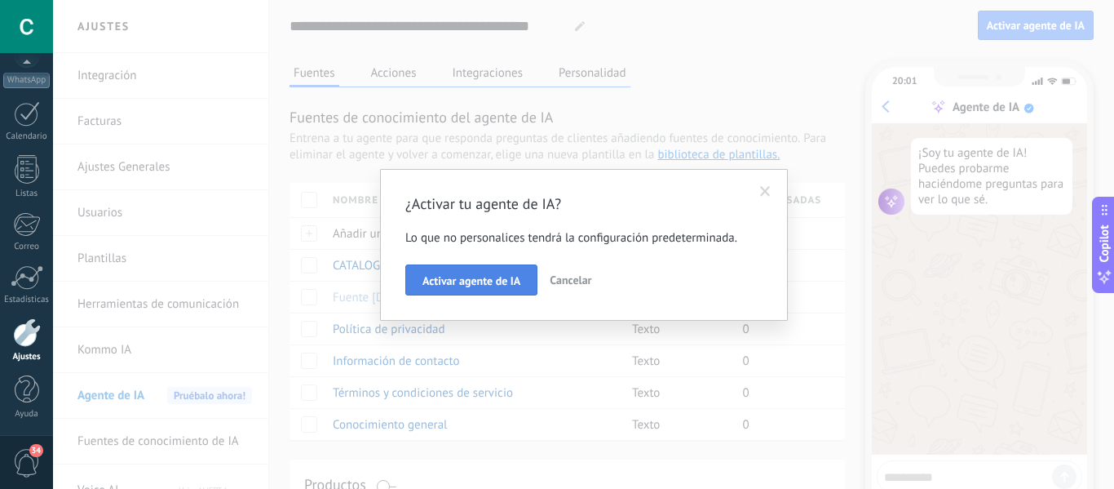
click at [472, 277] on span "Activar agente de IA" at bounding box center [472, 280] width 98 height 11
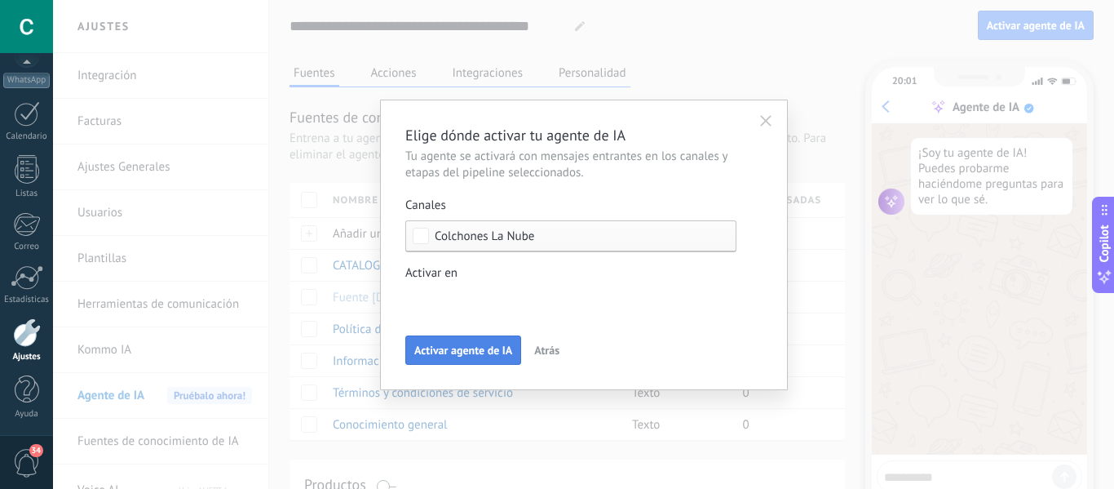
click at [451, 344] on span "Activar agente de IA" at bounding box center [463, 349] width 98 height 11
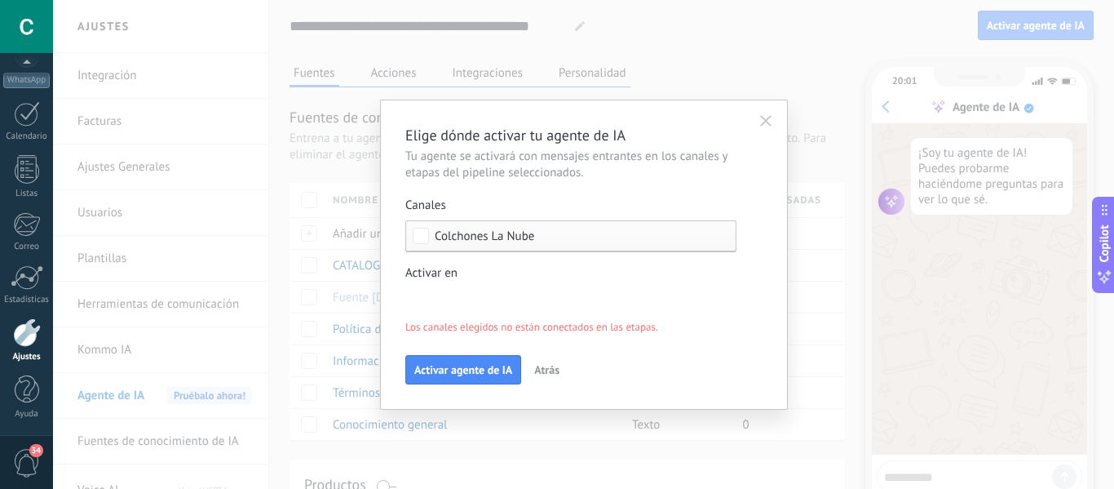
click at [0, 0] on div "Incoming leads Nueva consulta Cualificado Cotización enviada Pedido creado Pedi…" at bounding box center [0, 0] width 0 height 0
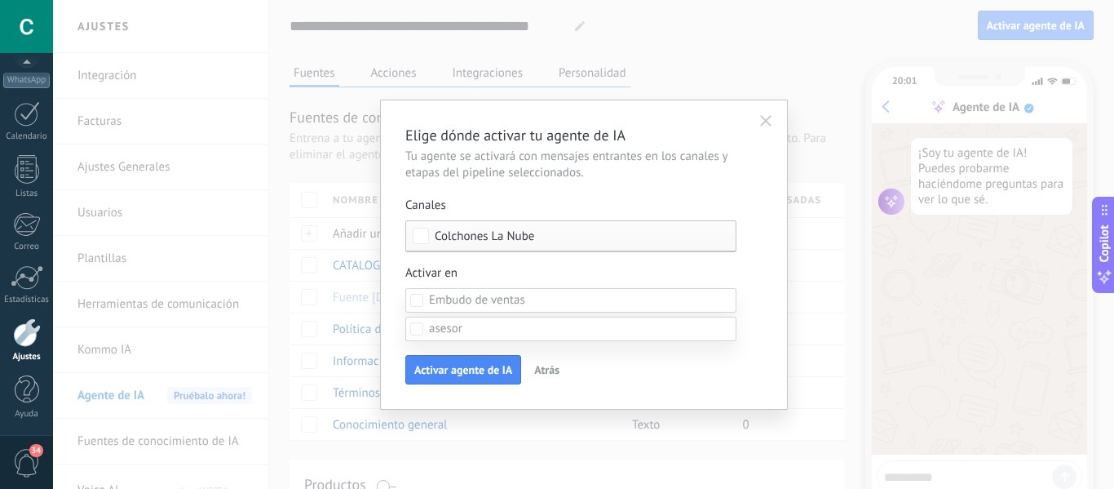
click at [436, 295] on span at bounding box center [477, 300] width 96 height 16
click at [618, 271] on div at bounding box center [583, 244] width 1061 height 489
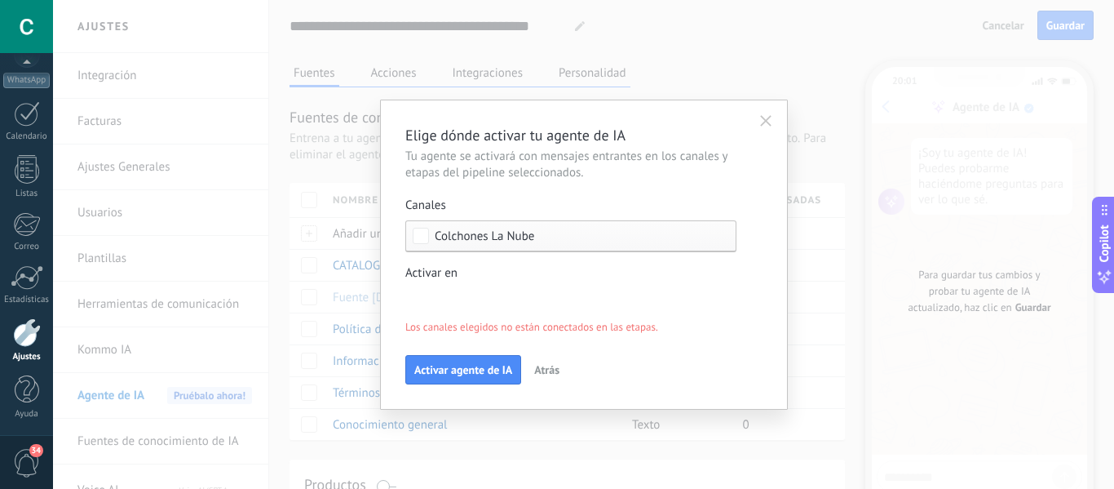
click at [557, 321] on span "Los [PERSON_NAME] elegidos no están conectados en las etapas." at bounding box center [531, 327] width 253 height 16
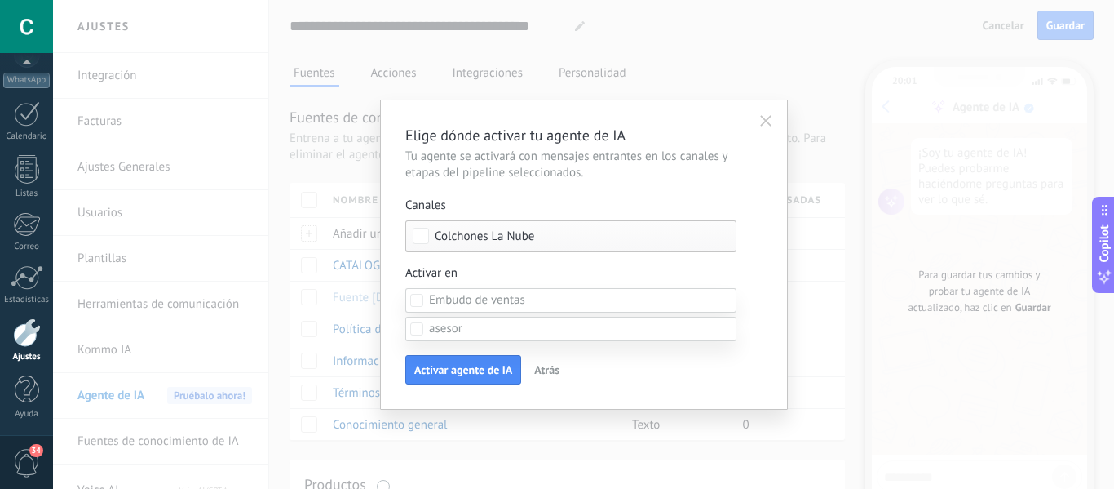
click at [545, 308] on label at bounding box center [570, 300] width 331 height 24
drag, startPoint x: 535, startPoint y: 303, endPoint x: 483, endPoint y: 303, distance: 52.2
click at [534, 303] on label at bounding box center [570, 300] width 331 height 24
click at [478, 303] on span at bounding box center [477, 300] width 96 height 16
click at [613, 268] on div at bounding box center [583, 244] width 1061 height 489
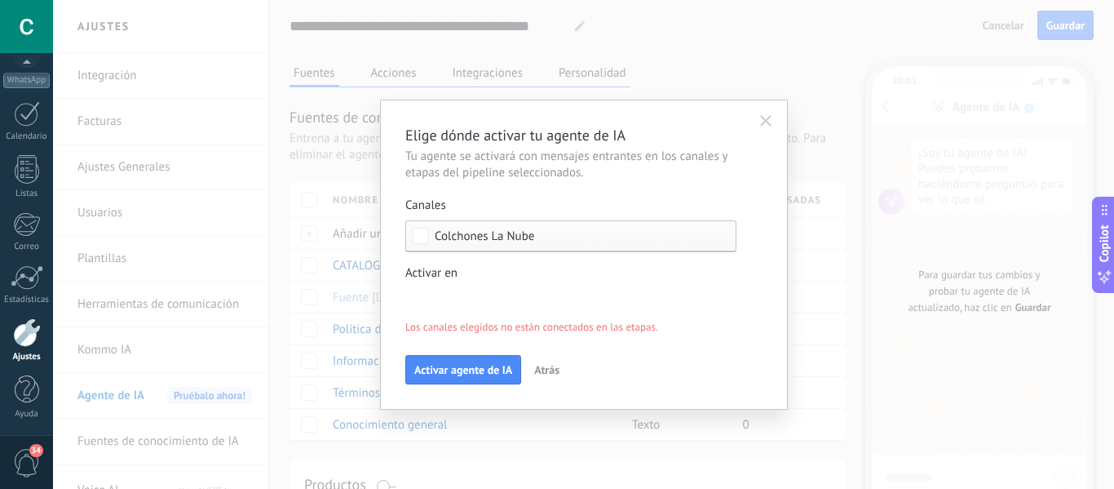
click at [766, 113] on button "button" at bounding box center [766, 121] width 26 height 24
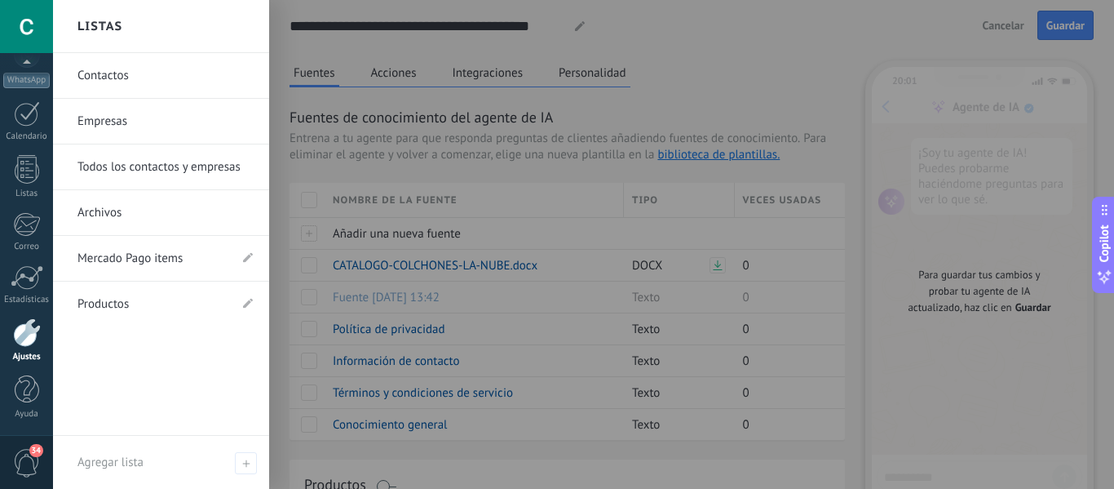
click at [141, 312] on link "Productos" at bounding box center [153, 304] width 151 height 46
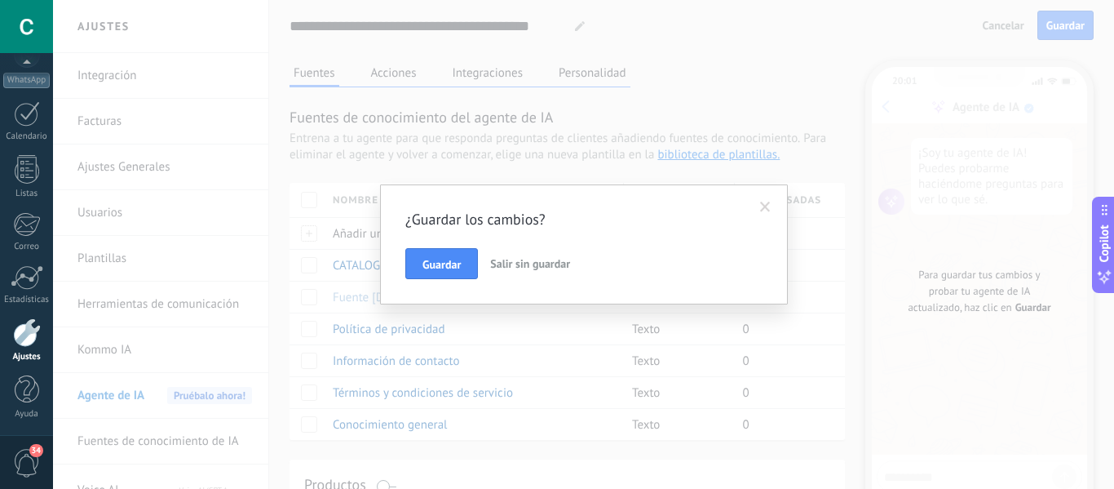
click at [510, 264] on span "Salir sin guardar" at bounding box center [530, 263] width 80 height 15
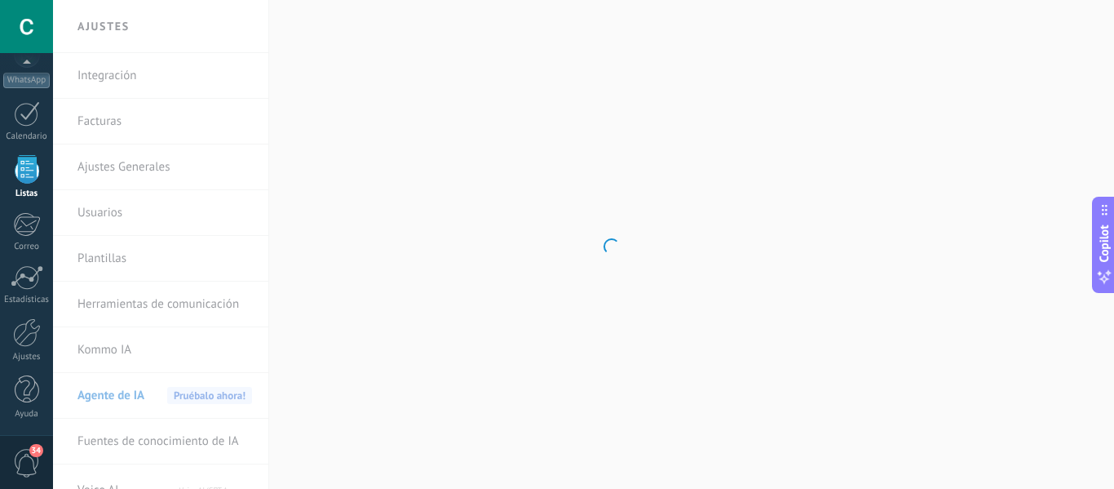
scroll to position [101, 0]
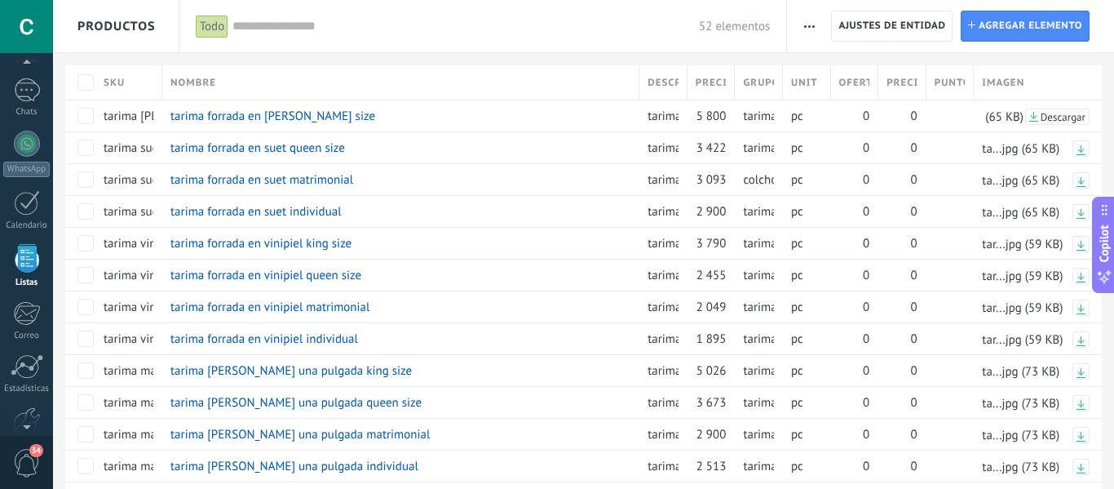
click at [812, 21] on span "button" at bounding box center [809, 26] width 11 height 31
click at [804, 139] on icon at bounding box center [806, 135] width 11 height 12
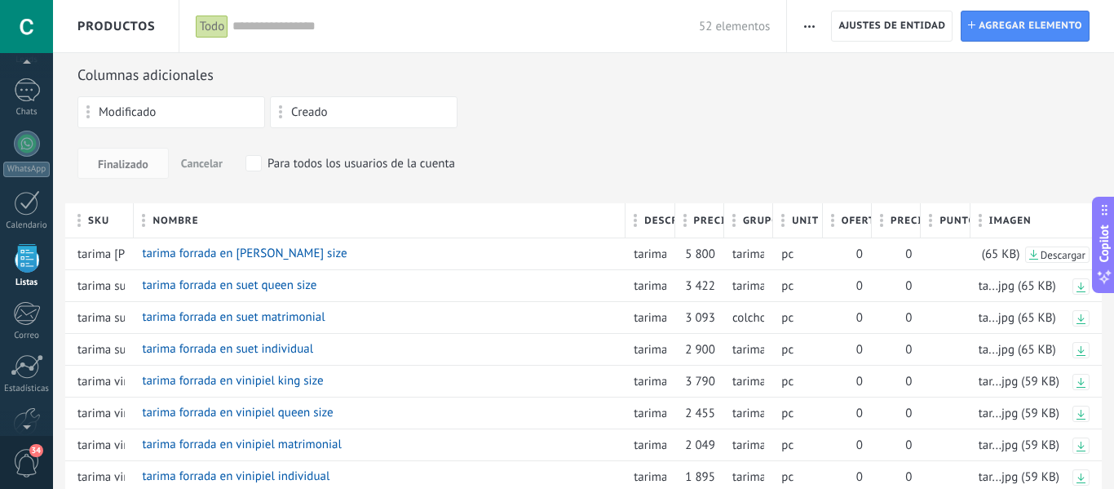
click at [201, 114] on div "Modificado" at bounding box center [171, 112] width 170 height 14
click at [366, 110] on div "Creado" at bounding box center [364, 112] width 170 height 14
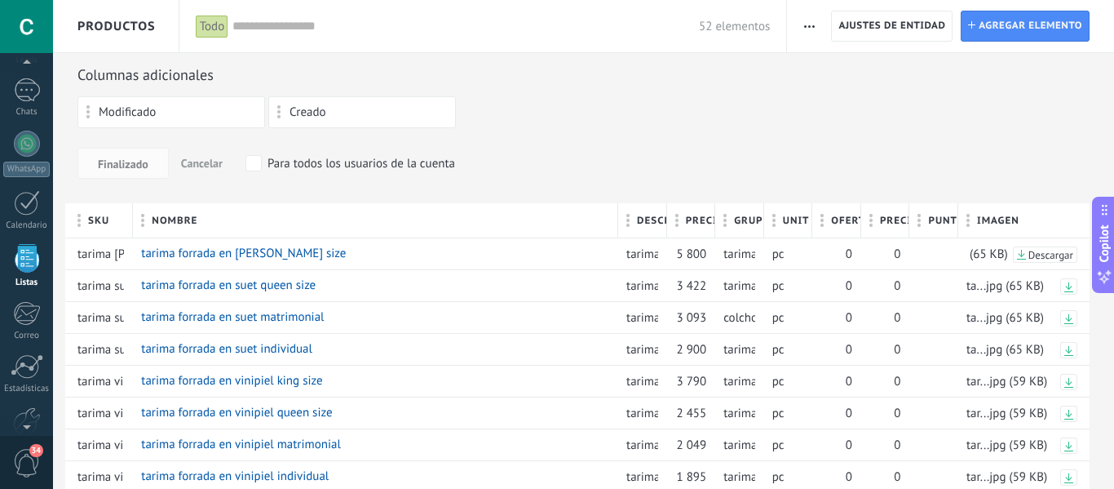
drag, startPoint x: 283, startPoint y: 114, endPoint x: 281, endPoint y: 104, distance: 9.9
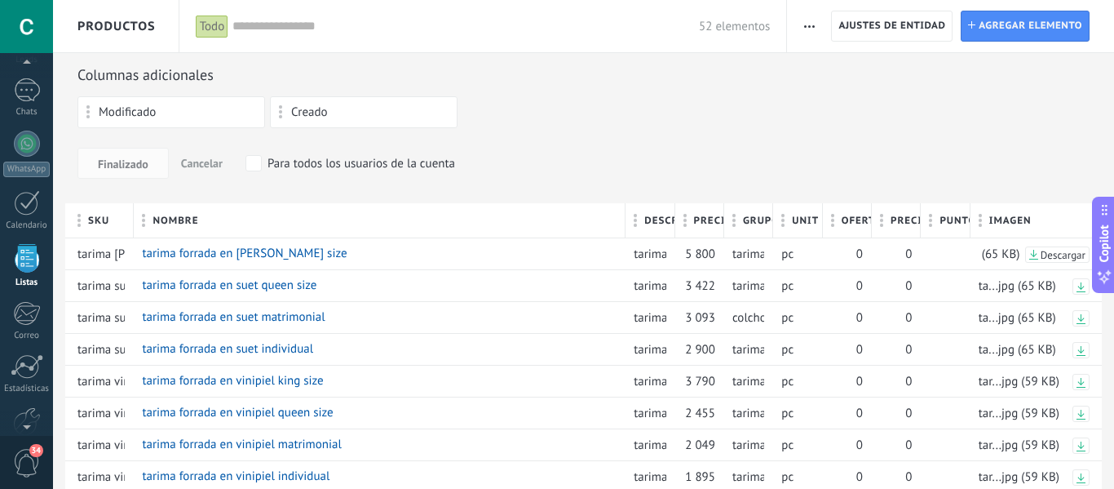
click at [153, 113] on span "Modificado" at bounding box center [127, 112] width 57 height 11
click at [349, 114] on div "Creado" at bounding box center [364, 112] width 170 height 14
click at [268, 66] on div "Columnas adicionales" at bounding box center [584, 74] width 1012 height 19
drag, startPoint x: 487, startPoint y: 96, endPoint x: 530, endPoint y: 105, distance: 44.2
click at [529, 105] on div "Modificado Creado" at bounding box center [584, 115] width 1012 height 39
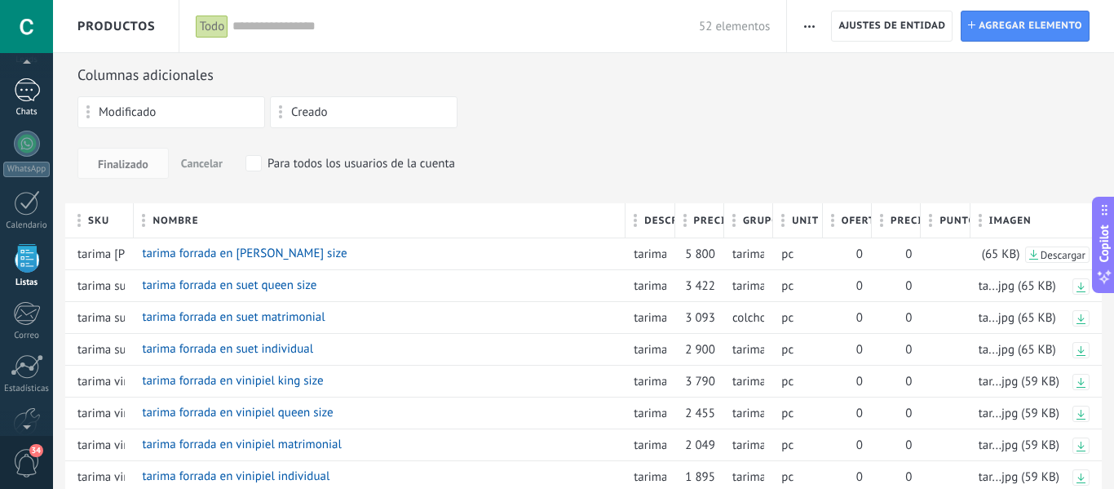
click at [22, 91] on div at bounding box center [27, 90] width 26 height 24
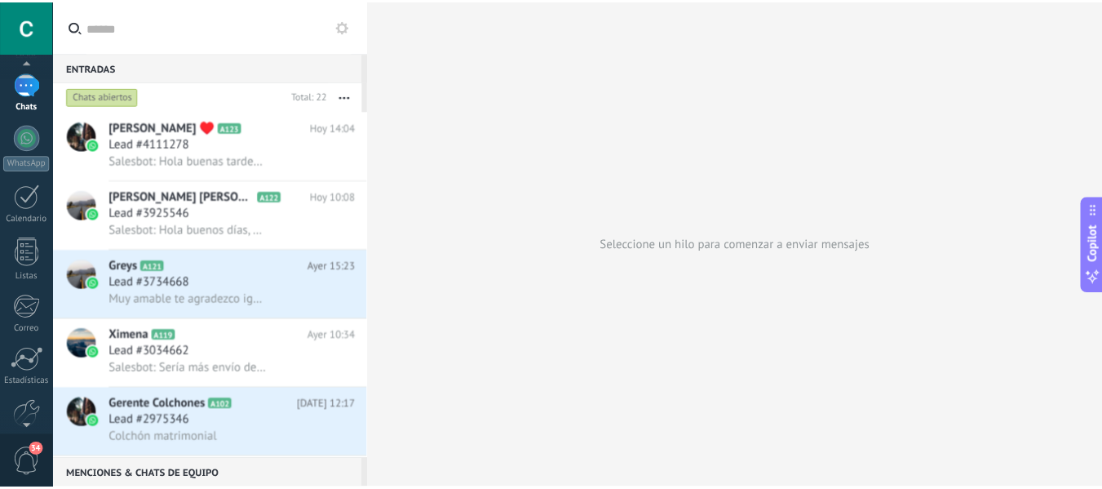
scroll to position [190, 0]
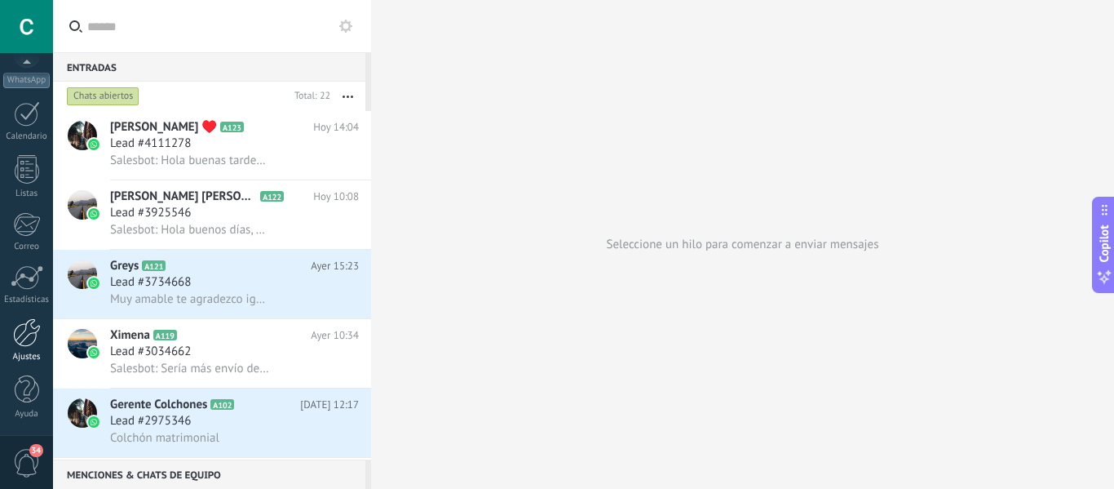
click at [25, 343] on div at bounding box center [27, 332] width 28 height 29
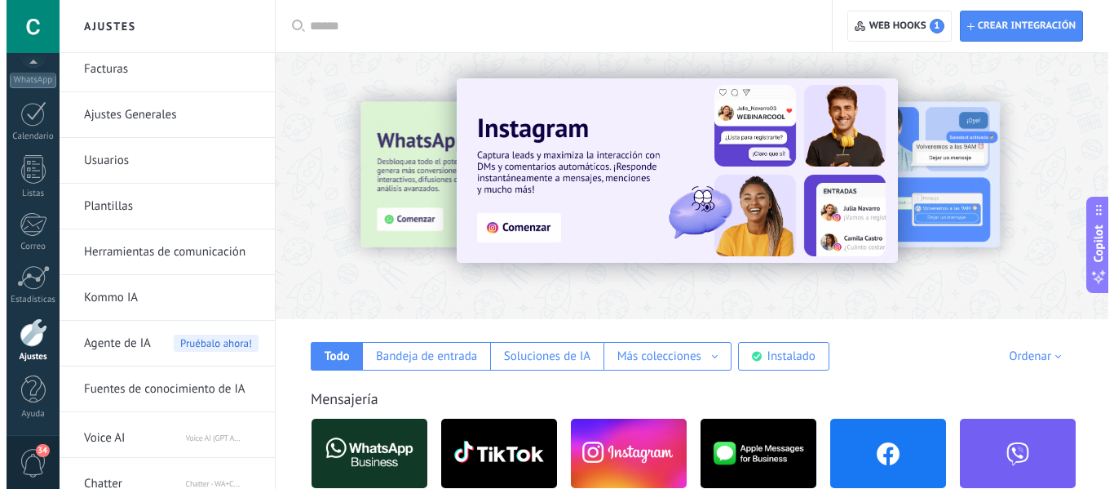
scroll to position [66, 0]
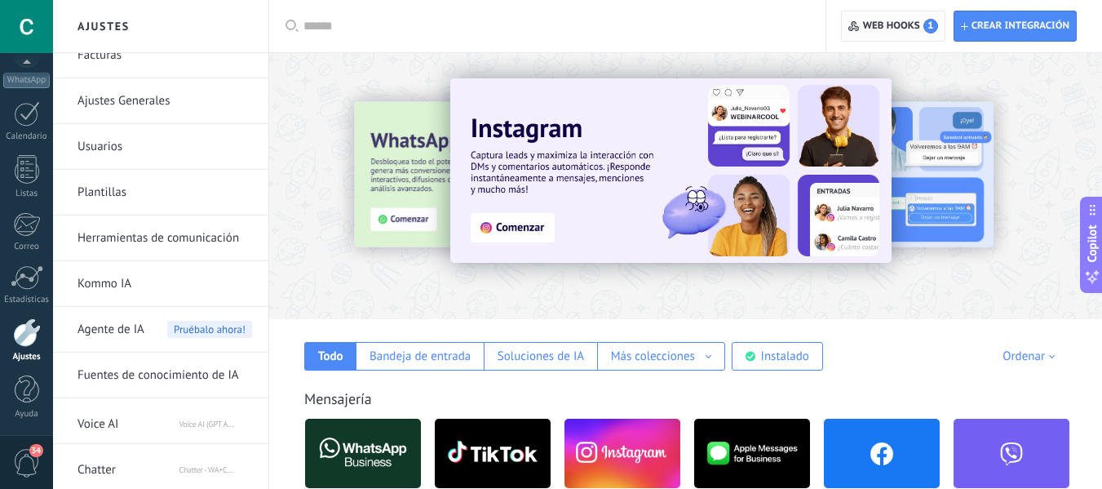
click at [928, 24] on span "1" at bounding box center [931, 26] width 15 height 15
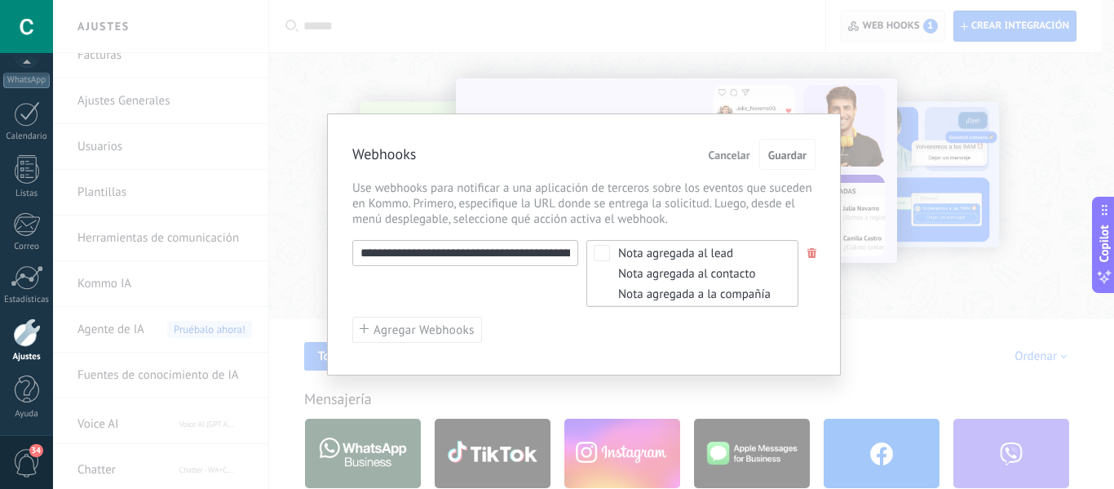
click at [928, 24] on div "**********" at bounding box center [583, 244] width 1061 height 489
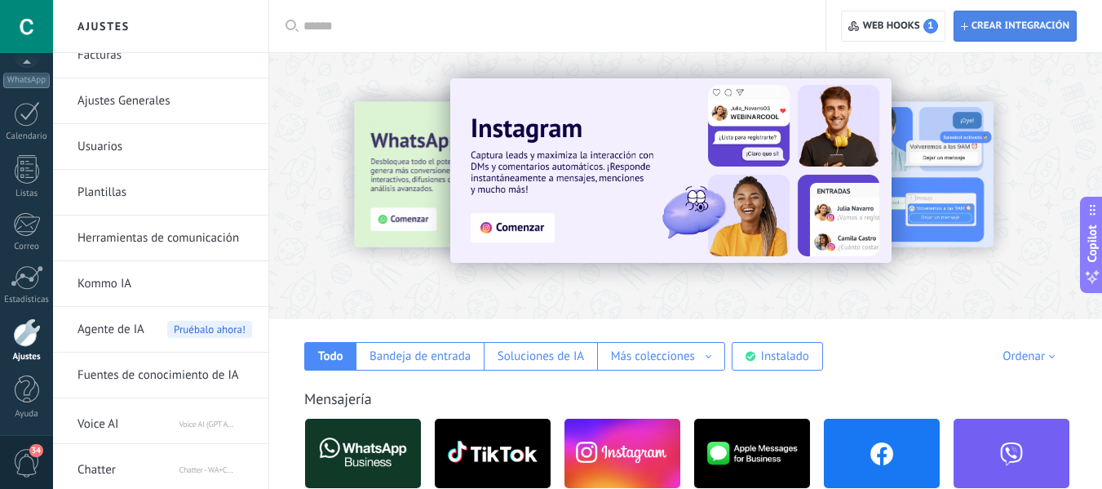
click at [967, 24] on icon "button" at bounding box center [964, 26] width 7 height 7
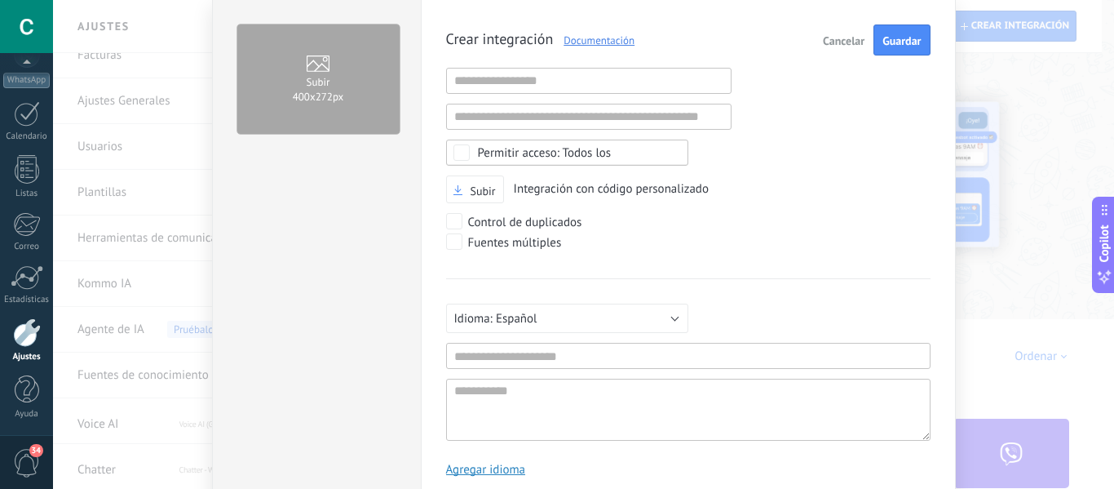
scroll to position [82, 0]
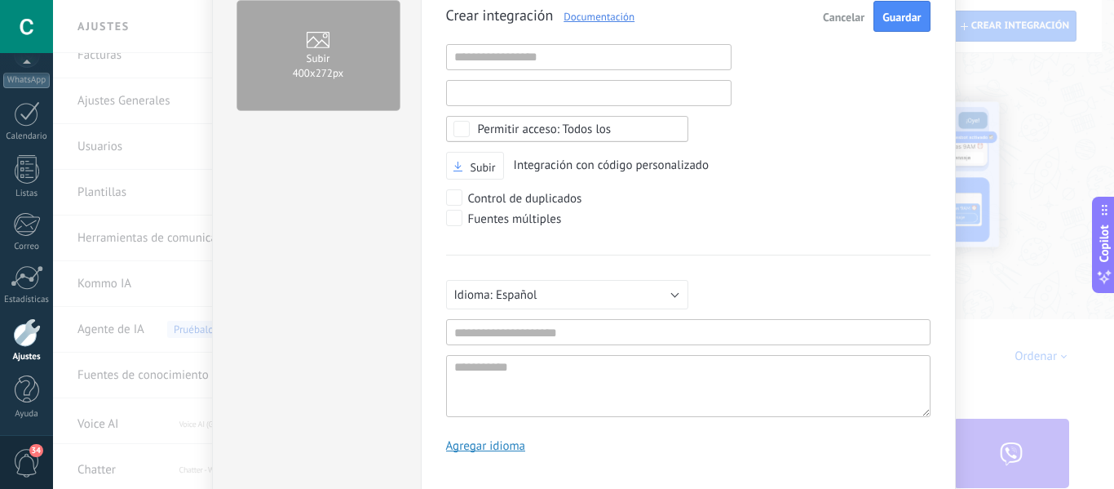
click at [565, 95] on input "text" at bounding box center [589, 93] width 286 height 26
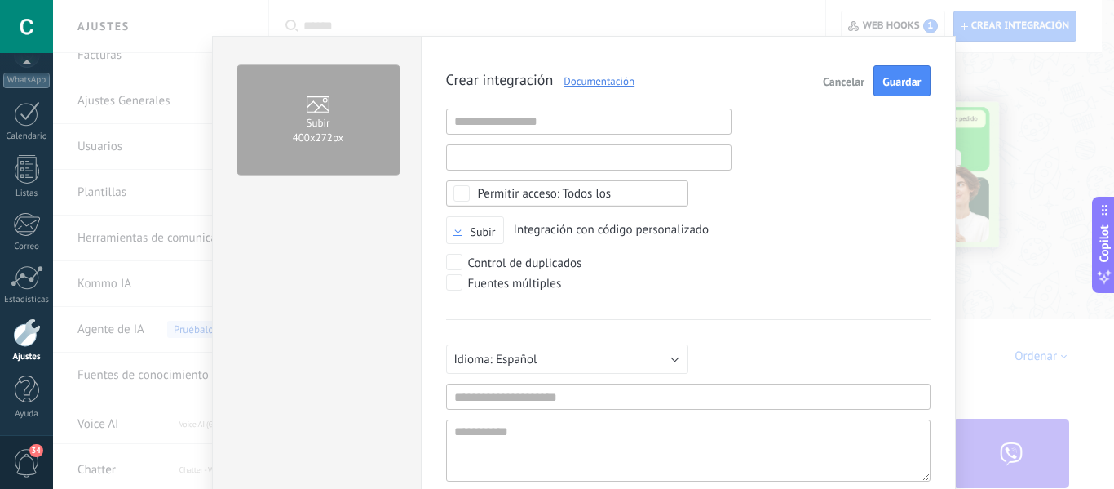
scroll to position [0, 0]
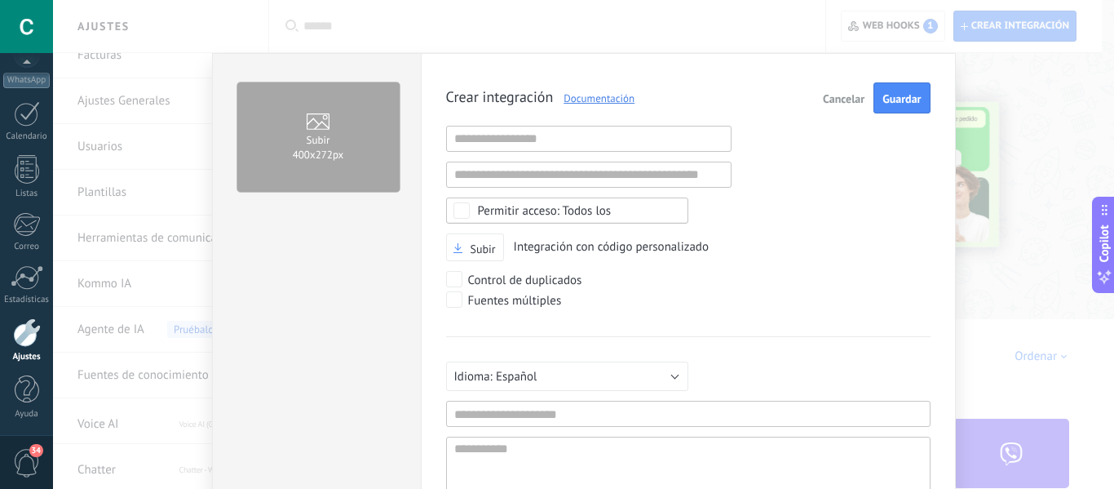
click at [835, 91] on button "Cancelar" at bounding box center [844, 97] width 55 height 31
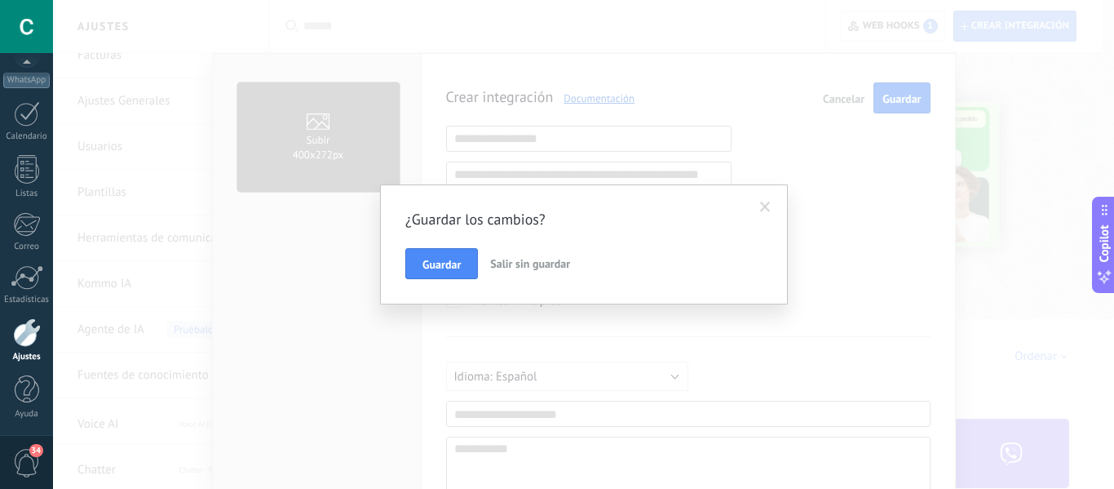
click at [521, 271] on button "Salir sin guardar" at bounding box center [530, 263] width 93 height 31
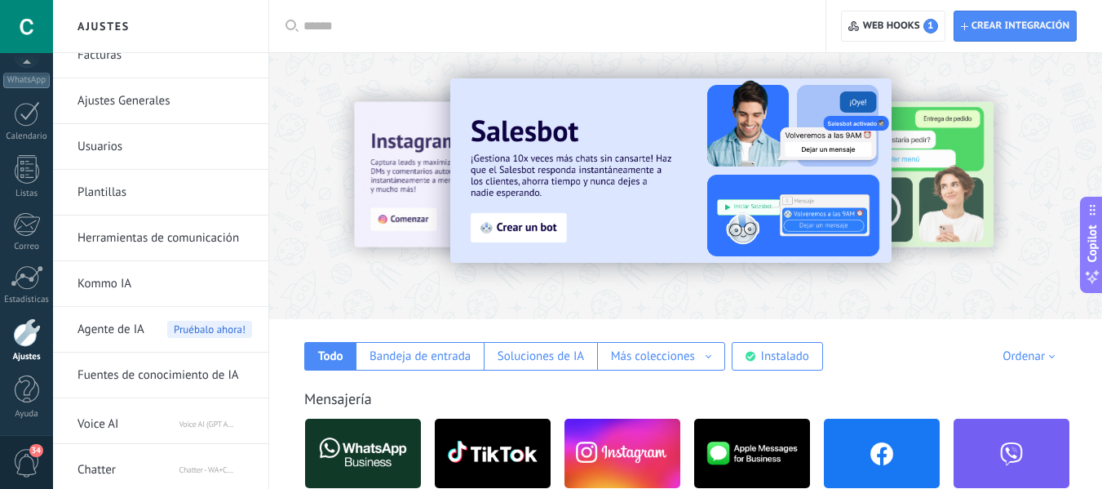
click at [186, 234] on link "Herramientas de comunicación" at bounding box center [165, 238] width 175 height 46
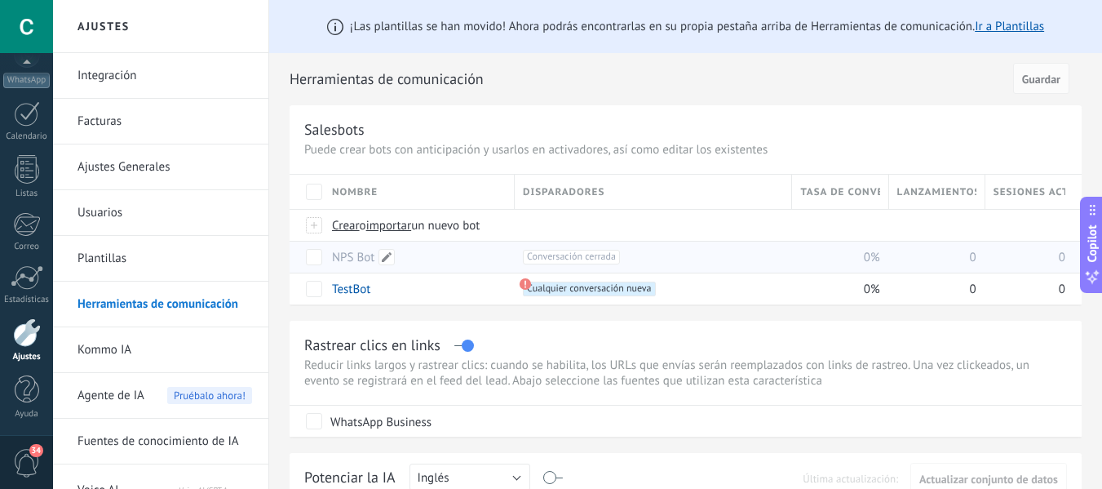
click at [403, 254] on div "NPS Bot" at bounding box center [415, 256] width 183 height 31
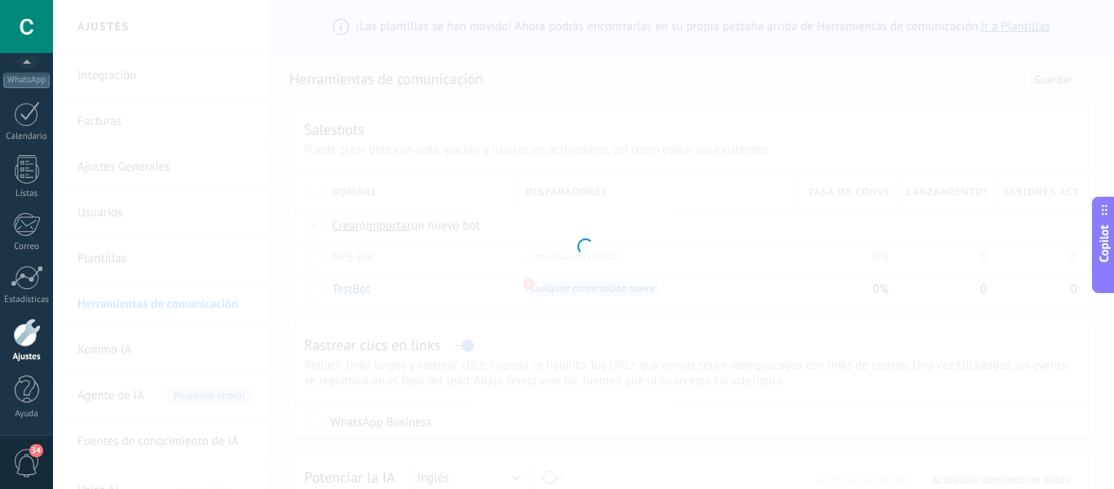
type input "*******"
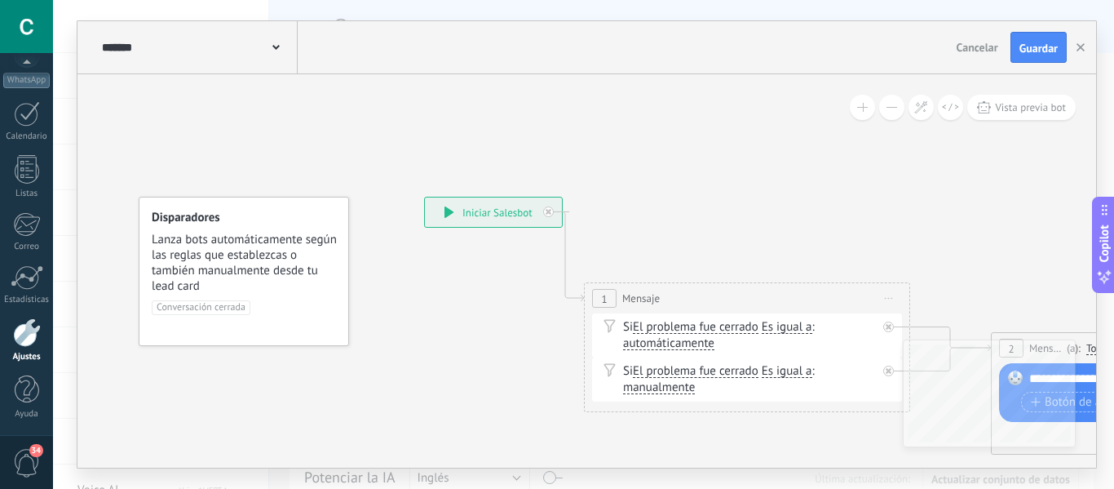
click at [988, 45] on span "Cancelar" at bounding box center [978, 47] width 42 height 15
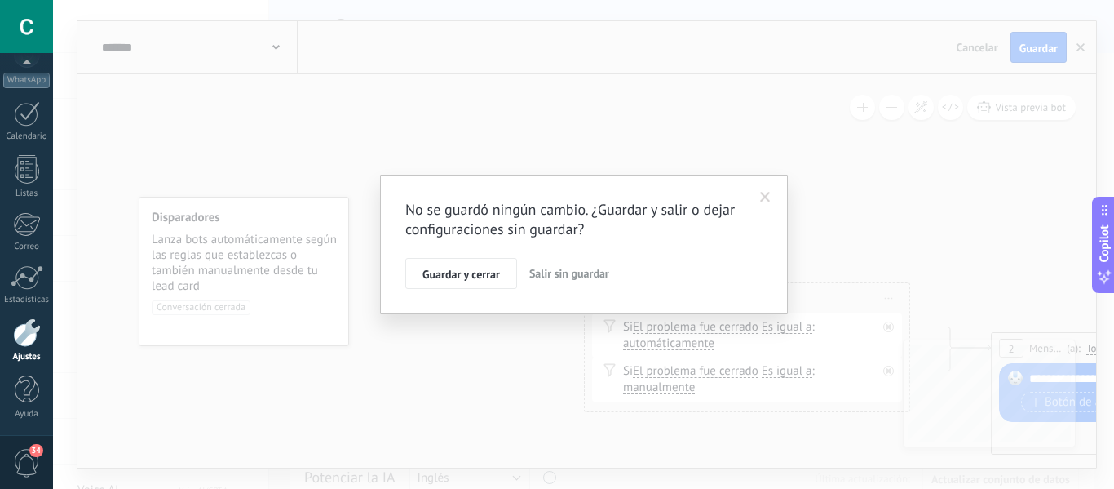
click at [545, 276] on span "Salir sin guardar" at bounding box center [569, 273] width 80 height 15
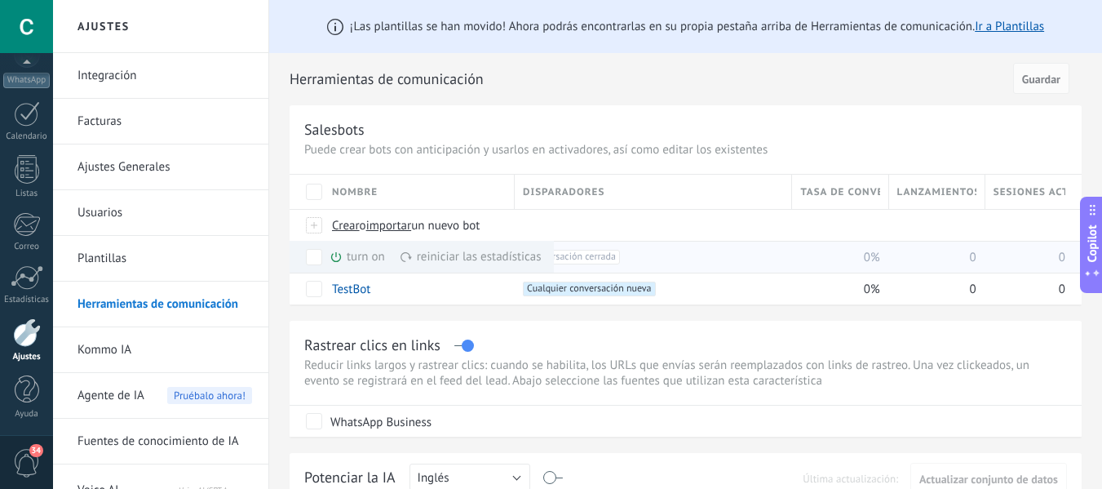
click at [350, 259] on div "turn on màs" at bounding box center [385, 257] width 111 height 32
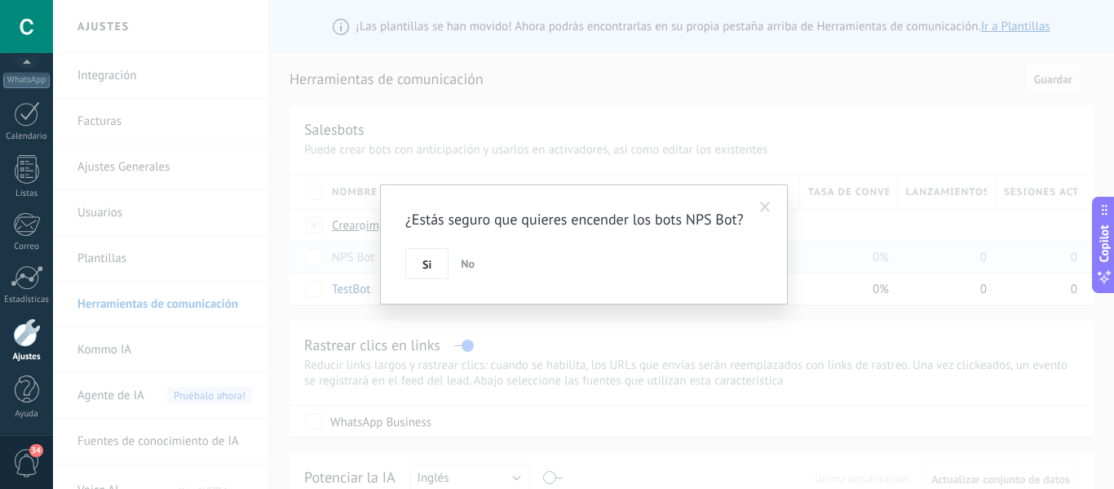
click at [435, 263] on button "Si" at bounding box center [426, 263] width 43 height 31
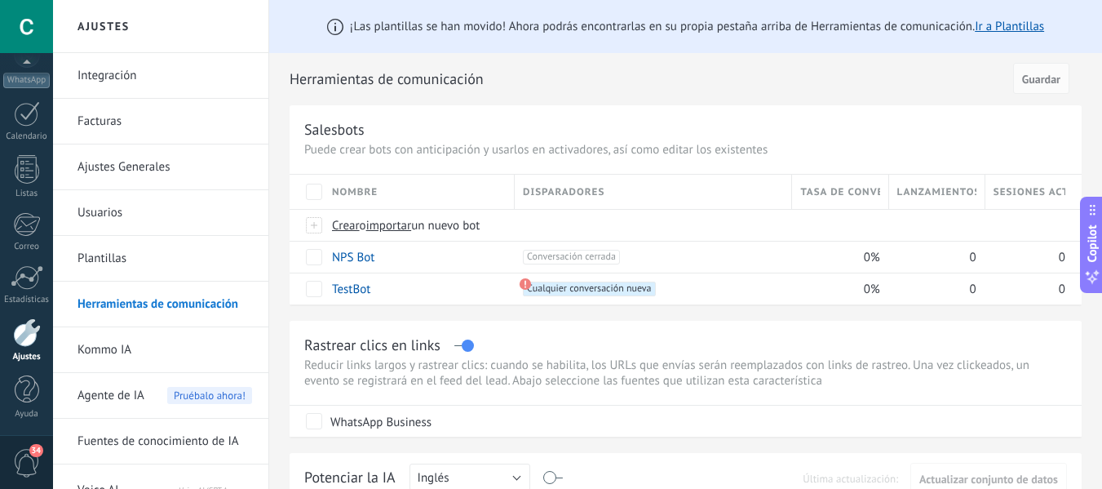
click at [762, 140] on div "Salesbots Puede crear bots con anticipación y usarlos en activadores, así como …" at bounding box center [686, 204] width 792 height 199
click at [348, 290] on link "TestBot" at bounding box center [351, 289] width 38 height 16
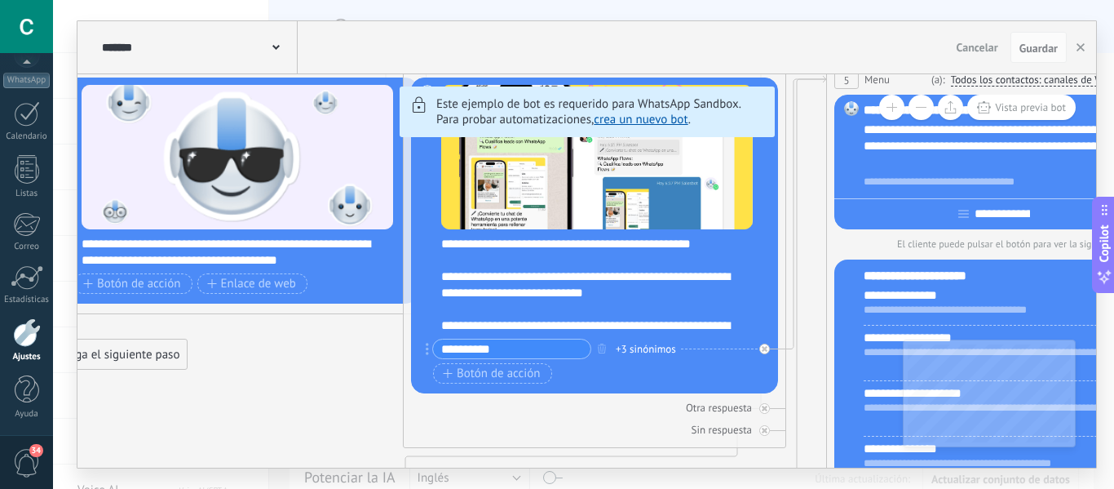
drag, startPoint x: 432, startPoint y: 348, endPoint x: 281, endPoint y: 369, distance: 153.1
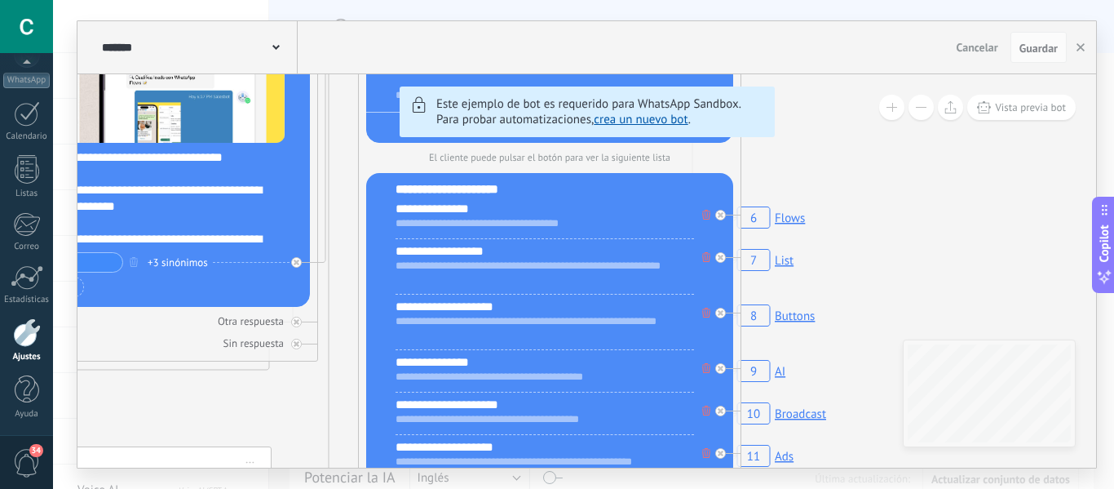
drag, startPoint x: 778, startPoint y: 220, endPoint x: 339, endPoint y: 126, distance: 448.8
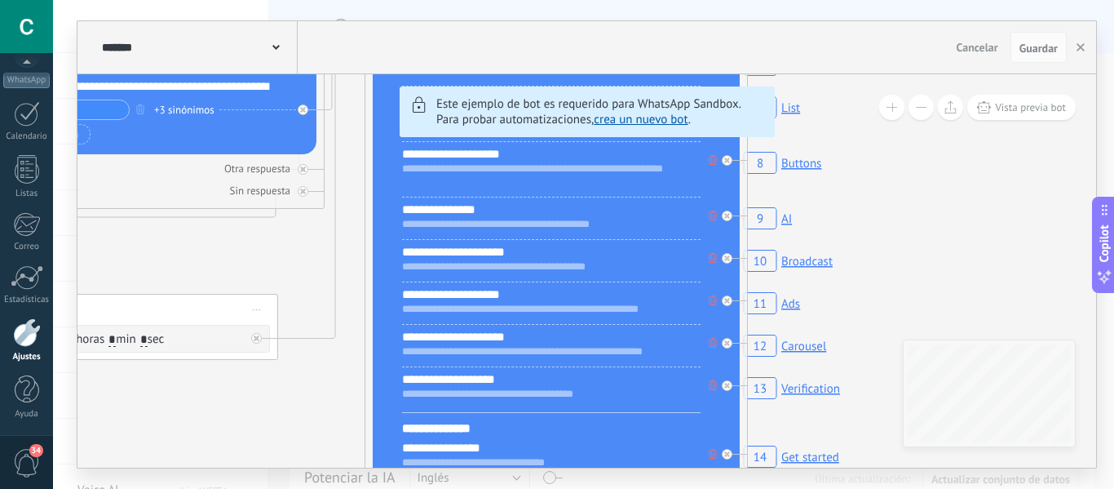
drag, startPoint x: 859, startPoint y: 288, endPoint x: 893, endPoint y: 153, distance: 139.7
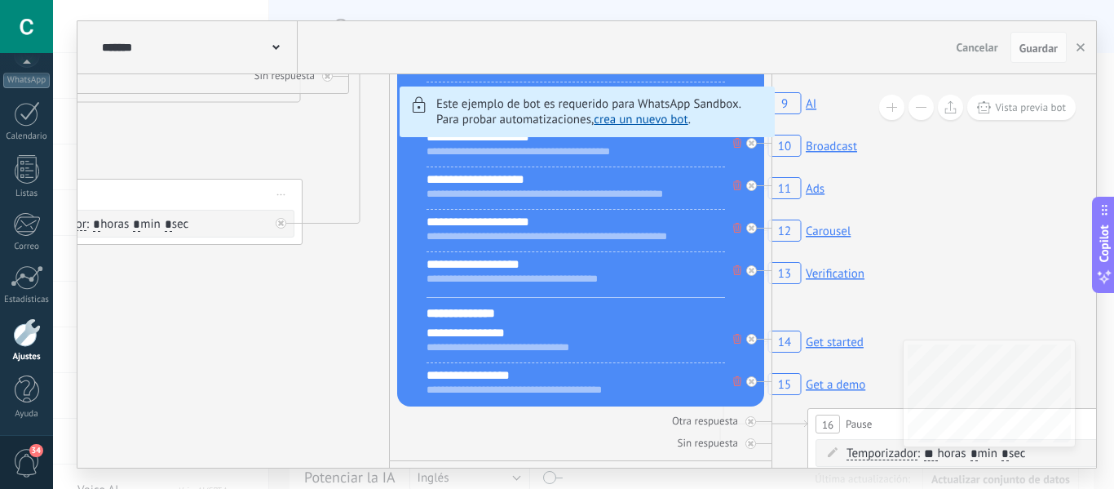
drag, startPoint x: 886, startPoint y: 299, endPoint x: 910, endPoint y: 184, distance: 117.6
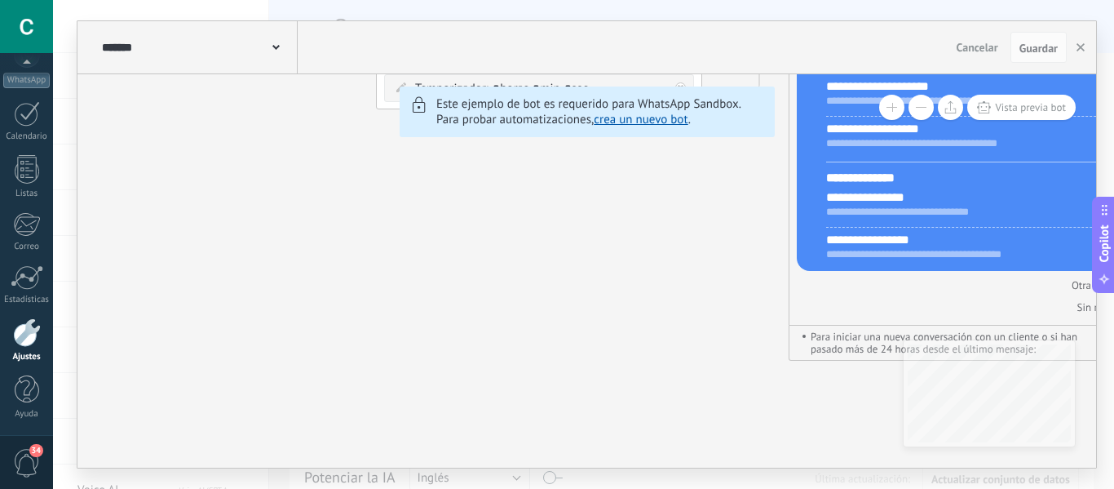
drag, startPoint x: 321, startPoint y: 339, endPoint x: 802, endPoint y: 359, distance: 480.9
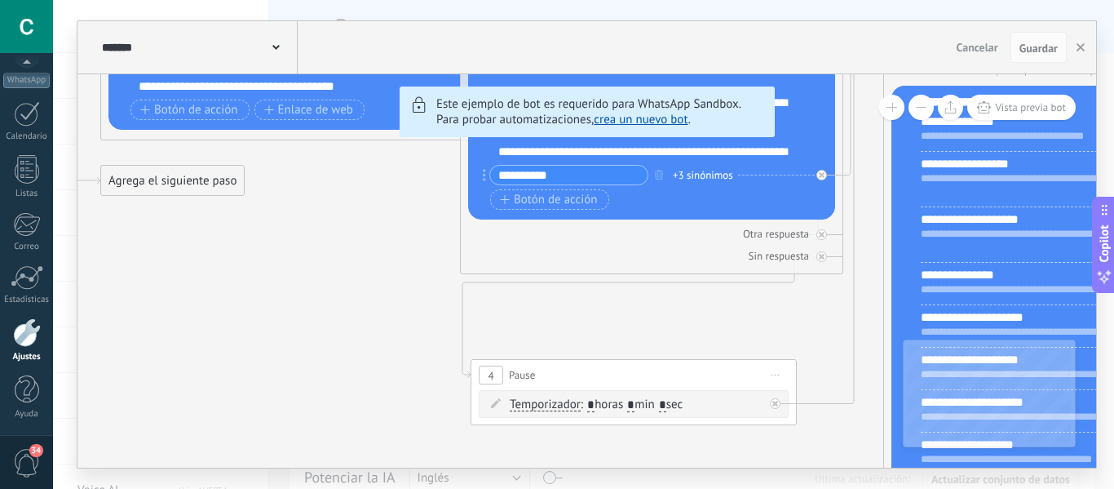
drag, startPoint x: 368, startPoint y: 215, endPoint x: 388, endPoint y: 395, distance: 181.4
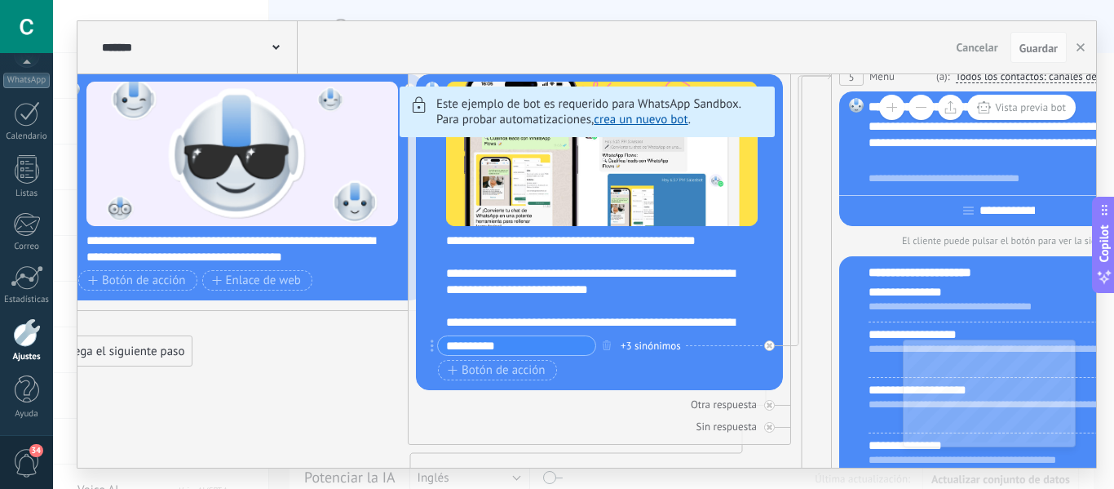
drag, startPoint x: 321, startPoint y: 326, endPoint x: 289, endPoint y: 441, distance: 119.4
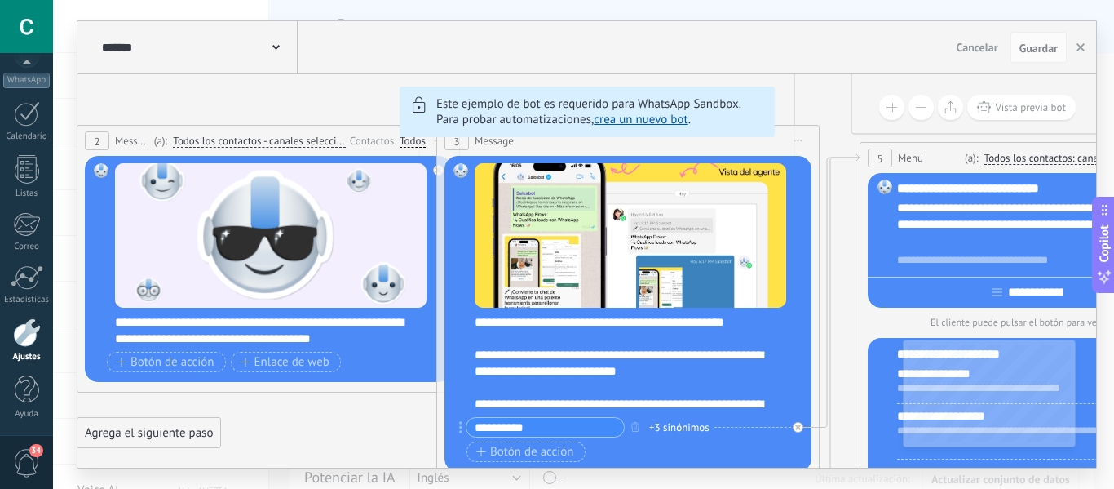
drag, startPoint x: 359, startPoint y: 258, endPoint x: 480, endPoint y: 339, distance: 145.3
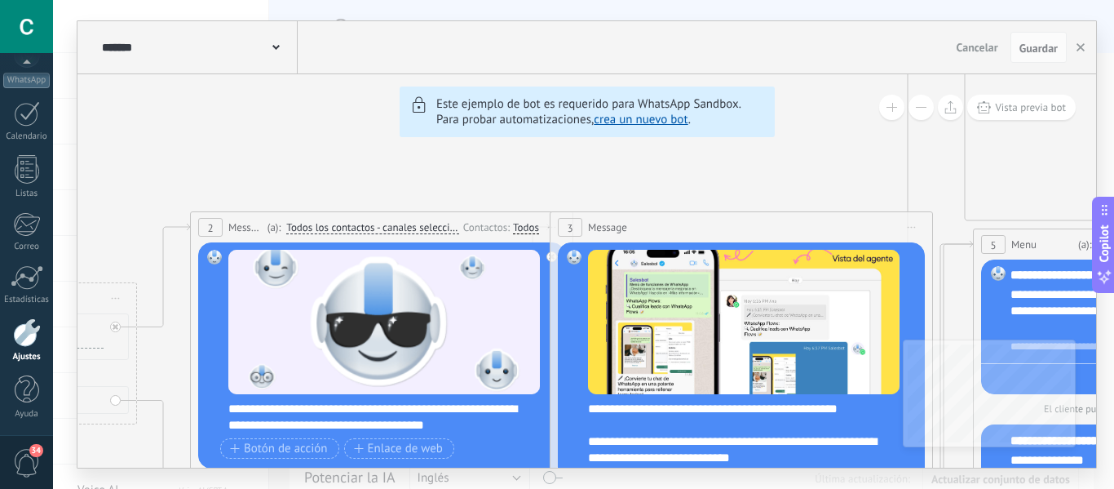
click at [634, 119] on link "crea un nuevo bot" at bounding box center [641, 120] width 94 height 16
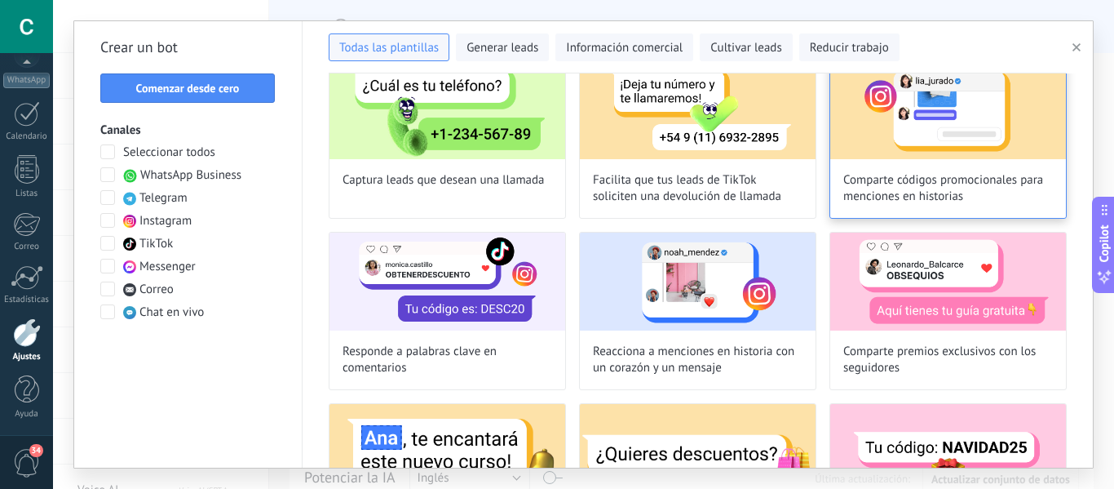
scroll to position [408, 0]
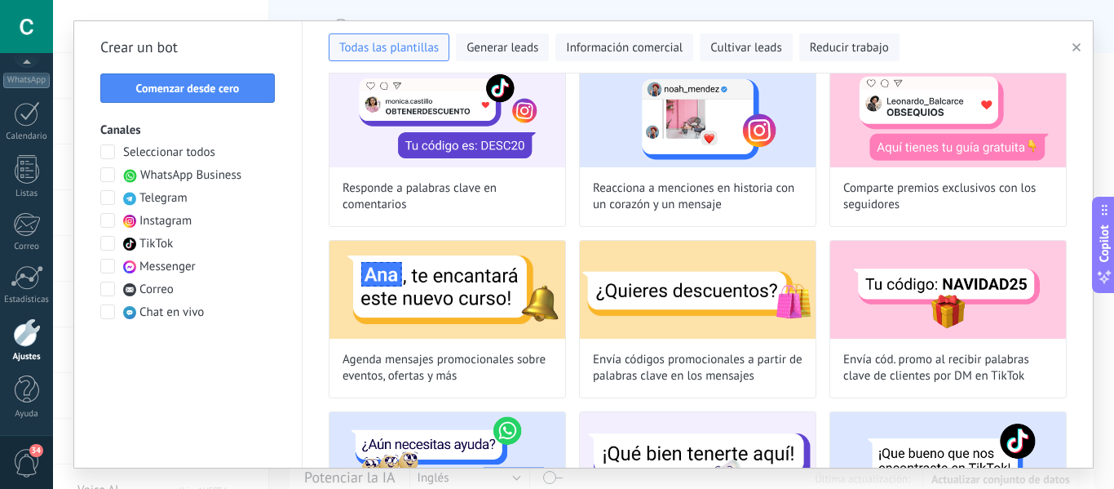
click at [195, 169] on span "WhatsApp Business" at bounding box center [190, 175] width 101 height 16
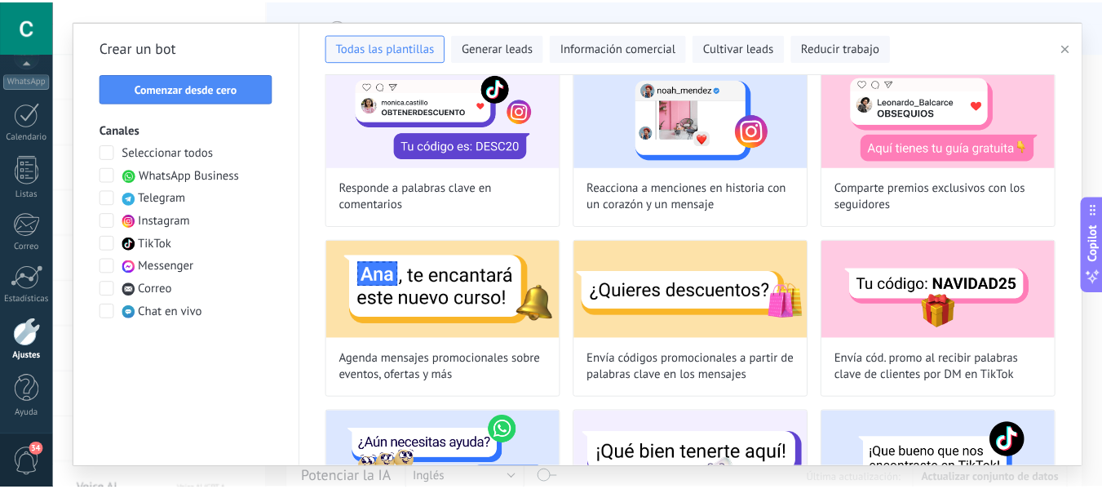
scroll to position [65, 0]
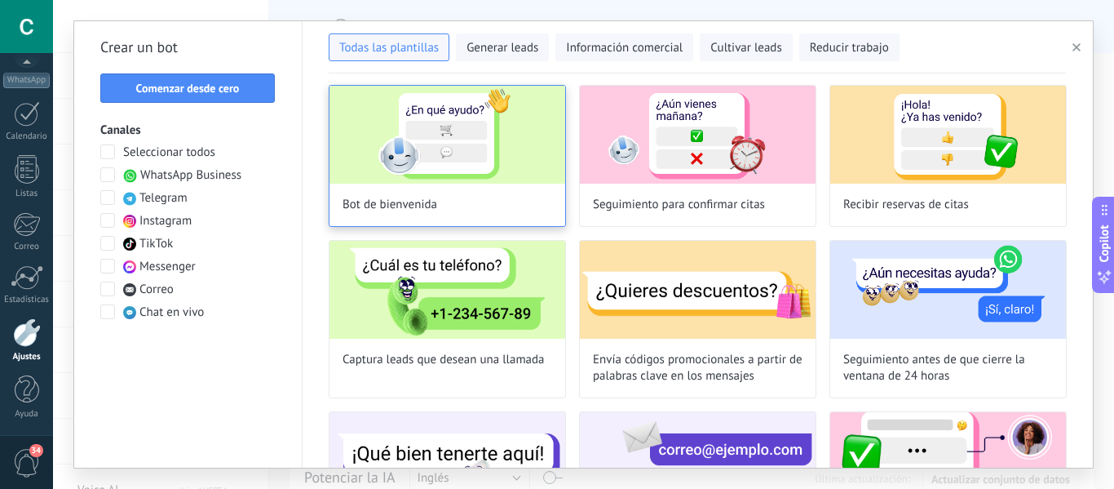
click at [494, 131] on img at bounding box center [448, 135] width 236 height 98
type input "**********"
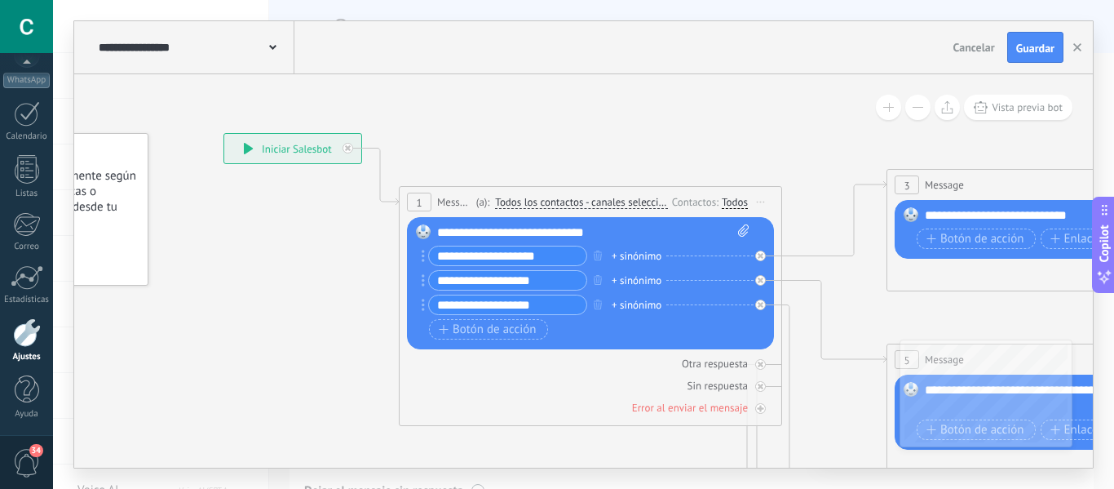
drag, startPoint x: 862, startPoint y: 162, endPoint x: 667, endPoint y: 104, distance: 204.4
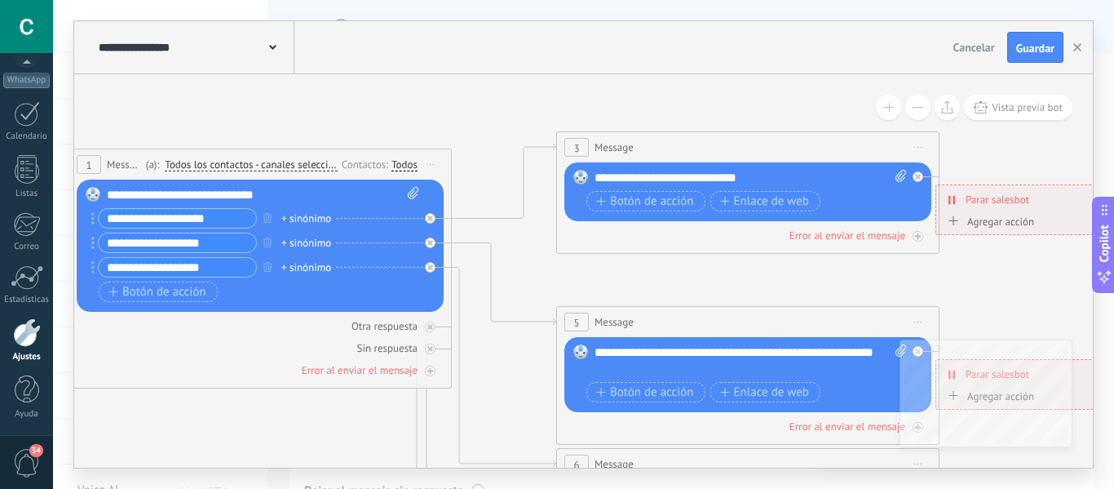
drag, startPoint x: 848, startPoint y: 144, endPoint x: 618, endPoint y: 189, distance: 233.8
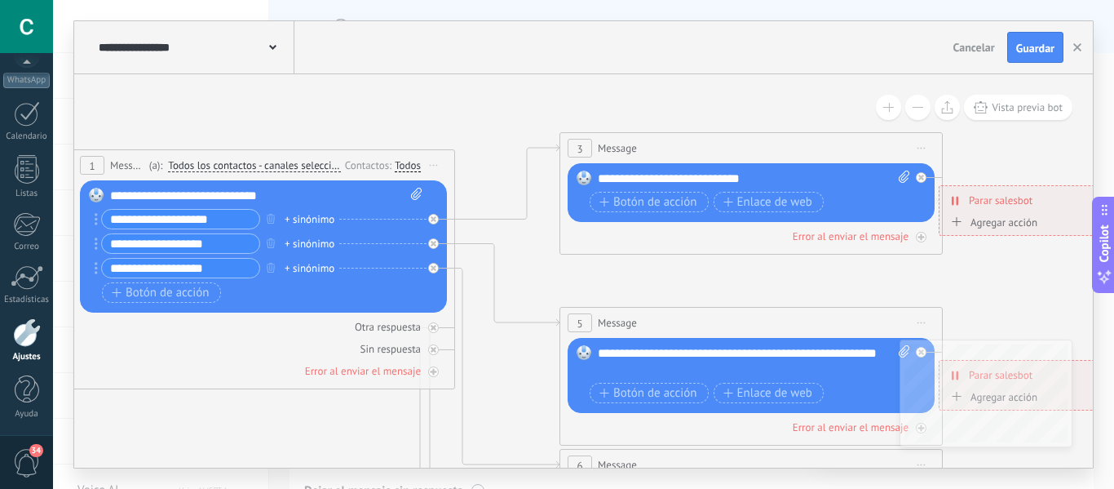
click at [596, 148] on div "3 Message ******* (a): Todos los contactos - canales seleccionados Todos los co…" at bounding box center [751, 148] width 382 height 30
click at [603, 148] on span "Message" at bounding box center [617, 148] width 39 height 16
click at [577, 148] on span "3" at bounding box center [580, 149] width 6 height 14
click at [634, 179] on div "**********" at bounding box center [754, 179] width 312 height 16
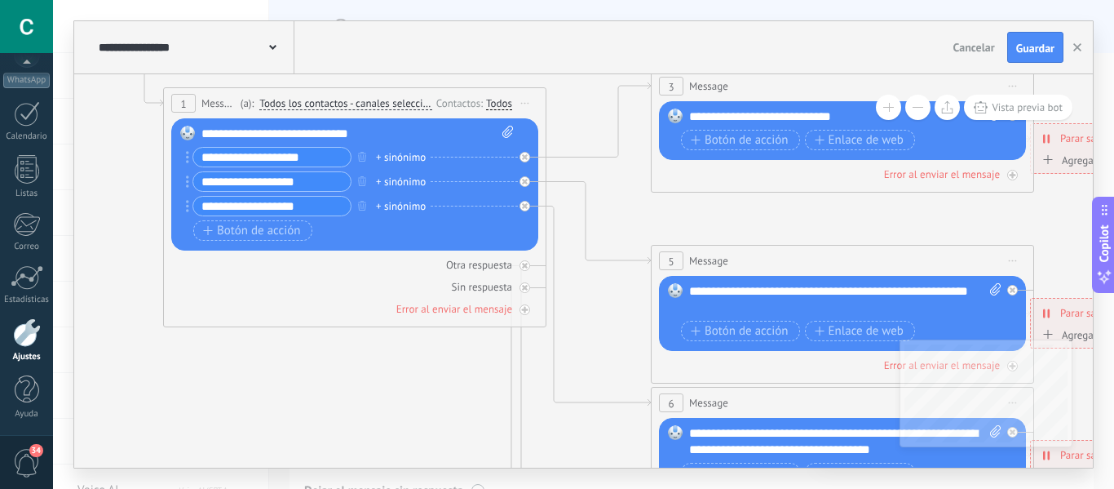
drag, startPoint x: 815, startPoint y: 259, endPoint x: 906, endPoint y: 197, distance: 110.4
click at [906, 197] on icon at bounding box center [851, 450] width 2543 height 1648
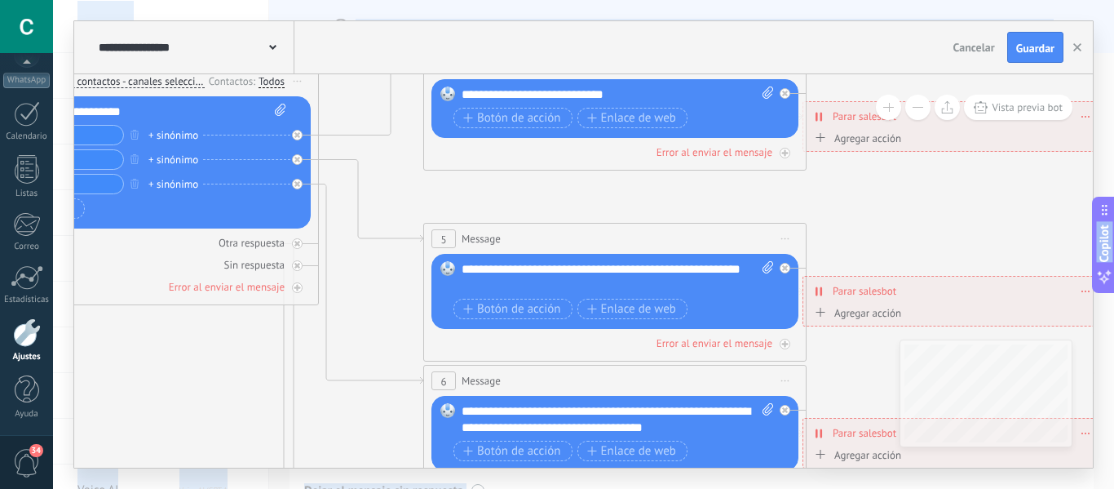
drag, startPoint x: 255, startPoint y: 341, endPoint x: 3, endPoint y: 319, distance: 253.1
click at [3, 319] on body ".abccls-1,.abccls-2{fill-rule:evenodd}.abccls-2{fill:#fff} .abfcls-1{fill:none}…" at bounding box center [557, 244] width 1114 height 489
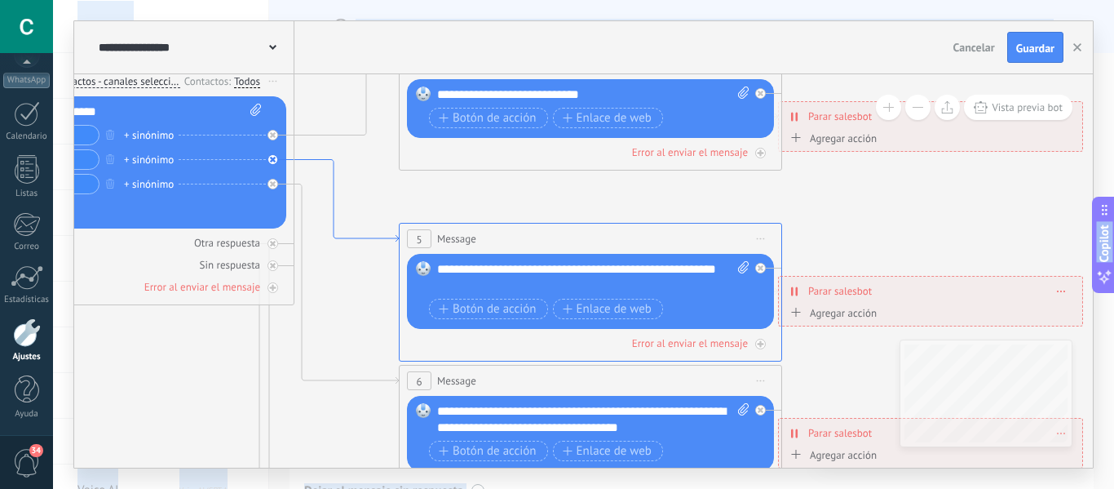
drag, startPoint x: 485, startPoint y: 167, endPoint x: 391, endPoint y: 244, distance: 121.8
drag, startPoint x: 485, startPoint y: 171, endPoint x: 467, endPoint y: 228, distance: 59.9
click at [472, 124] on span "Botón de acción" at bounding box center [488, 118] width 98 height 13
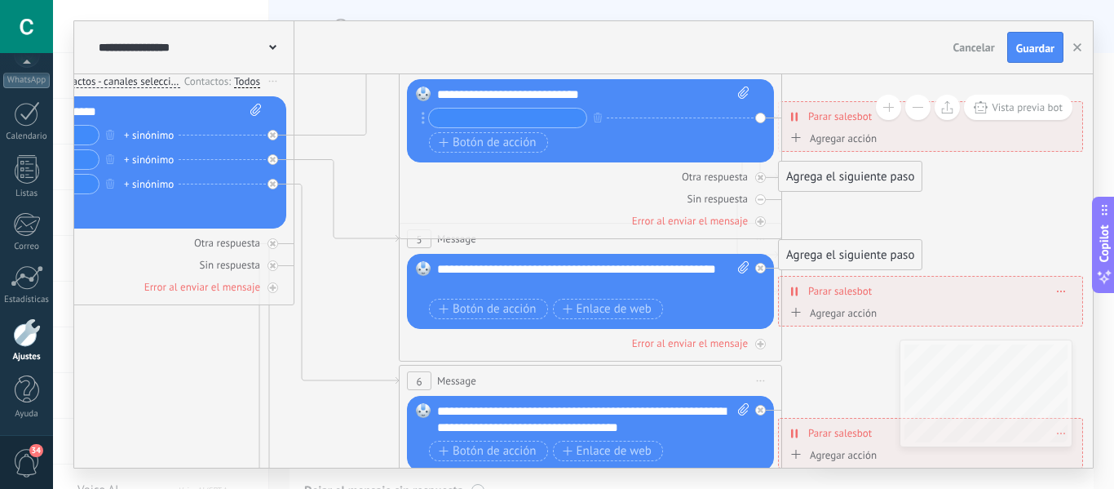
click at [476, 118] on input "text" at bounding box center [507, 118] width 157 height 19
type input "**********"
click at [666, 135] on div "Botón de acción Enlace de web" at bounding box center [589, 142] width 320 height 20
click at [1019, 115] on button "Vista previa bot" at bounding box center [1018, 107] width 109 height 25
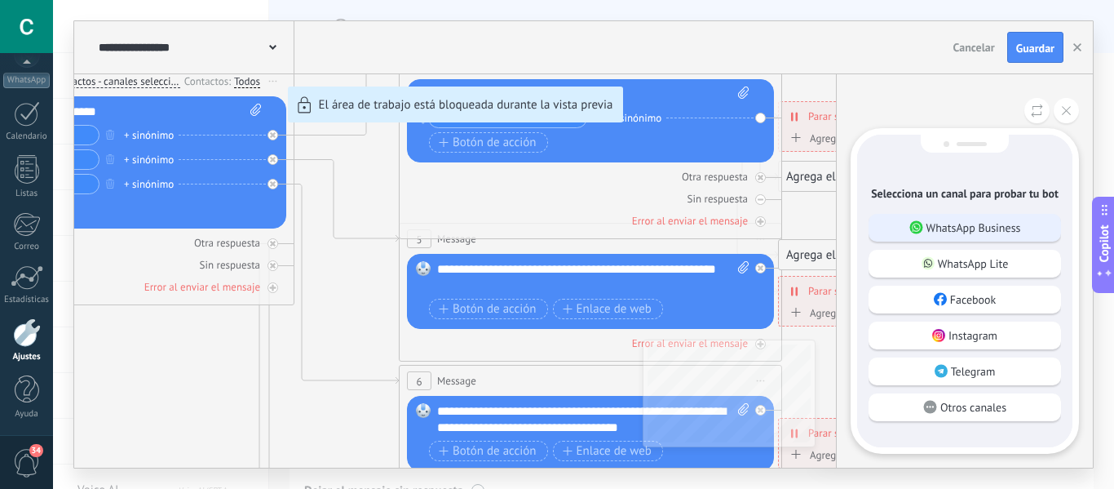
click at [957, 228] on p "WhatsApp Business" at bounding box center [974, 227] width 95 height 15
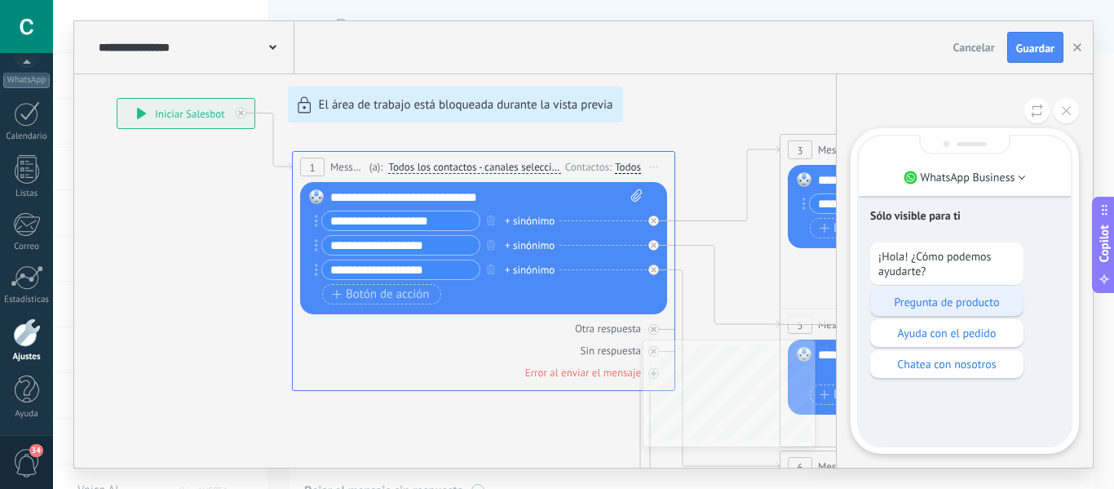
click at [990, 304] on p "Pregunta de producto" at bounding box center [947, 302] width 137 height 15
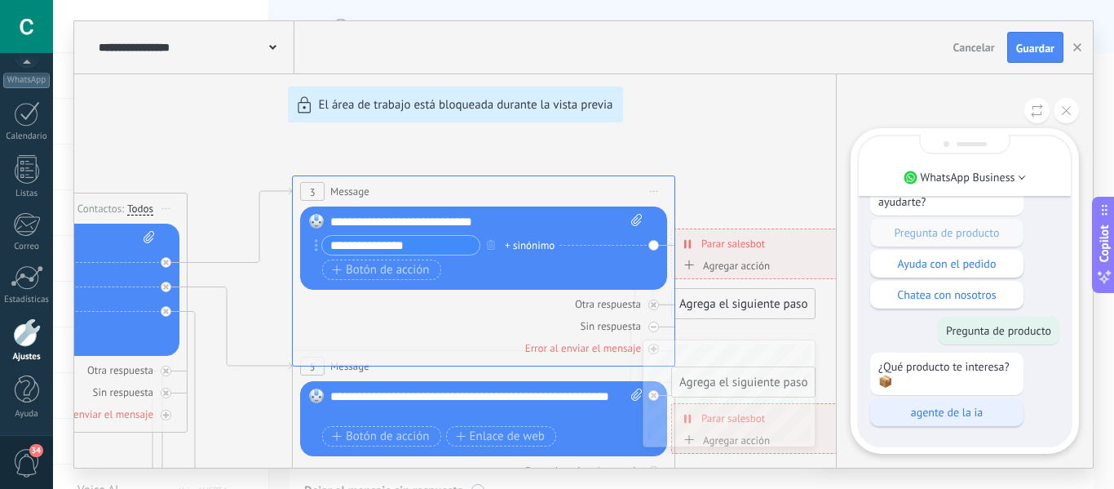
click at [952, 417] on p "agente de la ia" at bounding box center [947, 412] width 137 height 15
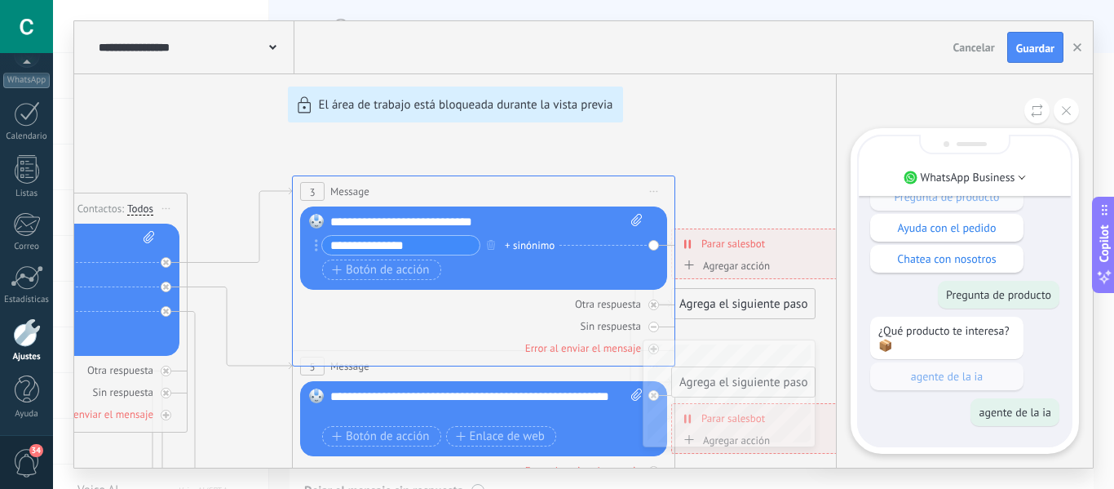
click at [751, 142] on div "**********" at bounding box center [583, 244] width 1019 height 446
click at [737, 264] on div "**********" at bounding box center [583, 244] width 1019 height 446
click at [1064, 115] on button at bounding box center [1066, 110] width 25 height 25
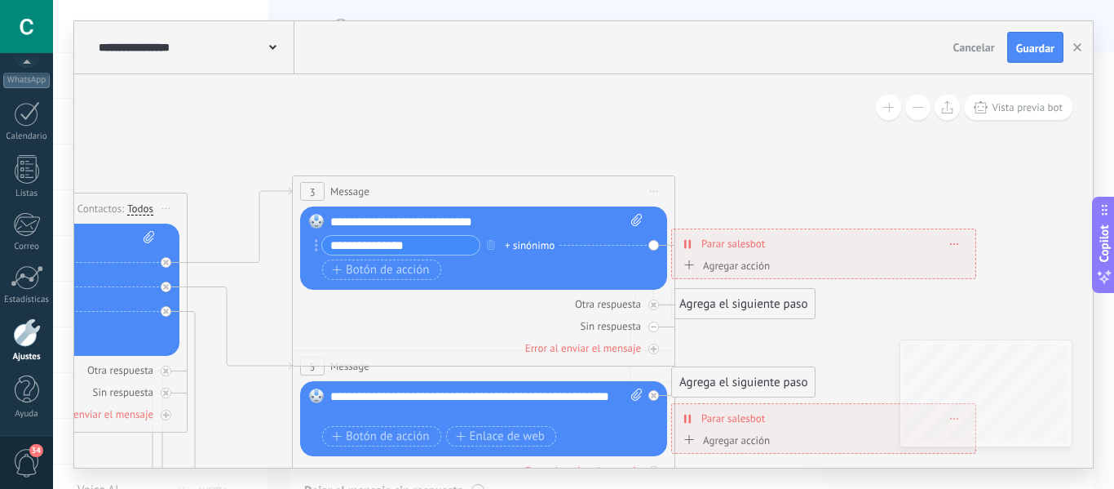
click at [751, 272] on div "Agregar acción" at bounding box center [725, 265] width 91 height 12
click at [751, 272] on button "Conversación marcada como cerrada" at bounding box center [773, 265] width 204 height 29
click at [739, 291] on span "Iniciar Salesbot" at bounding box center [770, 294] width 197 height 16
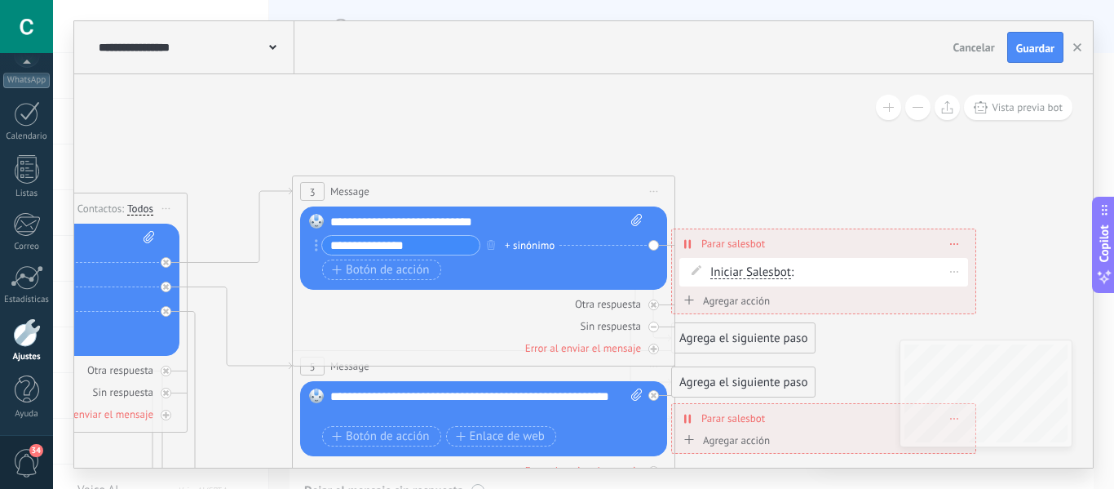
click at [845, 272] on div "Iniciar Salesbot Conversación marcada como cerrada Iniciar Salesbot Iniciar Sal…" at bounding box center [837, 272] width 253 height 17
click at [748, 298] on div "Agregar acción" at bounding box center [725, 301] width 91 height 12
click at [748, 298] on button "Iniciar Salesbot" at bounding box center [773, 300] width 204 height 29
click at [782, 302] on span "Conversación marcada como cerrada" at bounding box center [770, 302] width 197 height 16
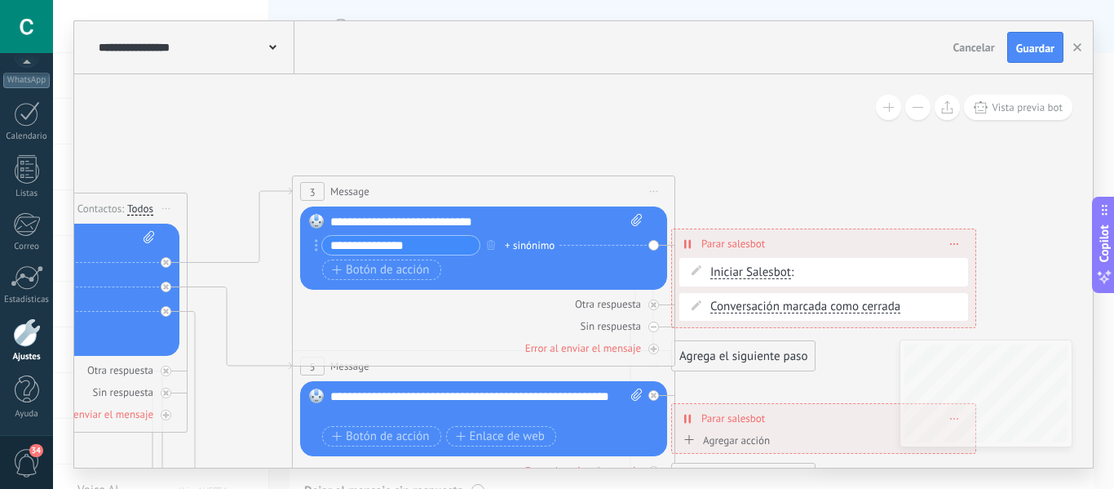
click at [965, 53] on div "**********" at bounding box center [583, 47] width 1019 height 53
click at [970, 51] on span "Cancelar" at bounding box center [975, 47] width 42 height 15
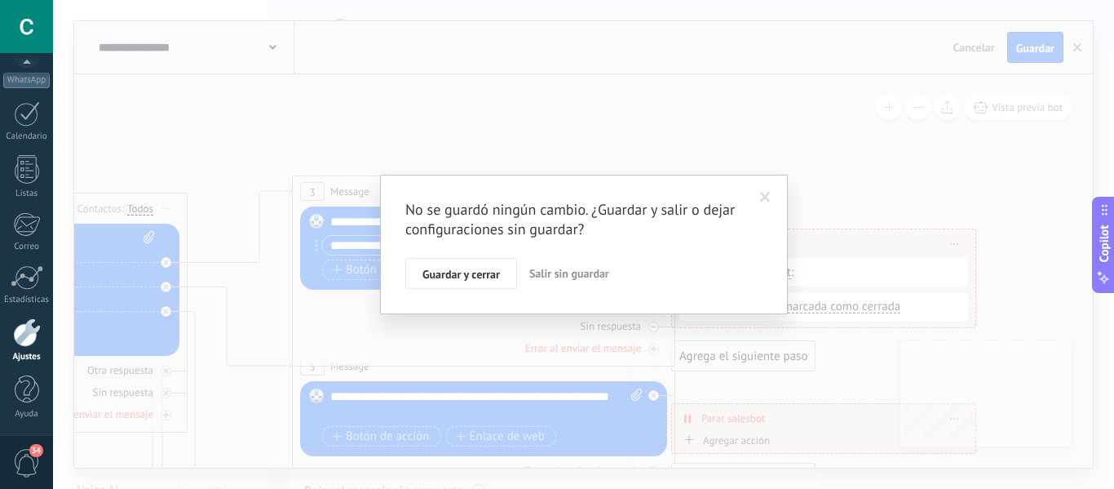
click at [569, 276] on span "Salir sin guardar" at bounding box center [569, 273] width 80 height 15
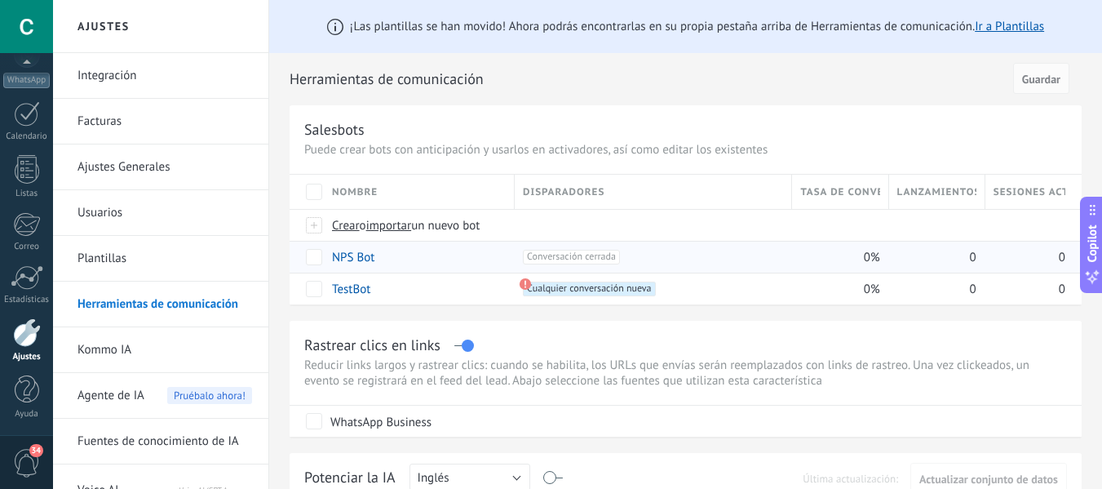
click at [602, 260] on span "Conversación cerrada +0" at bounding box center [571, 257] width 97 height 15
click at [350, 259] on link "NPS Bot" at bounding box center [353, 258] width 42 height 16
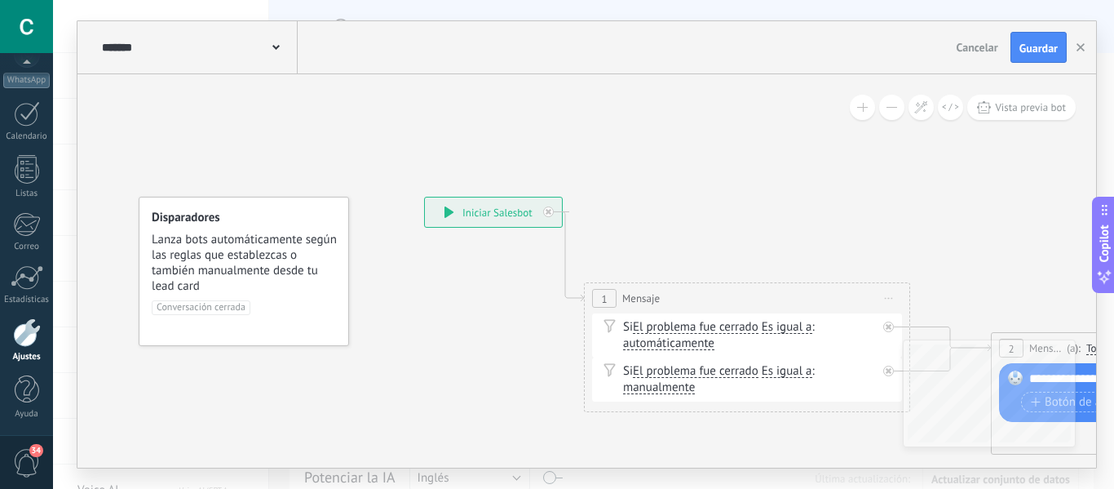
click at [991, 46] on span "Cancelar" at bounding box center [978, 47] width 42 height 15
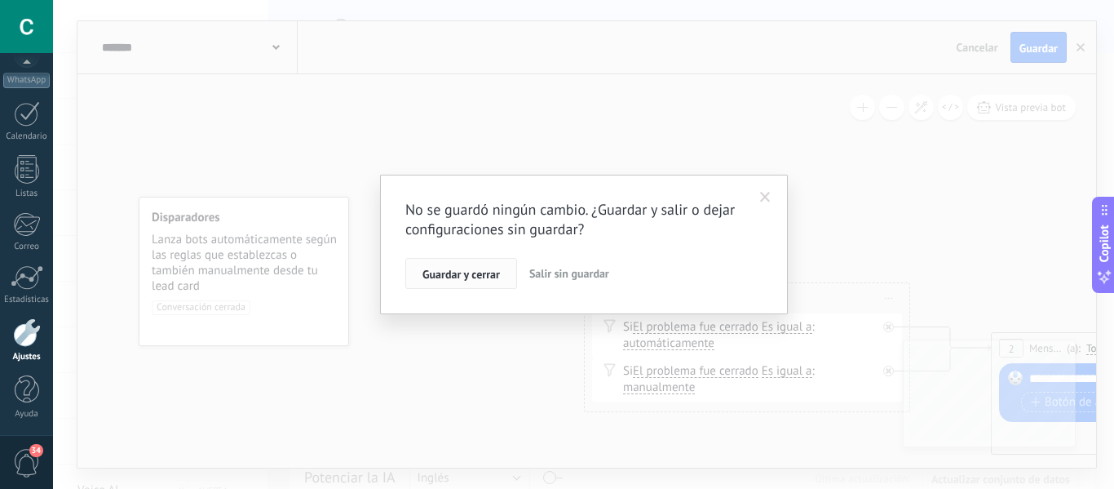
click at [451, 271] on span "Guardar y cerrar" at bounding box center [462, 273] width 78 height 11
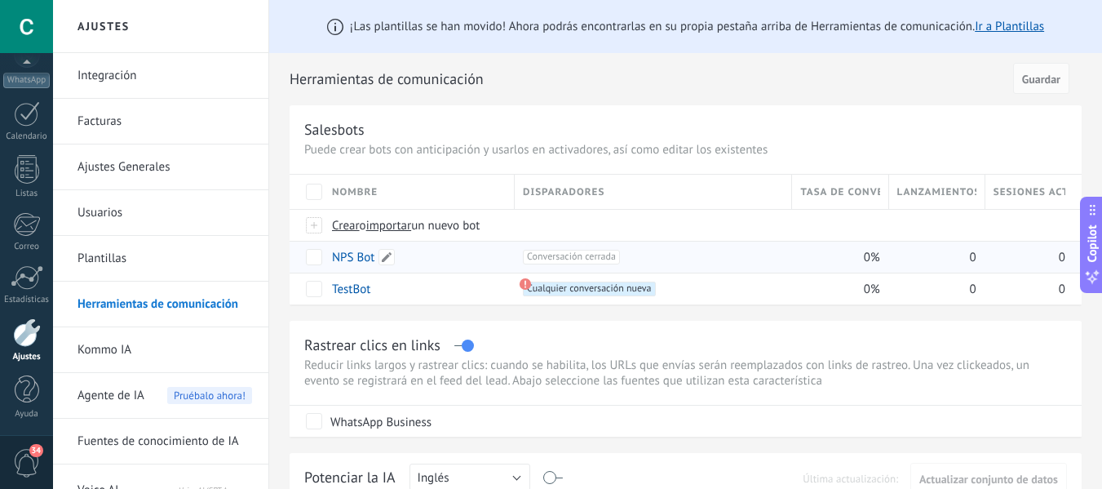
click at [330, 258] on div "NPS Bot" at bounding box center [415, 256] width 183 height 31
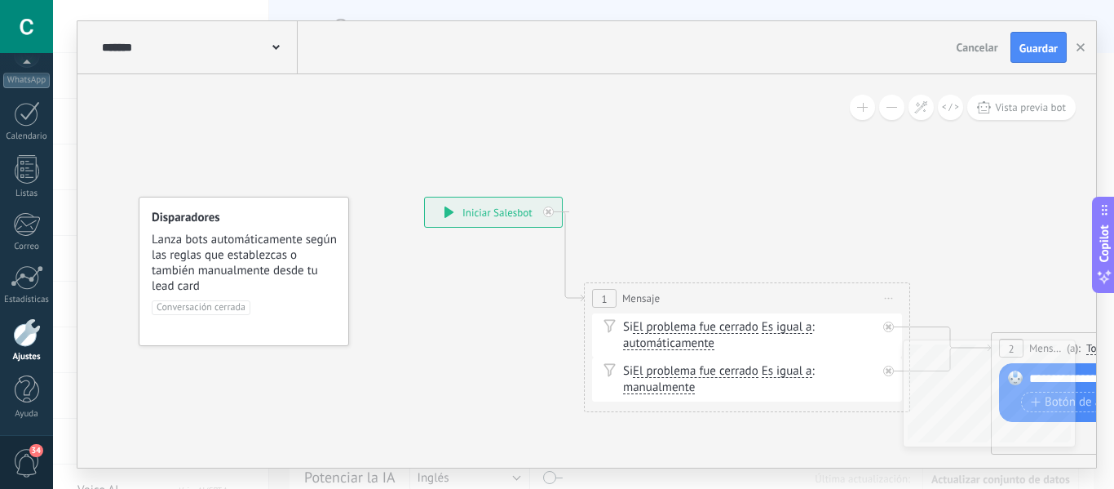
click at [288, 45] on div "******* NPS Bot" at bounding box center [198, 47] width 200 height 52
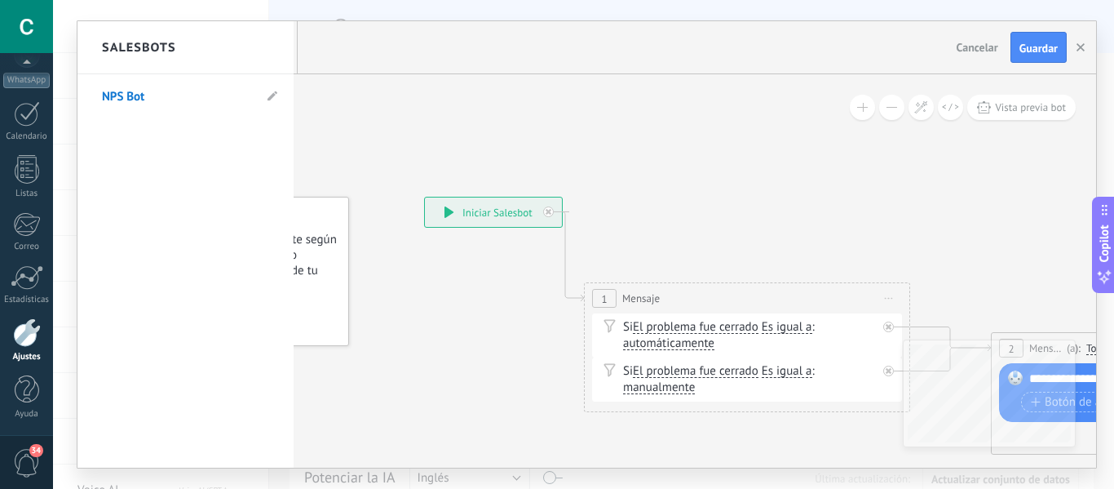
click at [275, 48] on div "Salesbots" at bounding box center [186, 47] width 216 height 53
click at [966, 45] on div at bounding box center [587, 244] width 1019 height 446
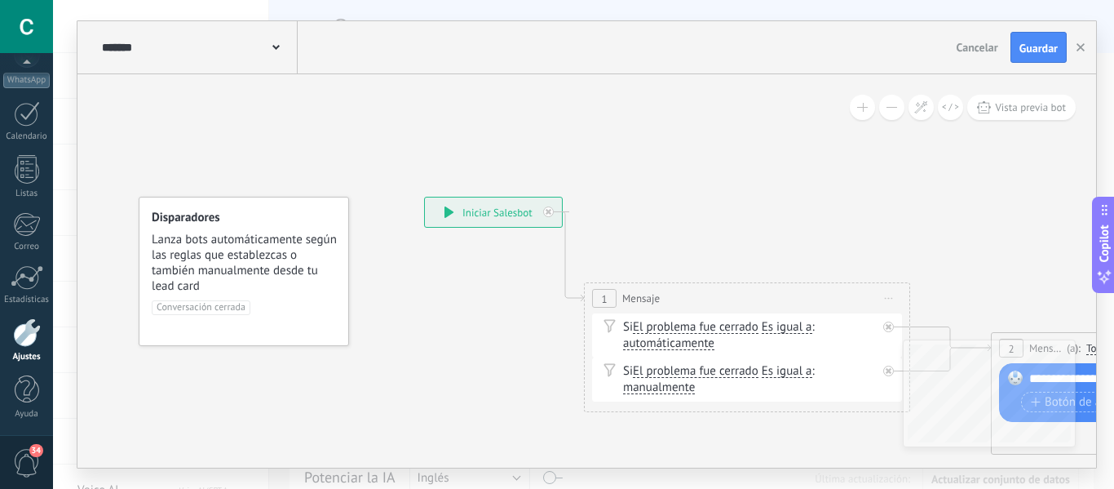
click at [978, 42] on span "Cancelar" at bounding box center [978, 47] width 42 height 15
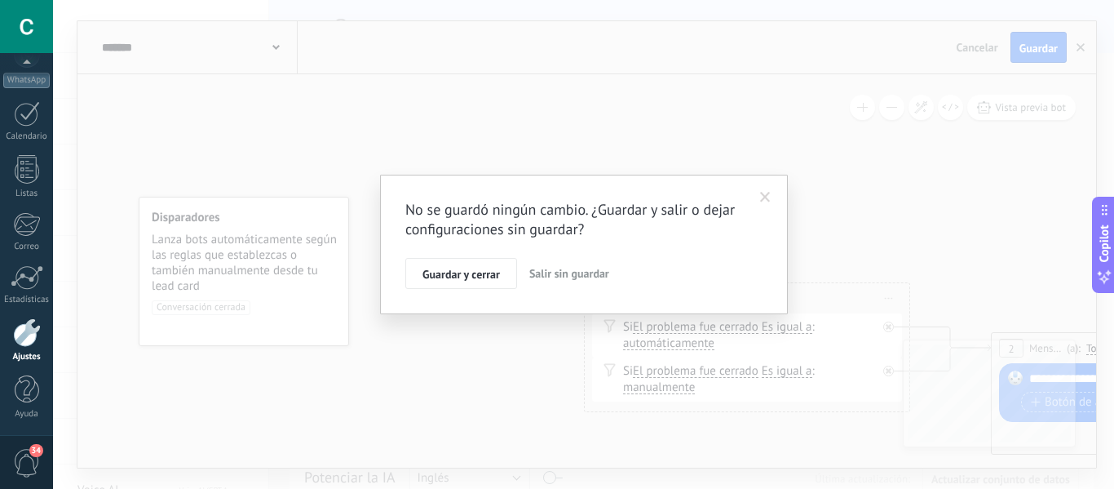
click at [589, 276] on span "Salir sin guardar" at bounding box center [569, 273] width 80 height 15
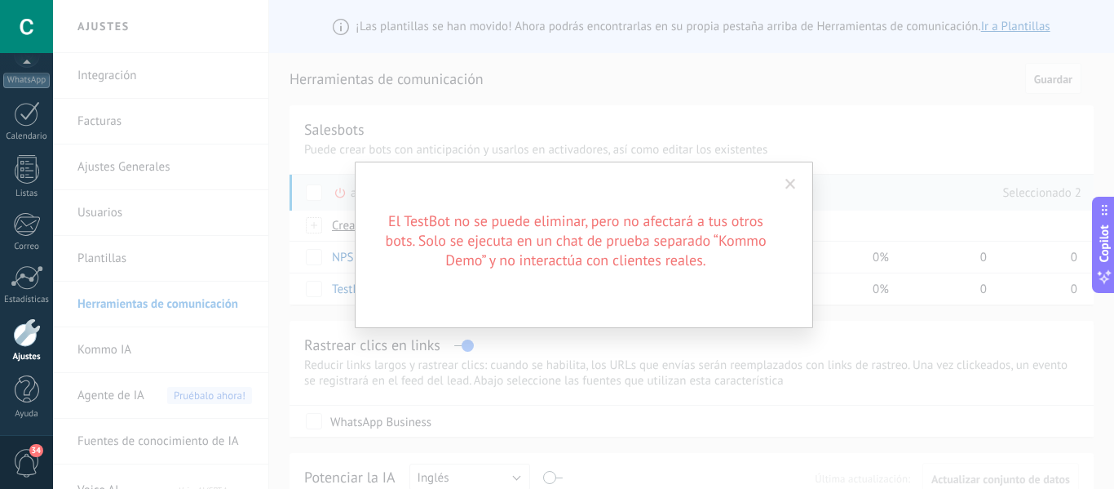
click at [601, 144] on div "El TestBot no se puede eliminar, pero no afectará a tus otros bots. Solo se eje…" at bounding box center [583, 244] width 1061 height 489
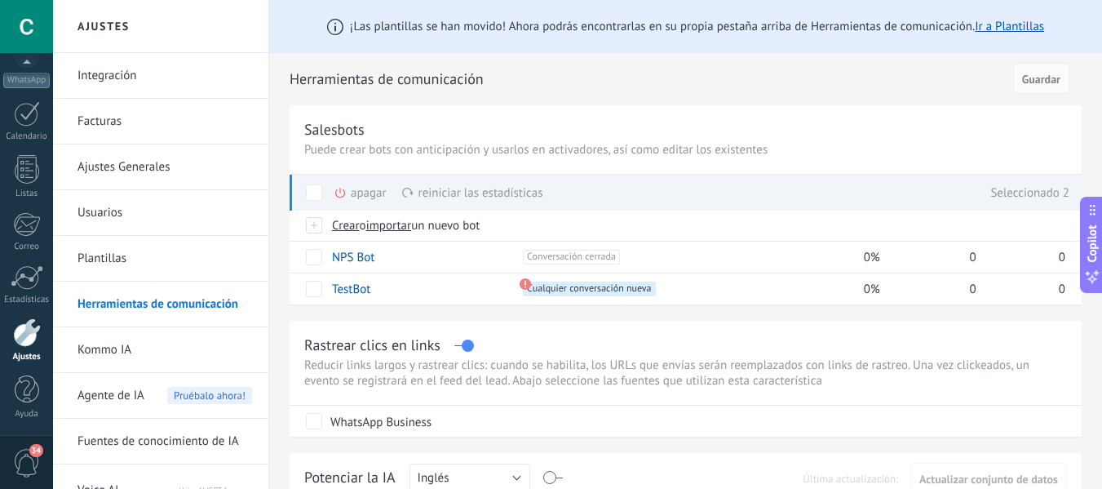
click at [358, 190] on div "apagar màs" at bounding box center [388, 193] width 109 height 36
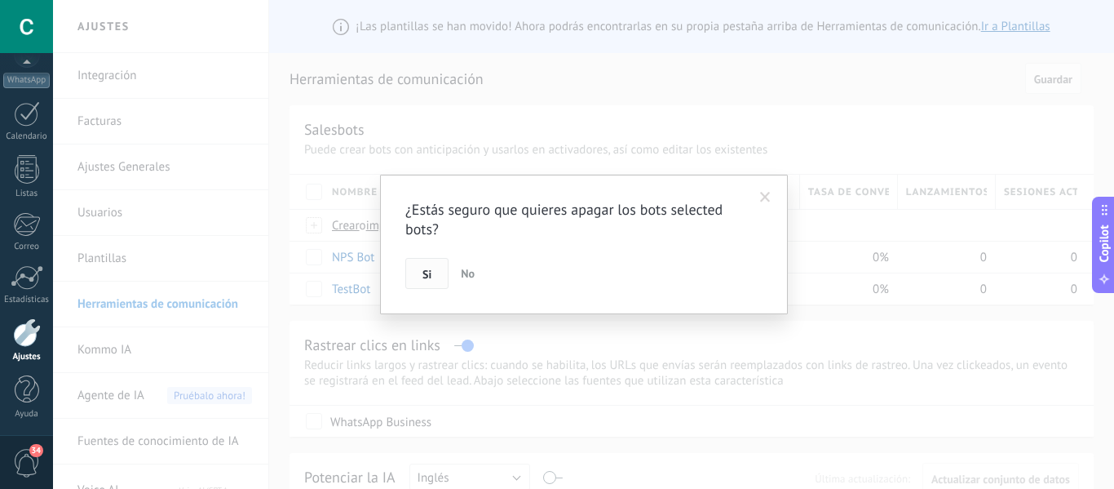
click at [422, 274] on button "Si" at bounding box center [426, 273] width 43 height 31
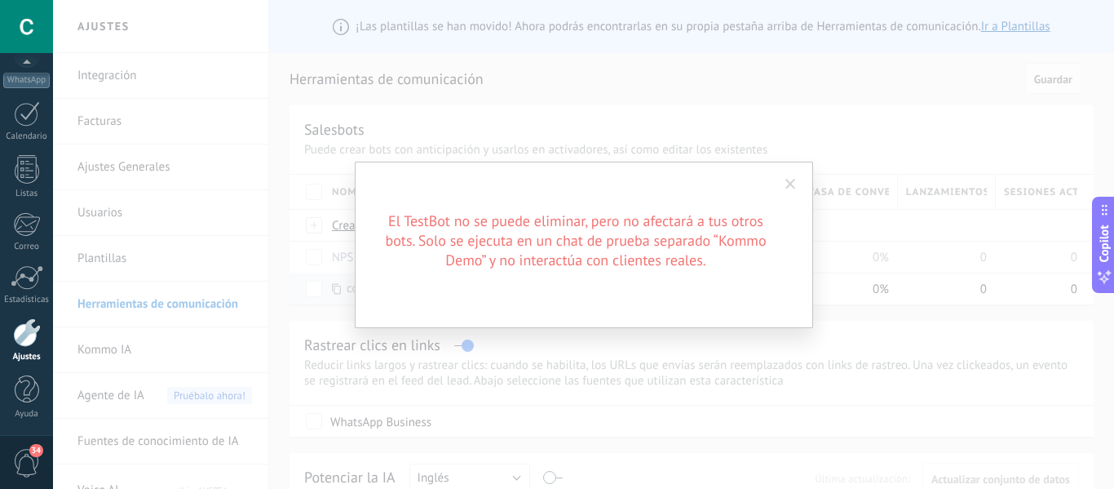
click at [782, 110] on div "El TestBot no se puede eliminar, pero no afectará a tus otros bots. Solo se eje…" at bounding box center [583, 244] width 1061 height 489
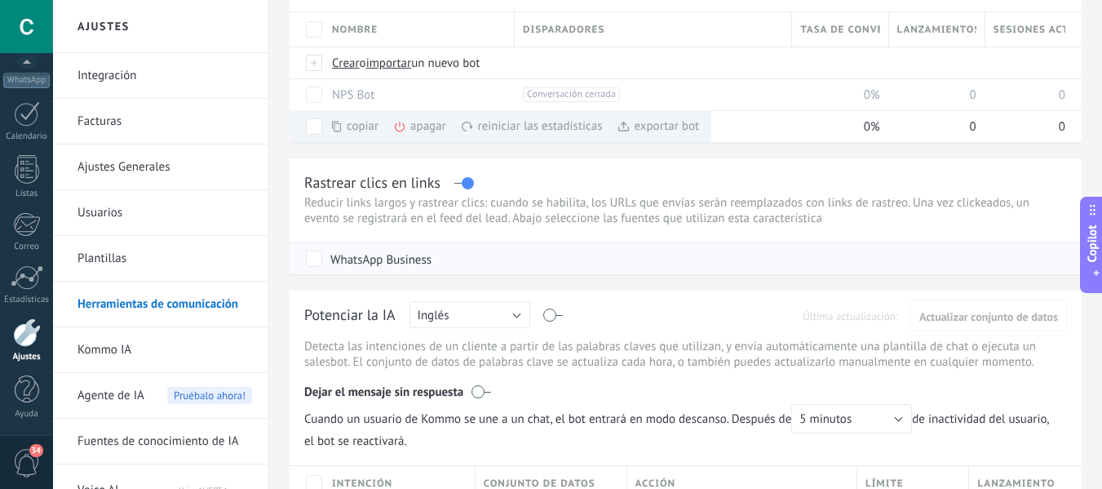
scroll to position [163, 0]
click at [476, 150] on div "¡Las plantillas se han movido! Ahora podrás encontrarlas en su propia pestaña a…" at bounding box center [685, 458] width 833 height 1243
click at [517, 161] on div "Rastrear clics en links Reducir links largos y rastrear clics: cuando se habili…" at bounding box center [686, 215] width 792 height 116
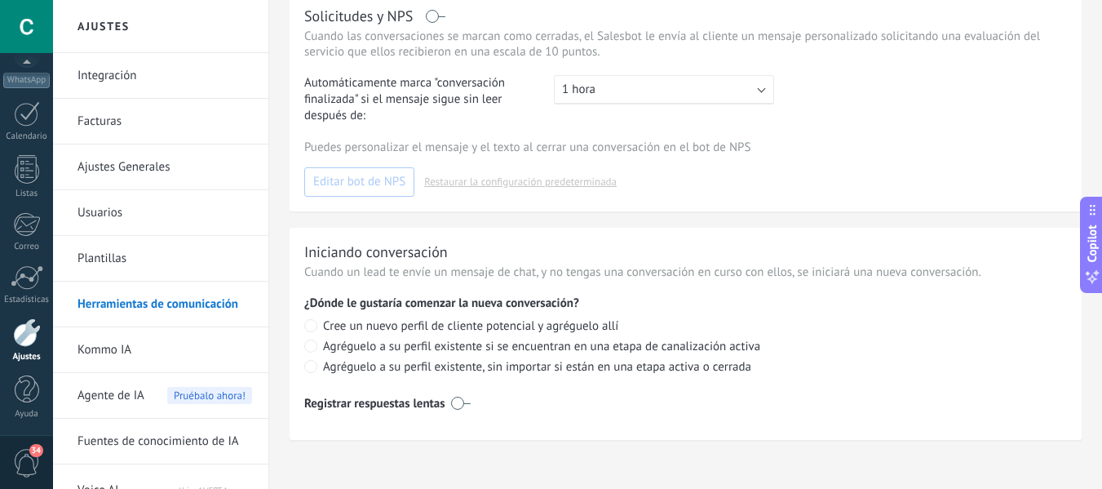
scroll to position [755, 0]
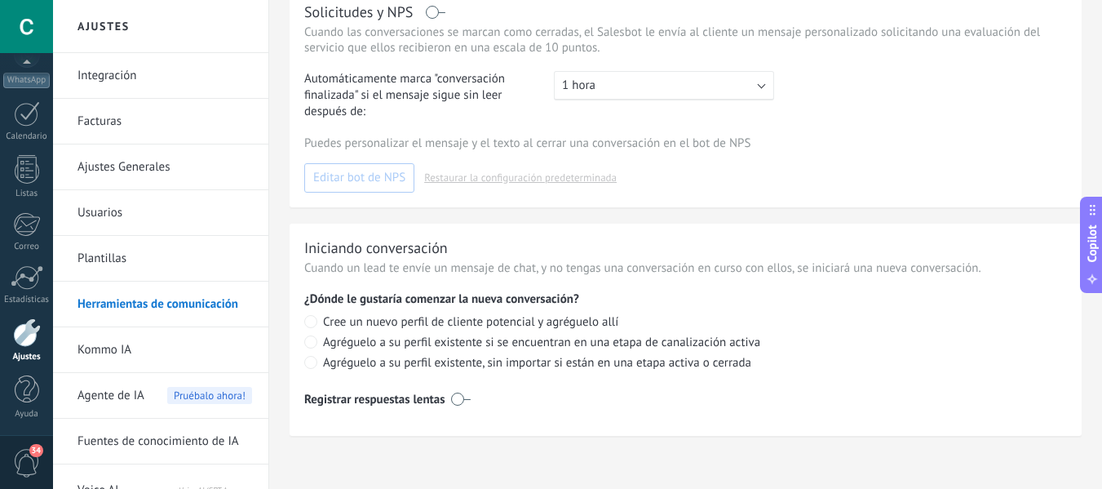
click at [144, 393] on span "Agente de IA" at bounding box center [111, 396] width 67 height 46
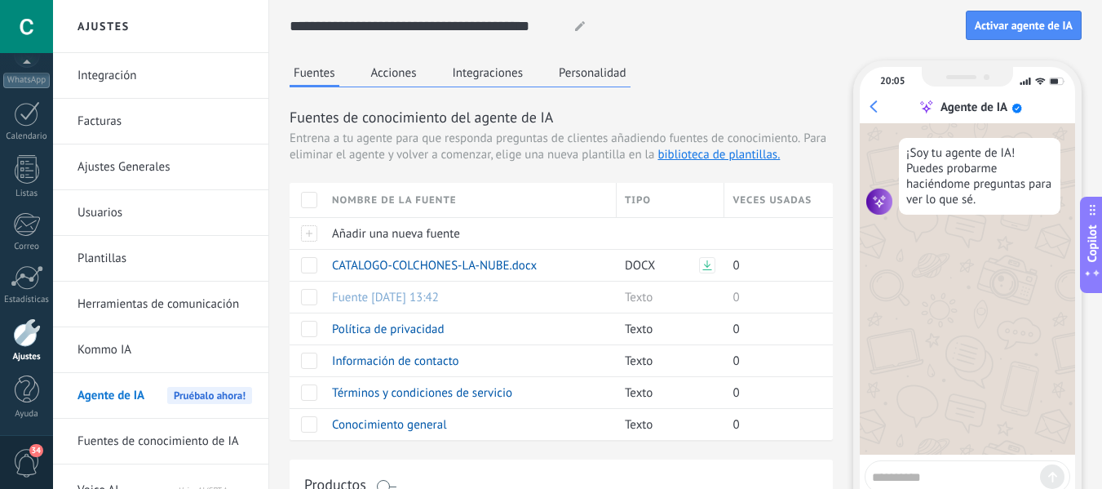
click at [400, 77] on button "Acciones" at bounding box center [394, 72] width 54 height 24
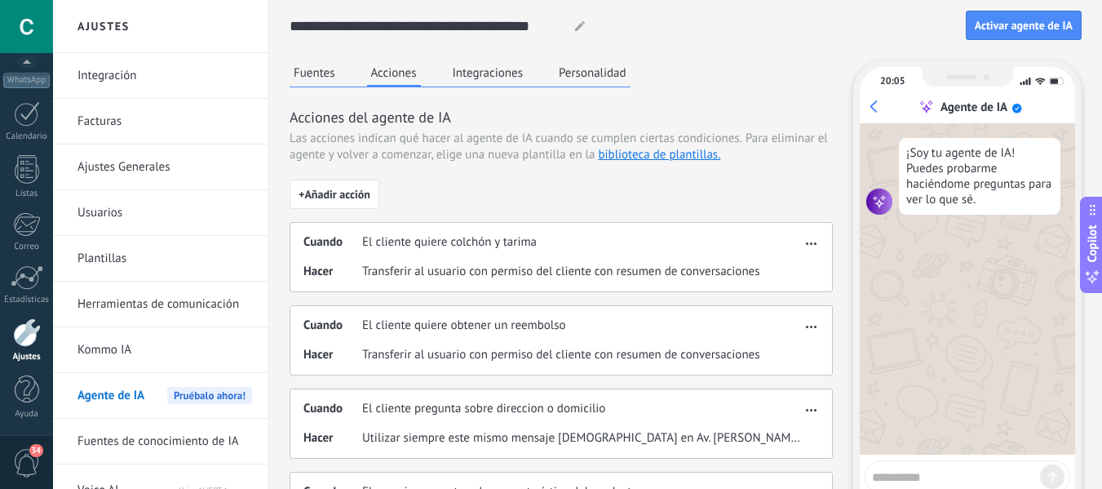
click at [476, 70] on button "Integraciones" at bounding box center [488, 72] width 79 height 24
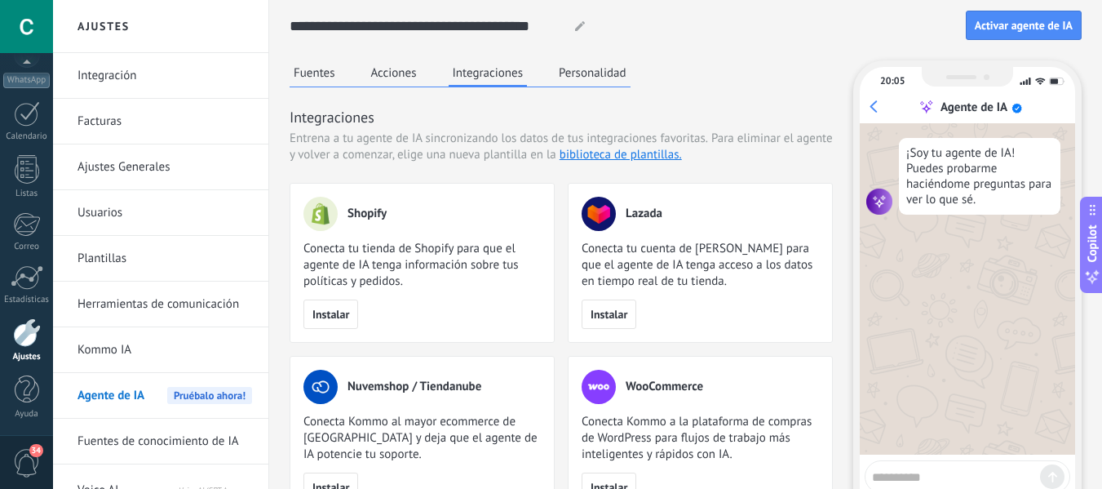
click at [533, 76] on div "Fuentes Acciones Integraciones Personalidad" at bounding box center [460, 73] width 341 height 27
